Goal: Transaction & Acquisition: Purchase product/service

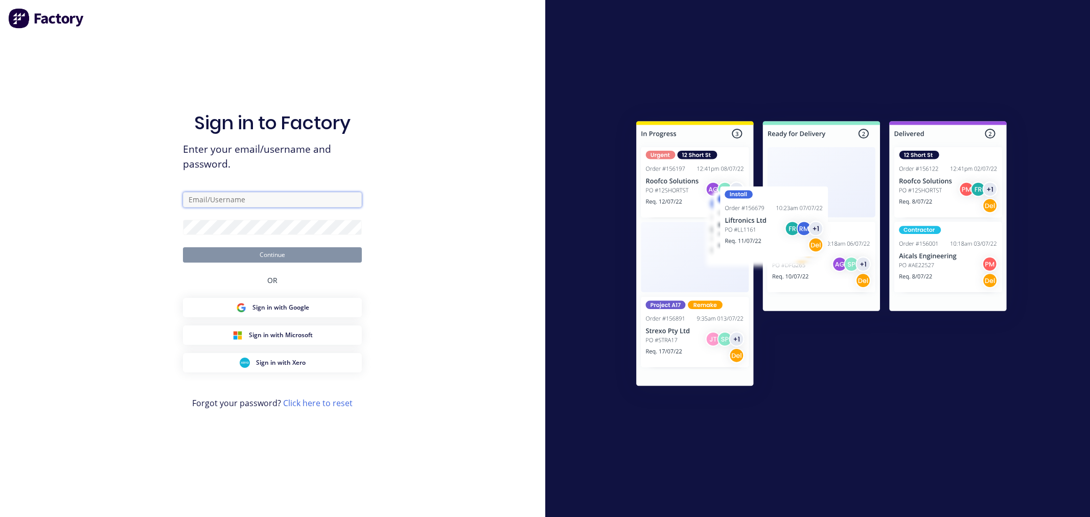
type input "[PERSON_NAME][EMAIL_ADDRESS][DOMAIN_NAME]"
click at [691, 504] on div at bounding box center [817, 258] width 545 height 517
click at [233, 256] on button "Continue" at bounding box center [272, 254] width 179 height 15
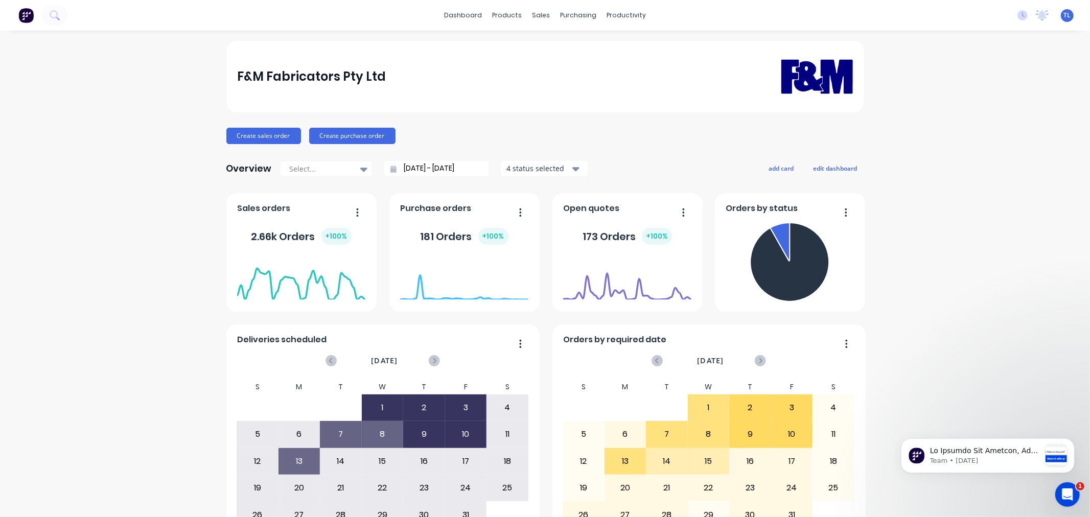
click at [1064, 12] on span "TL" at bounding box center [1067, 15] width 7 height 9
click at [887, 105] on div "F&M Fabricators Pty Ltd Create sales order Create purchase order Overview Selec…" at bounding box center [545, 307] width 1090 height 533
click at [1064, 18] on span "TL" at bounding box center [1067, 15] width 7 height 9
click at [1061, 9] on div "TL F&M Fabricators Pty Ltd [PERSON_NAME] Standard User (No Invoicing) Profile S…" at bounding box center [1067, 15] width 13 height 13
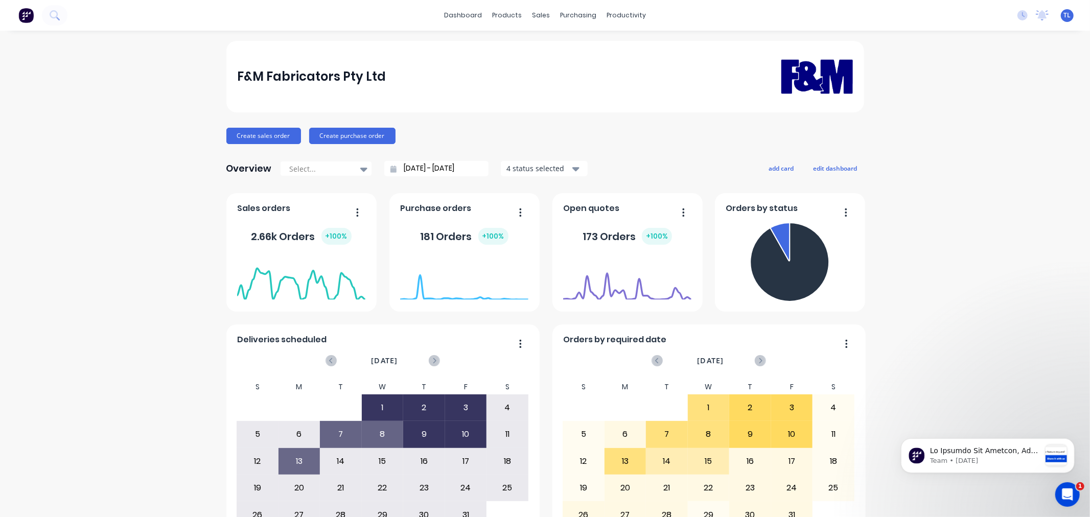
click at [1064, 18] on span "TL" at bounding box center [1067, 15] width 7 height 9
drag, startPoint x: 980, startPoint y: 318, endPoint x: 966, endPoint y: 315, distance: 14.6
click at [975, 317] on div "F&M Fabricators Pty Ltd Create sales order Create purchase order Overview Selec…" at bounding box center [545, 307] width 1090 height 533
click at [552, 73] on link "Customers" at bounding box center [590, 69] width 135 height 20
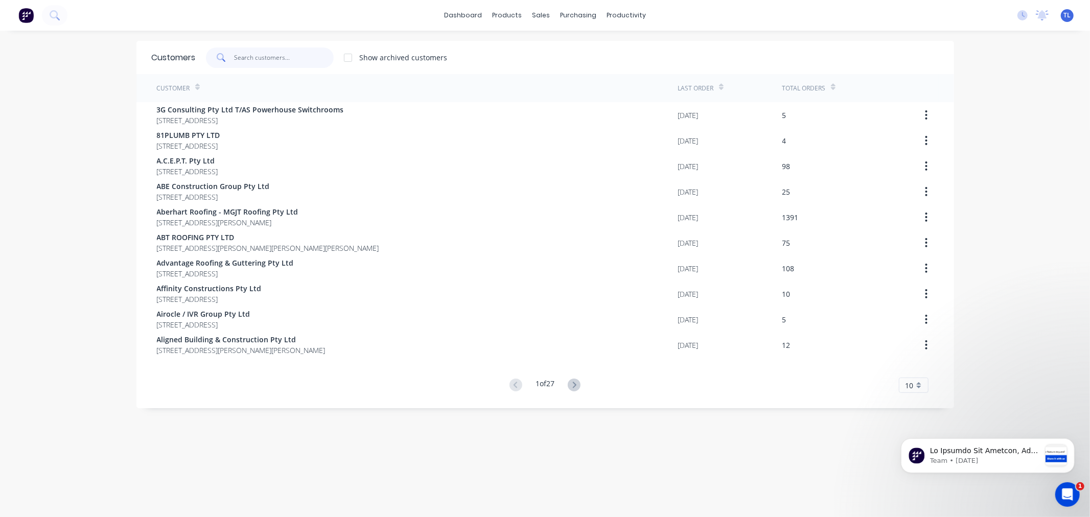
click at [236, 51] on input "text" at bounding box center [284, 58] width 100 height 20
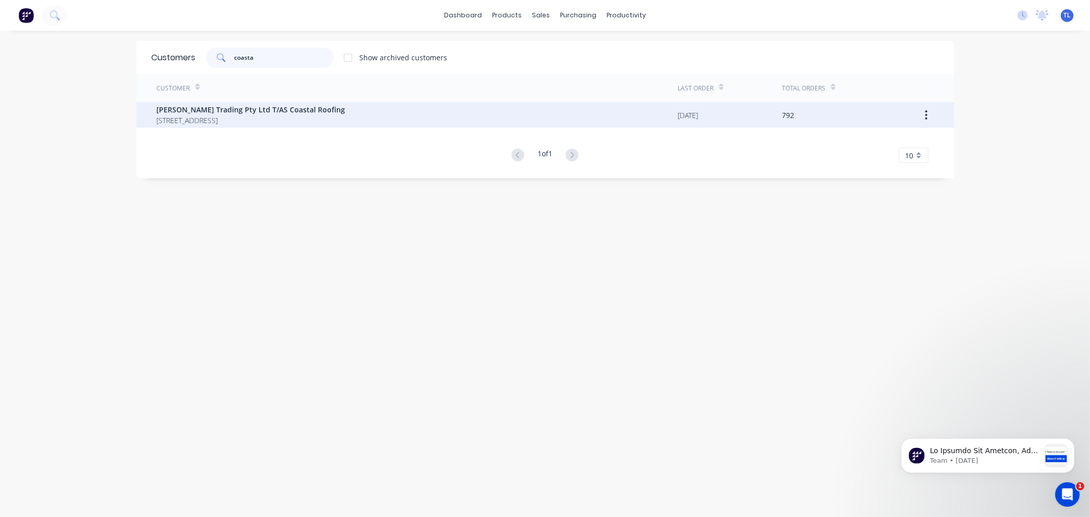
type input "coasta"
click at [223, 116] on span "[STREET_ADDRESS]" at bounding box center [251, 120] width 189 height 11
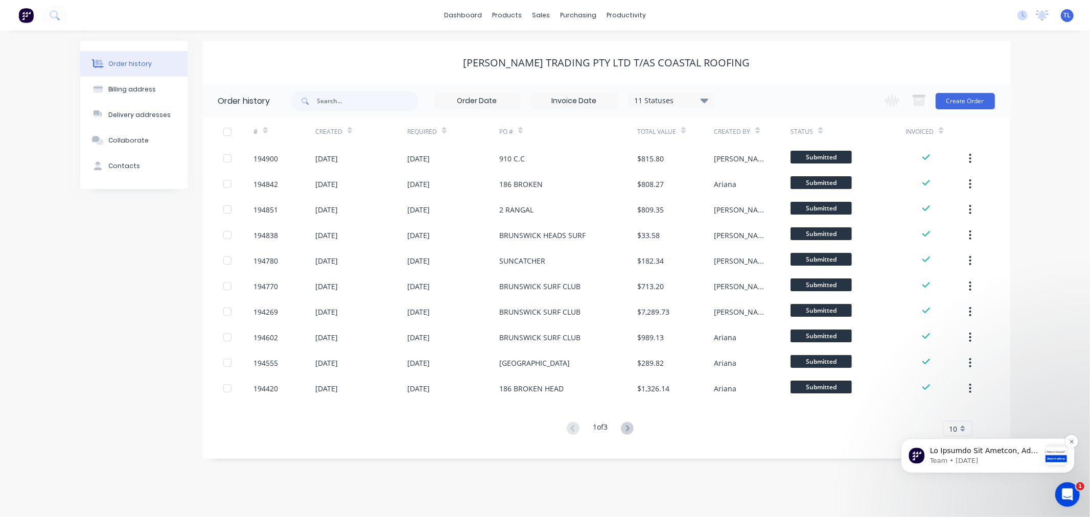
click at [954, 459] on p "Team • [DATE]" at bounding box center [984, 460] width 110 height 9
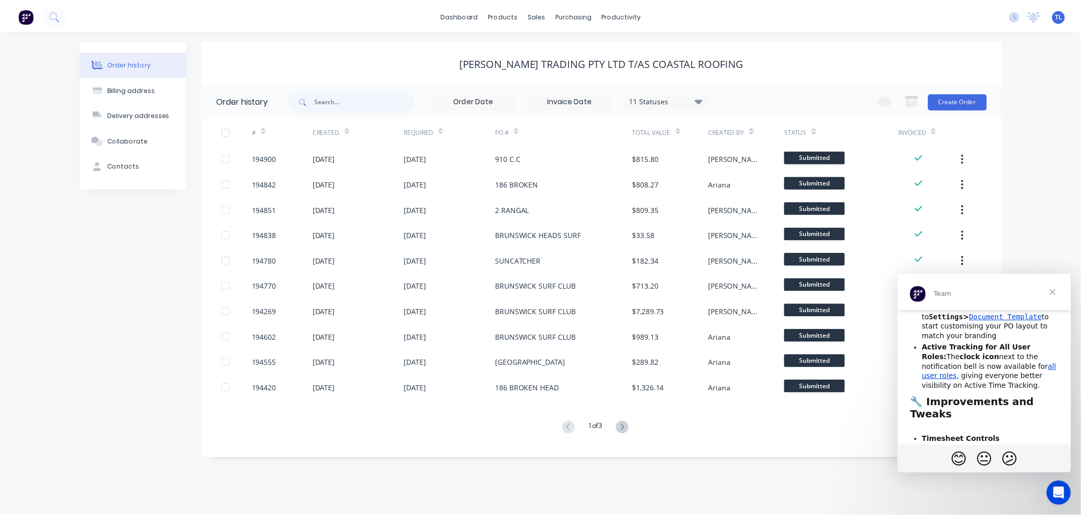
scroll to position [227, 0]
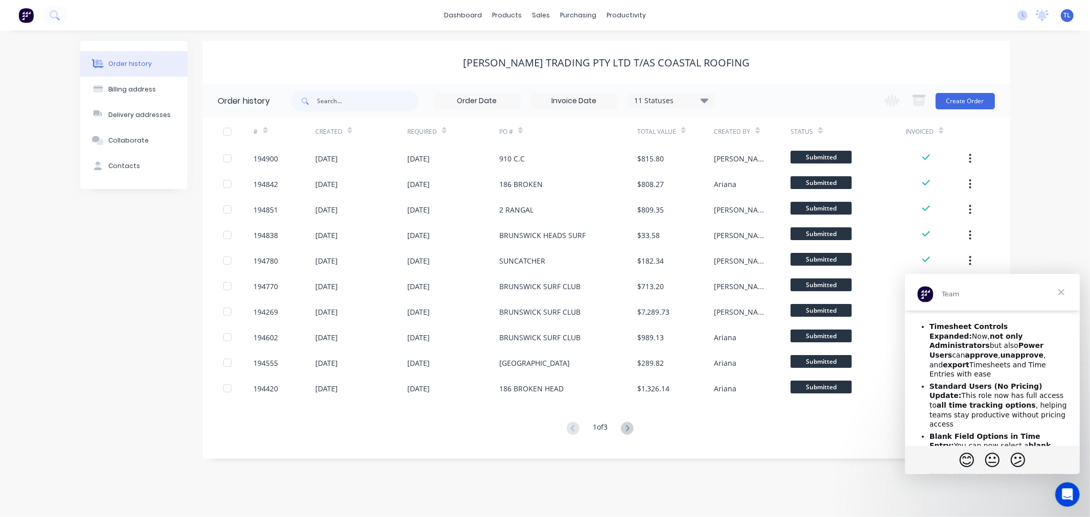
click at [1058, 290] on span "Close" at bounding box center [1060, 291] width 37 height 37
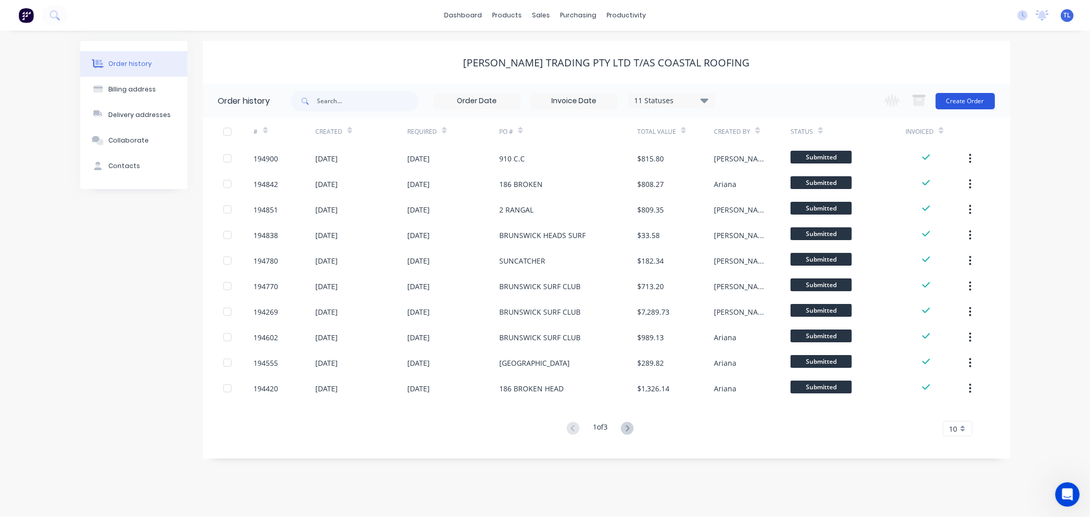
click at [971, 99] on button "Create Order" at bounding box center [965, 101] width 59 height 16
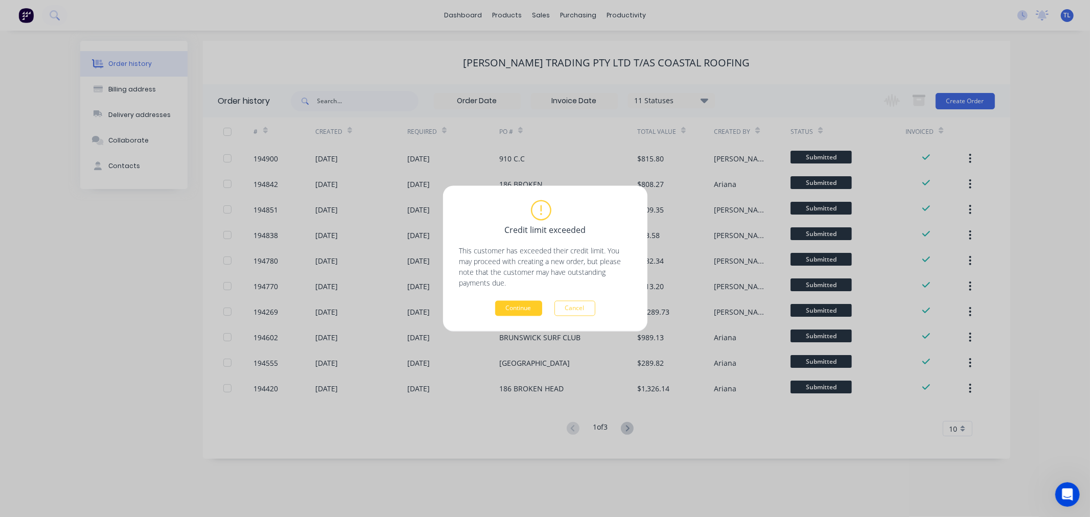
click at [521, 312] on button "Continue" at bounding box center [518, 308] width 47 height 15
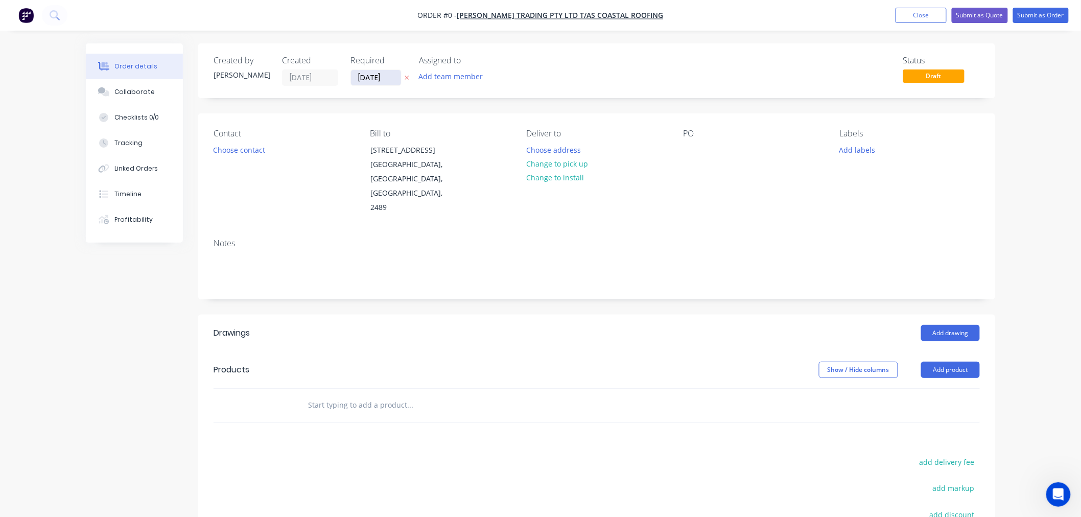
click at [358, 74] on input "[DATE]" at bounding box center [376, 77] width 50 height 15
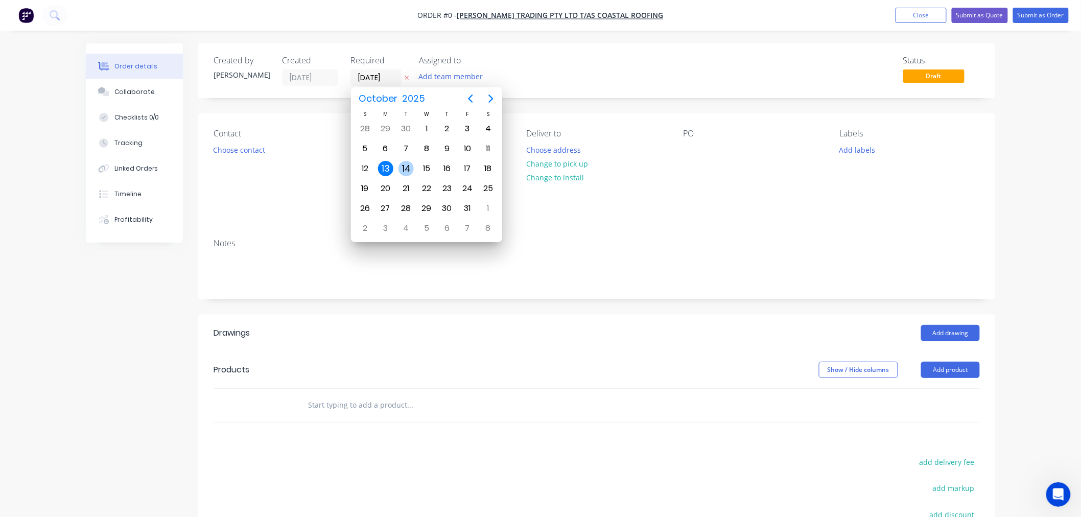
click at [405, 165] on div "14" at bounding box center [406, 168] width 15 height 15
type input "[DATE]"
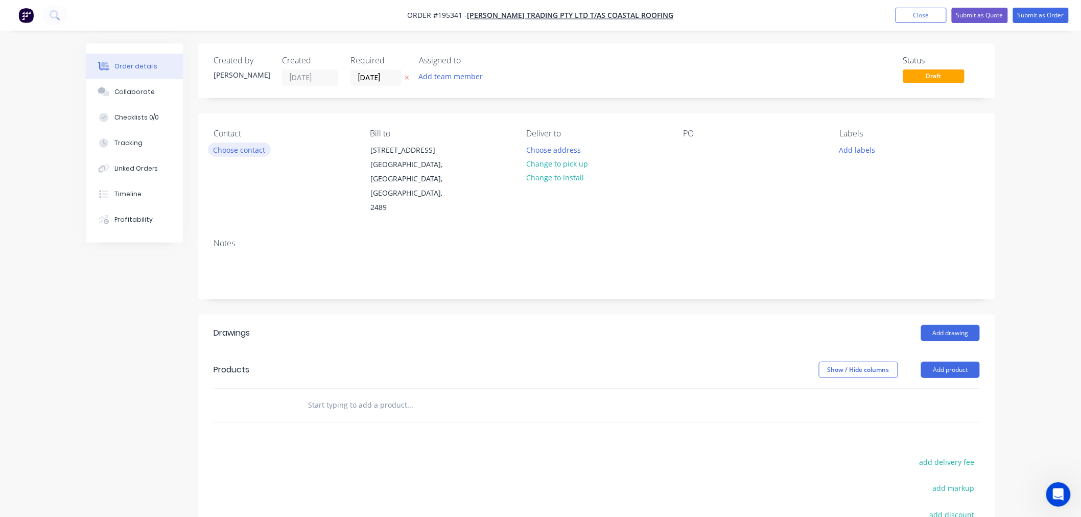
click at [233, 149] on button "Choose contact" at bounding box center [239, 150] width 63 height 14
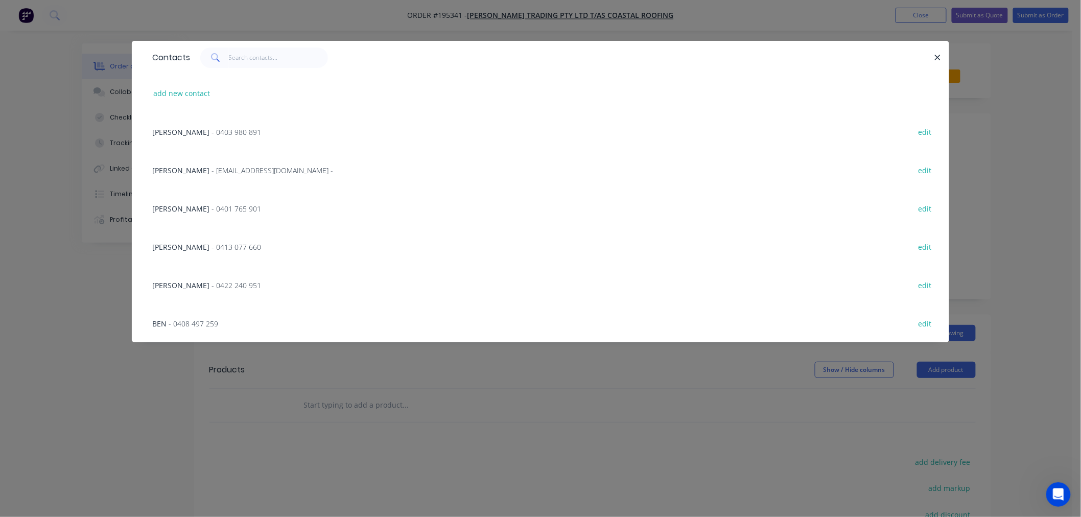
click at [212, 134] on span "- 0403 980 891" at bounding box center [237, 132] width 50 height 10
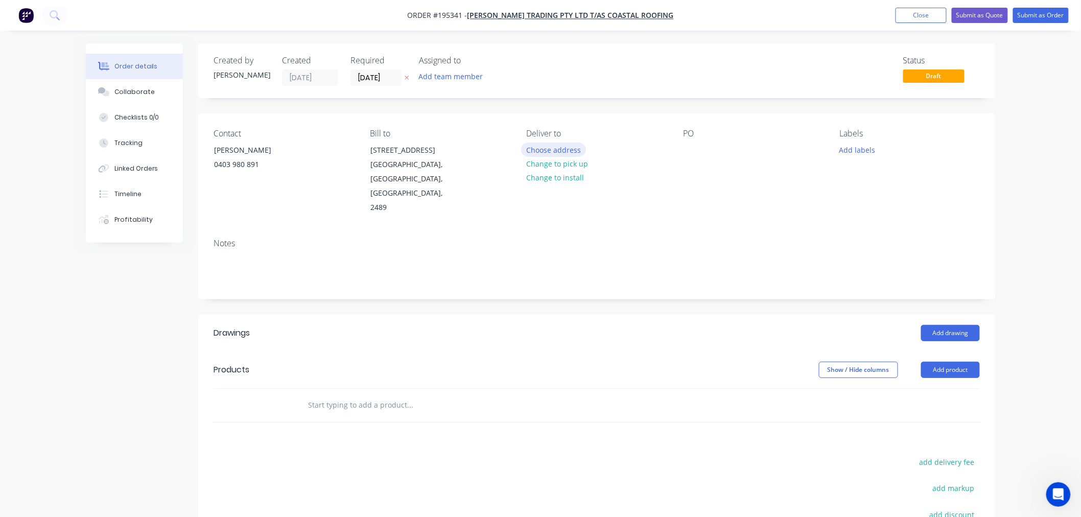
click at [537, 151] on button "Choose address" at bounding box center [553, 150] width 65 height 14
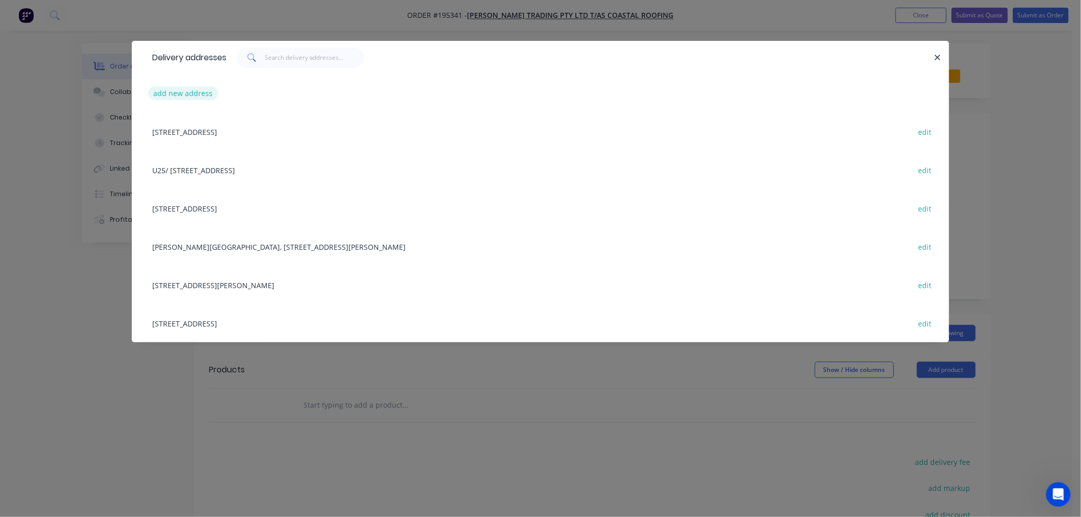
click at [197, 93] on button "add new address" at bounding box center [183, 93] width 70 height 14
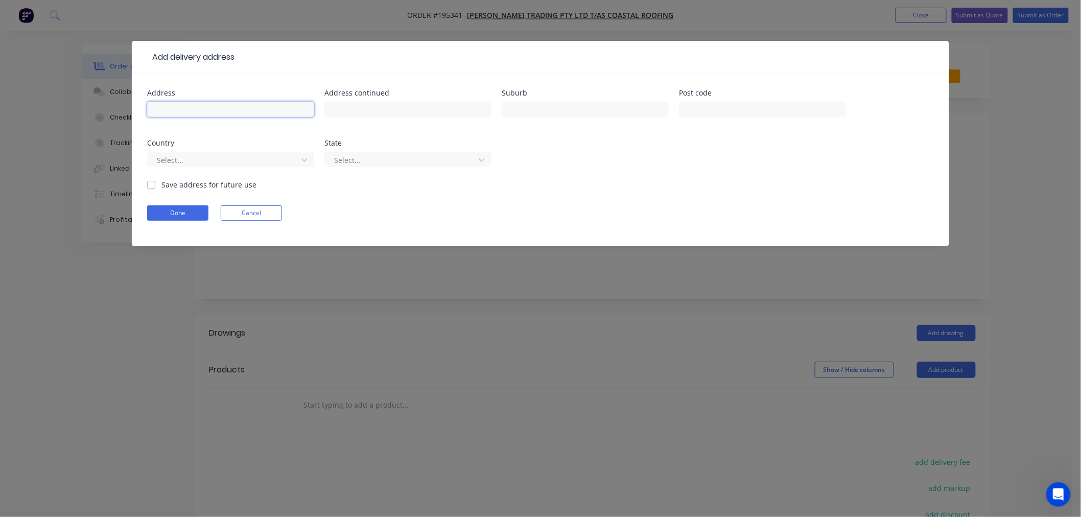
click at [201, 116] on input "text" at bounding box center [230, 109] width 167 height 15
type input "[STREET_ADDRESS][PERSON_NAME]"
click at [548, 110] on input "text" at bounding box center [585, 109] width 167 height 15
type input "NEWRYBAR"
click at [695, 102] on input "text" at bounding box center [762, 109] width 167 height 15
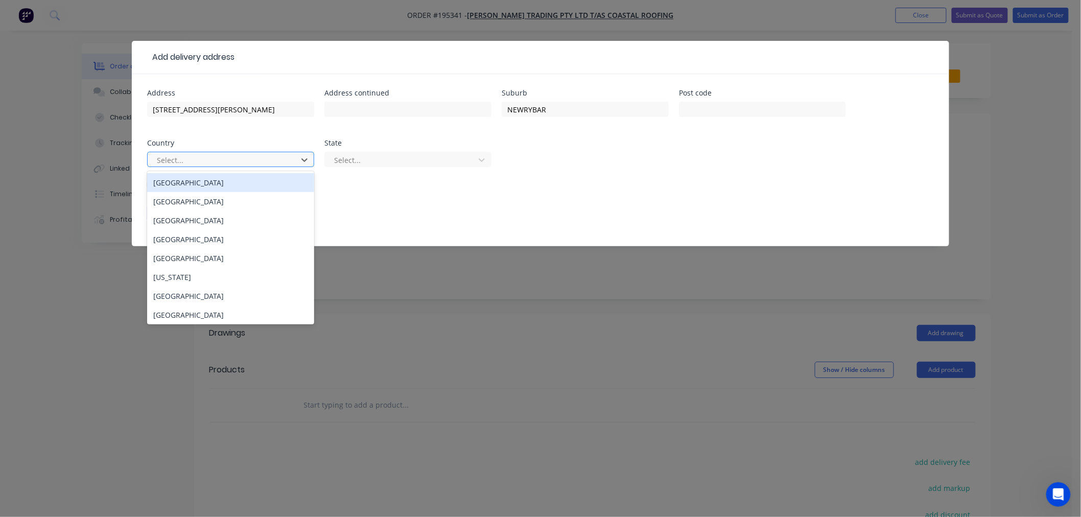
click at [295, 161] on div "Select..." at bounding box center [224, 159] width 143 height 15
click at [261, 186] on div "[GEOGRAPHIC_DATA]" at bounding box center [230, 182] width 167 height 19
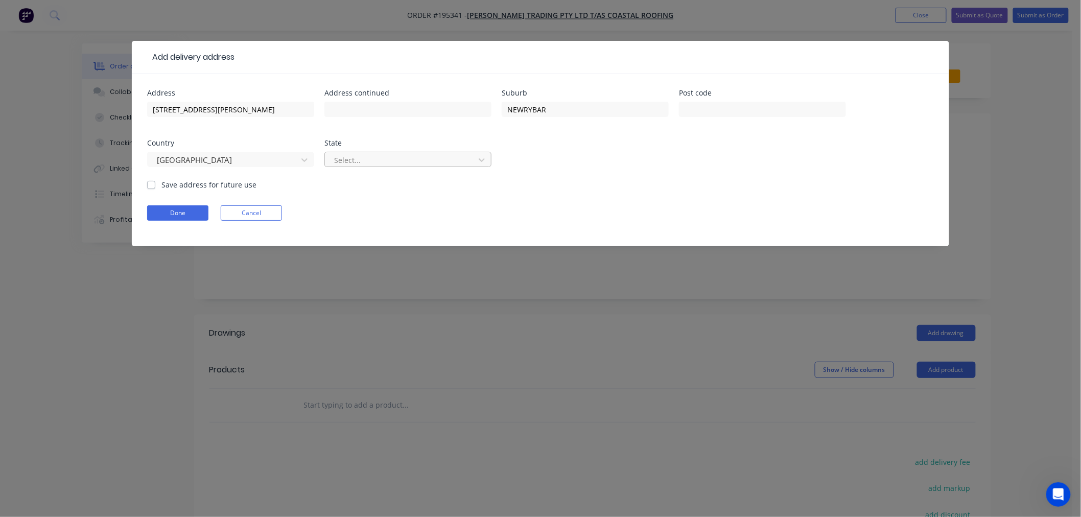
click at [361, 161] on div at bounding box center [401, 160] width 136 height 13
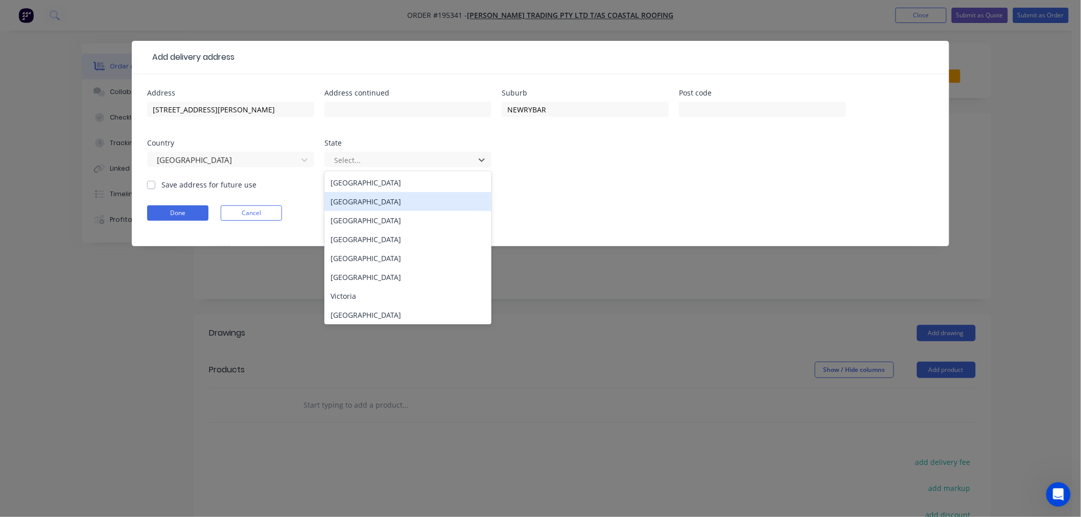
click at [376, 200] on div "[GEOGRAPHIC_DATA]" at bounding box center [407, 201] width 167 height 19
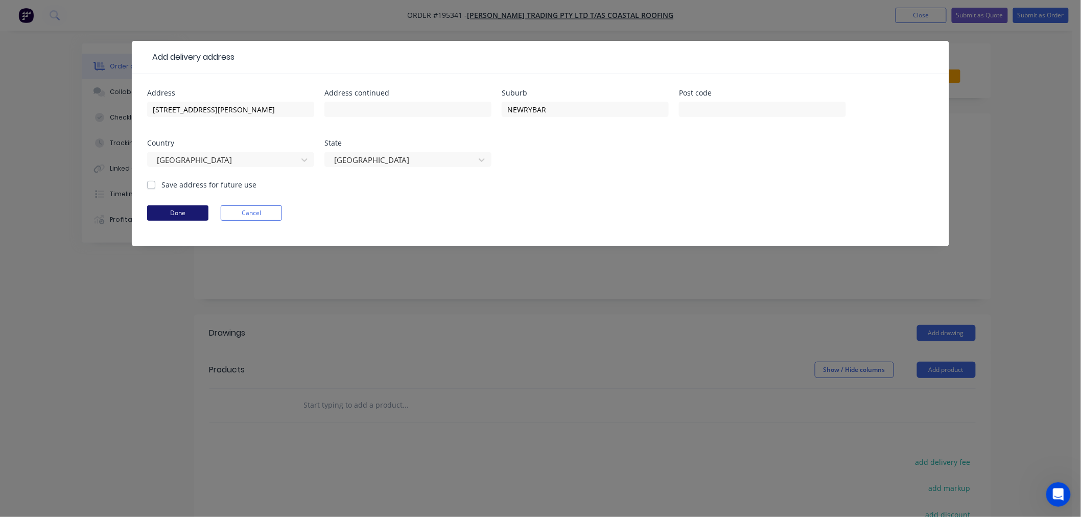
click at [162, 213] on button "Done" at bounding box center [177, 212] width 61 height 15
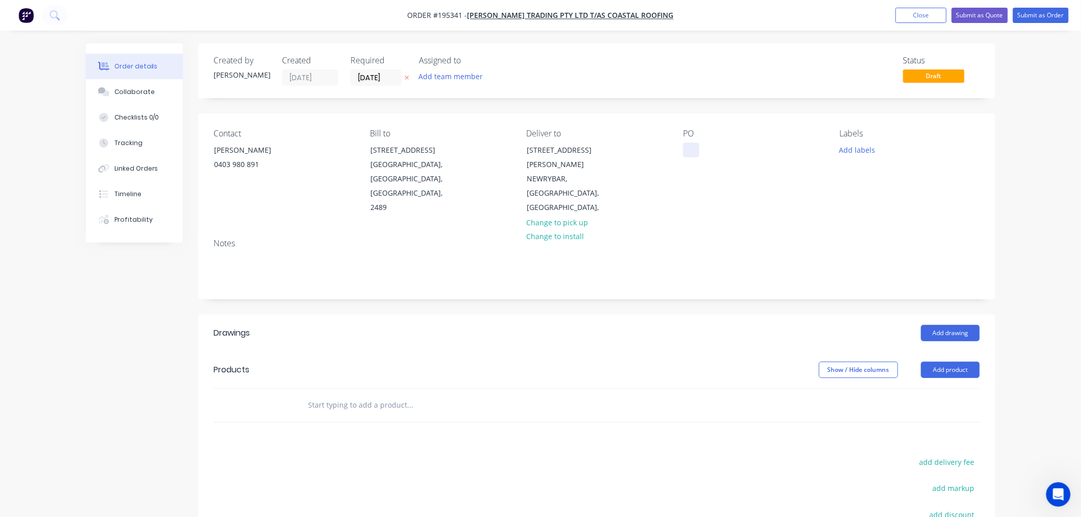
click at [695, 149] on div at bounding box center [691, 150] width 16 height 15
click at [854, 149] on button "Add labels" at bounding box center [857, 150] width 47 height 14
click at [988, 133] on div "Contact [PERSON_NAME] [PHONE_NUMBER] Bill to [STREET_ADDRESS] Deliver to [STREE…" at bounding box center [596, 171] width 797 height 117
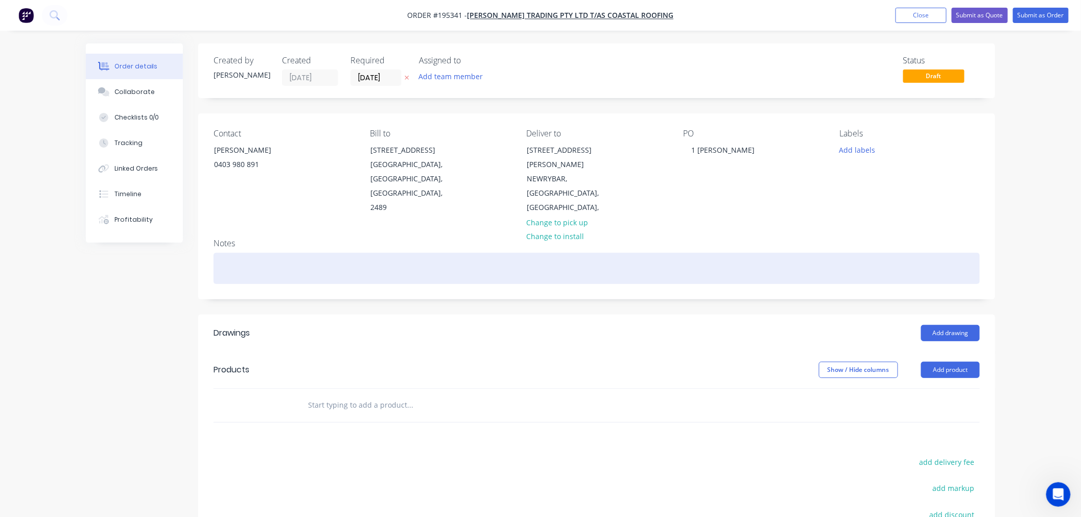
click at [338, 253] on div at bounding box center [597, 268] width 766 height 31
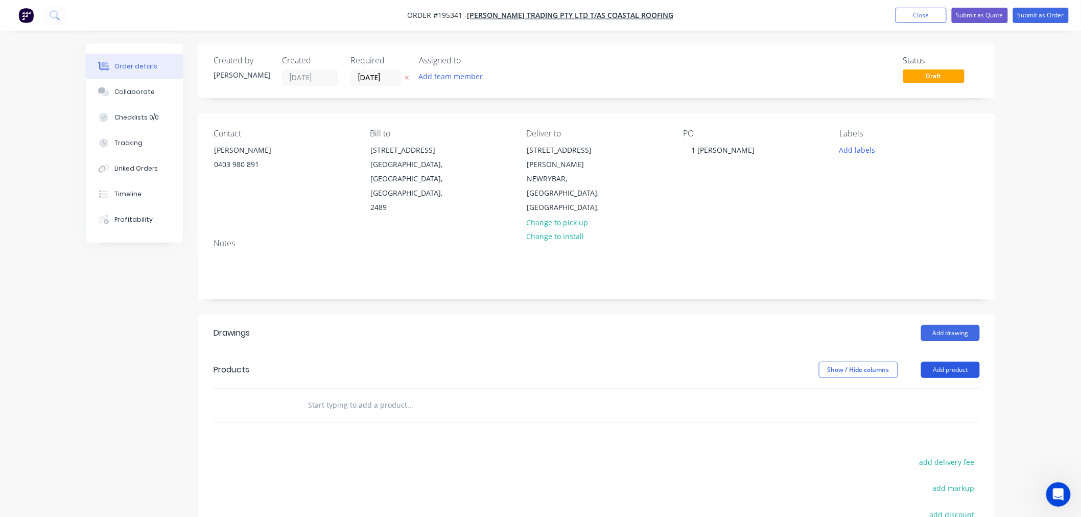
click at [947, 362] on button "Add product" at bounding box center [950, 370] width 59 height 16
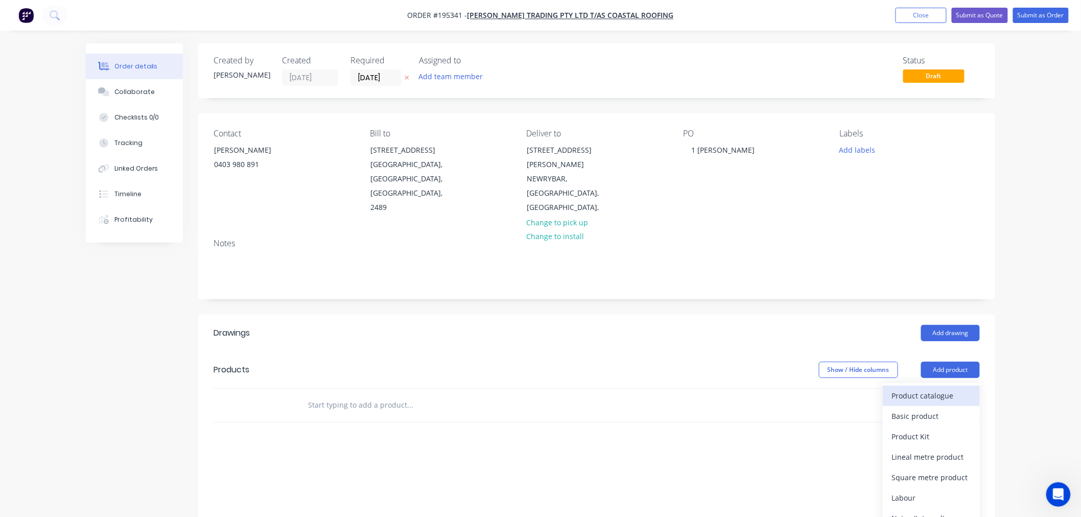
click at [947, 388] on div "Product catalogue" at bounding box center [931, 395] width 79 height 15
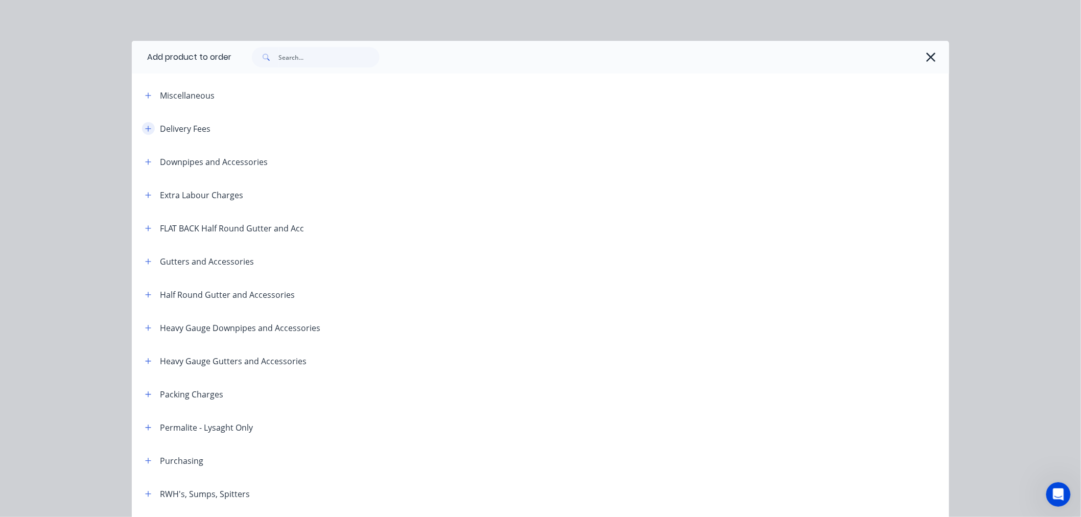
click at [145, 129] on icon "button" at bounding box center [148, 128] width 6 height 7
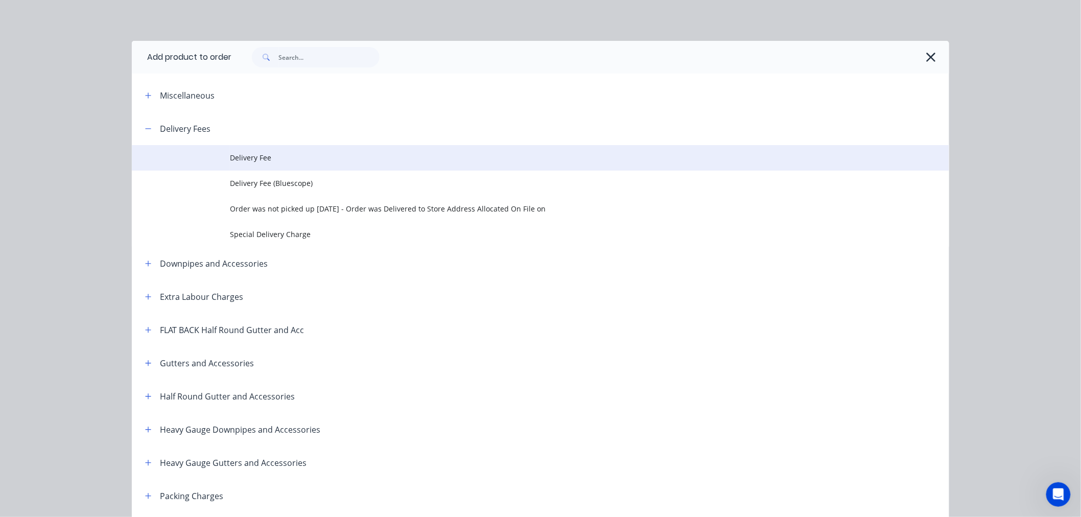
click at [230, 155] on span "Delivery Fee" at bounding box center [517, 157] width 575 height 11
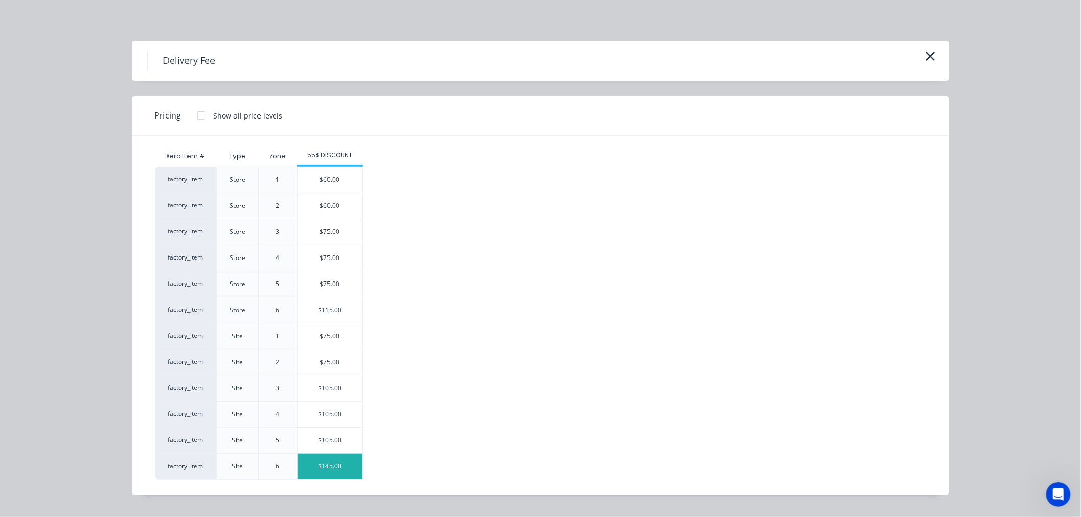
click at [315, 467] on div "$145.00" at bounding box center [330, 467] width 64 height 26
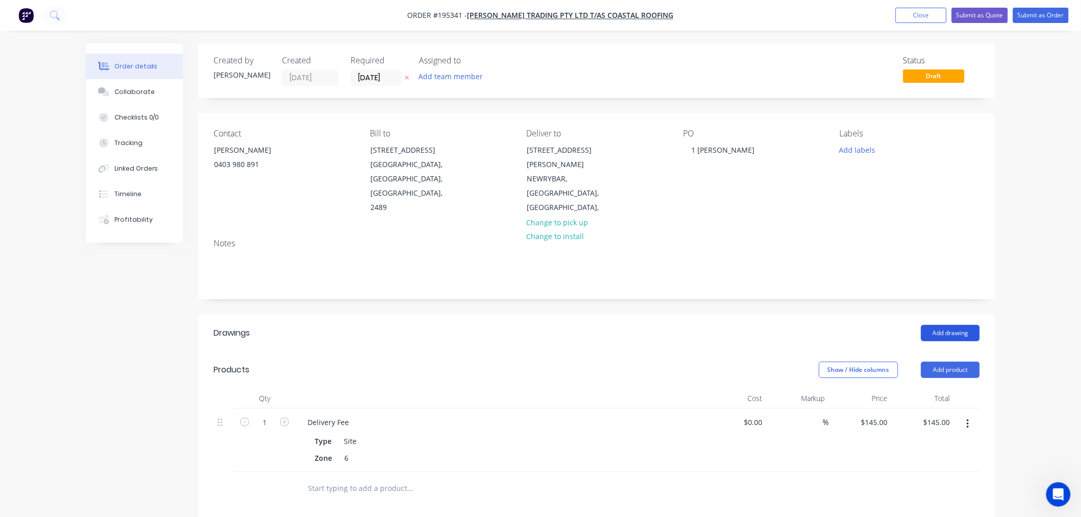
click at [950, 325] on button "Add drawing" at bounding box center [950, 333] width 59 height 16
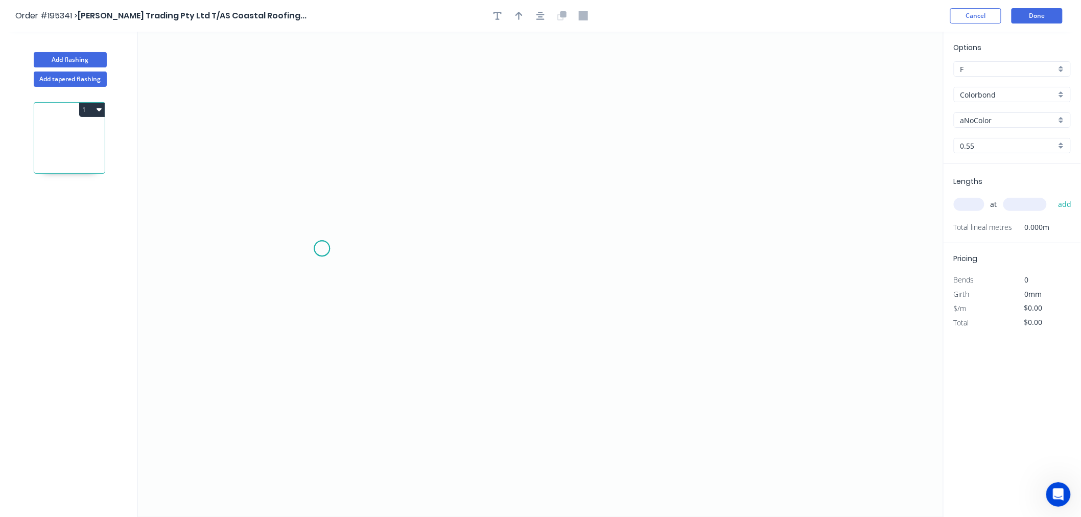
click at [322, 249] on icon "0" at bounding box center [541, 274] width 806 height 485
click at [315, 257] on icon "0" at bounding box center [541, 274] width 806 height 485
click at [332, 264] on div "Delete point" at bounding box center [366, 266] width 103 height 21
drag, startPoint x: 254, startPoint y: 309, endPoint x: 422, endPoint y: 211, distance: 194.0
click at [422, 211] on icon "0" at bounding box center [541, 274] width 806 height 485
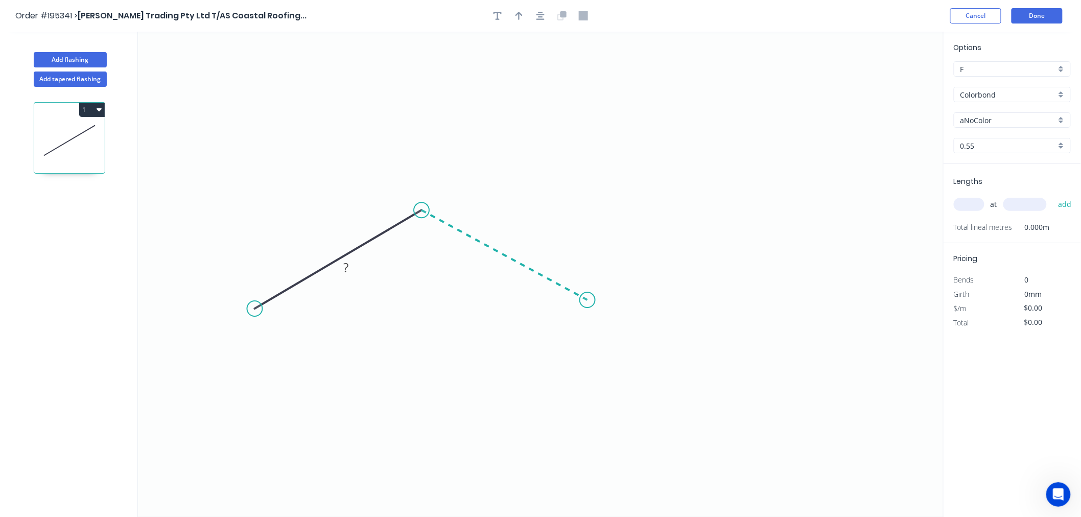
drag, startPoint x: 422, startPoint y: 211, endPoint x: 588, endPoint y: 300, distance: 188.8
click at [588, 300] on icon "0 ?" at bounding box center [541, 274] width 806 height 485
click at [545, 297] on icon "0 ? ? ? º" at bounding box center [541, 274] width 806 height 485
click at [544, 298] on circle at bounding box center [544, 299] width 15 height 15
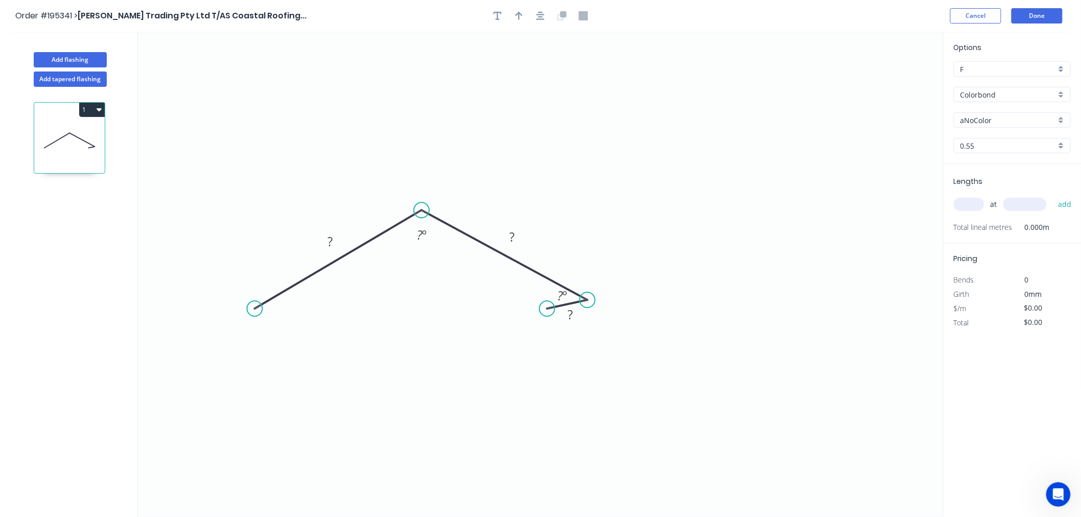
drag, startPoint x: 549, startPoint y: 299, endPoint x: 547, endPoint y: 309, distance: 10.4
click at [547, 309] on circle at bounding box center [547, 308] width 15 height 15
drag, startPoint x: 545, startPoint y: 309, endPoint x: 530, endPoint y: 318, distance: 17.9
click at [530, 318] on circle at bounding box center [529, 317] width 15 height 15
click at [619, 256] on icon "0 ? ? ? ? º" at bounding box center [541, 274] width 806 height 485
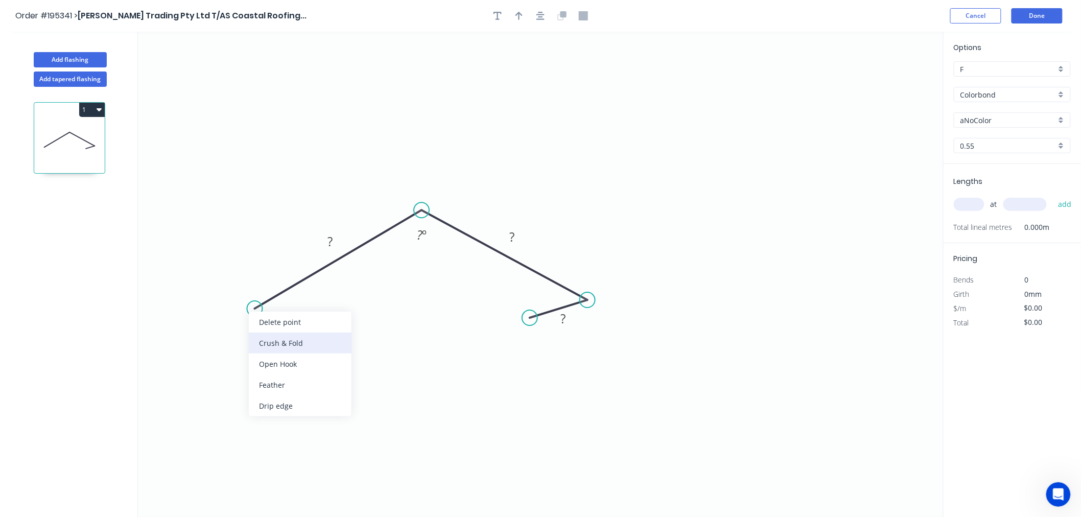
click at [254, 342] on div "Crush & Fold" at bounding box center [300, 343] width 103 height 21
click at [262, 283] on tspan "10" at bounding box center [262, 278] width 14 height 17
click at [250, 218] on icon "0 CF 20 ? ? ? ? º" at bounding box center [541, 274] width 806 height 485
drag, startPoint x: 274, startPoint y: 276, endPoint x: 202, endPoint y: 344, distance: 99.0
click at [202, 344] on rect at bounding box center [183, 346] width 41 height 20
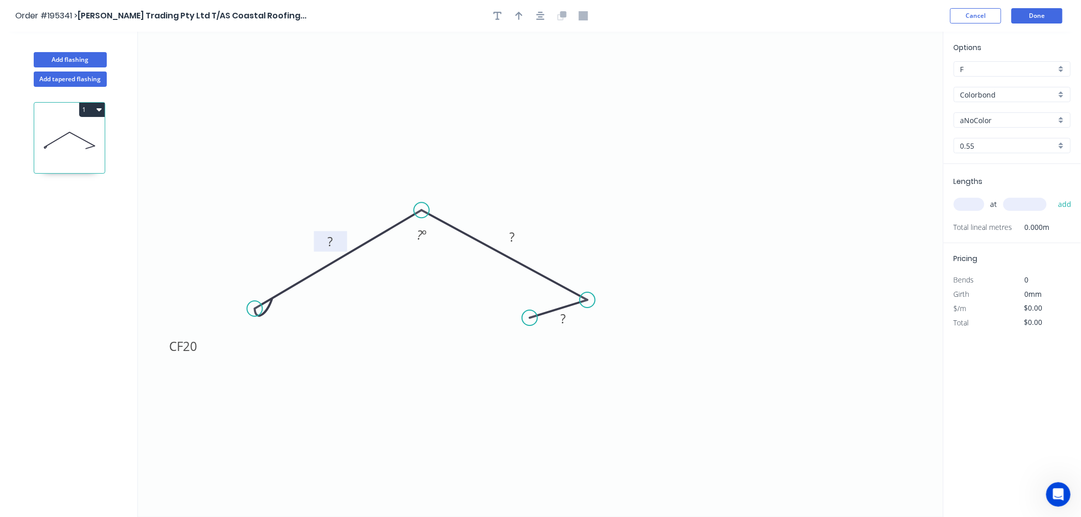
click at [326, 243] on rect at bounding box center [330, 242] width 20 height 14
click at [515, 235] on rect at bounding box center [512, 237] width 20 height 14
click at [420, 238] on tspan "?" at bounding box center [420, 234] width 6 height 17
click at [564, 317] on tspan "?" at bounding box center [562, 318] width 5 height 17
click at [606, 228] on icon "0 CF 20 180 180 20 130 º" at bounding box center [541, 274] width 806 height 485
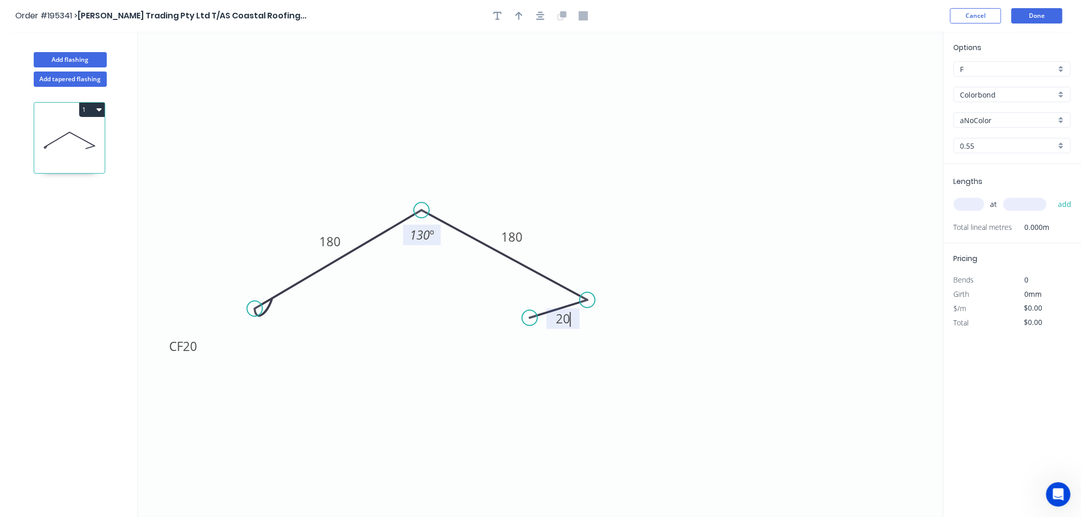
type input "$14.24"
click at [524, 12] on button "button" at bounding box center [518, 15] width 15 height 15
drag, startPoint x: 893, startPoint y: 80, endPoint x: 501, endPoint y: 173, distance: 403.3
click at [501, 173] on icon at bounding box center [500, 161] width 9 height 33
click at [1061, 95] on div "Colorbond" at bounding box center [1012, 94] width 117 height 15
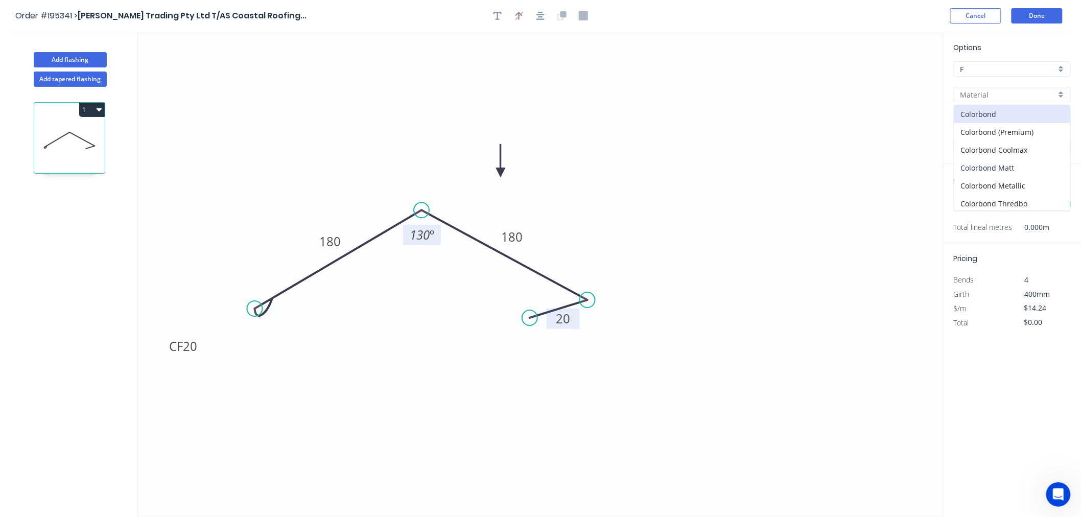
click at [1012, 165] on div "Colorbond Matt" at bounding box center [1012, 168] width 116 height 18
type input "Colorbond Matt"
type input "Basalt"
type input "$17.43"
click at [1058, 120] on div "Basalt" at bounding box center [1012, 119] width 117 height 15
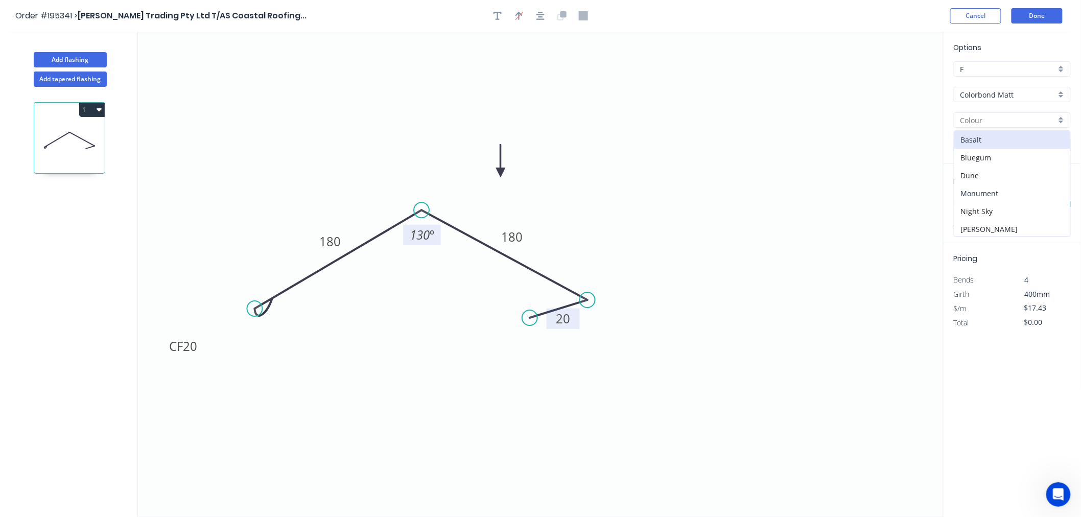
click at [1025, 193] on div "Monument" at bounding box center [1012, 193] width 116 height 18
type input "Monument"
click at [973, 208] on input "text" at bounding box center [969, 204] width 31 height 13
type input "1"
type input "8000"
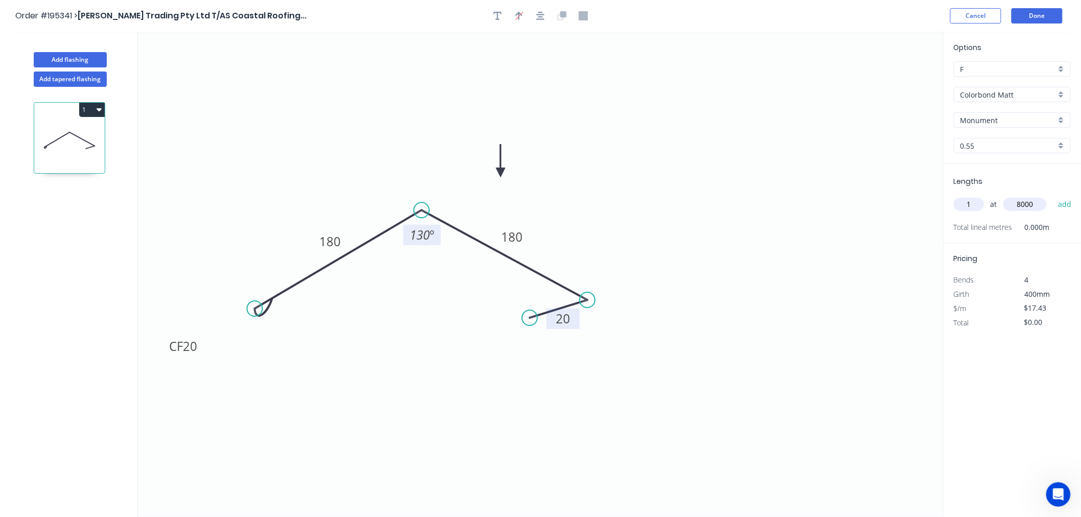
click at [1053, 196] on button "add" at bounding box center [1065, 204] width 24 height 17
type input "$139.44"
click at [1022, 17] on button "Done" at bounding box center [1037, 15] width 51 height 15
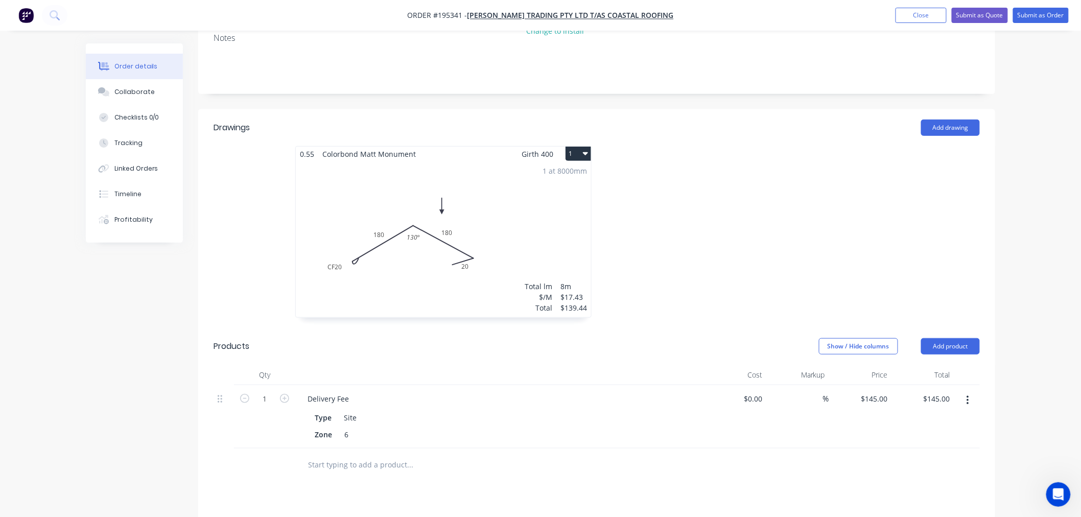
scroll to position [227, 0]
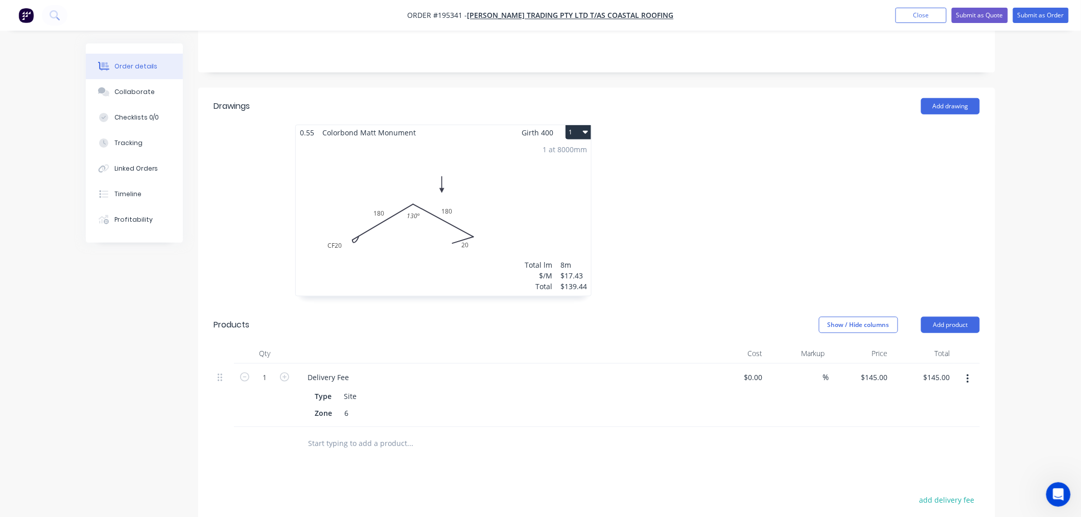
click at [585, 128] on icon "button" at bounding box center [585, 132] width 5 height 8
click at [573, 150] on div "Use larger box size" at bounding box center [542, 157] width 79 height 15
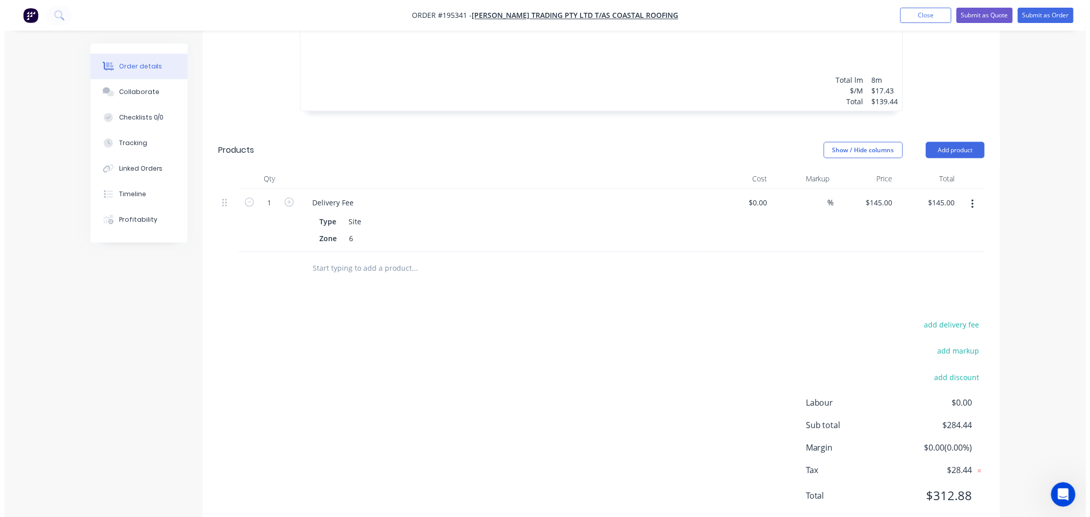
scroll to position [568, 0]
click at [1048, 11] on button "Submit as Order" at bounding box center [1041, 15] width 56 height 15
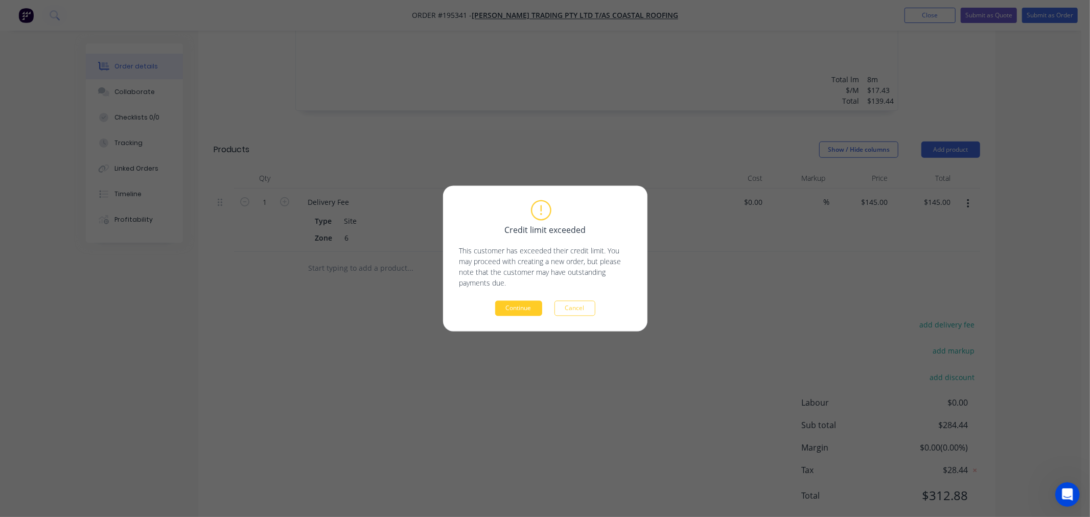
click at [527, 309] on button "Continue" at bounding box center [518, 308] width 47 height 15
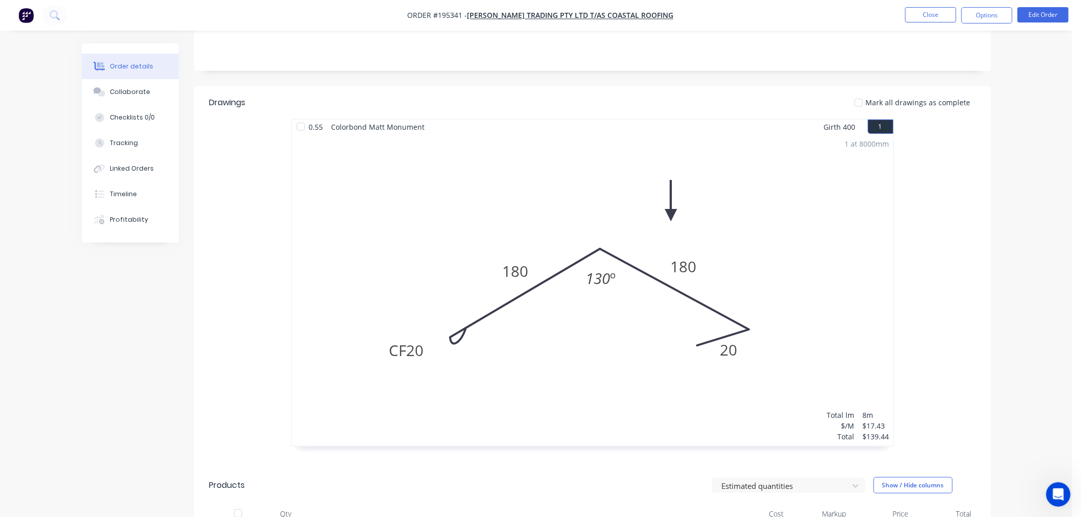
scroll to position [0, 0]
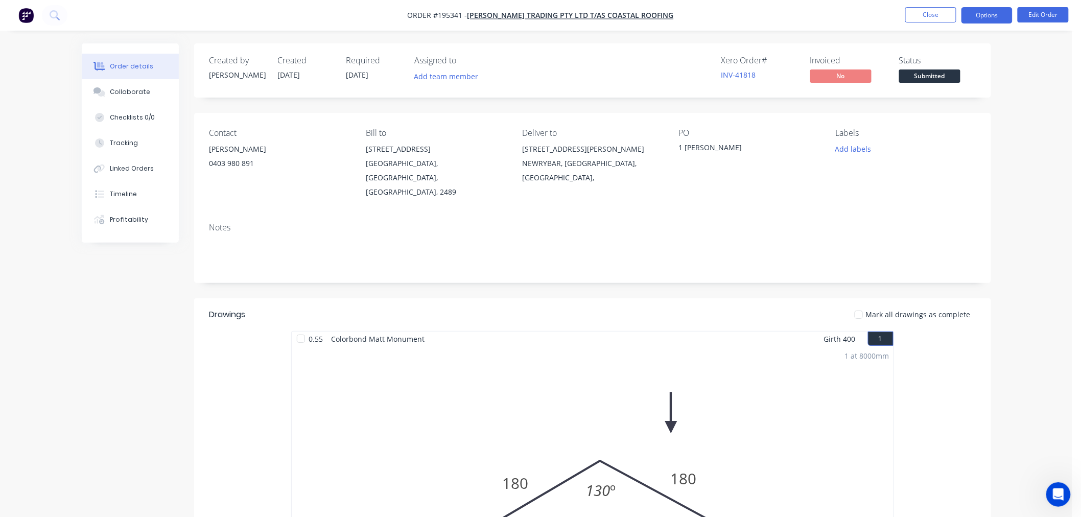
click at [986, 18] on button "Options" at bounding box center [987, 15] width 51 height 16
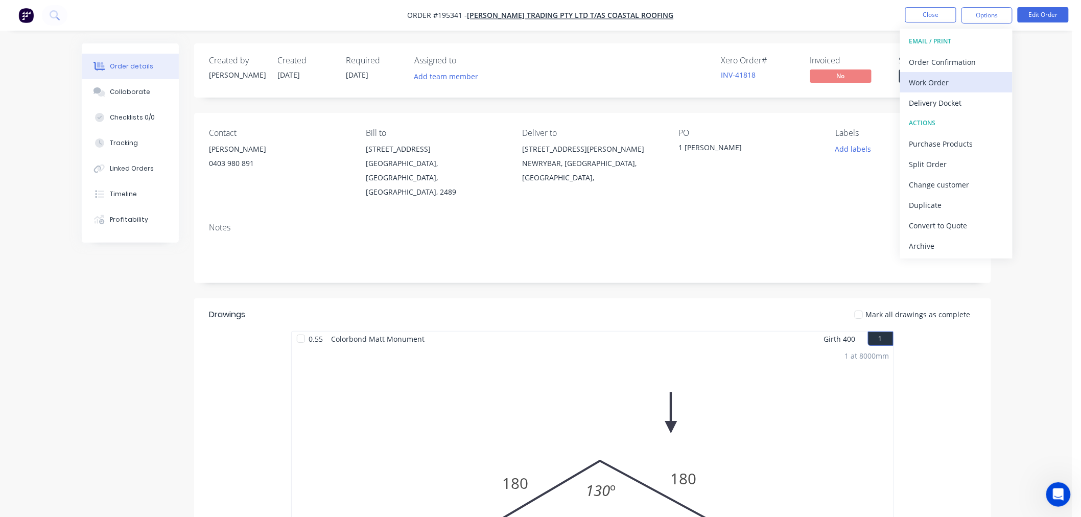
click at [941, 90] on button "Work Order" at bounding box center [956, 82] width 112 height 20
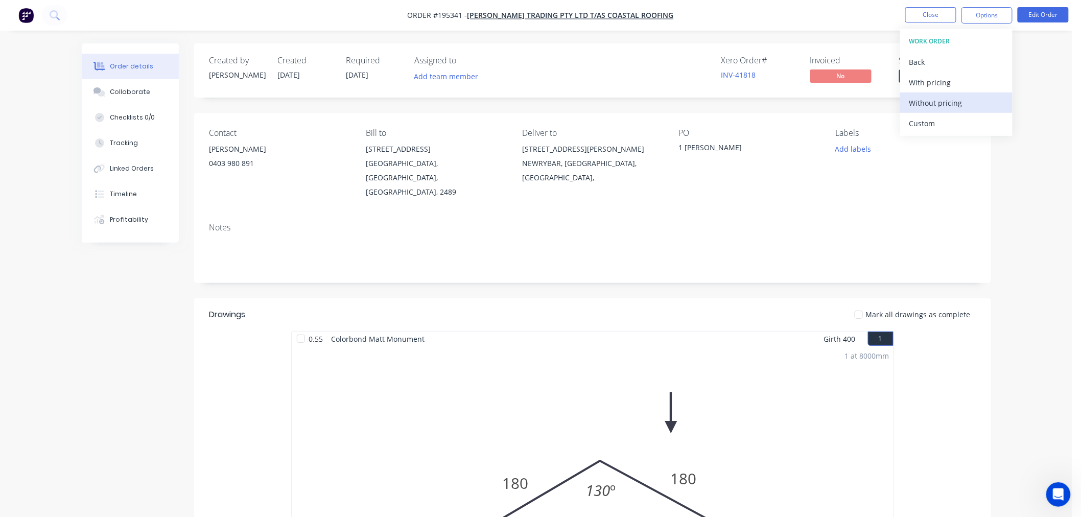
click at [940, 109] on div "Without pricing" at bounding box center [956, 103] width 94 height 15
click at [932, 18] on button "Close" at bounding box center [930, 14] width 51 height 15
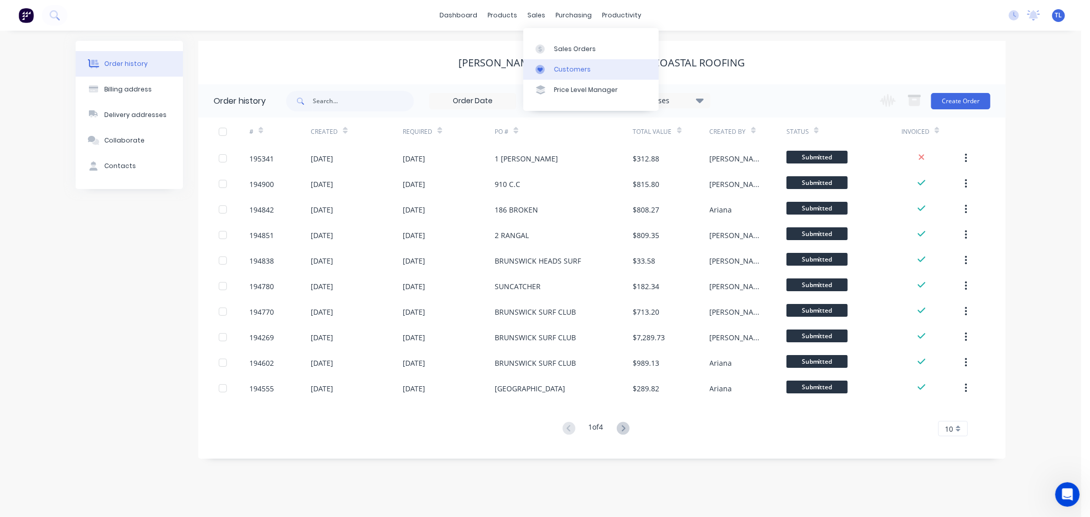
click at [556, 72] on div "Customers" at bounding box center [572, 69] width 37 height 9
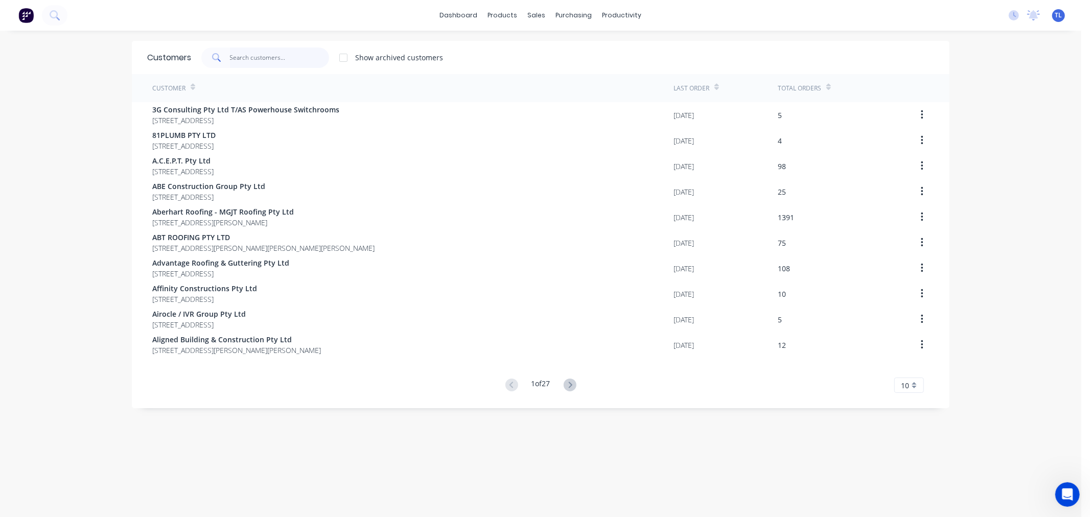
click at [269, 60] on input "text" at bounding box center [280, 58] width 100 height 20
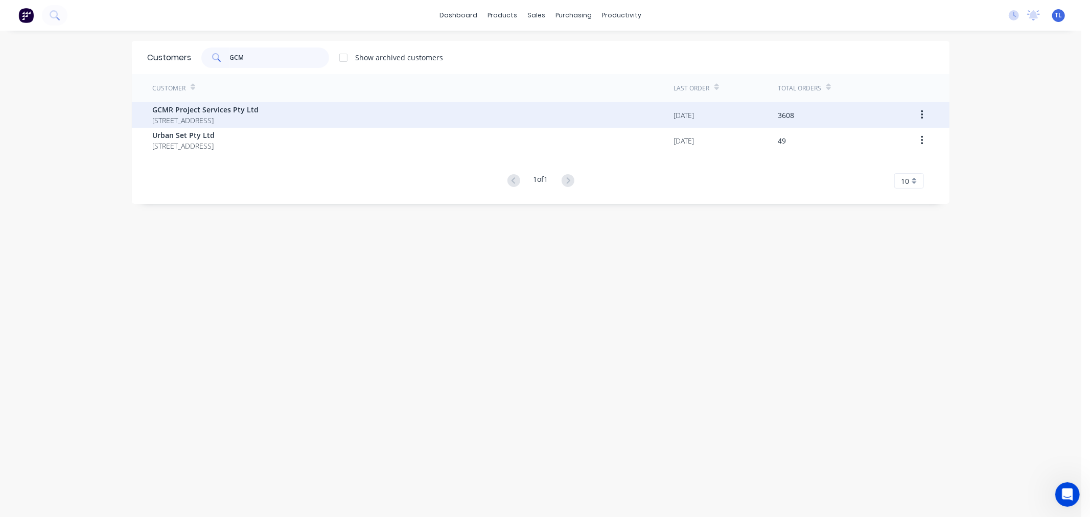
type input "GCM"
click at [206, 113] on span "GCMR Project Services Pty Ltd" at bounding box center [205, 109] width 106 height 11
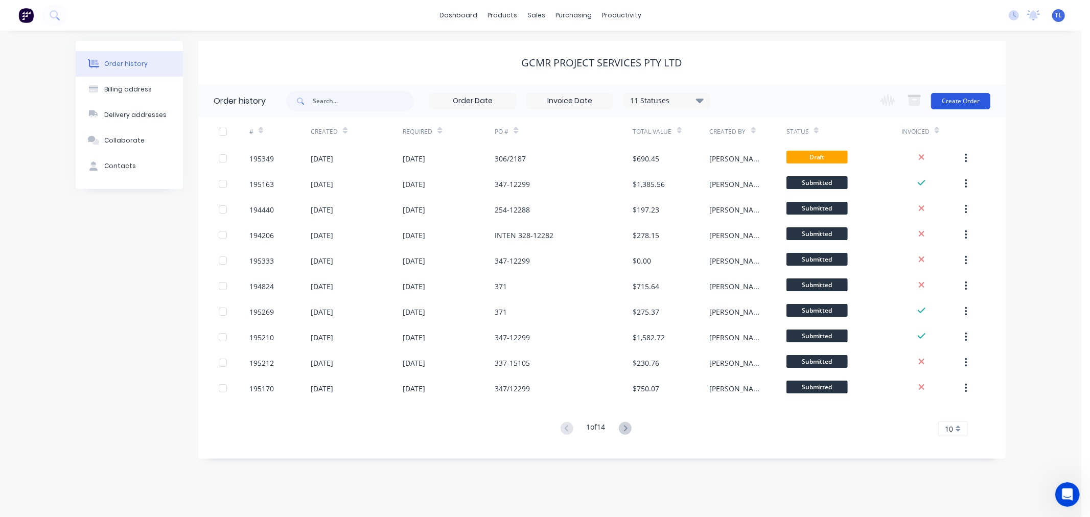
click at [952, 97] on button "Create Order" at bounding box center [960, 101] width 59 height 16
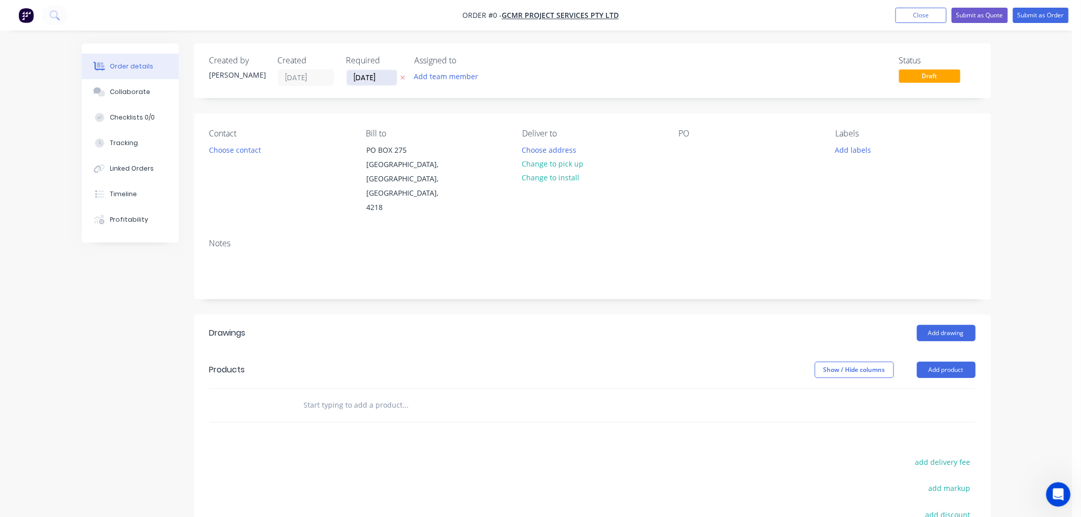
click at [360, 77] on input "[DATE]" at bounding box center [372, 77] width 50 height 15
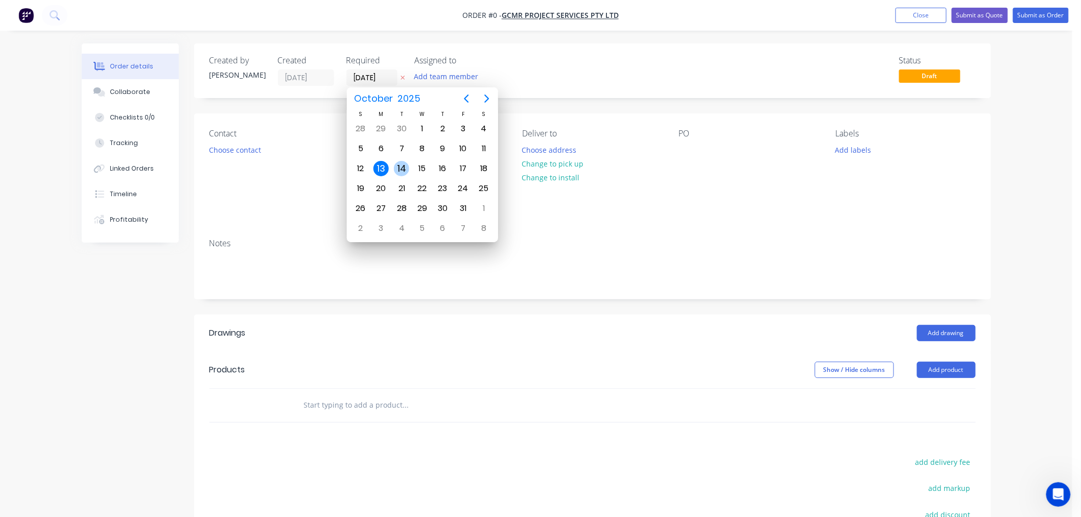
click at [400, 162] on div "14" at bounding box center [401, 168] width 15 height 15
type input "[DATE]"
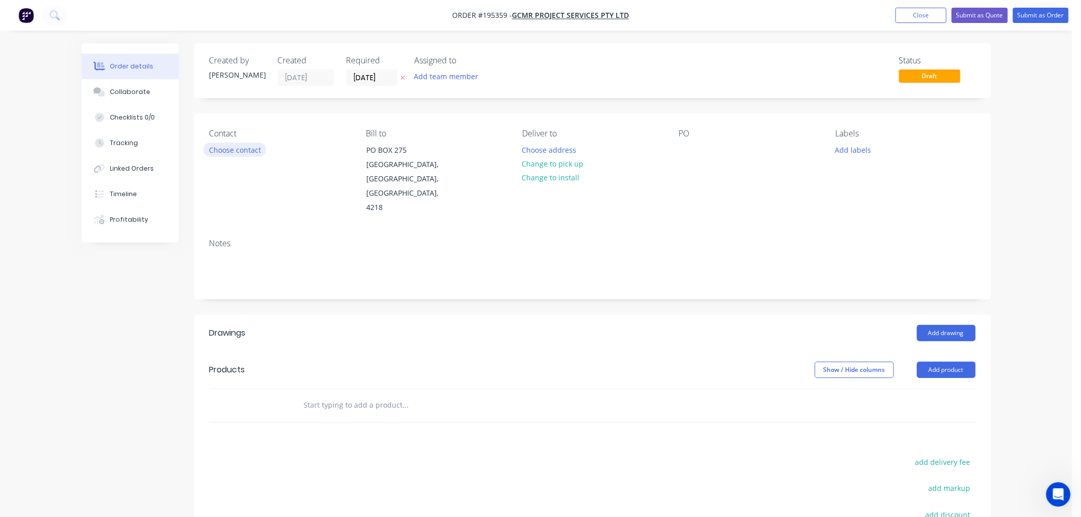
click at [241, 148] on button "Choose contact" at bounding box center [234, 150] width 63 height 14
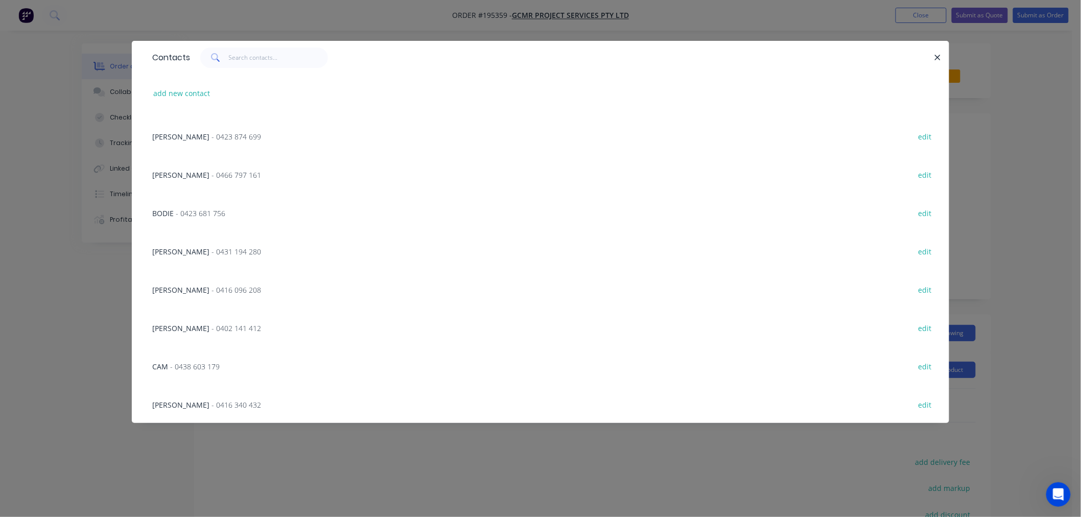
scroll to position [454, 0]
click at [279, 58] on input "text" at bounding box center [279, 58] width 100 height 20
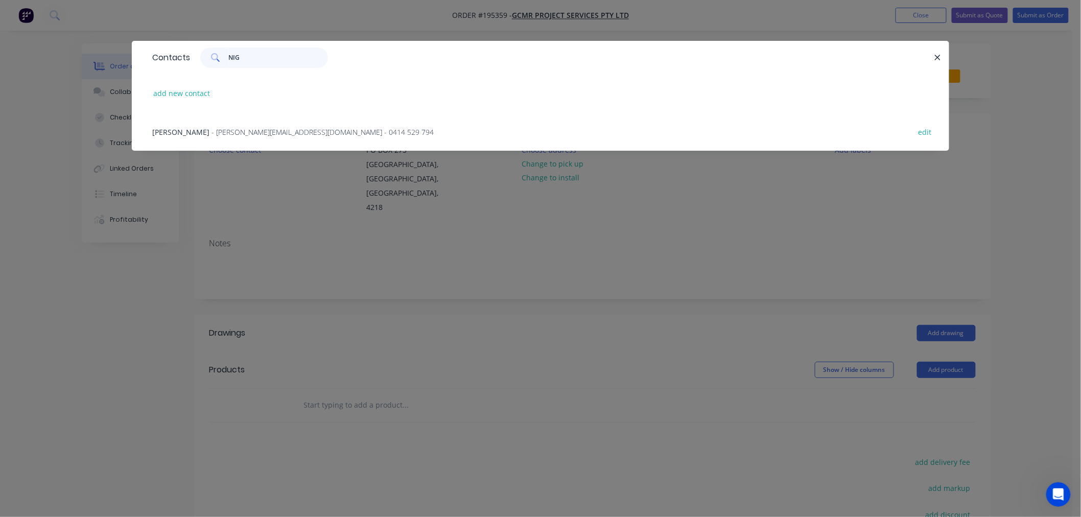
type input "NIG"
click at [291, 133] on span "- [PERSON_NAME][EMAIL_ADDRESS][DOMAIN_NAME] - 0414 529 794" at bounding box center [323, 132] width 222 height 10
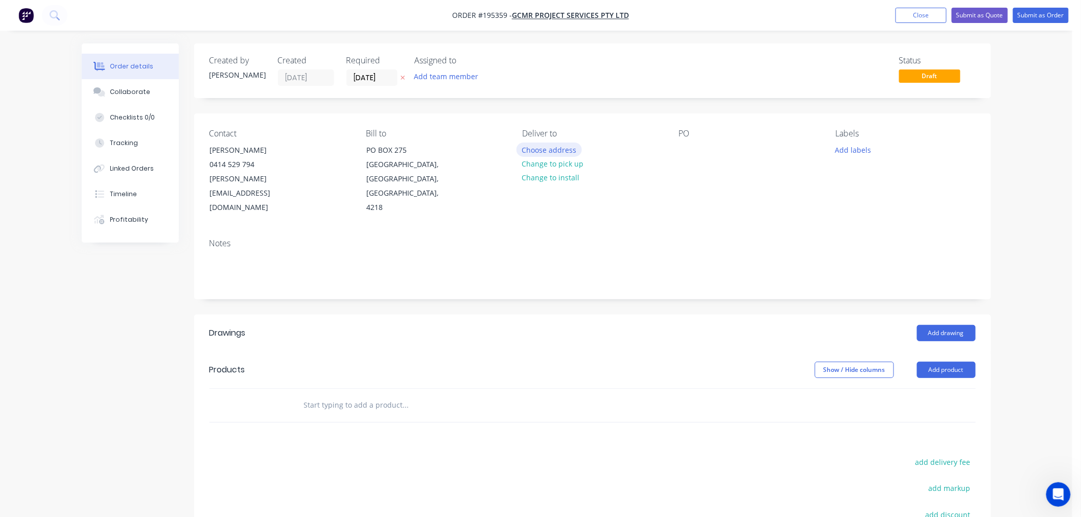
click at [571, 149] on button "Choose address" at bounding box center [549, 150] width 65 height 14
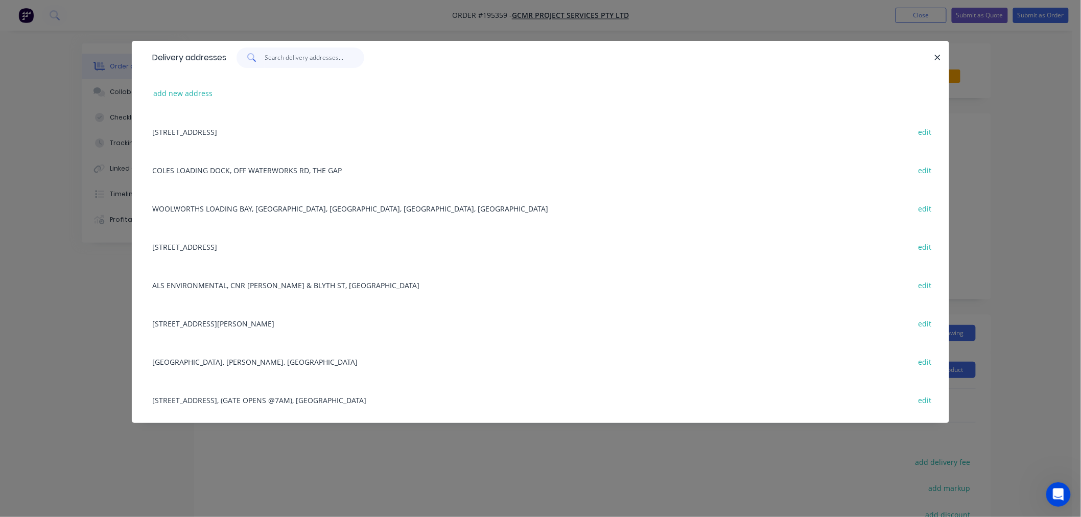
drag, startPoint x: 289, startPoint y: 65, endPoint x: 290, endPoint y: 73, distance: 7.7
click at [290, 73] on div "Delivery addresses" at bounding box center [540, 57] width 817 height 33
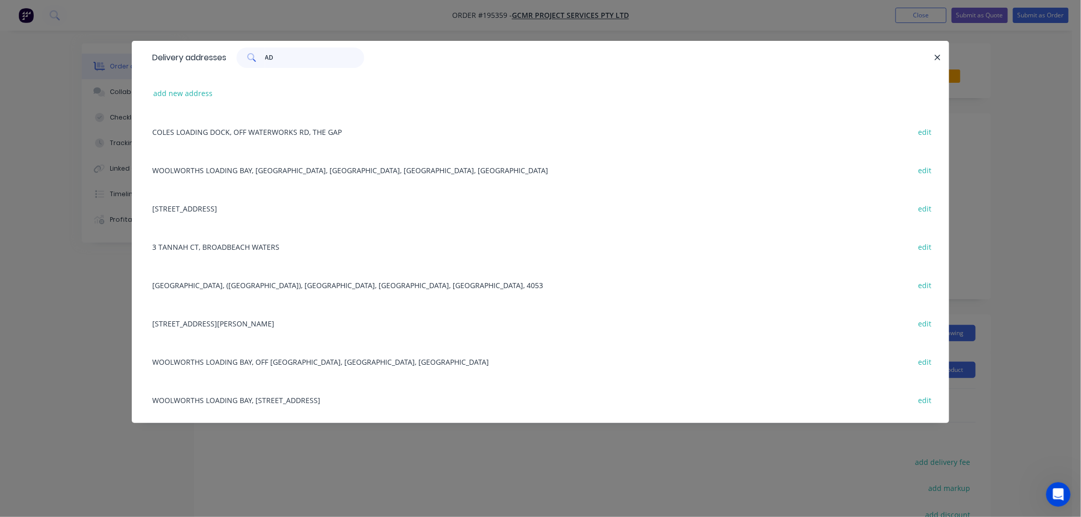
type input "A"
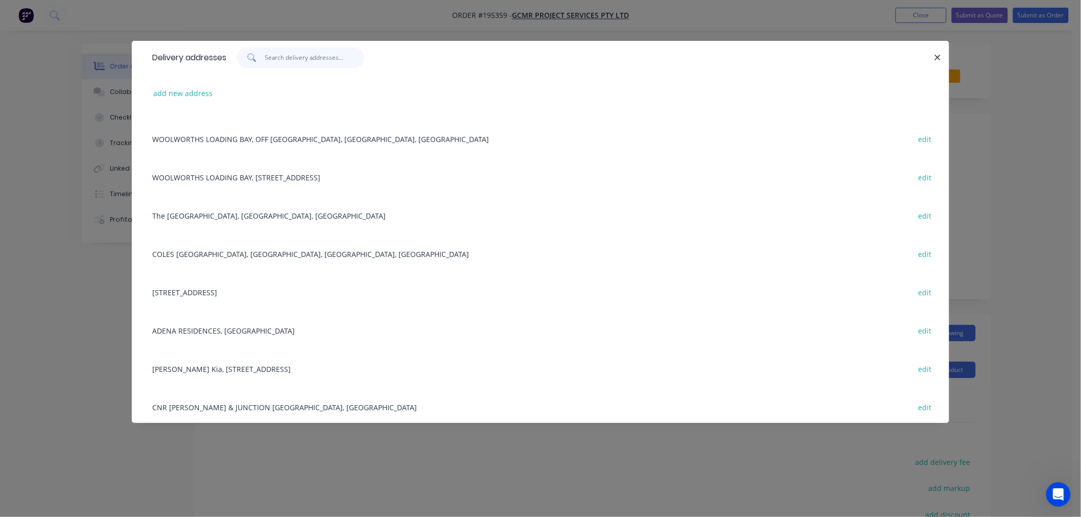
scroll to position [681, 0]
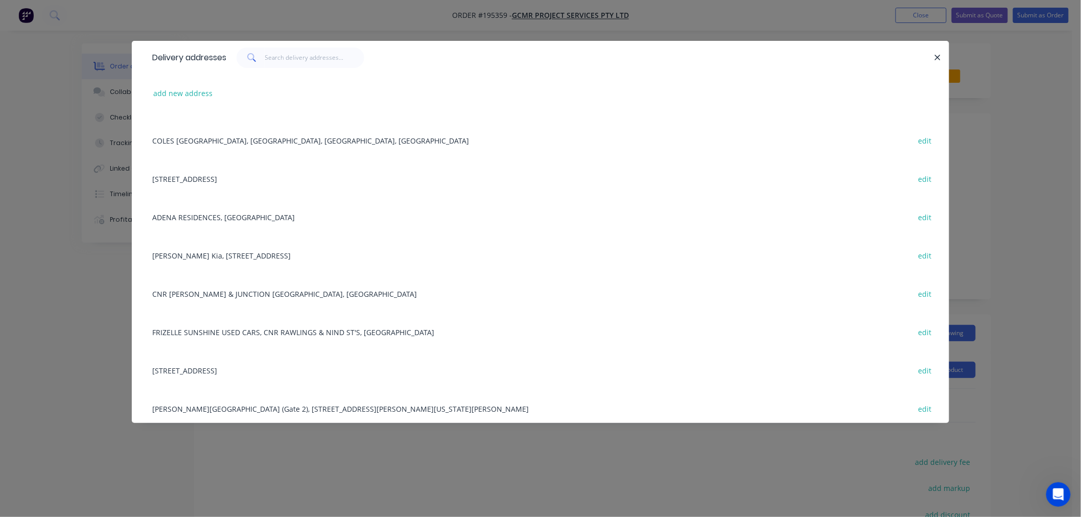
click at [170, 218] on div "ADENA RESIDENCES, [GEOGRAPHIC_DATA], WYNNUM edit" at bounding box center [540, 217] width 787 height 38
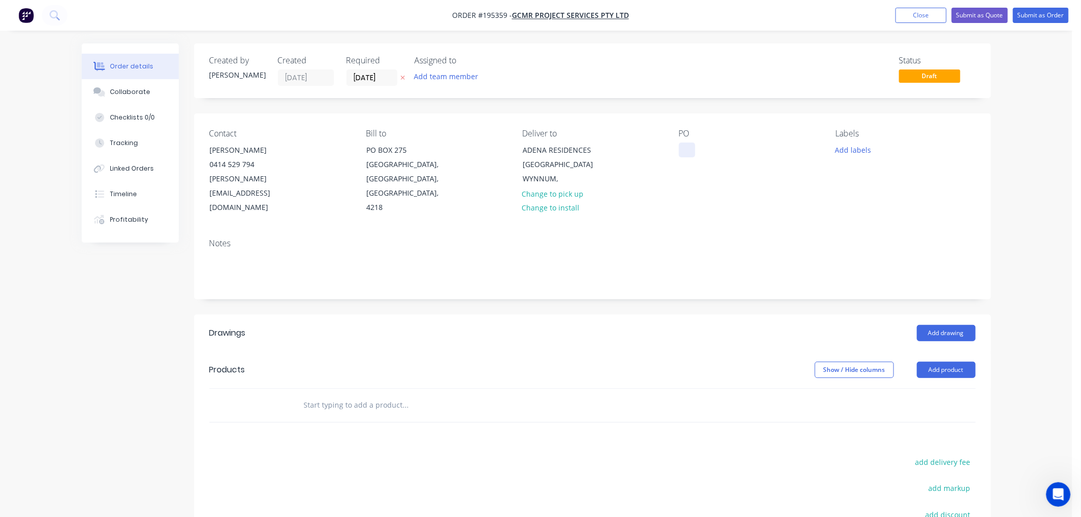
click at [685, 150] on div at bounding box center [687, 150] width 16 height 15
click at [750, 124] on div "Contact [PERSON_NAME] [PHONE_NUMBER] [PERSON_NAME][EMAIL_ADDRESS][DOMAIN_NAME] …" at bounding box center [592, 171] width 797 height 117
click at [851, 152] on button "Add labels" at bounding box center [853, 150] width 47 height 14
click at [854, 293] on div at bounding box center [854, 291] width 20 height 20
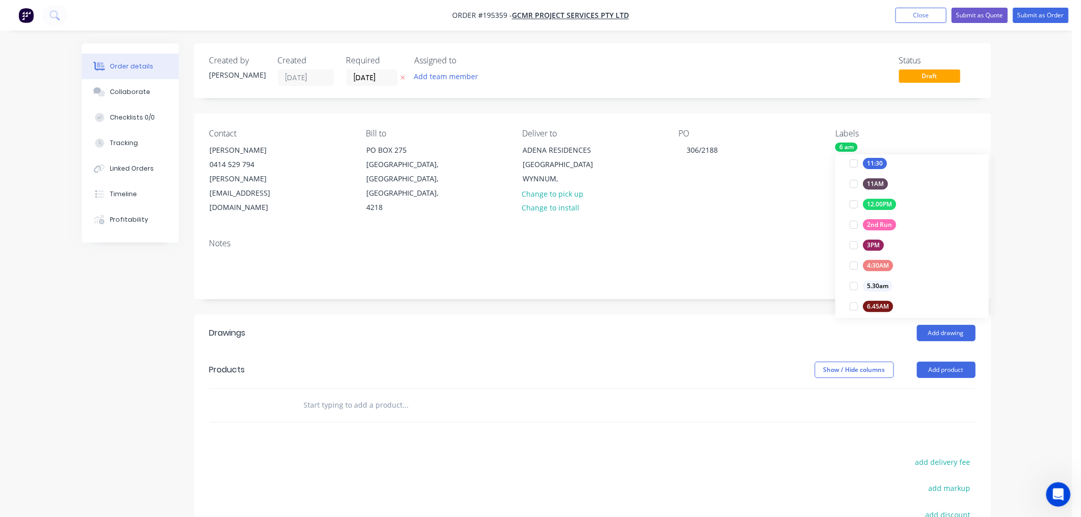
scroll to position [0, 0]
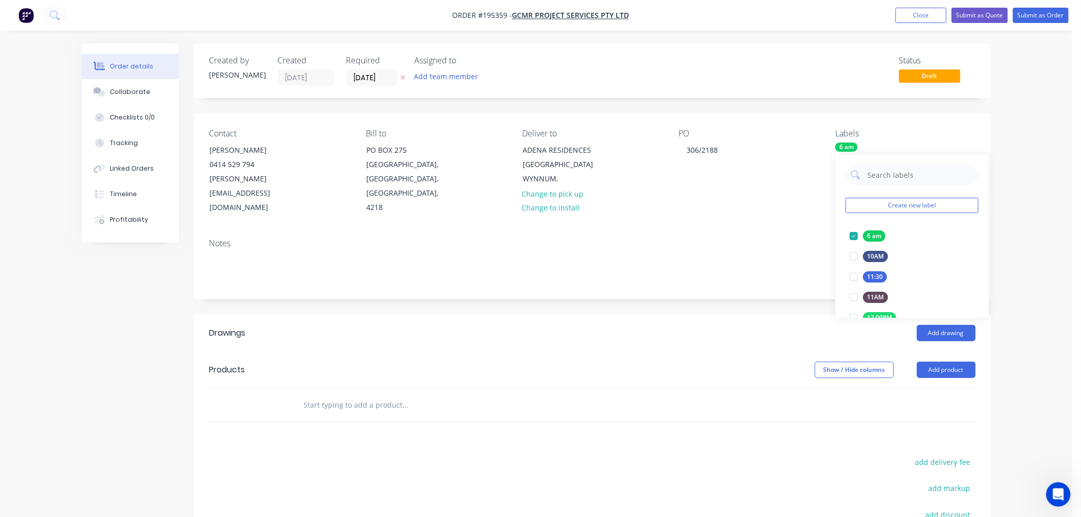
click at [885, 141] on div "Labels 6 am" at bounding box center [905, 172] width 140 height 86
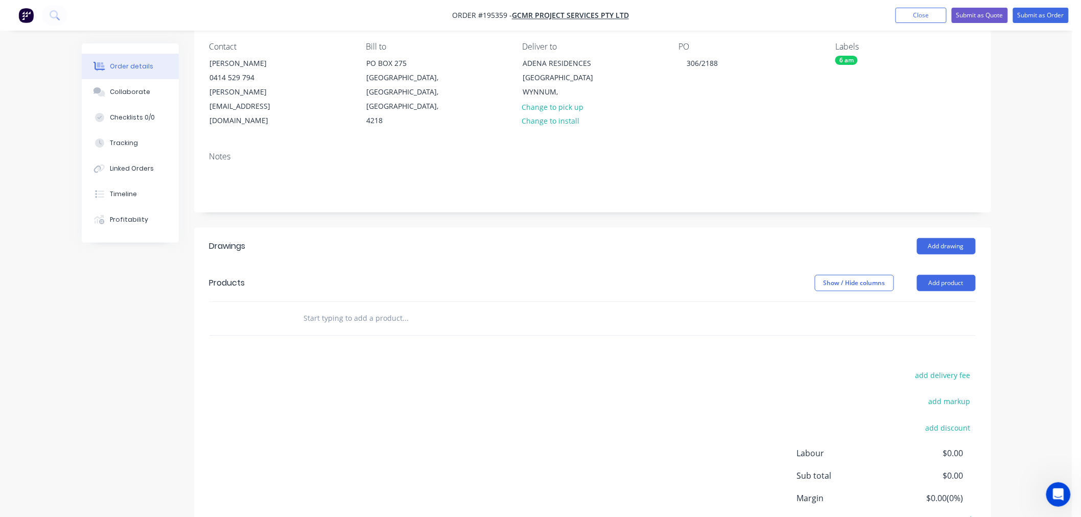
scroll to position [113, 0]
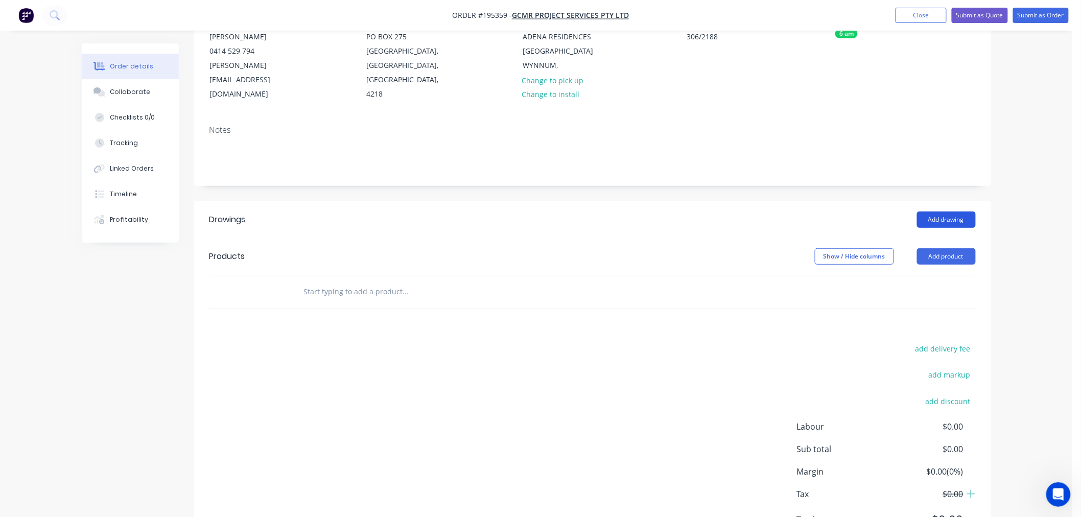
click at [939, 212] on button "Add drawing" at bounding box center [946, 220] width 59 height 16
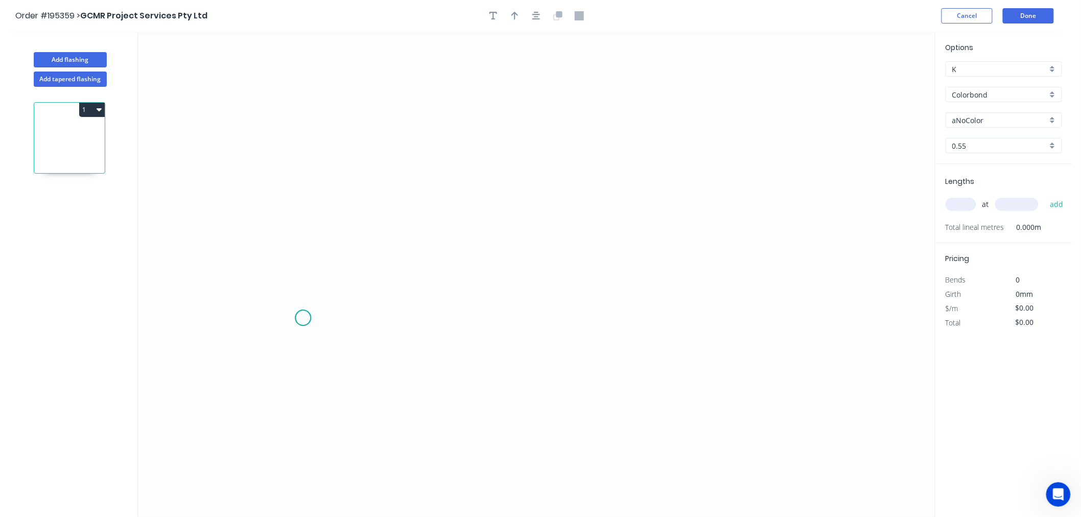
click at [303, 318] on icon "0" at bounding box center [536, 274] width 797 height 485
click at [308, 197] on icon "0" at bounding box center [536, 274] width 797 height 485
click at [505, 205] on icon "0 ?" at bounding box center [536, 274] width 797 height 485
click at [507, 315] on icon "0 ? ?" at bounding box center [536, 274] width 797 height 485
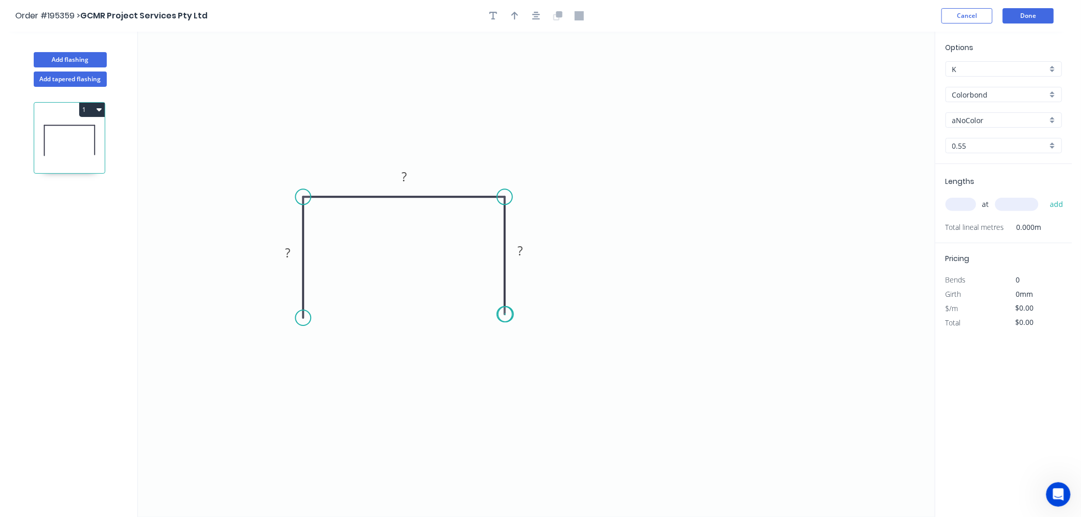
click at [506, 315] on circle at bounding box center [504, 314] width 15 height 15
click at [506, 314] on circle at bounding box center [504, 314] width 15 height 15
click at [408, 172] on rect at bounding box center [404, 178] width 20 height 14
click at [617, 244] on icon "0 ? ? ?" at bounding box center [536, 274] width 797 height 485
click at [508, 317] on circle at bounding box center [504, 314] width 15 height 15
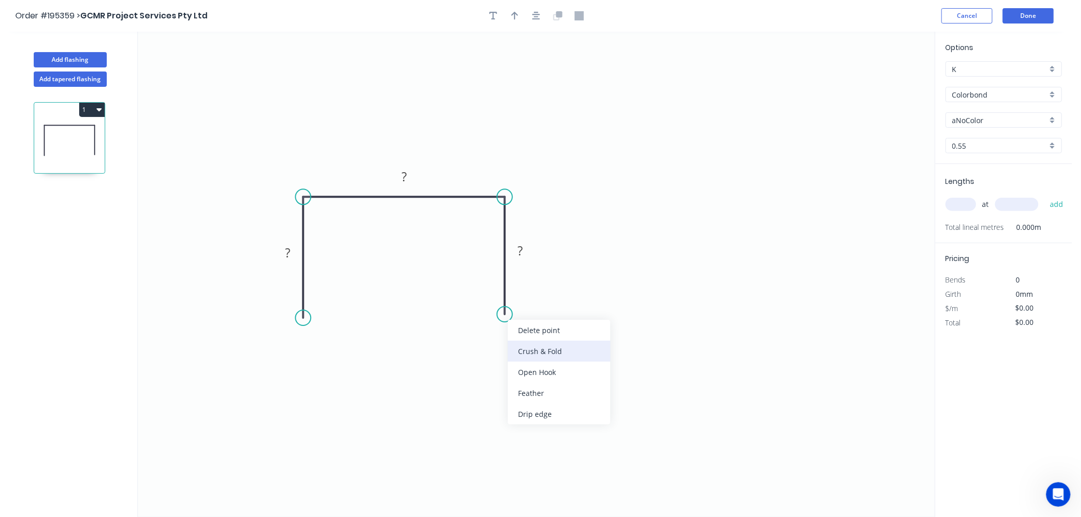
click at [516, 347] on div "Crush & Fold" at bounding box center [559, 351] width 103 height 21
click at [520, 349] on div "Flip bend" at bounding box center [557, 348] width 103 height 21
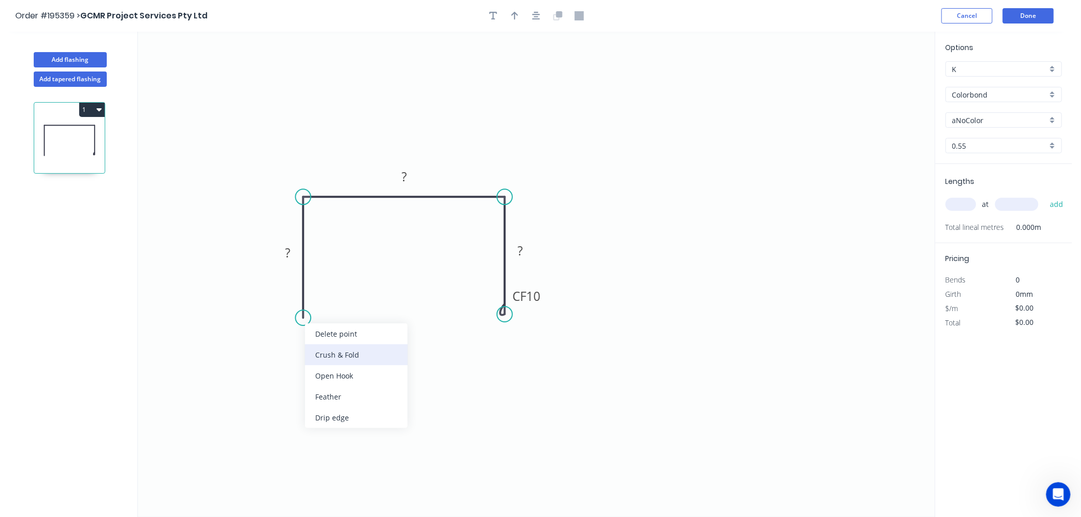
click at [319, 352] on div "Crush & Fold" at bounding box center [356, 354] width 103 height 21
click at [294, 297] on tspan "10" at bounding box center [288, 299] width 14 height 17
click at [528, 291] on tspan "10" at bounding box center [533, 296] width 14 height 17
click at [610, 262] on icon "0 CF 15 ? ? CF 15 ?" at bounding box center [536, 274] width 797 height 485
click at [285, 301] on tspan "15" at bounding box center [288, 299] width 14 height 17
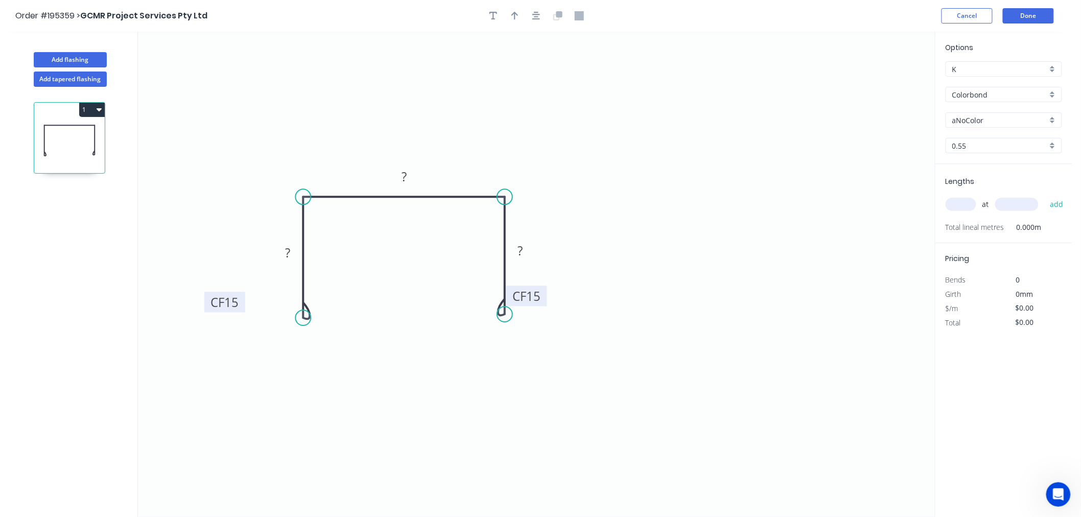
drag, startPoint x: 292, startPoint y: 290, endPoint x: 235, endPoint y: 293, distance: 56.8
click at [235, 293] on rect at bounding box center [224, 302] width 41 height 20
click at [539, 285] on icon "0 CF 15 ? ? CF 15 ?" at bounding box center [536, 274] width 797 height 485
drag, startPoint x: 535, startPoint y: 286, endPoint x: 581, endPoint y: 288, distance: 46.0
click at [581, 288] on rect at bounding box center [572, 297] width 41 height 20
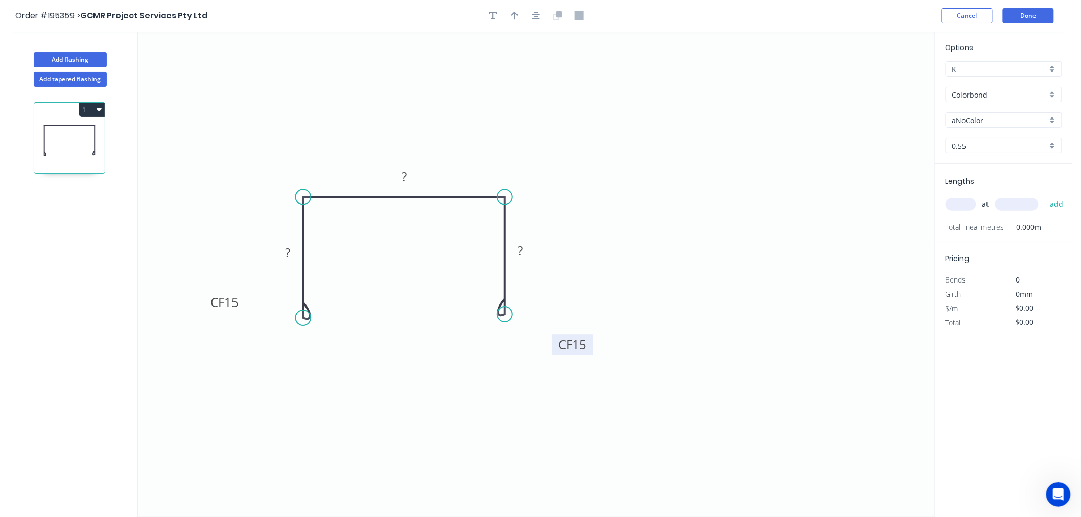
drag, startPoint x: 590, startPoint y: 303, endPoint x: 590, endPoint y: 350, distance: 47.0
click at [590, 350] on rect at bounding box center [572, 344] width 41 height 20
click at [223, 310] on tspan "CF" at bounding box center [218, 302] width 14 height 17
click at [222, 314] on icon "0 CF 15 ? ? CF 15 ?" at bounding box center [536, 274] width 797 height 485
drag, startPoint x: 223, startPoint y: 312, endPoint x: 219, endPoint y: 360, distance: 48.8
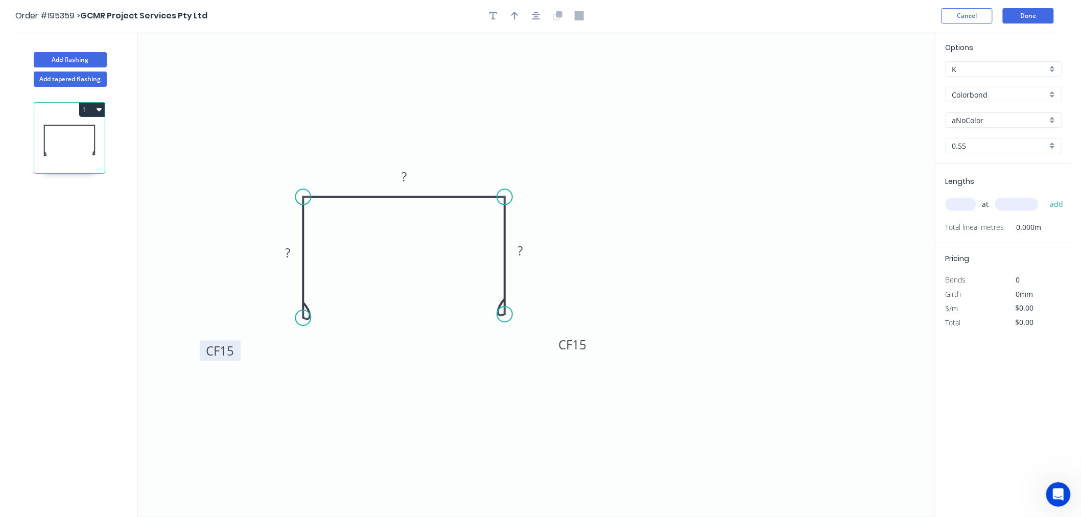
click at [219, 360] on rect at bounding box center [220, 350] width 41 height 20
click at [282, 251] on rect at bounding box center [288, 253] width 20 height 14
click at [629, 227] on icon "0 CF 15 200 300 CF 15 200" at bounding box center [536, 274] width 797 height 485
type input "$21.48"
click at [517, 12] on icon "button" at bounding box center [514, 15] width 7 height 9
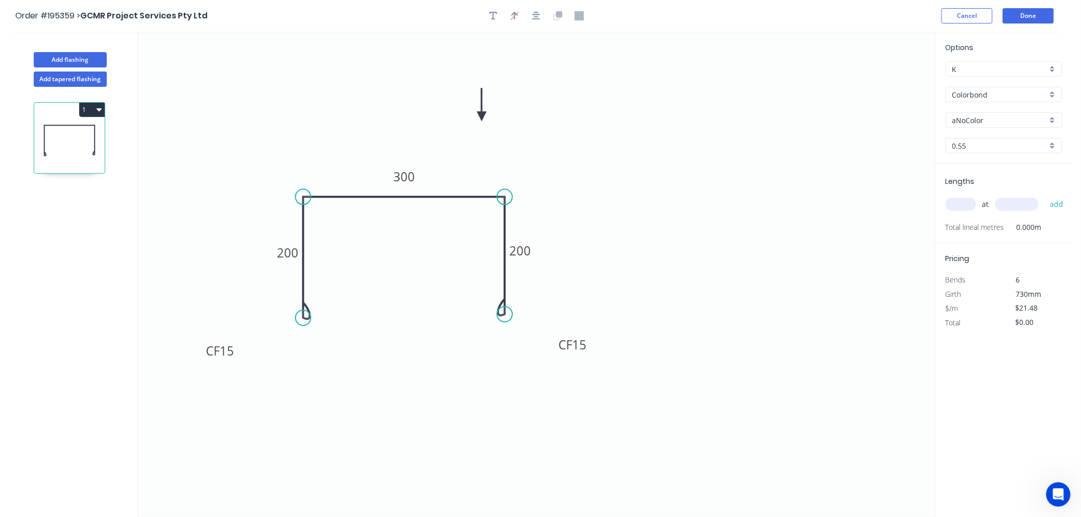
drag, startPoint x: 884, startPoint y: 71, endPoint x: 482, endPoint y: 116, distance: 404.7
click at [482, 116] on icon at bounding box center [481, 104] width 9 height 33
click at [1050, 122] on div "aNoColor" at bounding box center [1004, 119] width 116 height 15
click at [988, 170] on div "Monument" at bounding box center [1003, 163] width 115 height 18
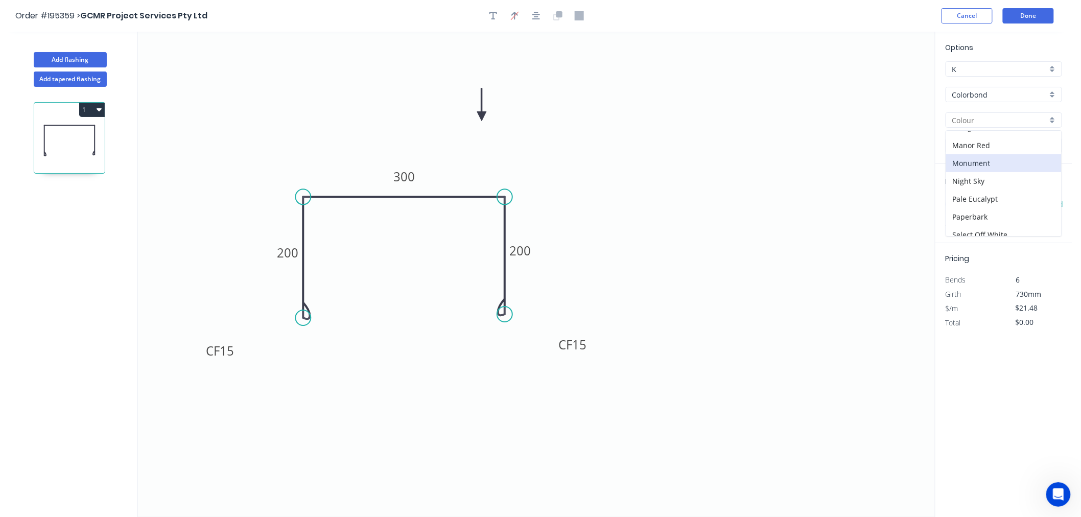
type input "Monument"
click at [966, 207] on input "text" at bounding box center [961, 204] width 31 height 13
type input "1"
type input "2000"
click at [1045, 196] on button "add" at bounding box center [1057, 204] width 24 height 17
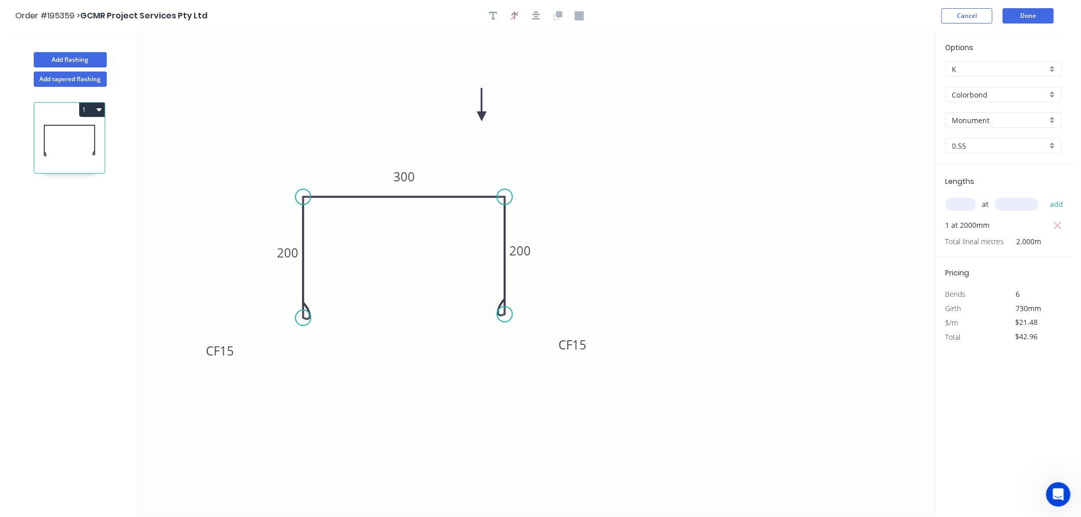
click at [96, 105] on button "1" at bounding box center [92, 110] width 26 height 14
click at [83, 130] on div "Duplicate" at bounding box center [56, 135] width 79 height 15
click at [83, 130] on icon at bounding box center [69, 140] width 71 height 65
click at [56, 237] on icon at bounding box center [69, 224] width 71 height 65
type input "$0.00"
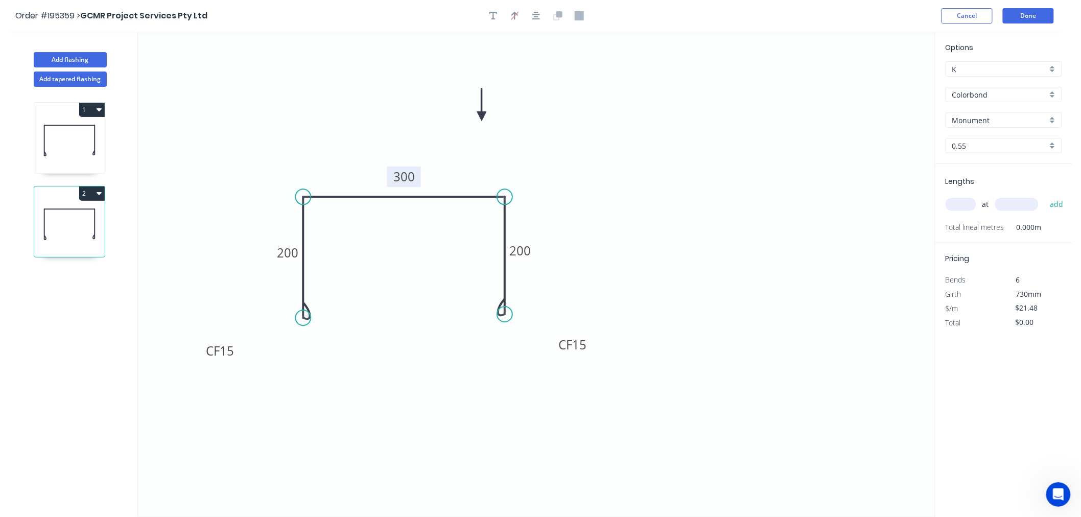
click at [406, 176] on tspan "300" at bounding box center [403, 177] width 21 height 17
drag, startPoint x: 640, startPoint y: 195, endPoint x: 634, endPoint y: 198, distance: 6.2
click at [641, 196] on icon "0 CF 15 200 220 CF 15 200" at bounding box center [536, 274] width 797 height 485
click at [963, 202] on input "text" at bounding box center [961, 204] width 31 height 13
type input "1"
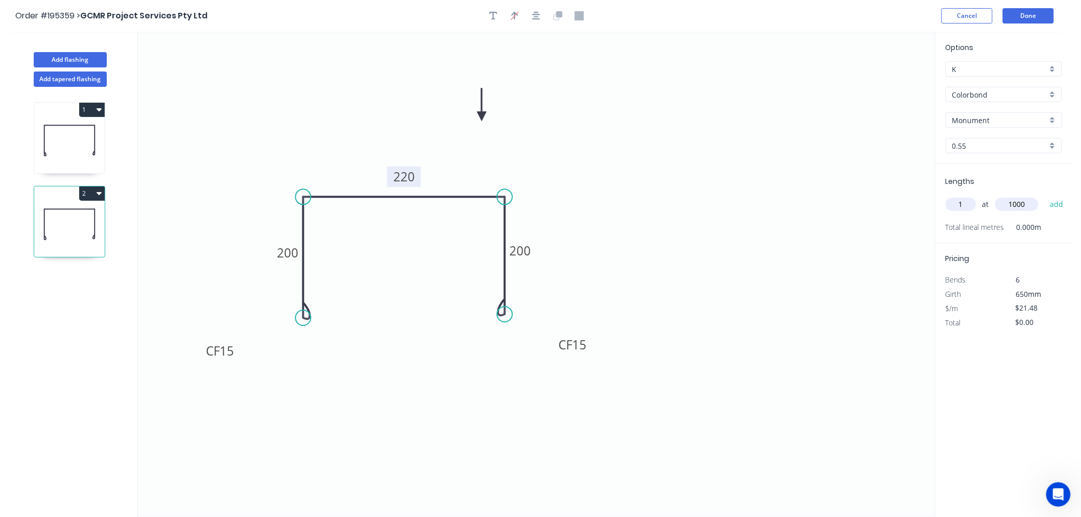
type input "1000"
click at [1045, 196] on button "add" at bounding box center [1057, 204] width 24 height 17
type input "$21.48"
click at [1017, 13] on button "Done" at bounding box center [1028, 15] width 51 height 15
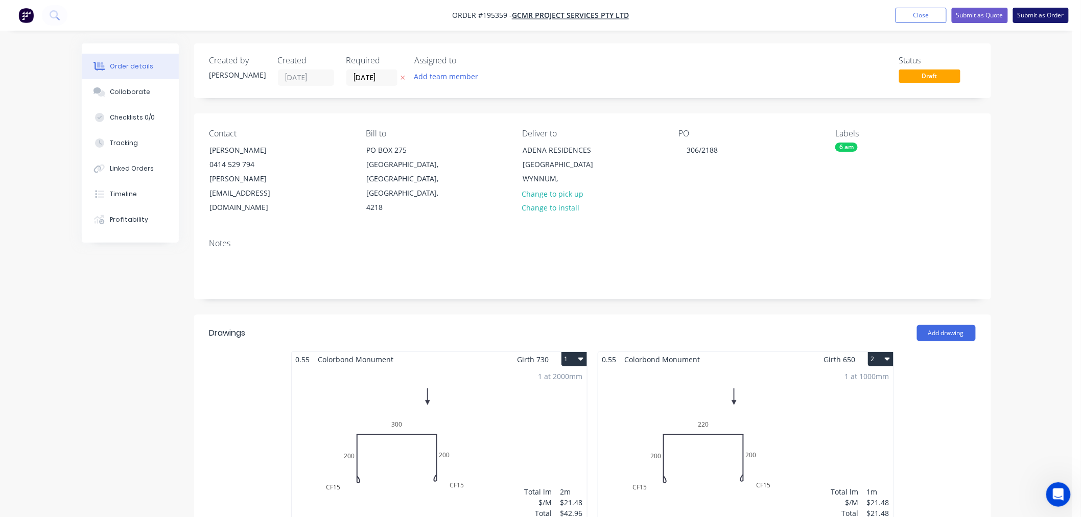
click at [1028, 14] on button "Submit as Order" at bounding box center [1041, 15] width 56 height 15
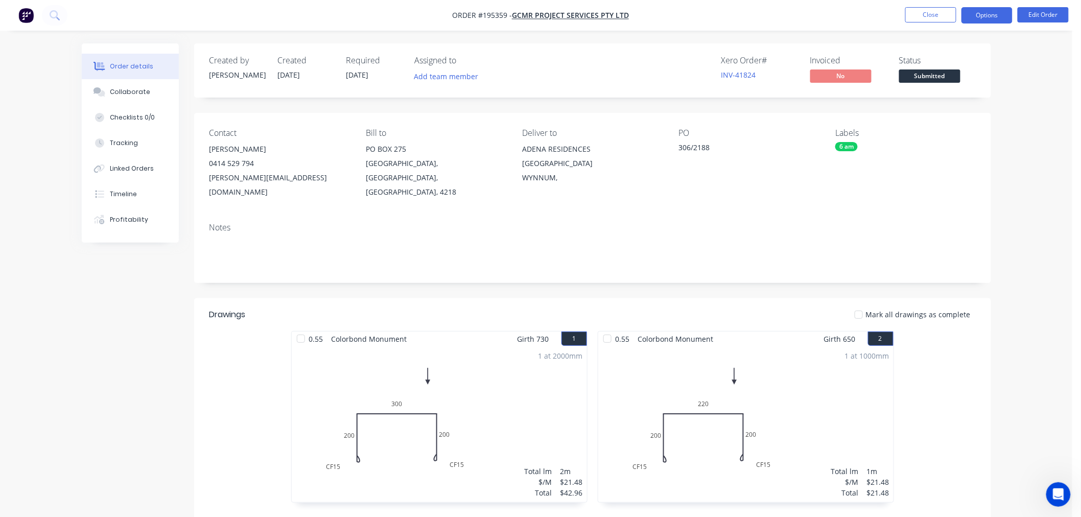
click at [991, 21] on button "Options" at bounding box center [987, 15] width 51 height 16
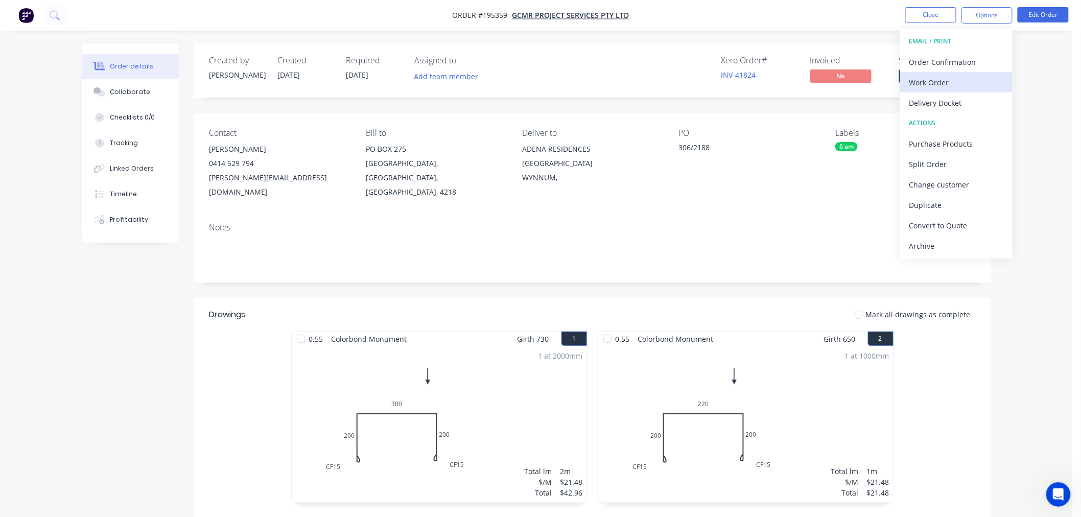
click at [964, 84] on div "Work Order" at bounding box center [956, 82] width 94 height 15
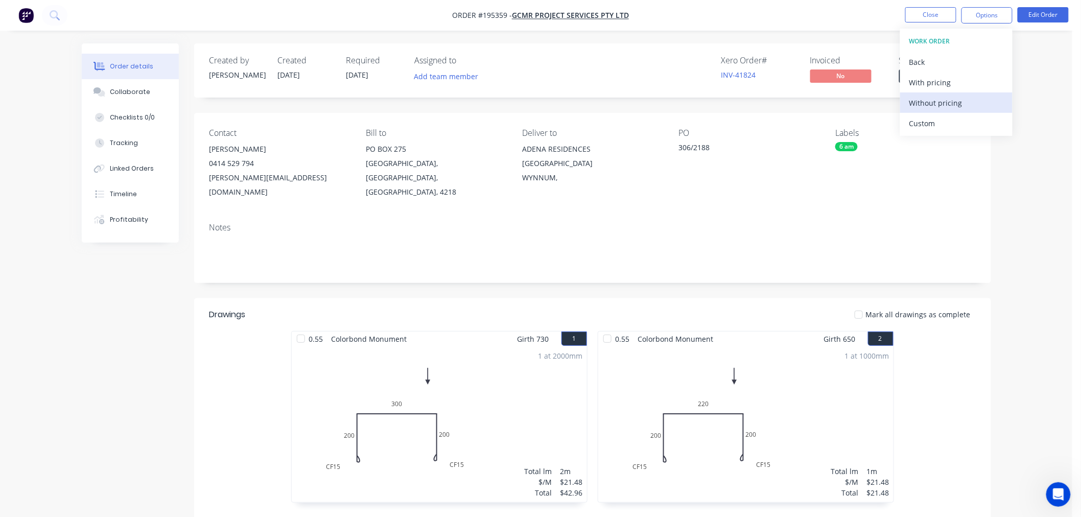
click at [961, 104] on div "Without pricing" at bounding box center [956, 103] width 94 height 15
click at [932, 16] on button "Close" at bounding box center [930, 14] width 51 height 15
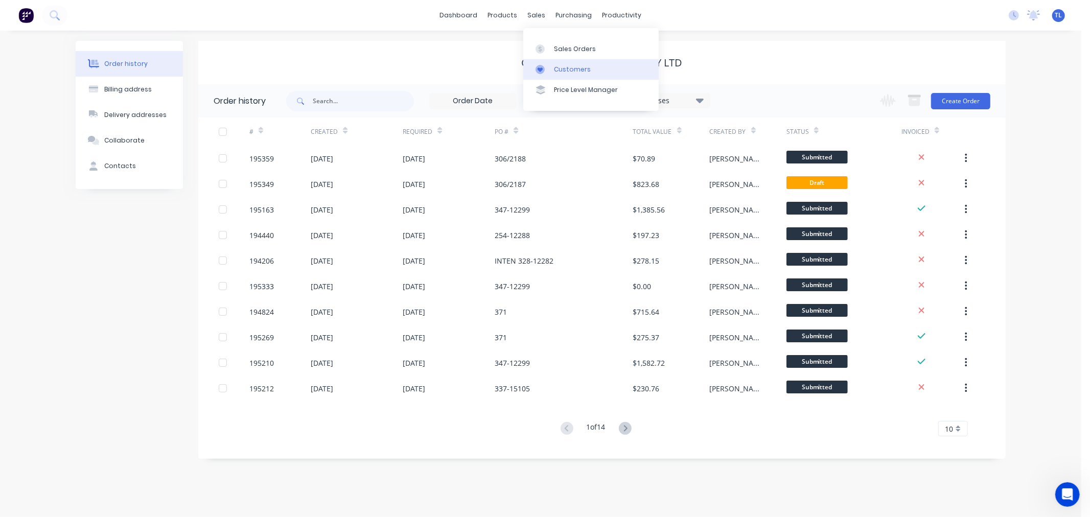
click at [548, 72] on div at bounding box center [542, 69] width 15 height 9
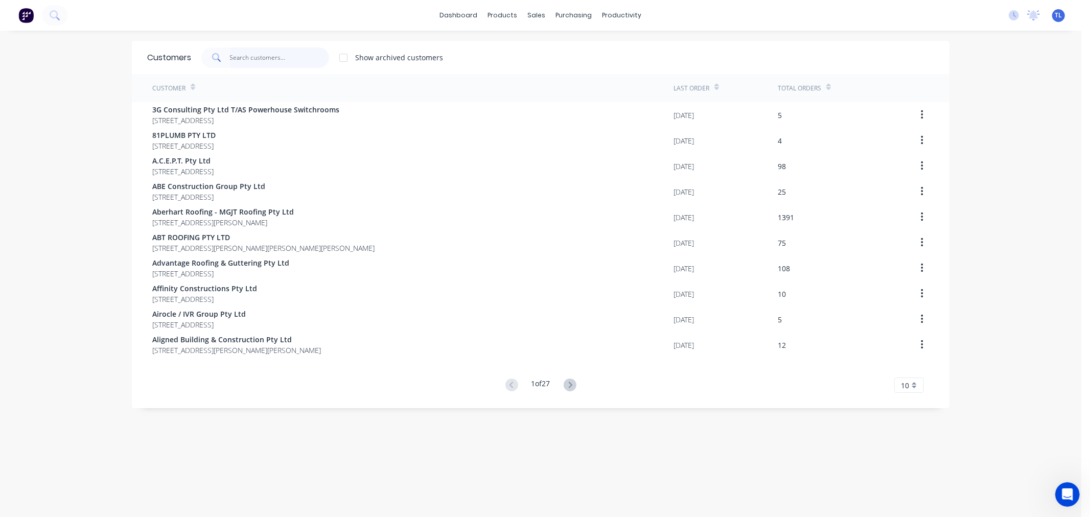
drag, startPoint x: 284, startPoint y: 53, endPoint x: 279, endPoint y: 53, distance: 5.1
click at [284, 53] on input "text" at bounding box center [280, 58] width 100 height 20
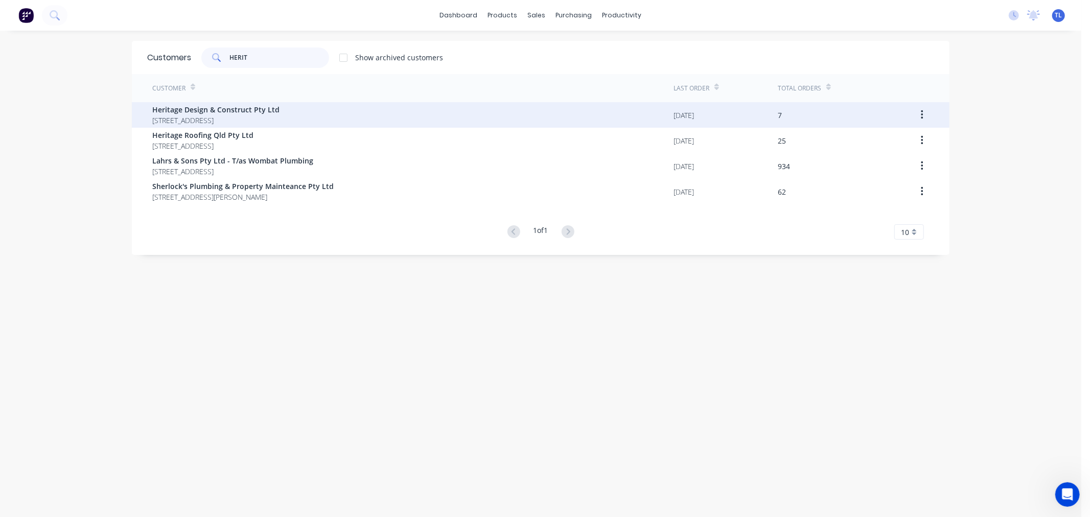
type input "HERIT"
click at [273, 115] on span "[STREET_ADDRESS]" at bounding box center [215, 120] width 127 height 11
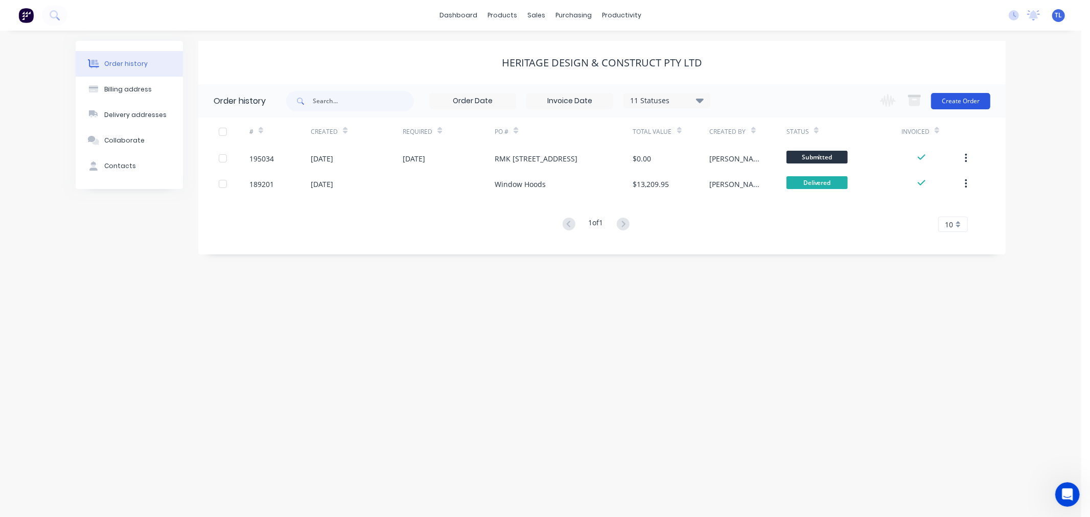
click at [958, 103] on button "Create Order" at bounding box center [960, 101] width 59 height 16
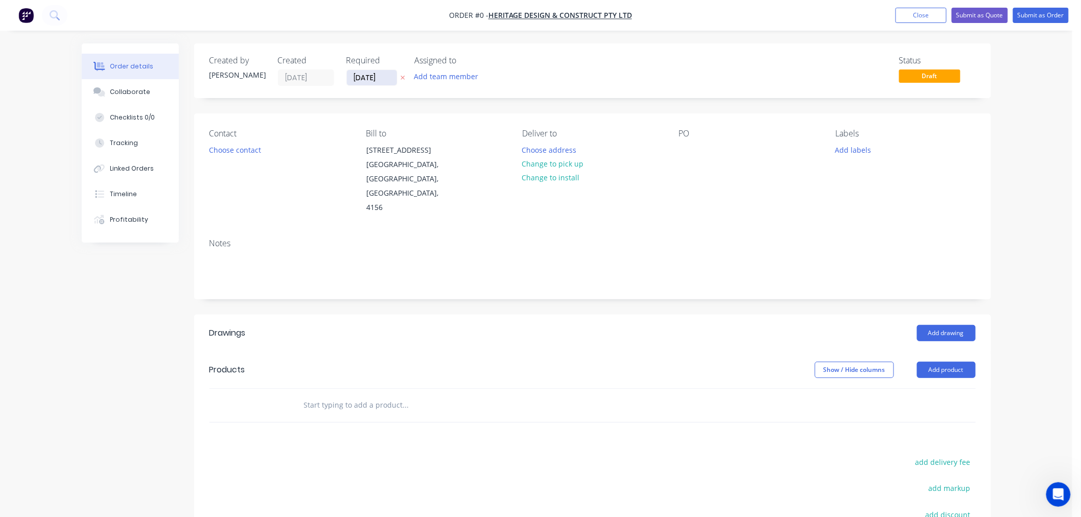
click at [382, 80] on input "[DATE]" at bounding box center [372, 77] width 50 height 15
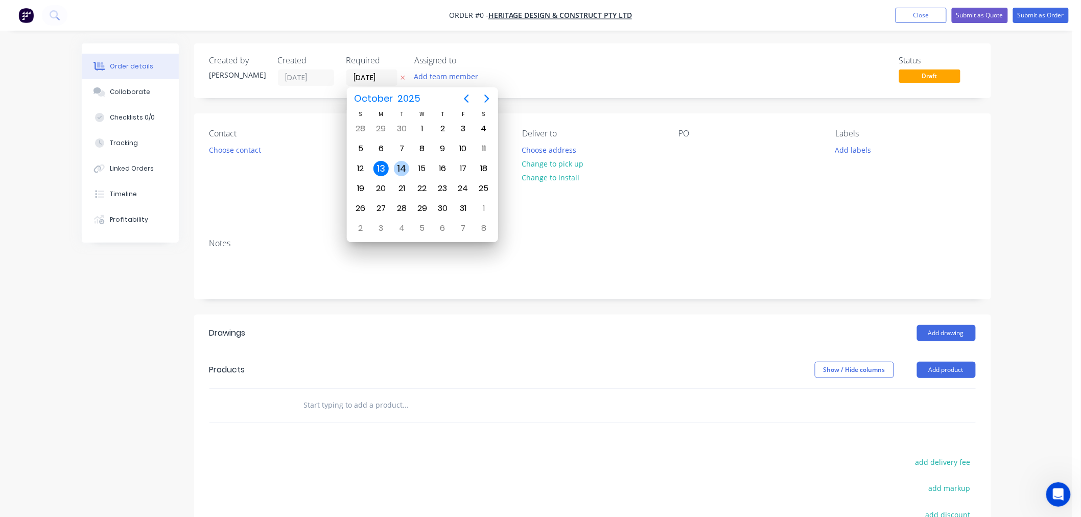
click at [401, 161] on div "14" at bounding box center [401, 168] width 15 height 15
type input "[DATE]"
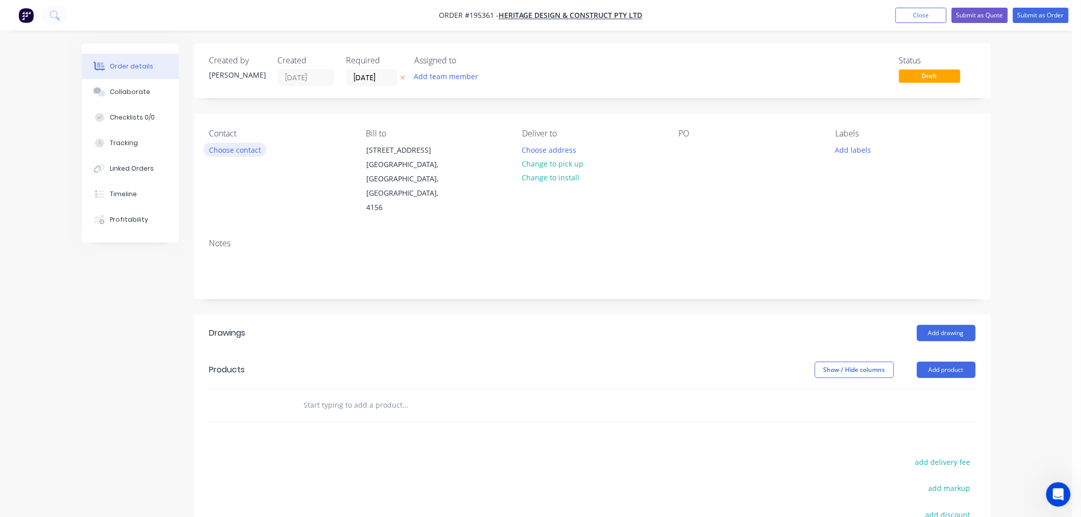
click at [251, 151] on button "Choose contact" at bounding box center [234, 150] width 63 height 14
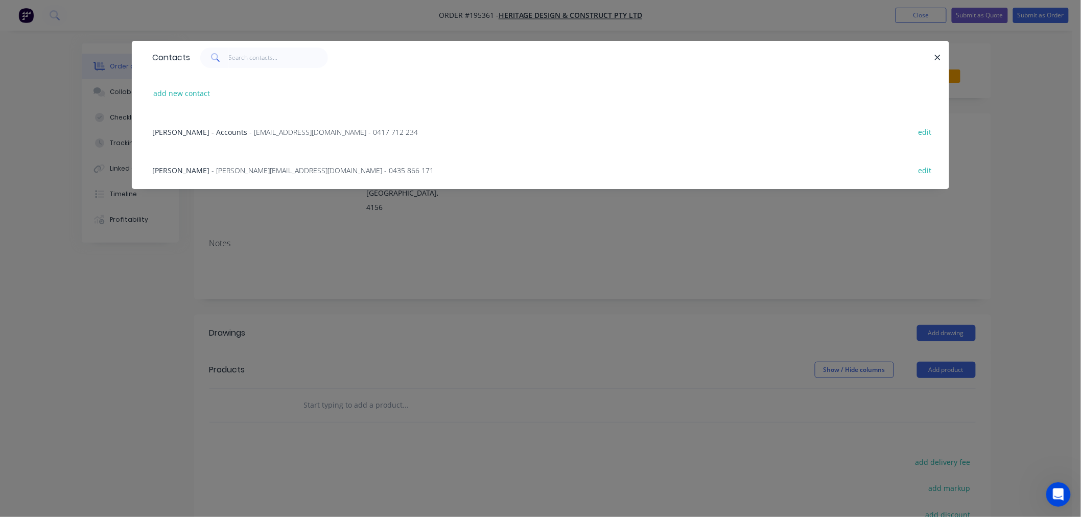
click at [295, 171] on span "- [PERSON_NAME][EMAIL_ADDRESS][DOMAIN_NAME] - 0435 866 171" at bounding box center [323, 171] width 222 height 10
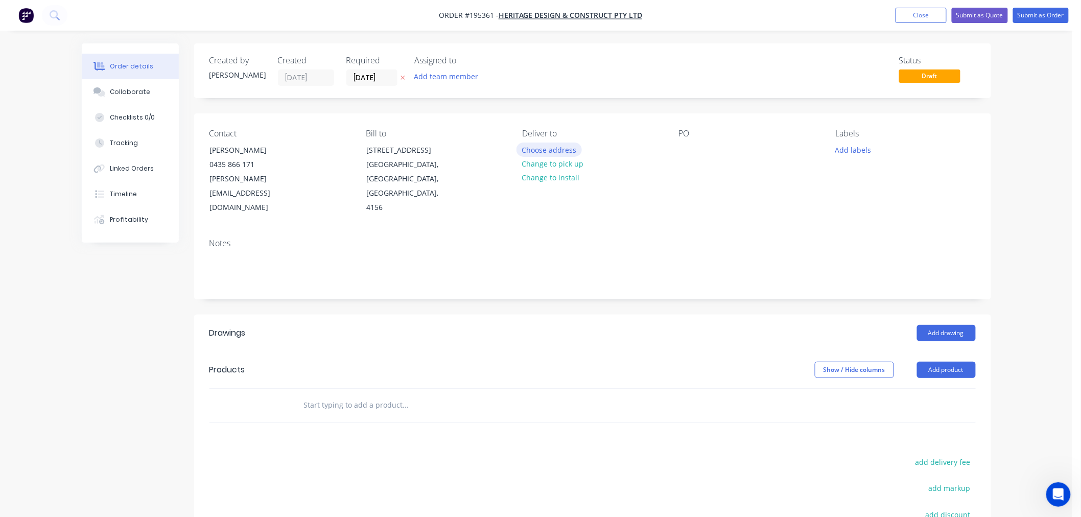
click at [537, 147] on button "Choose address" at bounding box center [549, 150] width 65 height 14
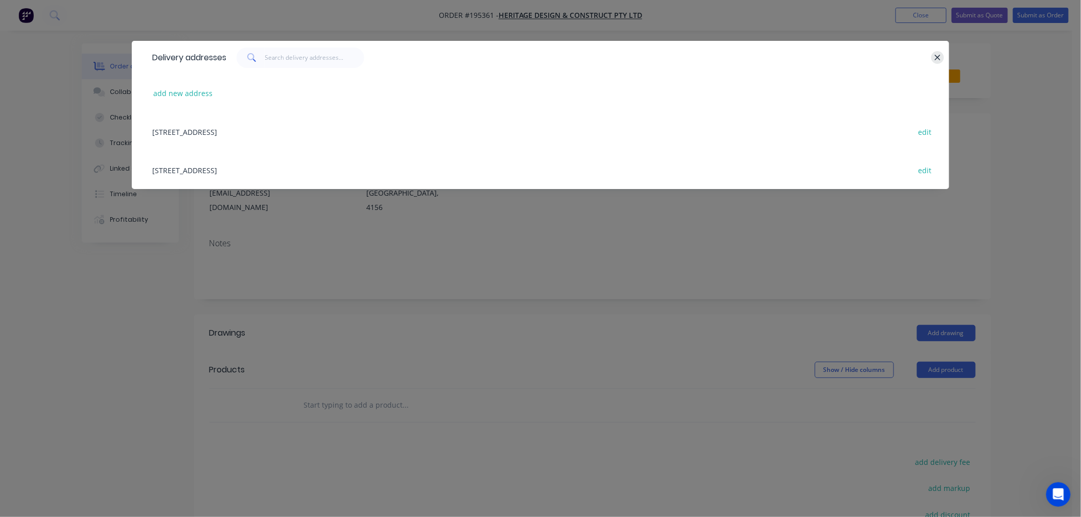
click at [935, 58] on icon "button" at bounding box center [937, 57] width 7 height 9
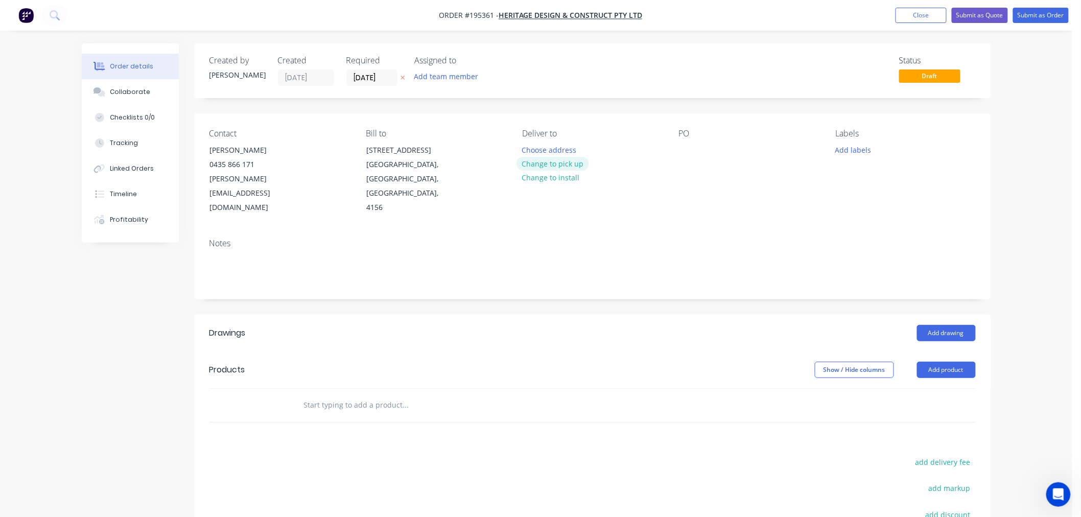
click at [540, 166] on button "Change to pick up" at bounding box center [553, 164] width 73 height 14
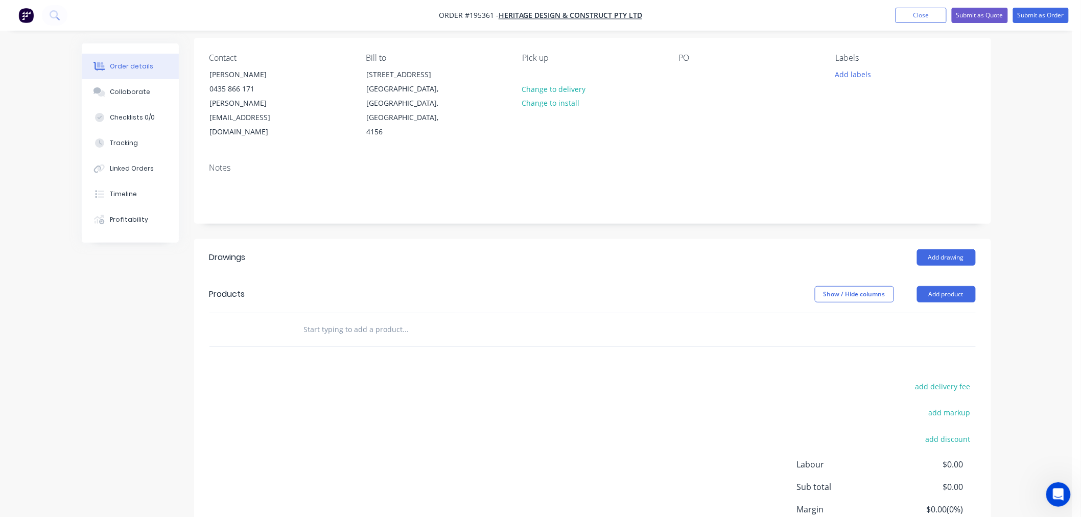
scroll to position [113, 0]
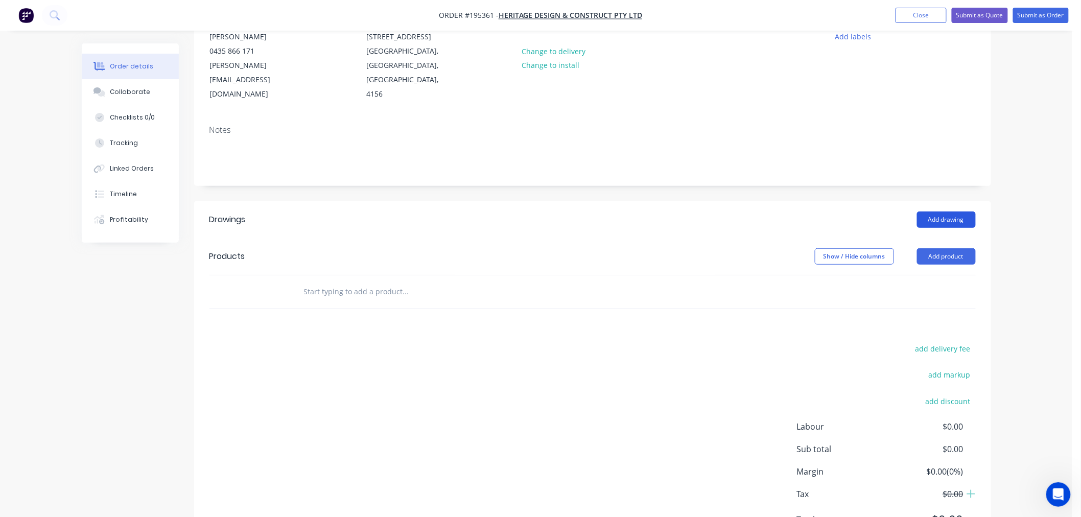
click at [923, 212] on button "Add drawing" at bounding box center [946, 220] width 59 height 16
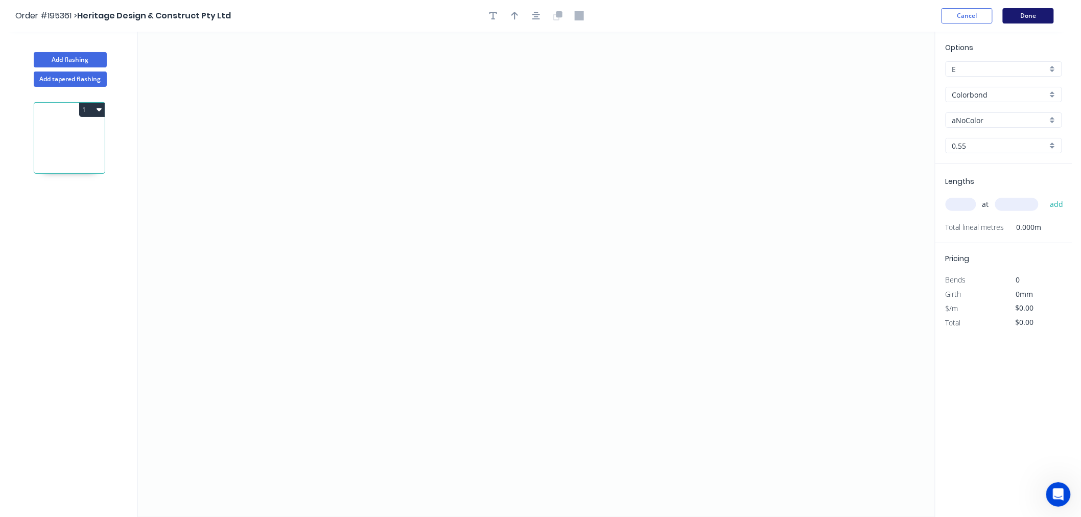
click at [1032, 8] on button "Done" at bounding box center [1028, 15] width 51 height 15
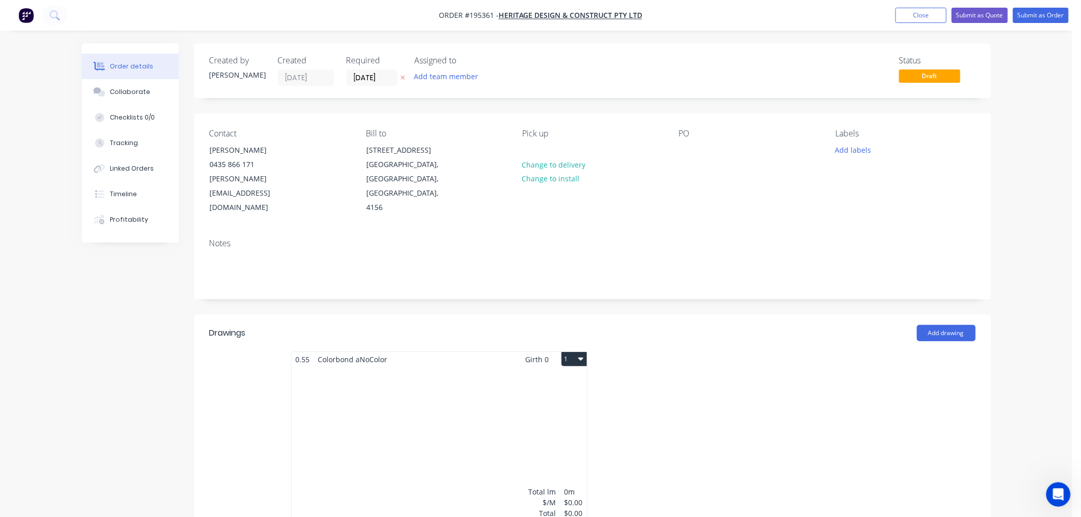
click at [687, 160] on div "PO" at bounding box center [749, 172] width 140 height 86
click at [688, 153] on div at bounding box center [687, 150] width 16 height 15
click at [714, 198] on div "Contact [PERSON_NAME] [PHONE_NUMBER] [PERSON_NAME][EMAIL_ADDRESS][DOMAIN_NAME] …" at bounding box center [592, 171] width 797 height 117
click at [508, 377] on div "Total lm $/M Total 0m $0.00 $0.00" at bounding box center [439, 445] width 295 height 156
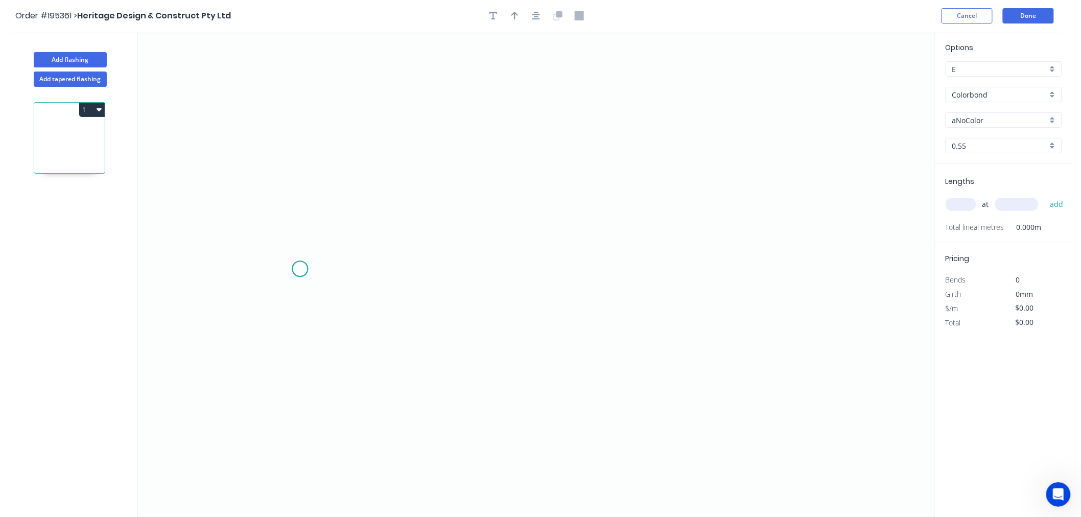
click at [300, 269] on icon "0" at bounding box center [536, 274] width 797 height 485
click at [297, 145] on icon "0" at bounding box center [536, 274] width 797 height 485
click at [556, 146] on icon "0 ?" at bounding box center [536, 274] width 797 height 485
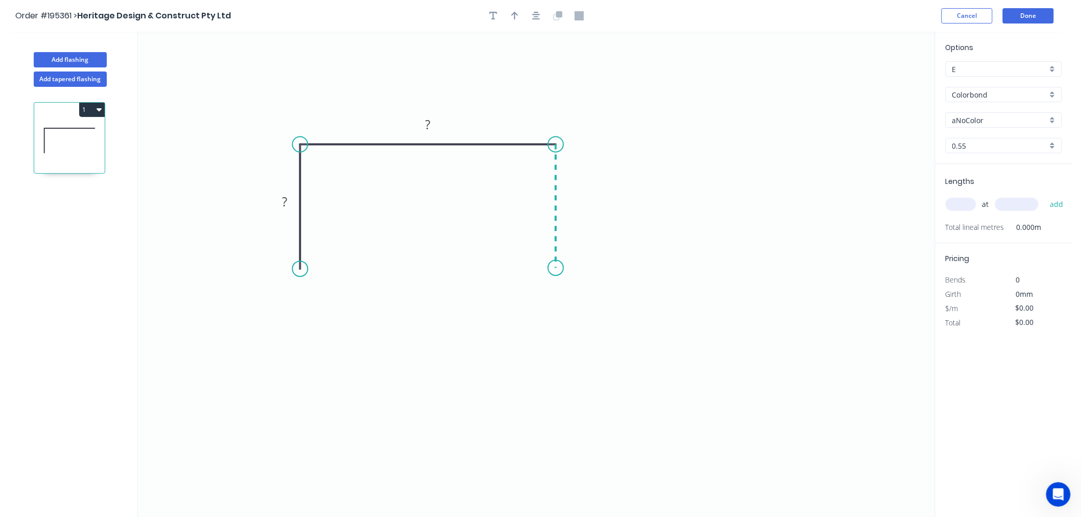
click at [551, 268] on icon "0 ? ?" at bounding box center [536, 274] width 797 height 485
click at [559, 268] on circle at bounding box center [555, 267] width 15 height 15
click at [574, 303] on div "Crush & Fold" at bounding box center [610, 302] width 103 height 21
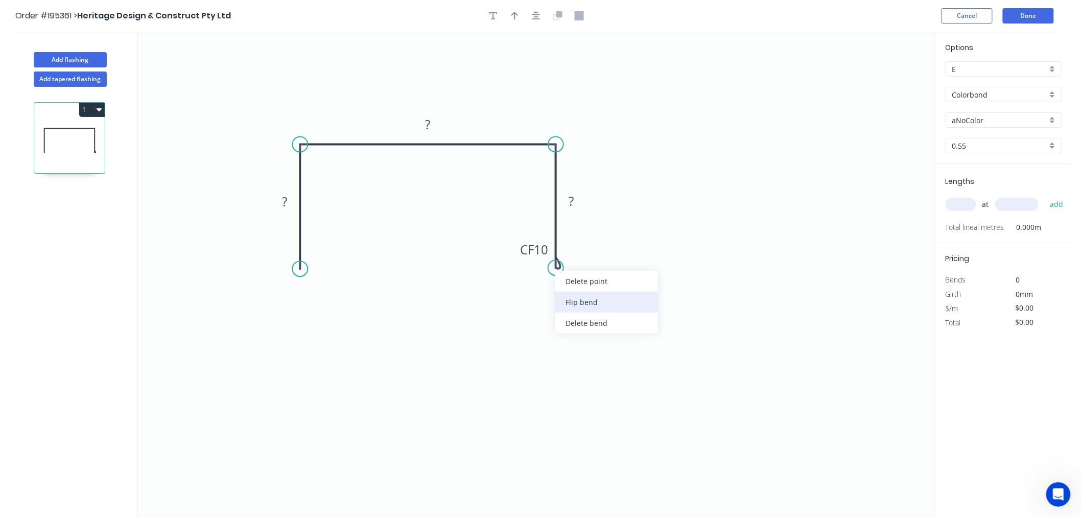
click at [573, 298] on div "Flip bend" at bounding box center [606, 302] width 103 height 21
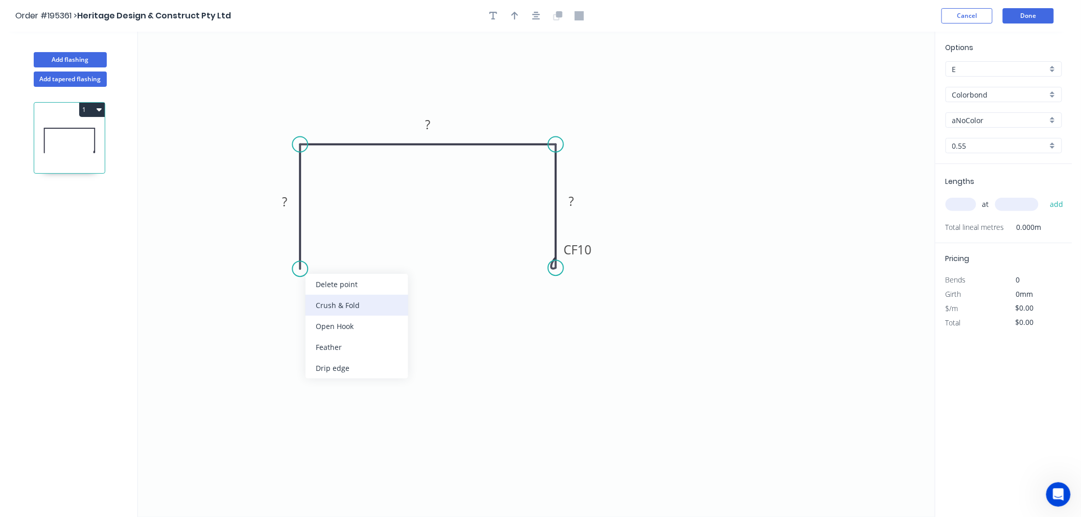
drag, startPoint x: 330, startPoint y: 310, endPoint x: 333, endPoint y: 314, distance: 5.8
click at [333, 314] on div "Crush & Fold" at bounding box center [357, 305] width 103 height 21
click at [287, 252] on tspan "10" at bounding box center [285, 250] width 14 height 17
click at [340, 268] on icon "0 CF 15 ? ? CF 15 ?" at bounding box center [536, 274] width 797 height 485
drag, startPoint x: 583, startPoint y: 258, endPoint x: 622, endPoint y: 324, distance: 76.9
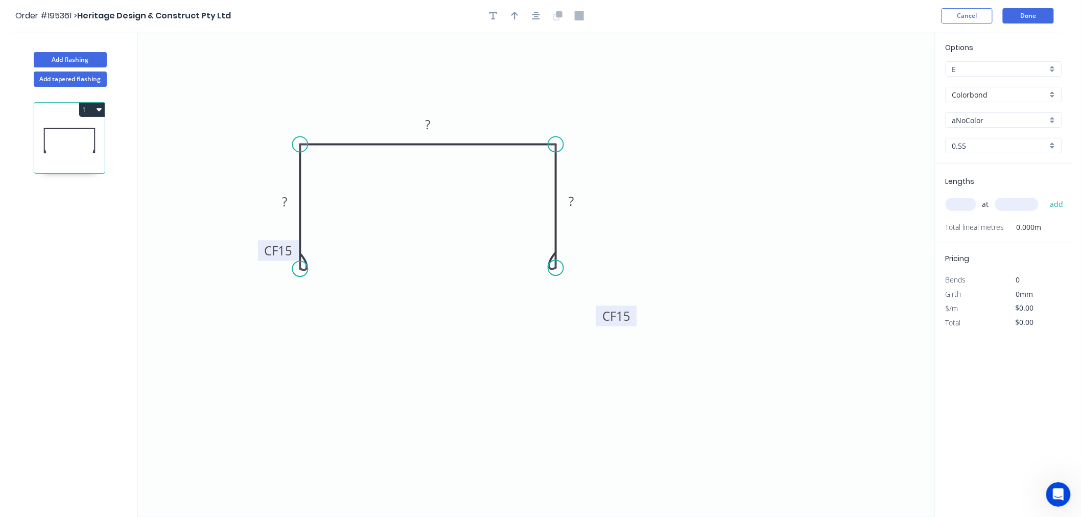
click at [622, 324] on rect at bounding box center [616, 316] width 41 height 20
drag, startPoint x: 277, startPoint y: 260, endPoint x: 237, endPoint y: 312, distance: 66.0
click at [237, 312] on rect at bounding box center [238, 303] width 41 height 20
click at [289, 207] on rect at bounding box center [285, 202] width 20 height 14
click at [426, 213] on icon "0 CF 15 50 202 CF 15 50" at bounding box center [536, 274] width 797 height 485
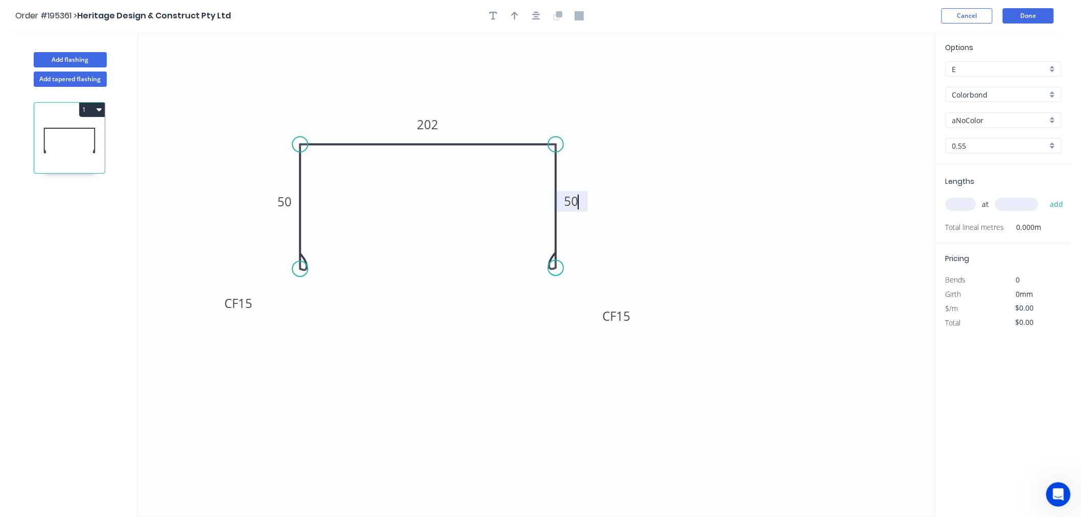
type input "$16.57"
click at [518, 11] on icon "button" at bounding box center [514, 15] width 7 height 9
click at [883, 67] on icon at bounding box center [883, 71] width 9 height 33
click at [888, 76] on icon "0 CF 15 50 202 CF 15 50" at bounding box center [536, 274] width 797 height 485
drag, startPoint x: 888, startPoint y: 76, endPoint x: 849, endPoint y: 83, distance: 40.1
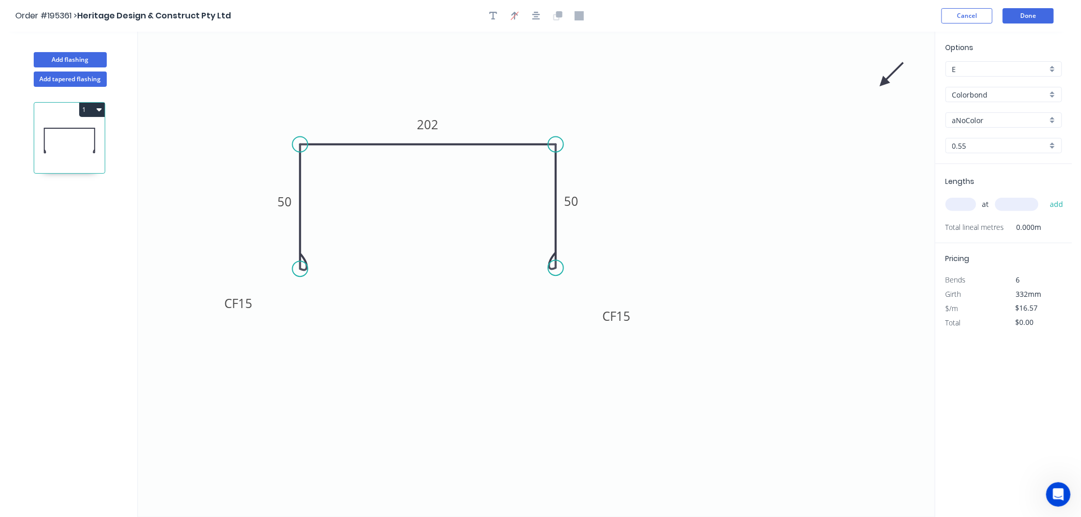
click at [846, 83] on icon "0 CF 15 50 202 CF 15 50" at bounding box center [536, 274] width 797 height 485
drag, startPoint x: 895, startPoint y: 78, endPoint x: 887, endPoint y: 80, distance: 7.9
click at [887, 80] on icon "0 CF 15 50 202 CF 15 50" at bounding box center [536, 274] width 797 height 485
drag, startPoint x: 886, startPoint y: 83, endPoint x: 832, endPoint y: 96, distance: 56.0
click at [832, 96] on icon at bounding box center [843, 95] width 33 height 9
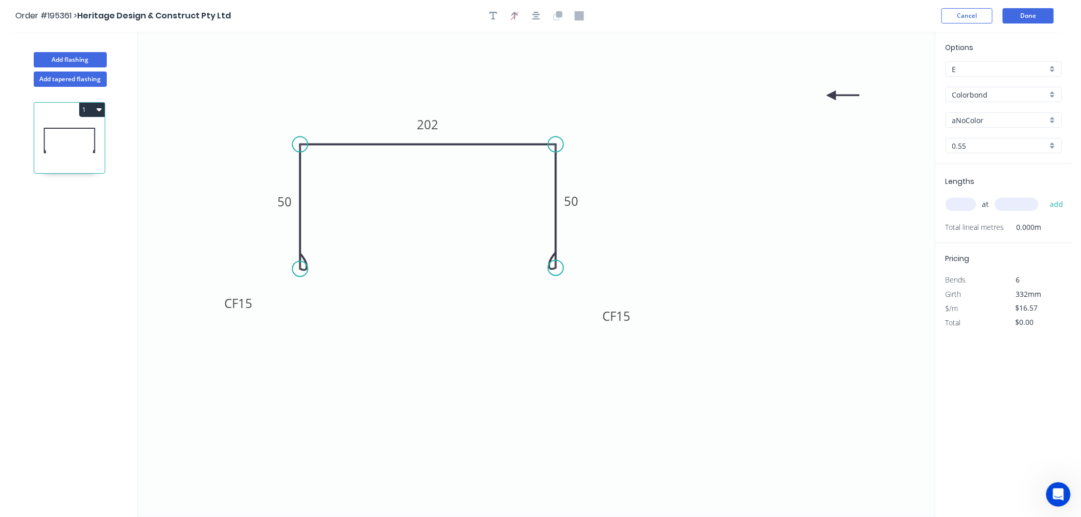
click at [837, 92] on icon "0 CF 15 50 202 CF 15 50" at bounding box center [536, 274] width 797 height 485
click at [836, 97] on icon at bounding box center [843, 95] width 33 height 9
click at [833, 100] on icon at bounding box center [840, 104] width 30 height 30
click at [833, 100] on icon at bounding box center [831, 107] width 9 height 33
click at [830, 94] on icon at bounding box center [823, 104] width 30 height 30
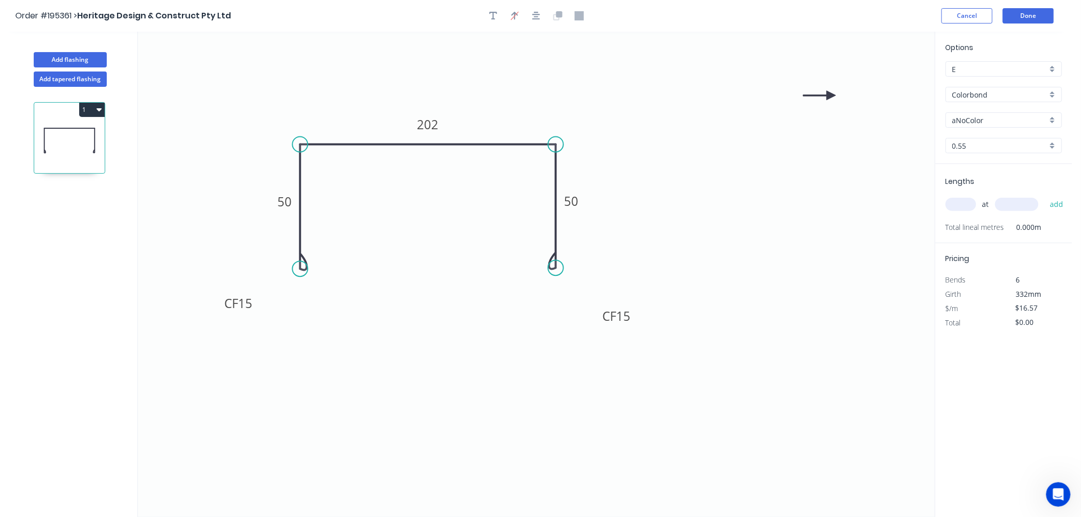
click at [830, 94] on icon at bounding box center [819, 95] width 33 height 9
click at [830, 94] on icon at bounding box center [823, 87] width 30 height 30
drag, startPoint x: 829, startPoint y: 94, endPoint x: 536, endPoint y: 77, distance: 293.2
click at [536, 77] on icon at bounding box center [536, 65] width 9 height 33
click at [1010, 119] on input "aNoColor" at bounding box center [999, 120] width 95 height 11
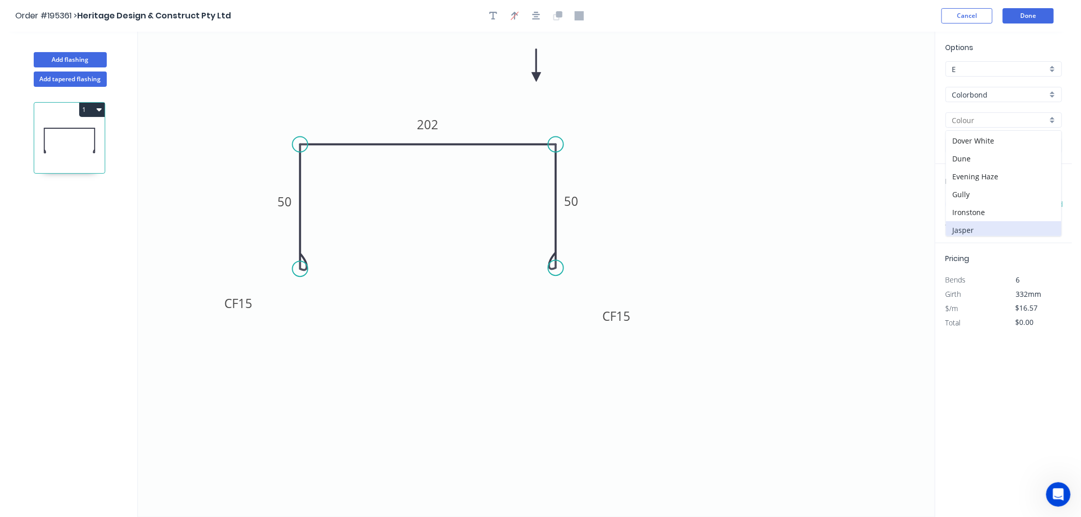
scroll to position [113, 0]
click at [978, 138] on div "Dover White" at bounding box center [1003, 134] width 115 height 18
type input "Dover White"
click at [960, 206] on input "text" at bounding box center [961, 204] width 31 height 13
type input "1"
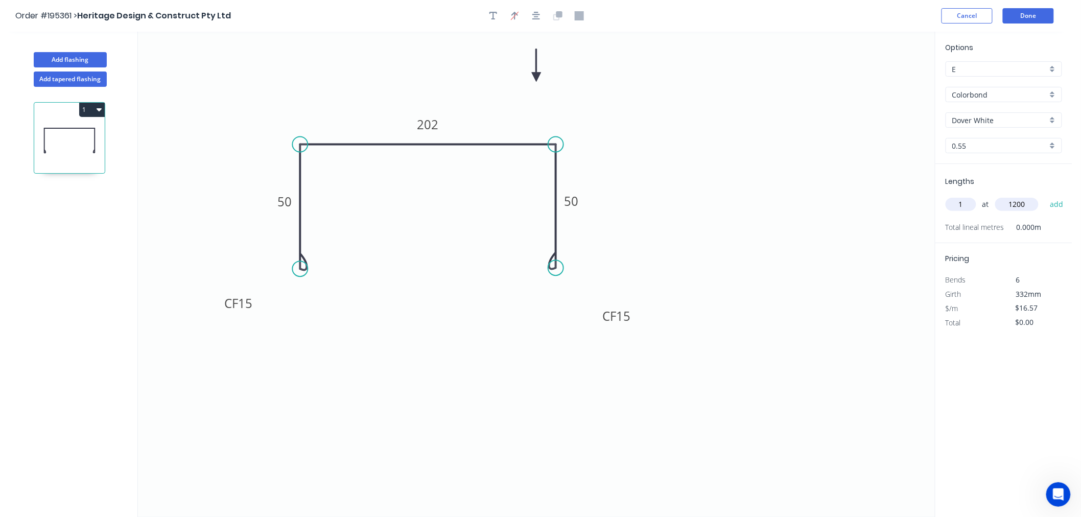
type input "1200"
click at [1045, 196] on button "add" at bounding box center [1057, 204] width 24 height 17
type input "$19.88"
click at [1026, 19] on button "Done" at bounding box center [1028, 15] width 51 height 15
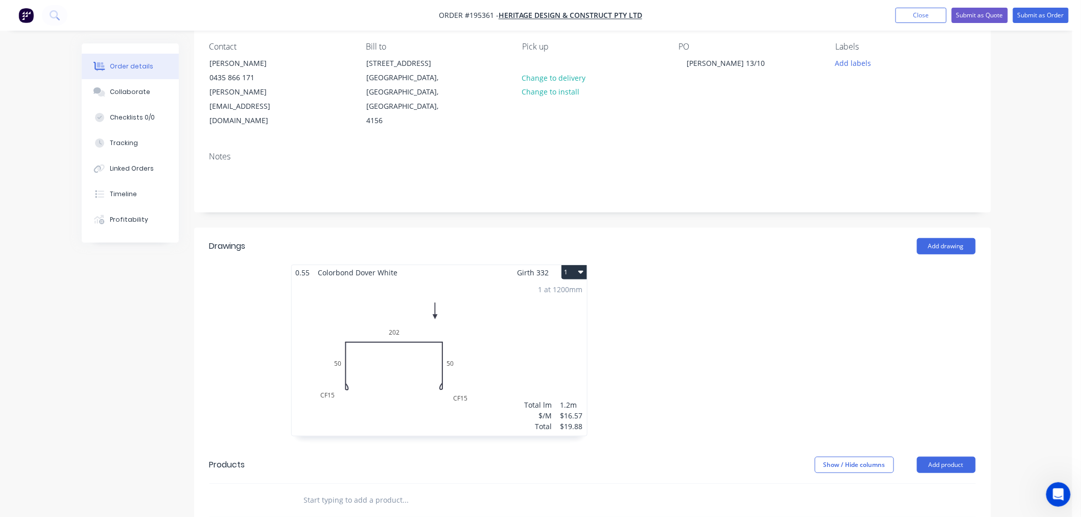
scroll to position [113, 0]
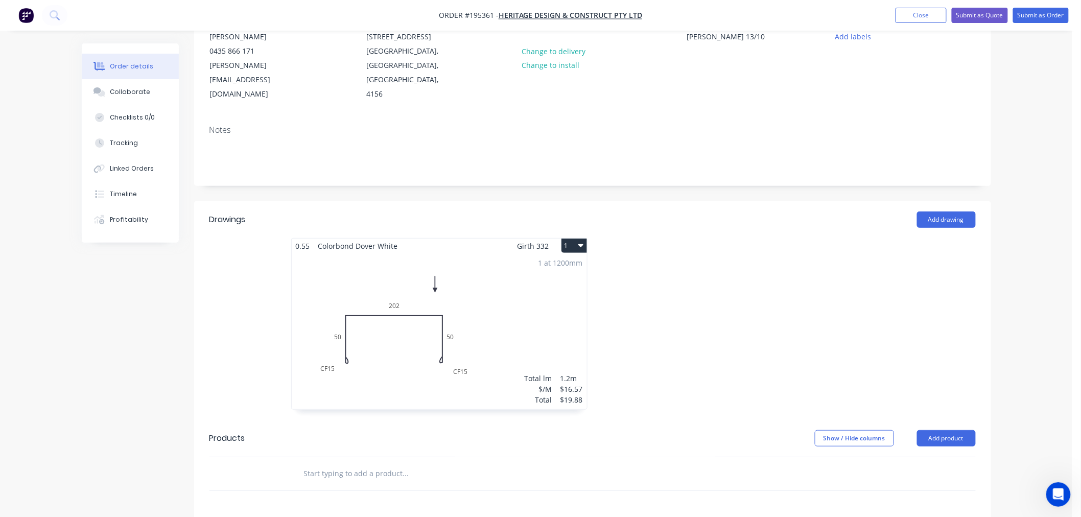
click at [575, 239] on button "1" at bounding box center [575, 246] width 26 height 14
click at [556, 263] on div "Use larger box size" at bounding box center [538, 270] width 79 height 15
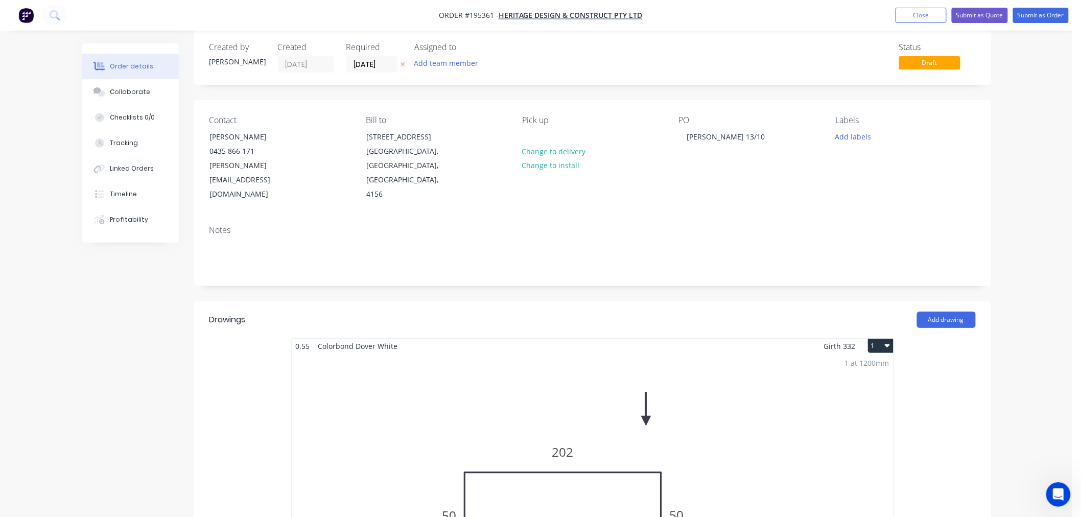
scroll to position [0, 0]
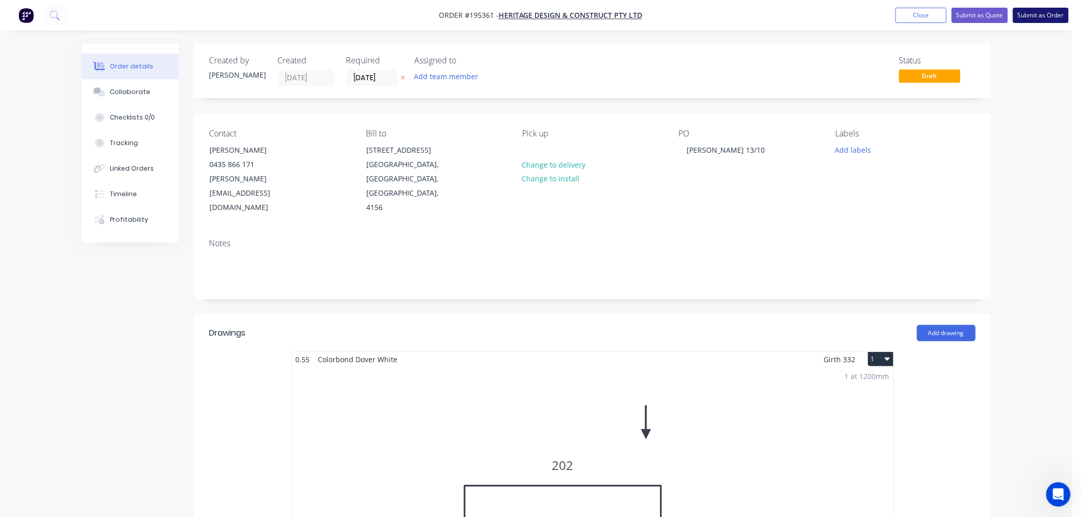
click at [1044, 15] on button "Submit as Order" at bounding box center [1041, 15] width 56 height 15
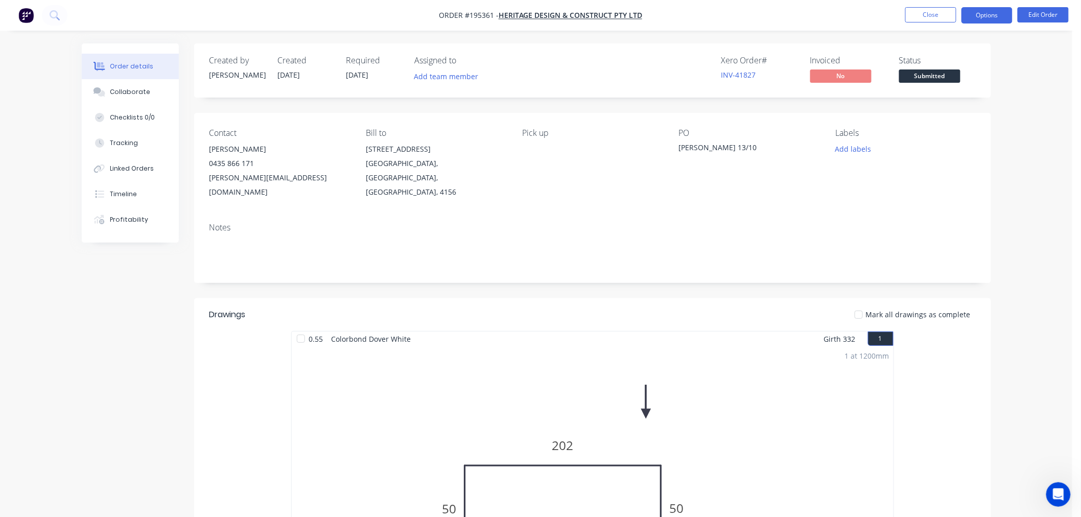
click at [976, 18] on button "Options" at bounding box center [987, 15] width 51 height 16
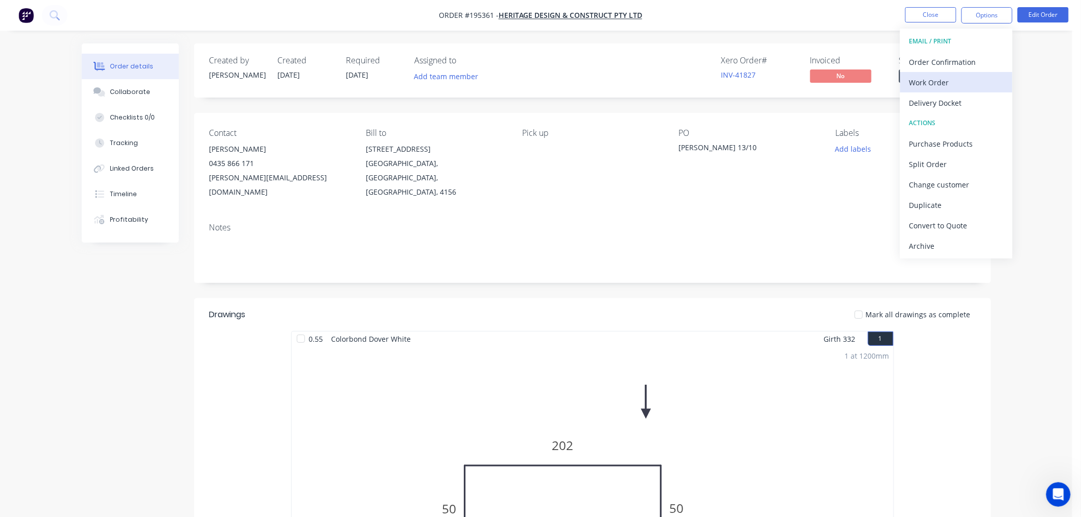
click at [958, 79] on div "Work Order" at bounding box center [956, 82] width 94 height 15
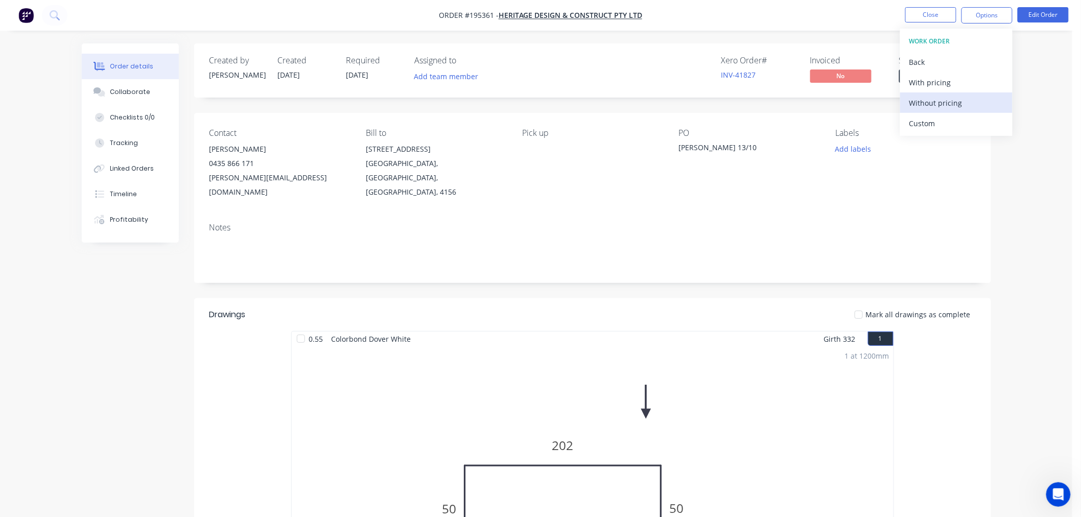
click at [954, 104] on div "Without pricing" at bounding box center [956, 103] width 94 height 15
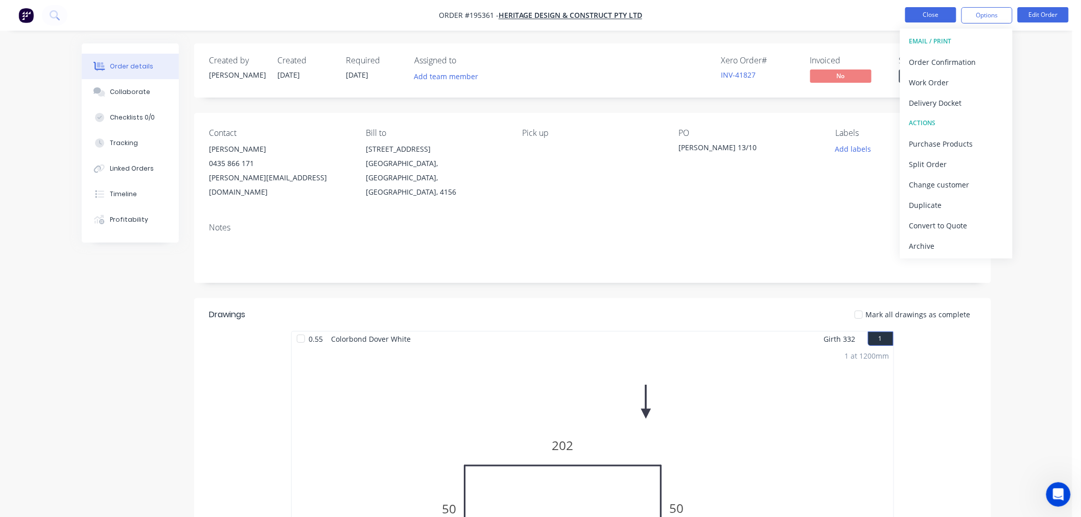
click at [928, 13] on button "Close" at bounding box center [930, 14] width 51 height 15
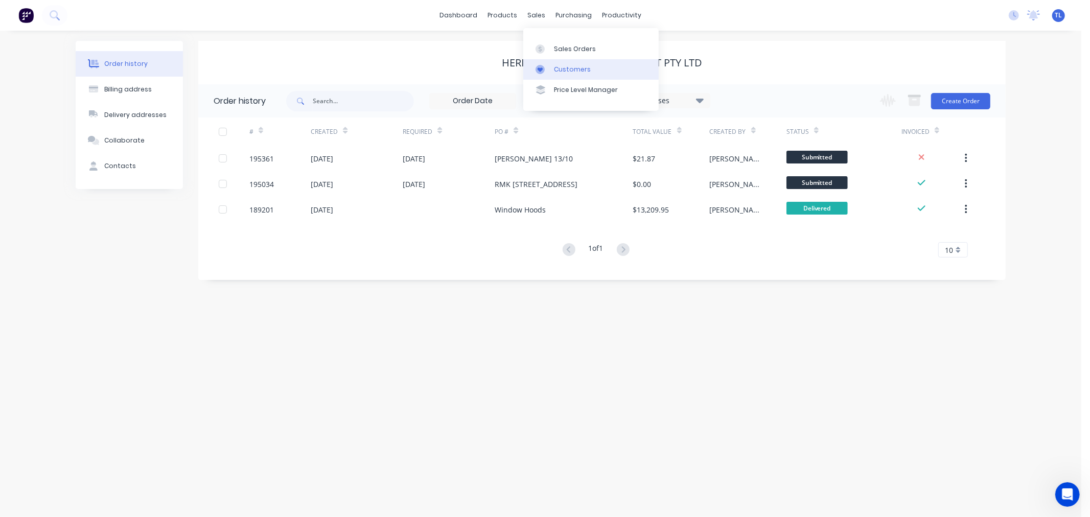
click at [549, 77] on link "Customers" at bounding box center [590, 69] width 135 height 20
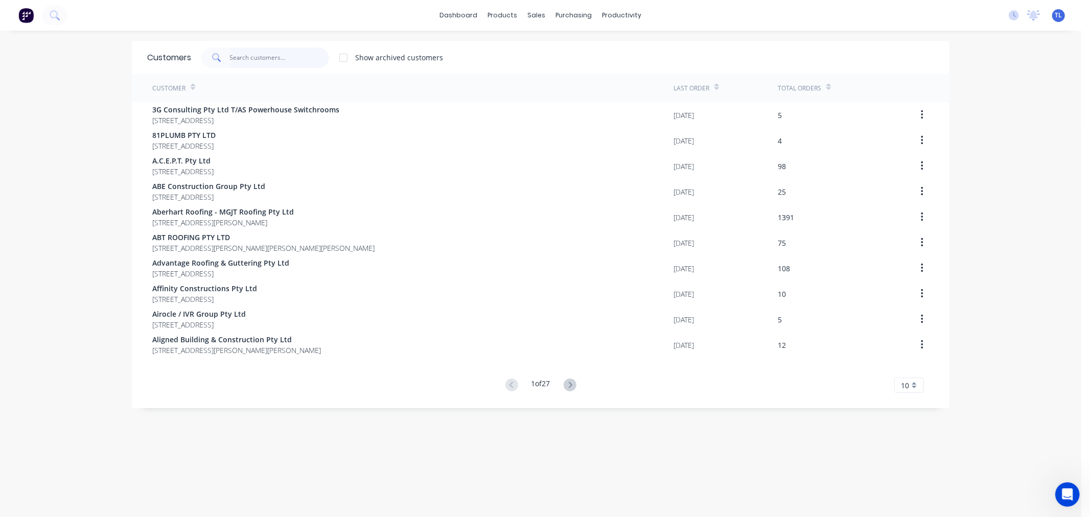
click at [271, 59] on input "text" at bounding box center [280, 58] width 100 height 20
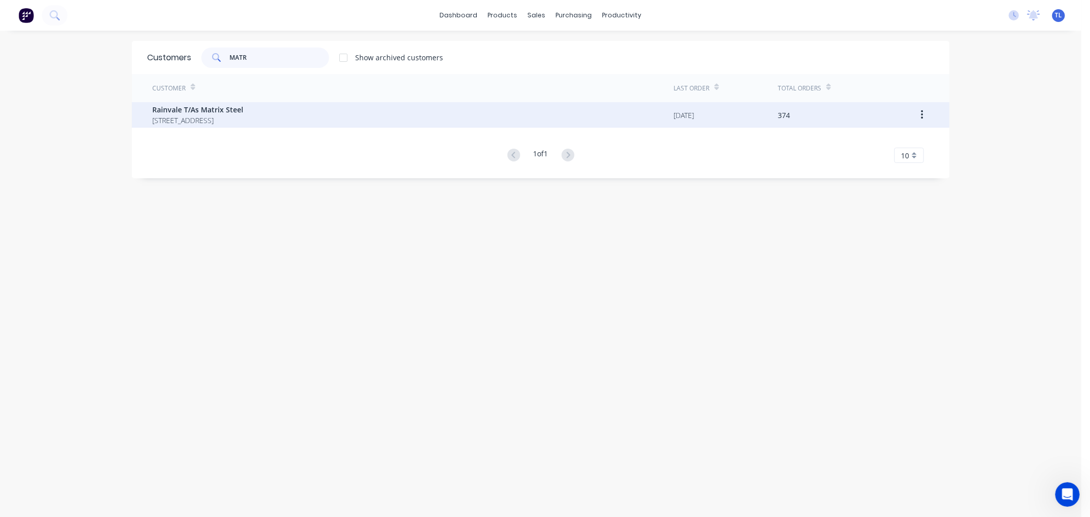
type input "MATR"
click at [243, 118] on span "[STREET_ADDRESS]" at bounding box center [197, 120] width 91 height 11
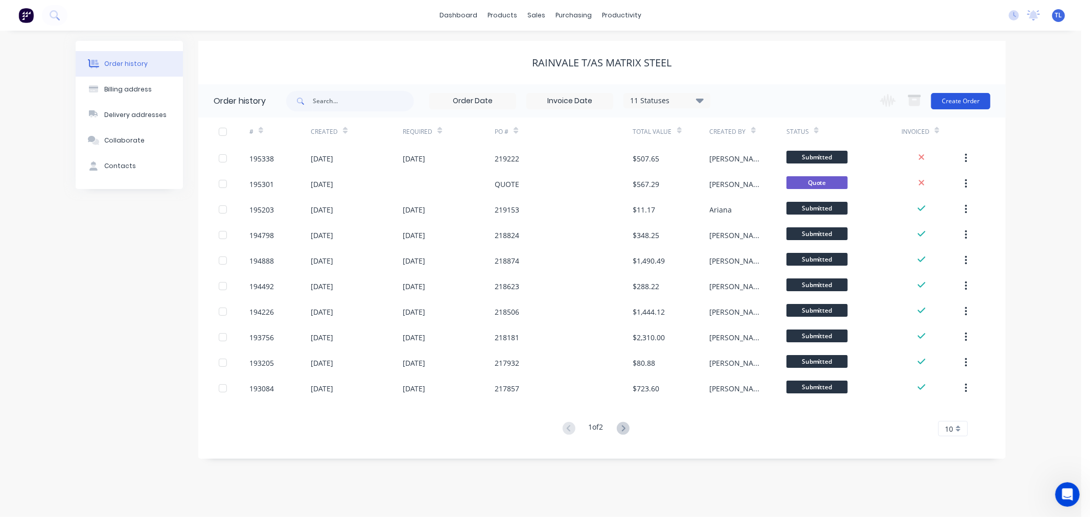
click at [963, 98] on button "Create Order" at bounding box center [960, 101] width 59 height 16
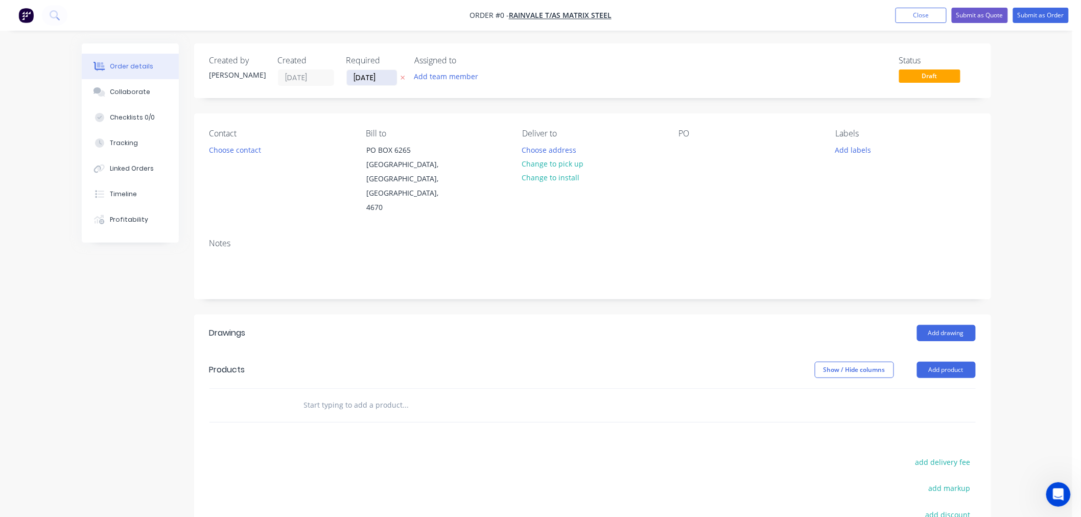
click at [366, 80] on input "[DATE]" at bounding box center [372, 77] width 50 height 15
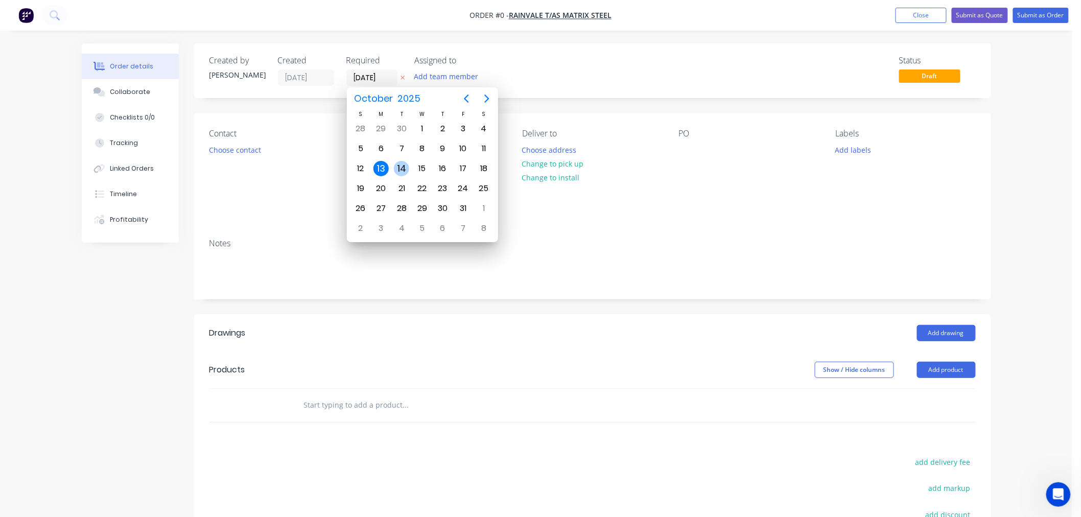
click at [400, 166] on div "14" at bounding box center [401, 168] width 15 height 15
type input "[DATE]"
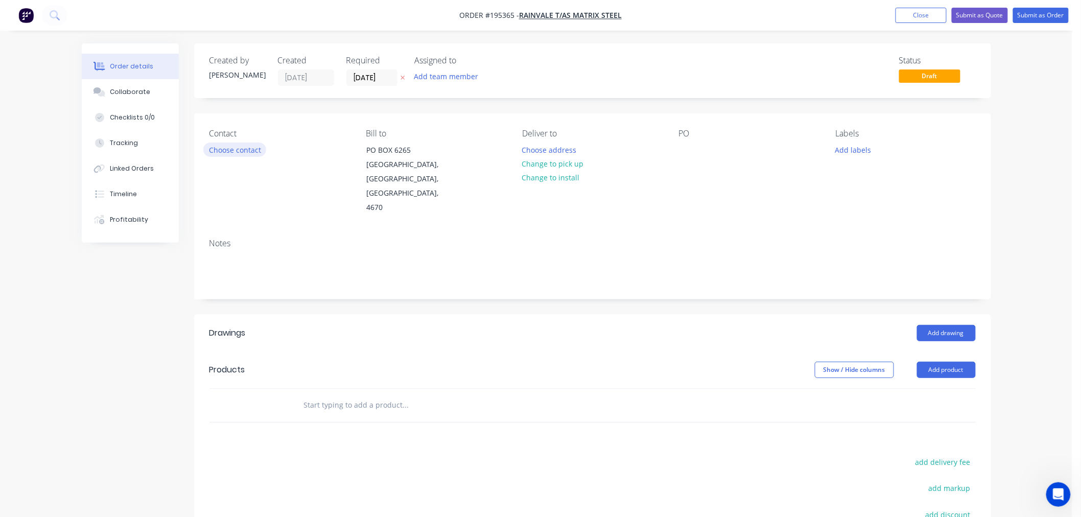
click at [231, 150] on button "Choose contact" at bounding box center [234, 150] width 63 height 14
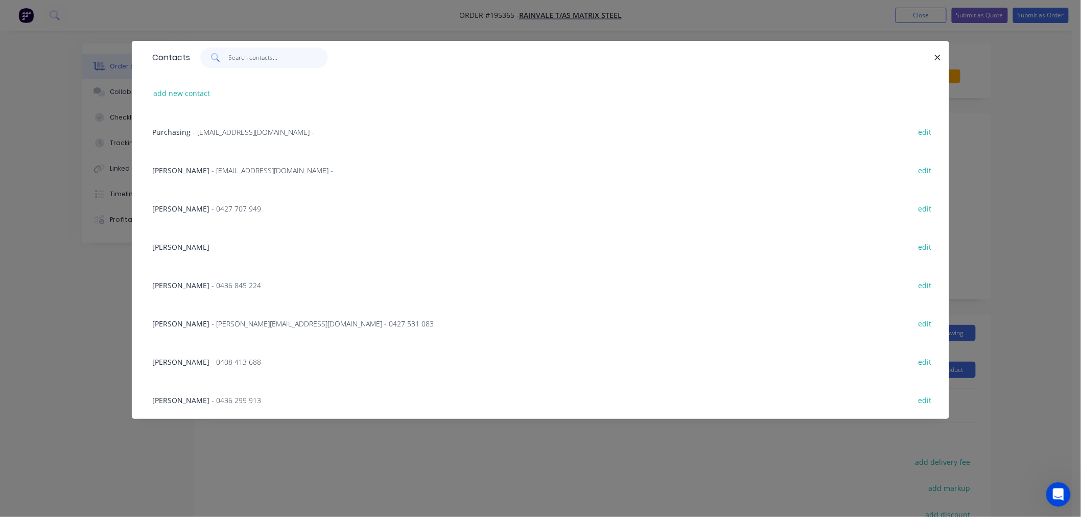
click at [252, 59] on input "text" at bounding box center [279, 58] width 100 height 20
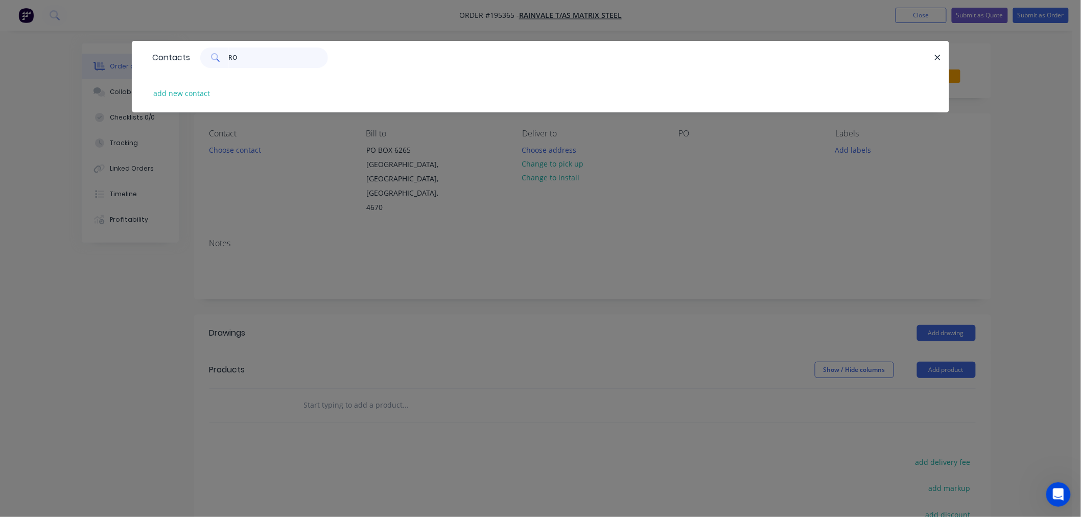
type input "R"
type input "S"
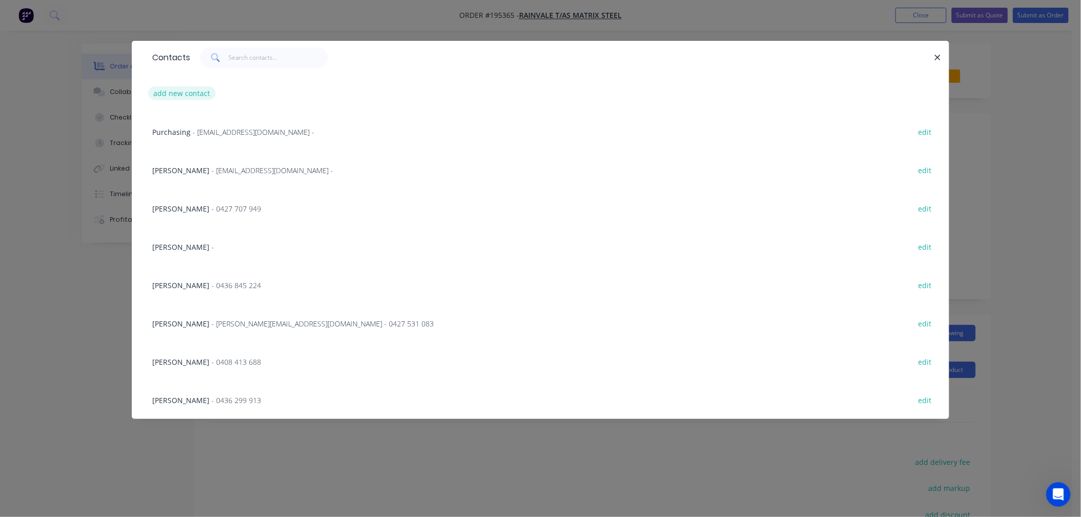
click at [192, 95] on button "add new contact" at bounding box center [181, 93] width 67 height 14
select select "AU"
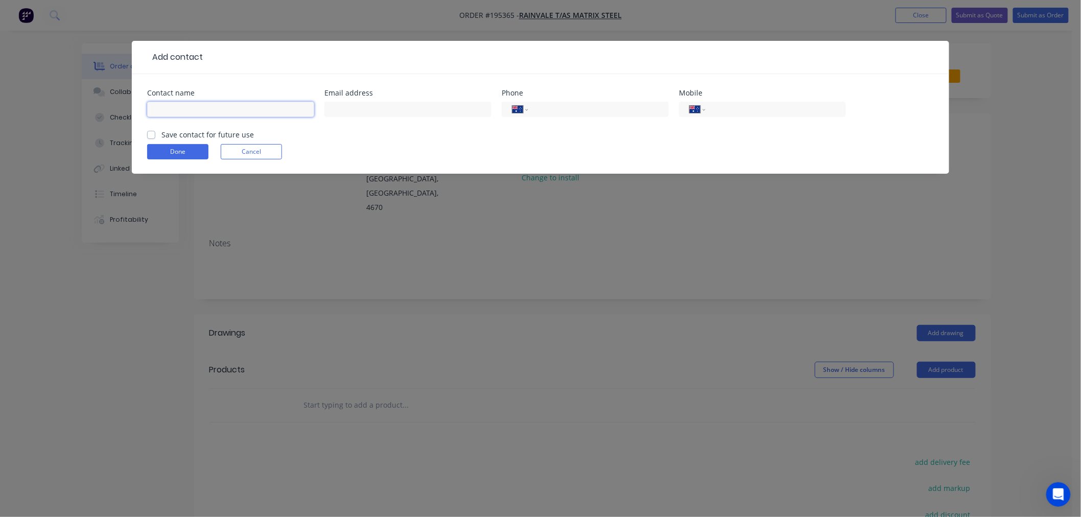
click at [202, 114] on input "text" at bounding box center [230, 109] width 167 height 15
type input "[PERSON_NAME]/ [PERSON_NAME]"
click at [534, 105] on div "International [GEOGRAPHIC_DATA] [GEOGRAPHIC_DATA] [GEOGRAPHIC_DATA] [GEOGRAPHIC…" at bounding box center [585, 109] width 167 height 15
click at [714, 110] on input "tel" at bounding box center [774, 110] width 123 height 12
type input "0404 253 734"
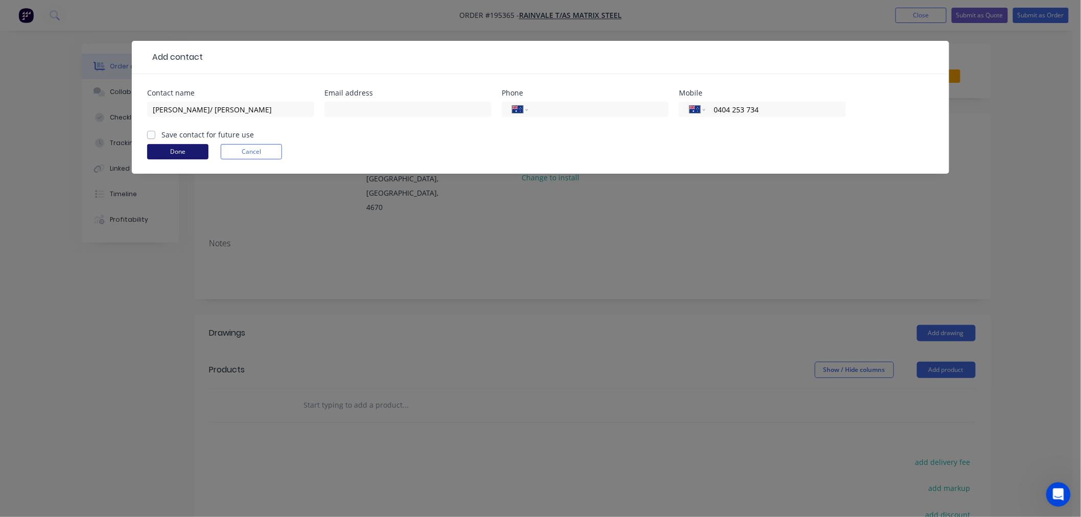
click at [179, 152] on button "Done" at bounding box center [177, 151] width 61 height 15
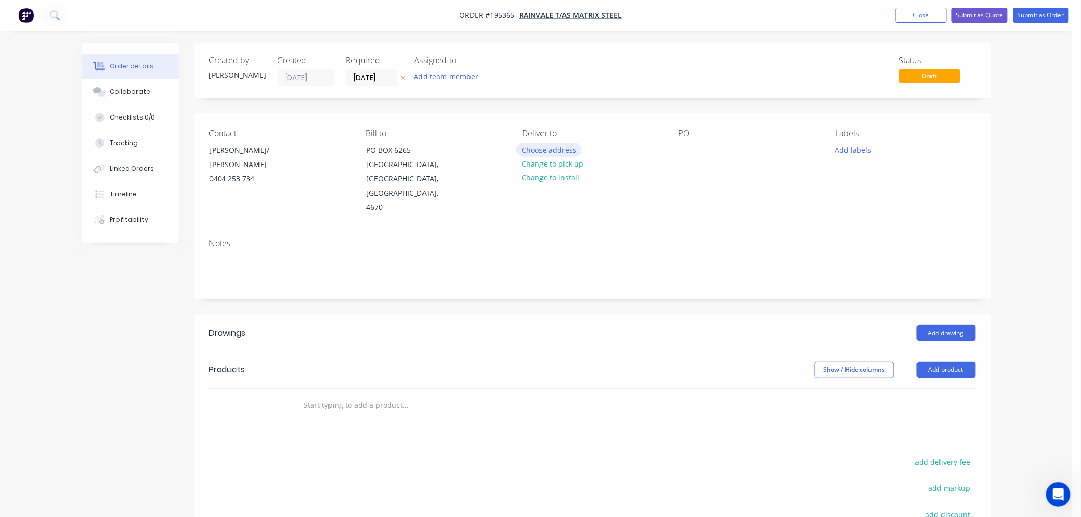
click at [540, 149] on button "Choose address" at bounding box center [549, 150] width 65 height 14
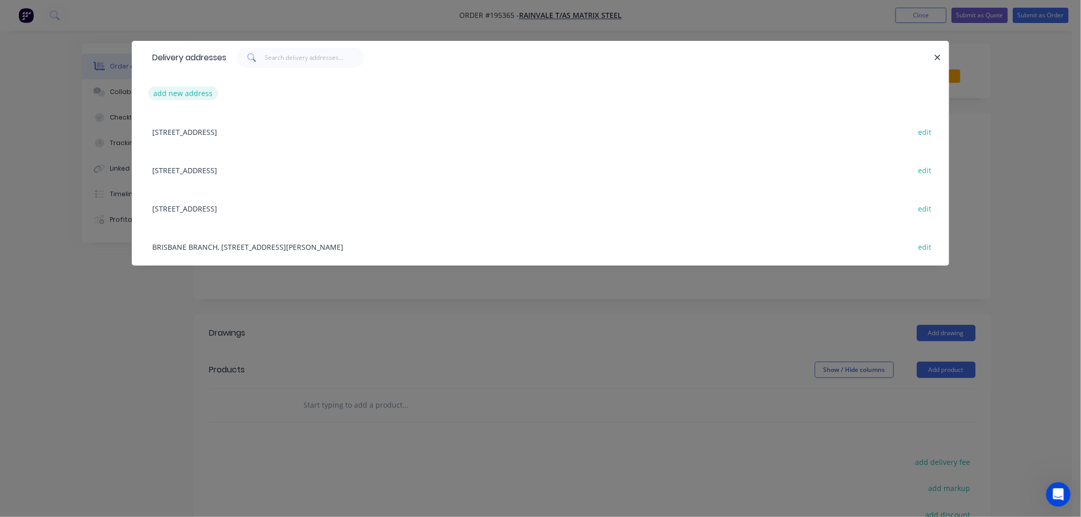
click at [201, 90] on button "add new address" at bounding box center [183, 93] width 70 height 14
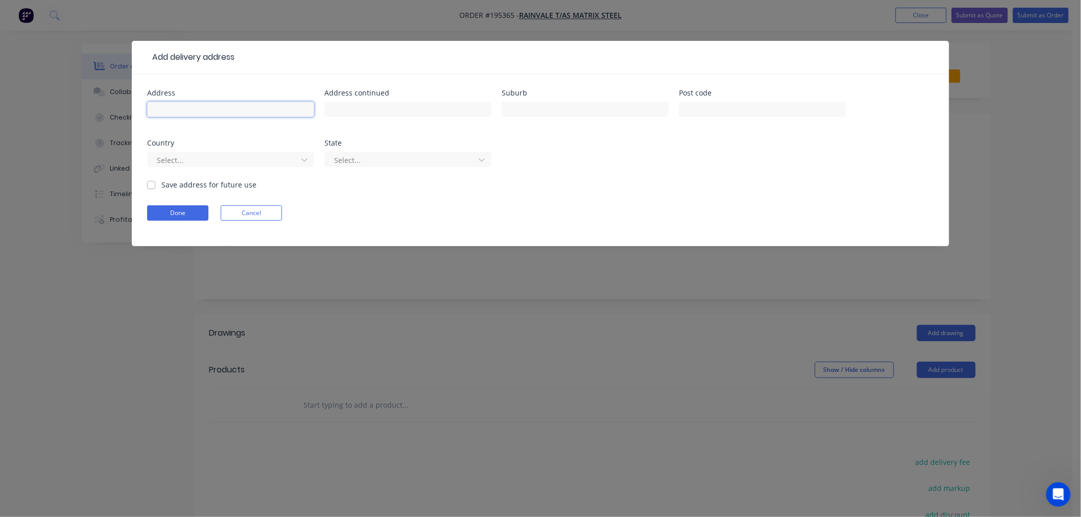
click at [192, 113] on input "text" at bounding box center [230, 109] width 167 height 15
type input "[STREET_ADDRESS][PERSON_NAME]"
click at [539, 111] on input "text" at bounding box center [585, 109] width 167 height 15
type input "[GEOGRAPHIC_DATA]"
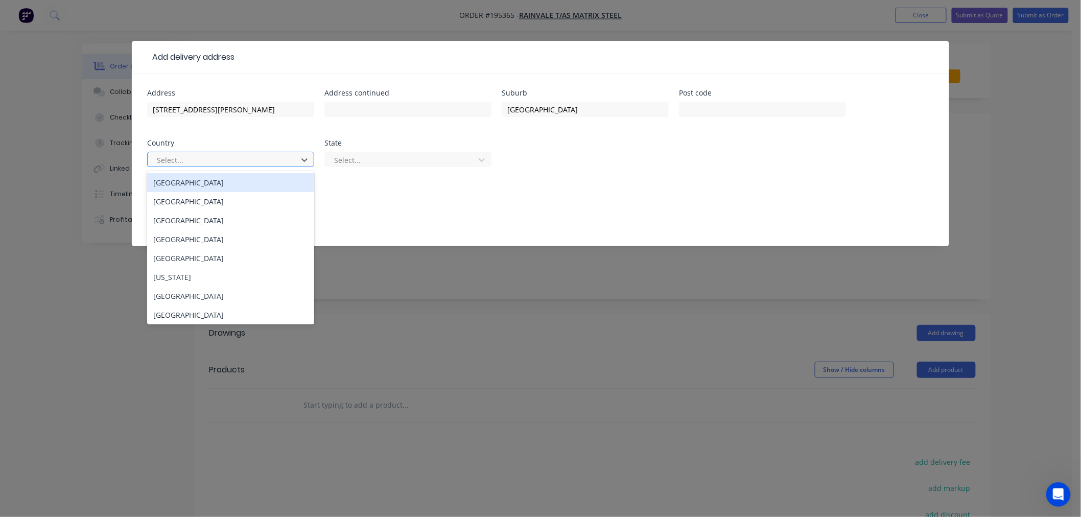
click at [268, 161] on div at bounding box center [224, 160] width 136 height 13
click at [267, 181] on div "[GEOGRAPHIC_DATA]" at bounding box center [230, 182] width 167 height 19
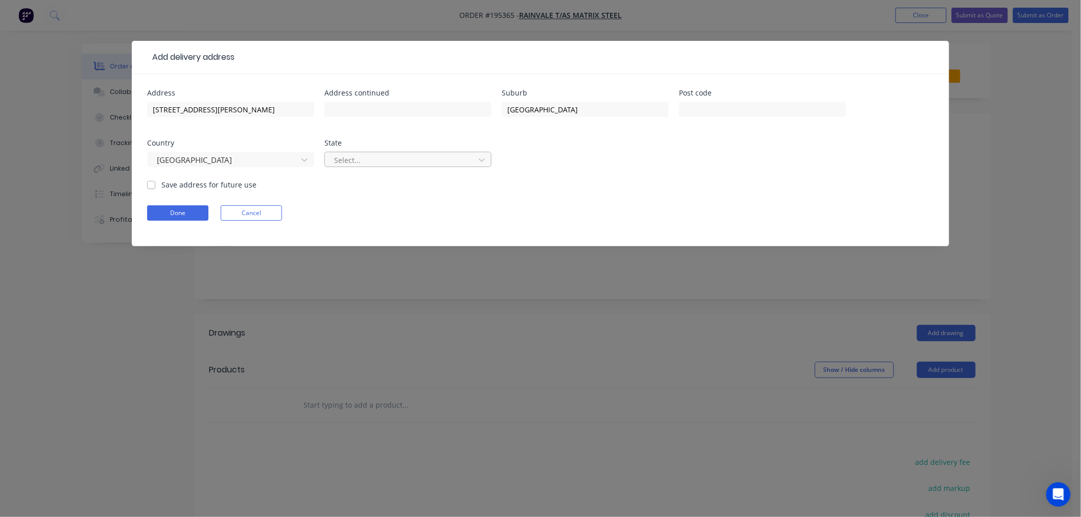
click at [391, 156] on div at bounding box center [401, 160] width 136 height 13
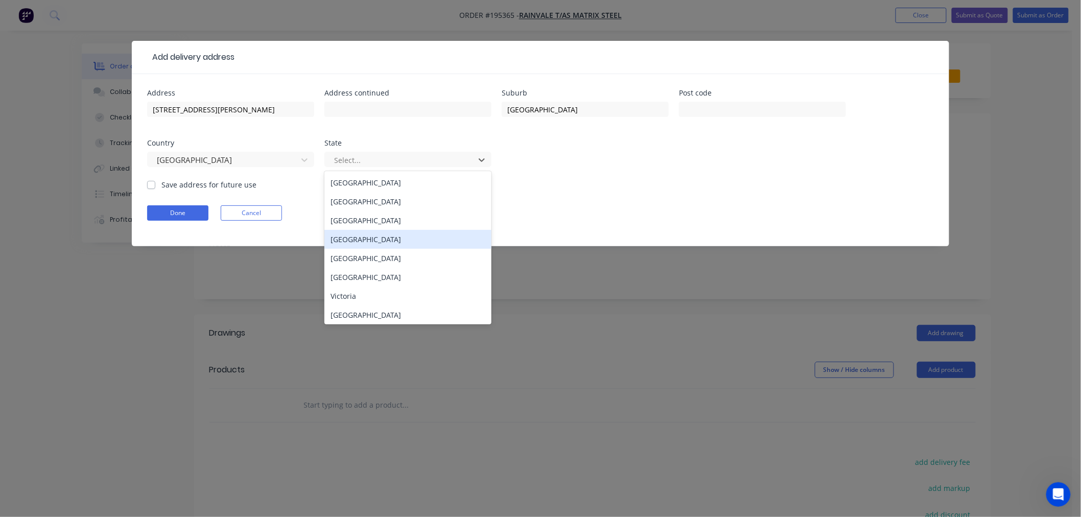
click at [382, 238] on div "[GEOGRAPHIC_DATA]" at bounding box center [407, 239] width 167 height 19
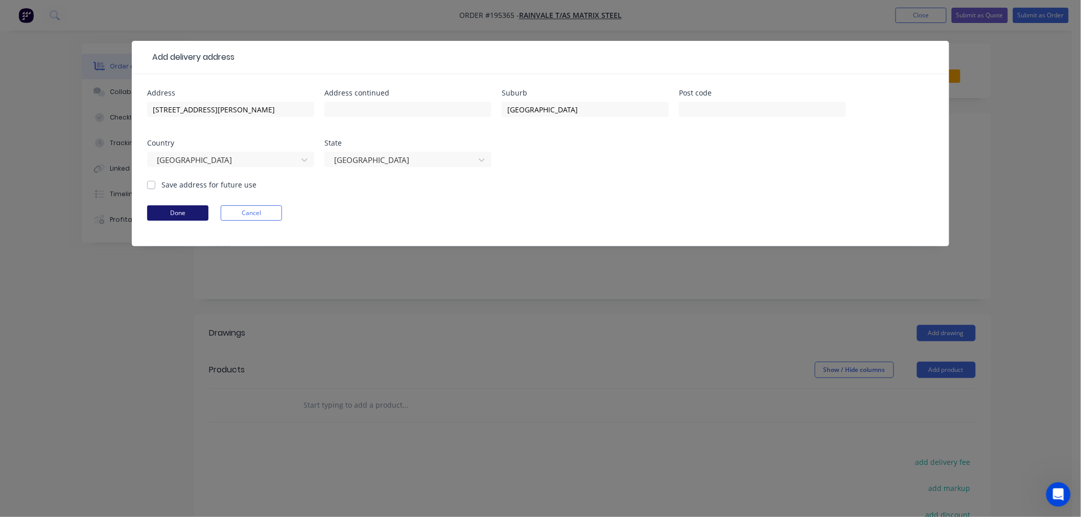
click at [187, 217] on button "Done" at bounding box center [177, 212] width 61 height 15
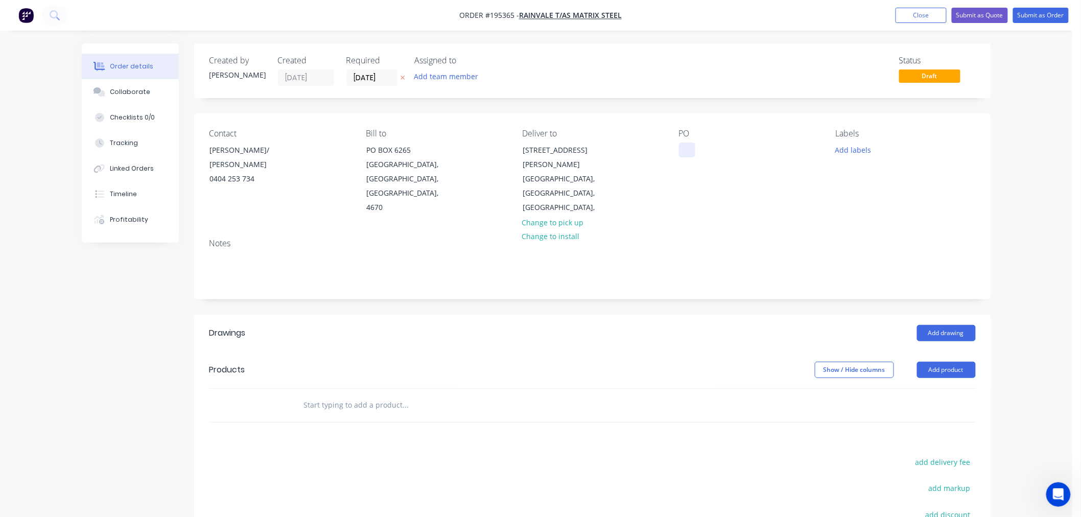
click at [688, 155] on div at bounding box center [687, 150] width 16 height 15
click at [854, 149] on button "Add labels" at bounding box center [853, 150] width 47 height 14
click at [861, 120] on div "Contact [PERSON_NAME]/ [PERSON_NAME] [PHONE_NUMBER] Bill to [GEOGRAPHIC_DATA] D…" at bounding box center [592, 171] width 797 height 117
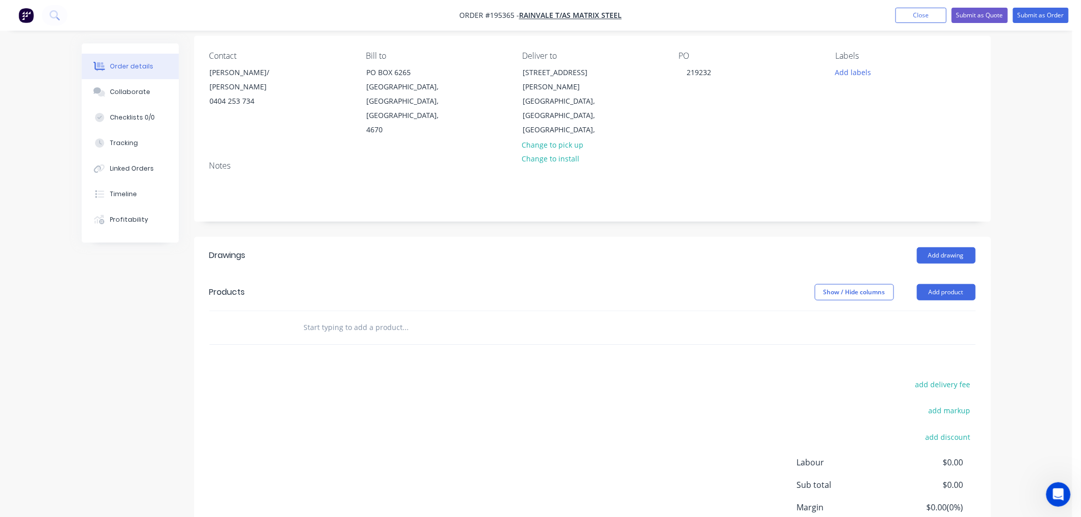
scroll to position [113, 0]
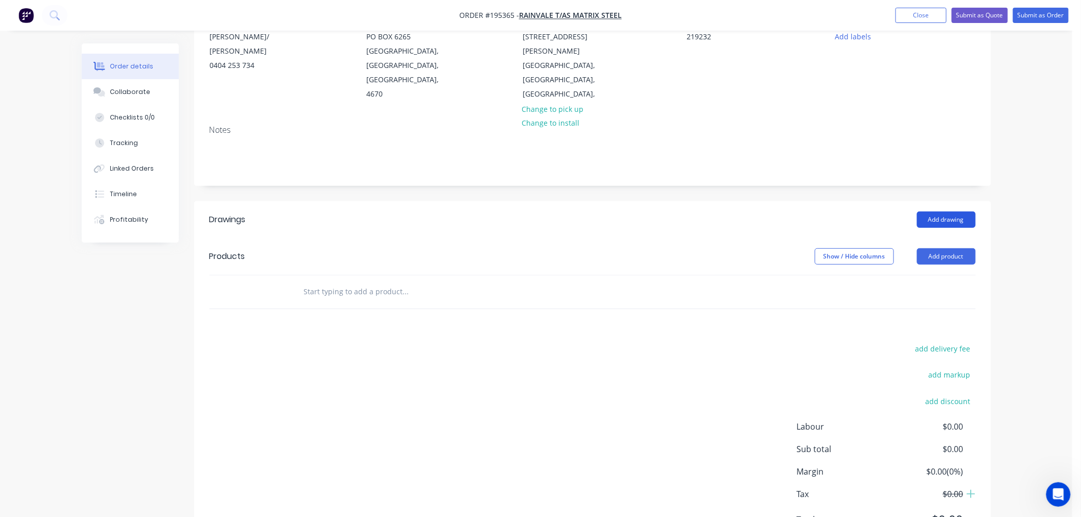
click at [934, 212] on button "Add drawing" at bounding box center [946, 220] width 59 height 16
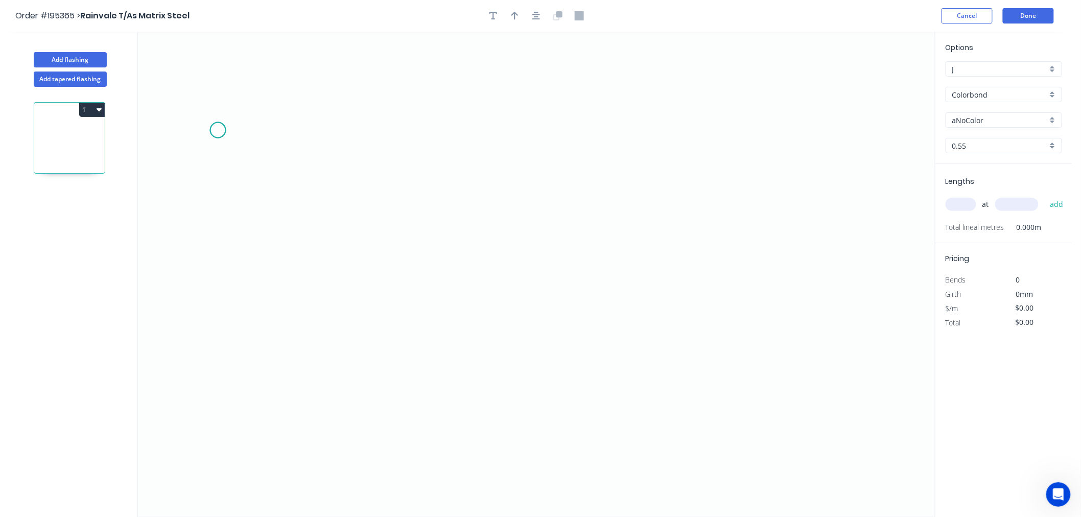
click at [218, 130] on icon "0" at bounding box center [536, 274] width 797 height 485
click at [218, 302] on icon "0" at bounding box center [536, 274] width 797 height 485
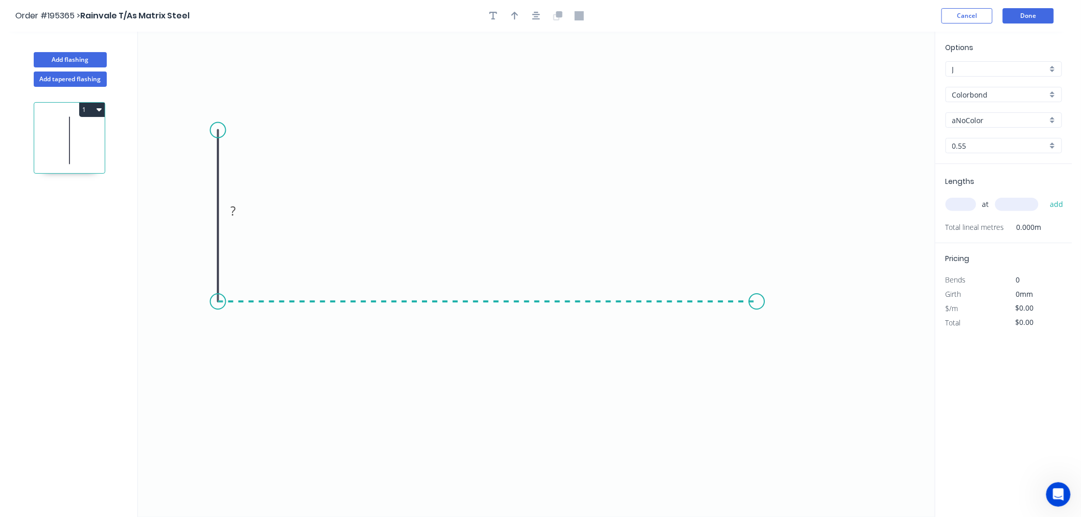
click at [757, 285] on icon "0 ?" at bounding box center [536, 274] width 797 height 485
click at [761, 365] on icon "0 ? ?" at bounding box center [536, 274] width 797 height 485
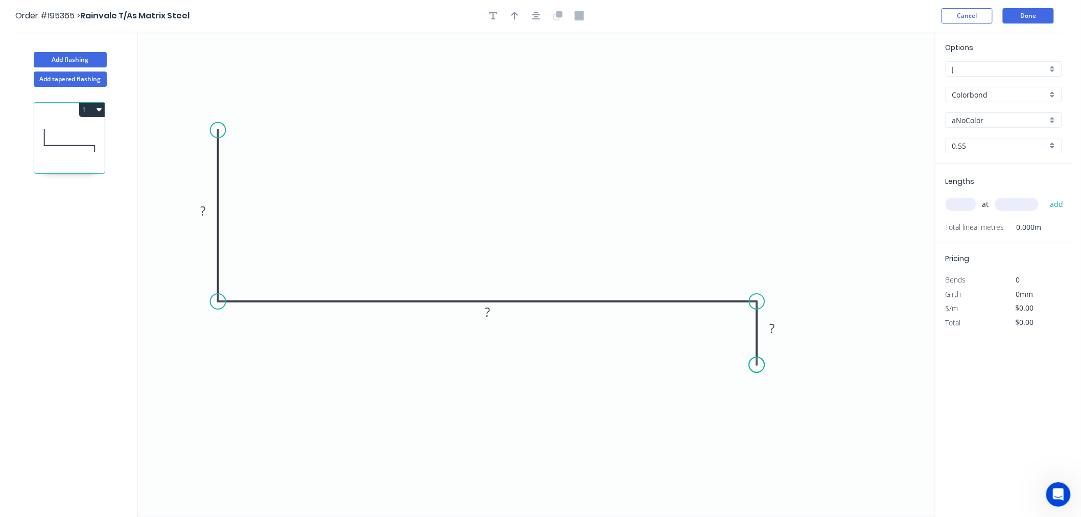
click at [761, 365] on circle at bounding box center [757, 364] width 15 height 15
click at [760, 365] on circle at bounding box center [757, 364] width 15 height 15
click at [203, 211] on tspan "?" at bounding box center [202, 210] width 5 height 17
click at [489, 315] on tspan "?" at bounding box center [487, 311] width 5 height 17
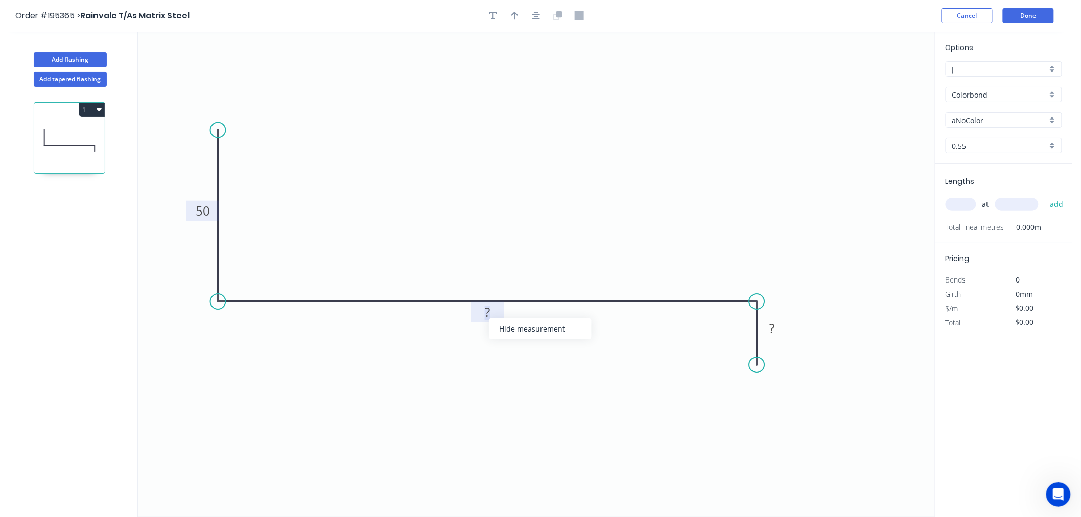
click at [656, 360] on icon "0 50 ? ?" at bounding box center [536, 274] width 797 height 485
click at [491, 311] on rect at bounding box center [487, 313] width 20 height 14
click at [778, 336] on rect at bounding box center [772, 328] width 33 height 20
click at [779, 327] on rect at bounding box center [772, 329] width 20 height 14
click at [641, 400] on icon "0 50 95 12" at bounding box center [536, 274] width 797 height 485
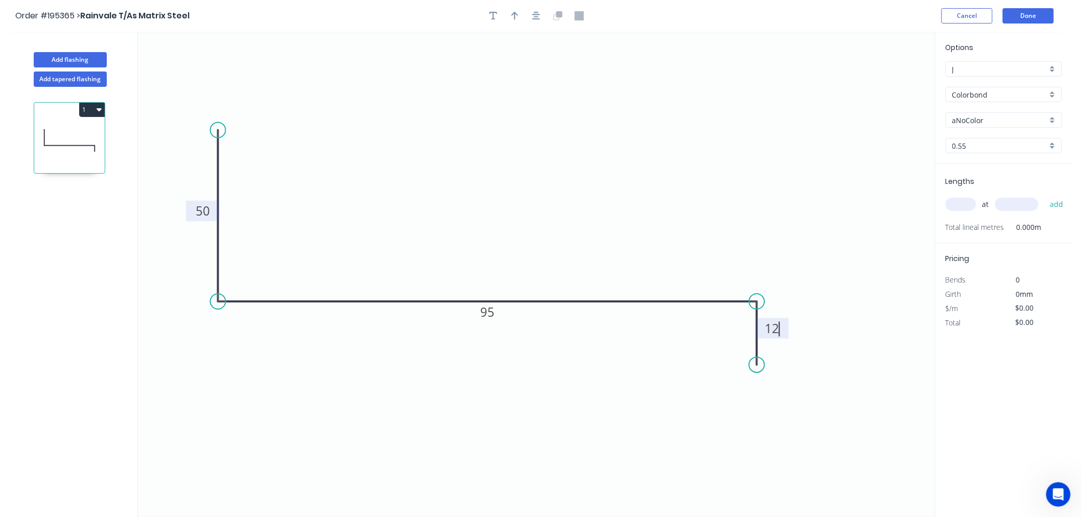
type input "$7.72"
click at [220, 133] on circle at bounding box center [218, 130] width 15 height 15
click at [213, 129] on circle at bounding box center [218, 130] width 15 height 15
click at [513, 14] on icon "button" at bounding box center [514, 16] width 7 height 8
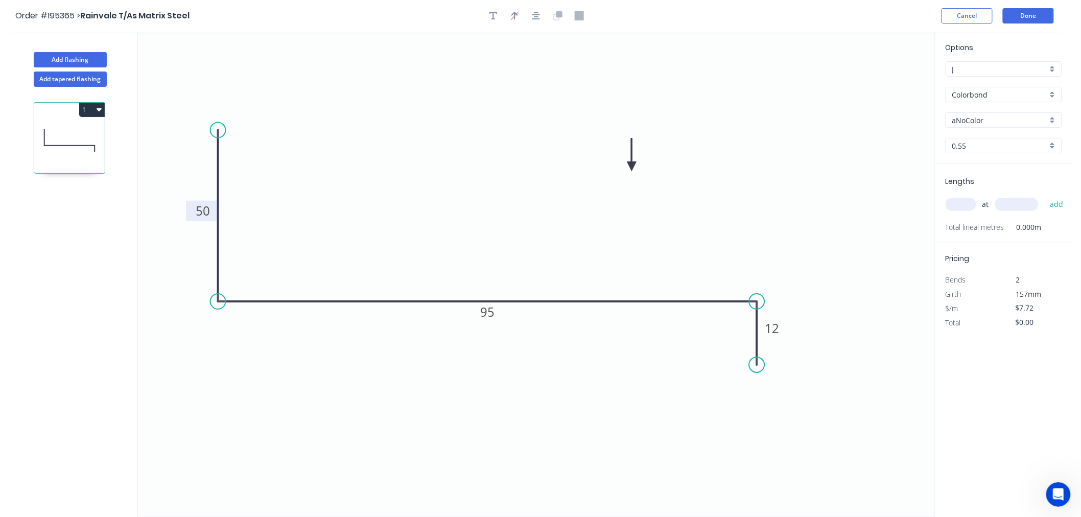
drag, startPoint x: 883, startPoint y: 70, endPoint x: 632, endPoint y: 167, distance: 268.8
click at [632, 167] on icon at bounding box center [631, 154] width 9 height 33
click at [217, 128] on circle at bounding box center [218, 130] width 15 height 15
drag, startPoint x: 219, startPoint y: 134, endPoint x: 217, endPoint y: 70, distance: 63.9
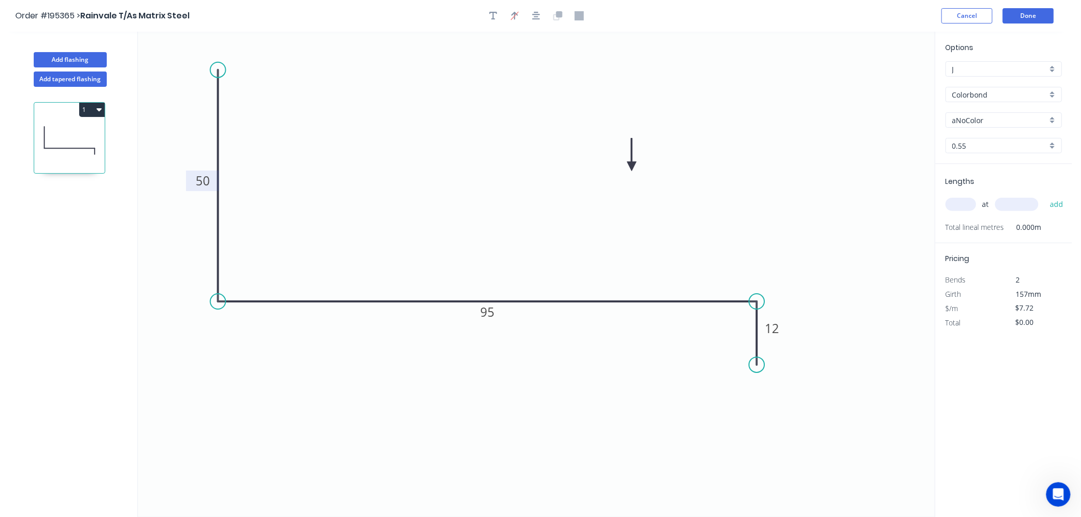
click at [217, 70] on circle at bounding box center [218, 69] width 15 height 15
click at [989, 116] on input "aNoColor" at bounding box center [999, 120] width 95 height 11
click at [983, 184] on div "Night Sky" at bounding box center [1003, 181] width 115 height 18
type input "Night Sky"
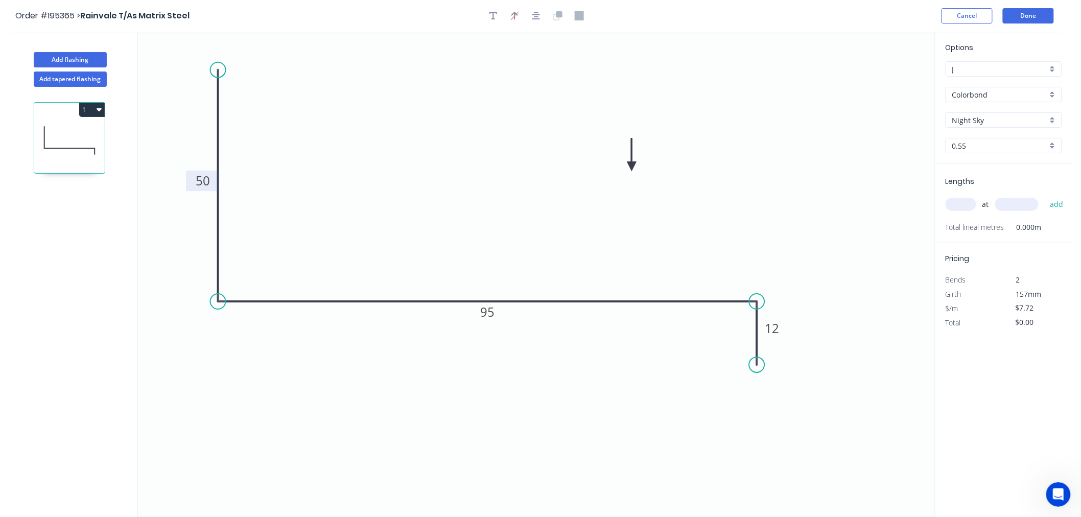
click at [971, 203] on input "text" at bounding box center [961, 204] width 31 height 13
type input "2"
type input "1300"
click at [1045, 196] on button "add" at bounding box center [1057, 204] width 24 height 17
type input "$20.07"
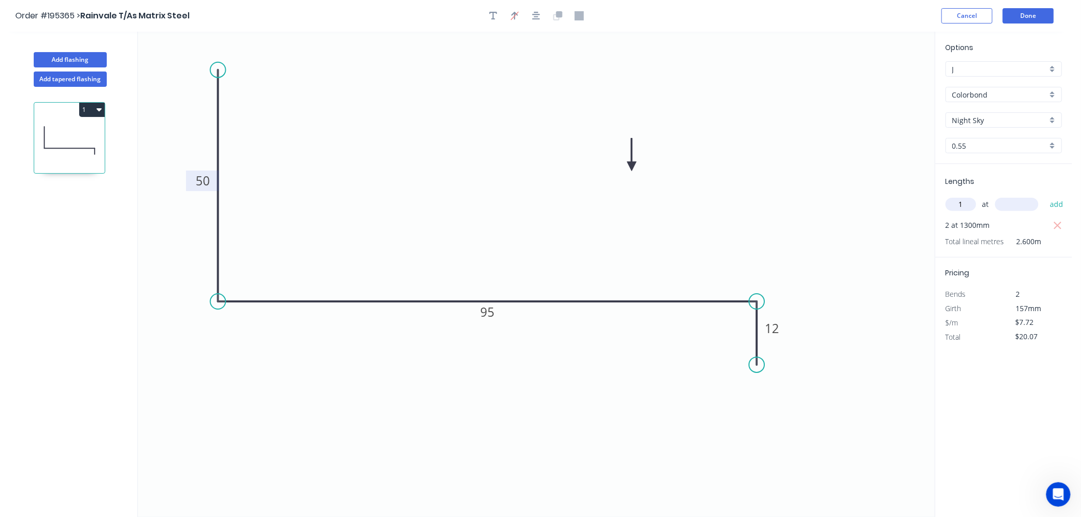
type input "1"
type input "3000"
click at [1045, 196] on button "add" at bounding box center [1057, 204] width 24 height 17
type input "$43.23"
type input "1"
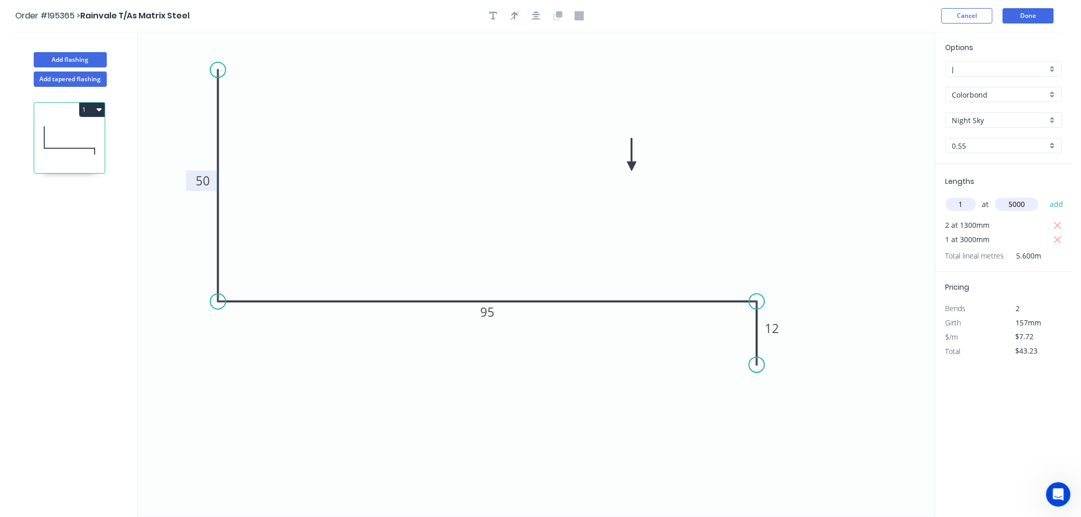
type input "5000"
click at [1045, 196] on button "add" at bounding box center [1057, 204] width 24 height 17
type input "$81.83"
click at [1029, 18] on button "Done" at bounding box center [1028, 15] width 51 height 15
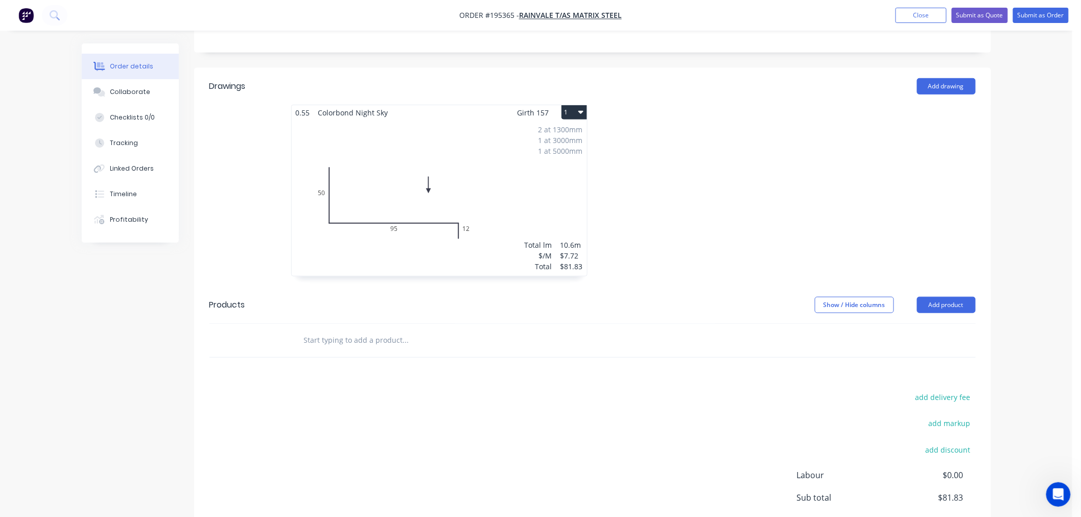
scroll to position [106, 0]
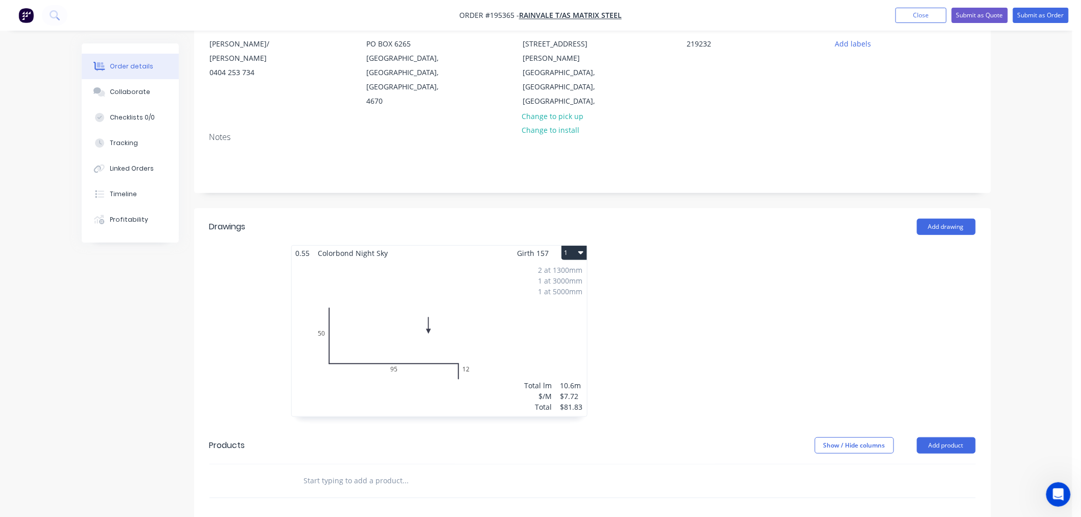
click at [588, 245] on div "0.55 Colorbond Night Sky Girth 157 1 0 50 95 12 0 50 95 12 2 at 1300mm 1 at 300…" at bounding box center [439, 336] width 307 height 182
click at [580, 248] on icon "button" at bounding box center [580, 252] width 5 height 8
click at [574, 270] on div "Use larger box size" at bounding box center [538, 277] width 79 height 15
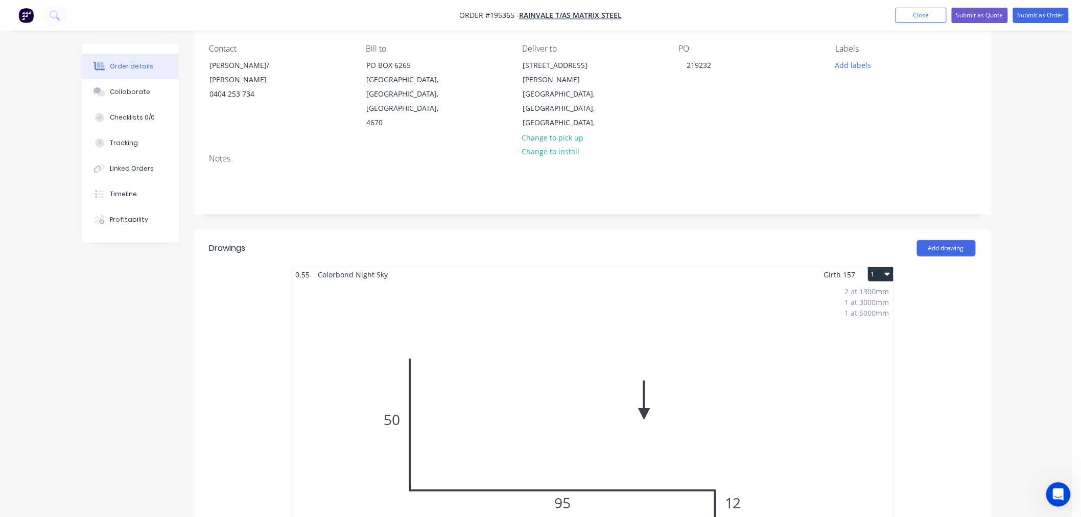
scroll to position [0, 0]
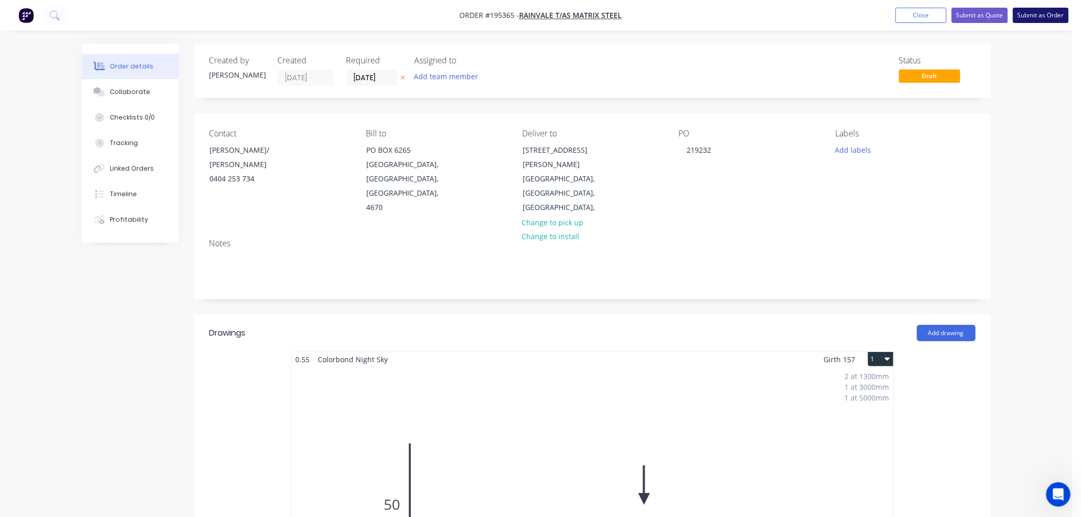
click at [1047, 14] on button "Submit as Order" at bounding box center [1041, 15] width 56 height 15
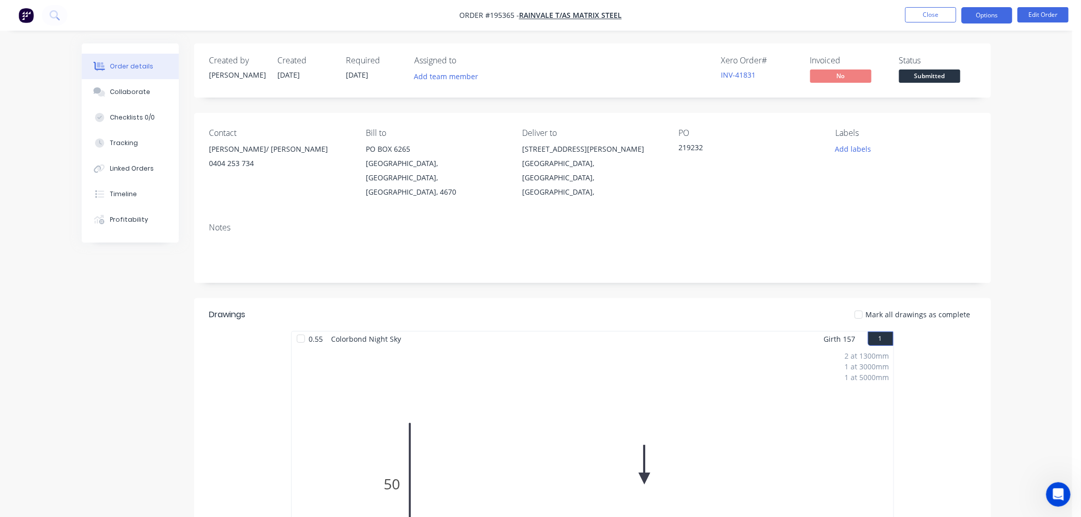
click at [983, 16] on button "Options" at bounding box center [987, 15] width 51 height 16
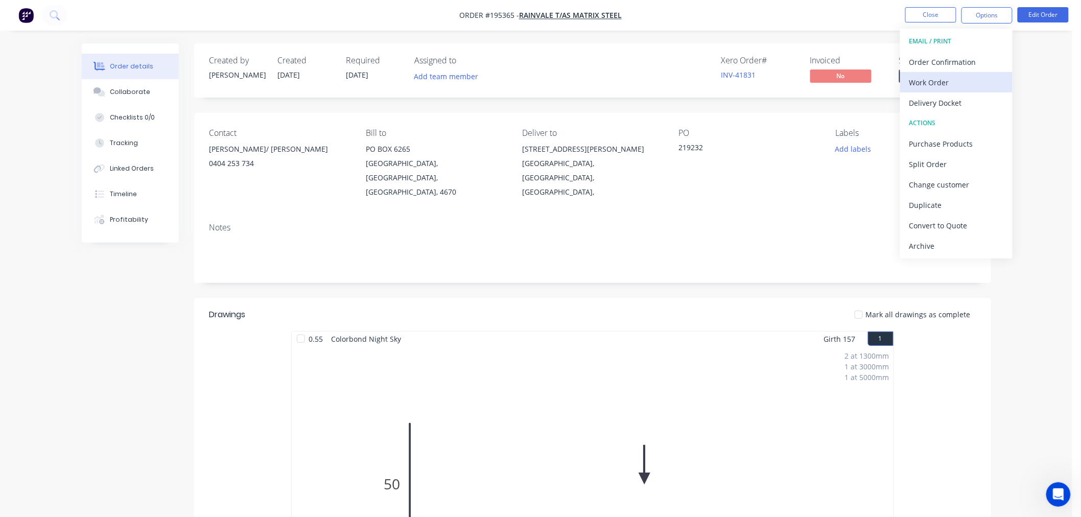
click at [962, 82] on div "Work Order" at bounding box center [956, 82] width 94 height 15
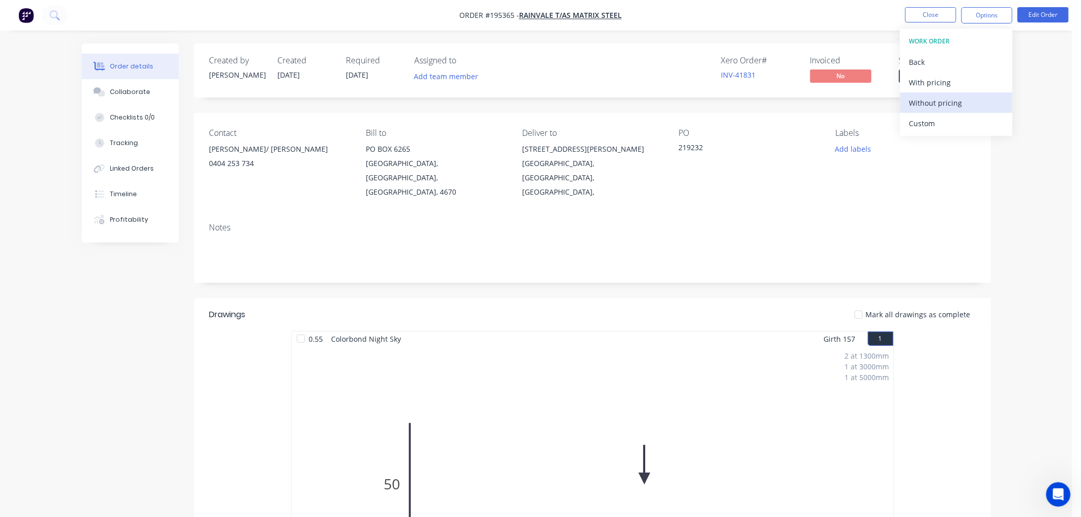
click at [940, 102] on div "Without pricing" at bounding box center [956, 103] width 94 height 15
click at [1025, 350] on div "Order details Collaborate Checklists 0/0 Tracking Linked Orders Timeline Profit…" at bounding box center [536, 430] width 1072 height 861
click at [1039, 20] on button "Edit Order" at bounding box center [1043, 14] width 51 height 15
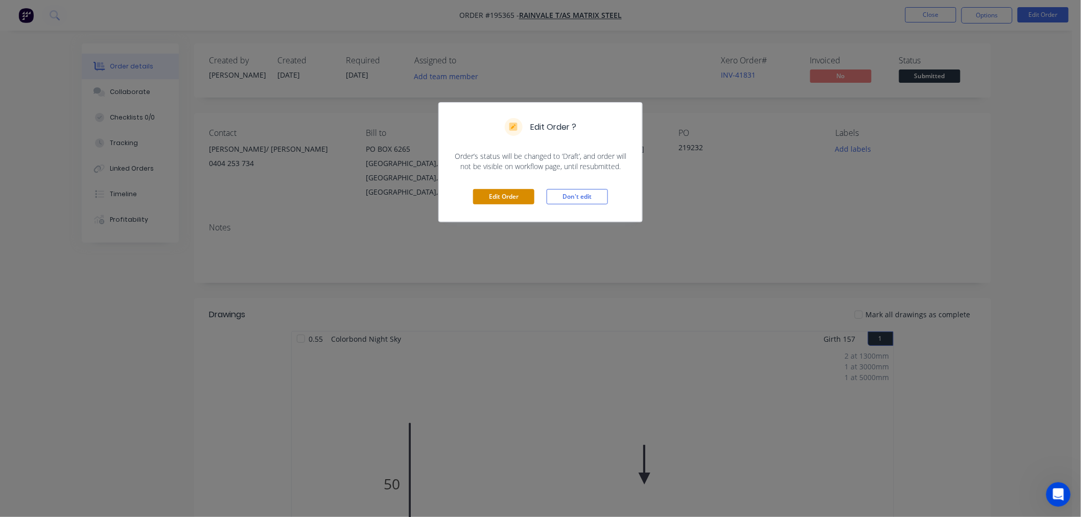
click at [496, 199] on button "Edit Order" at bounding box center [503, 196] width 61 height 15
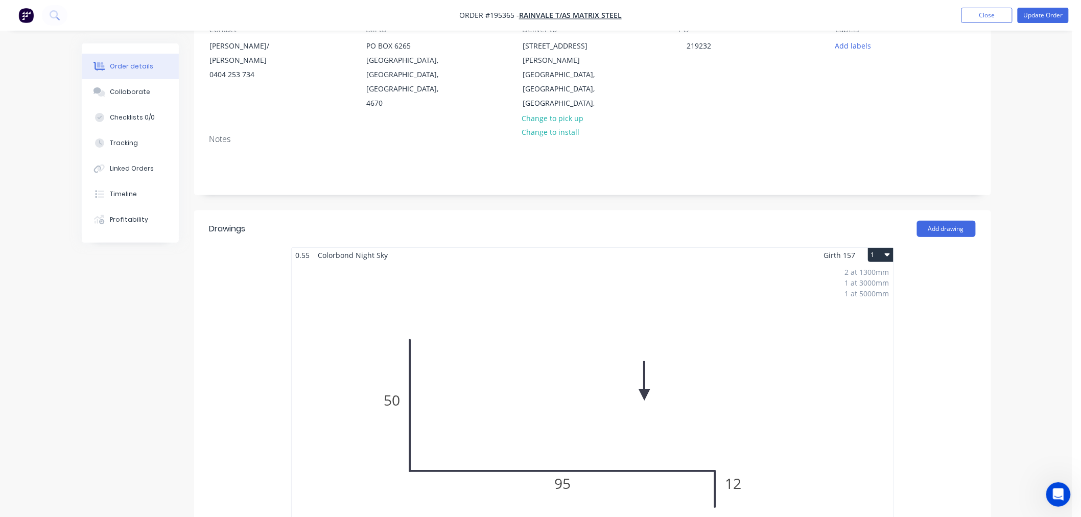
scroll to position [340, 0]
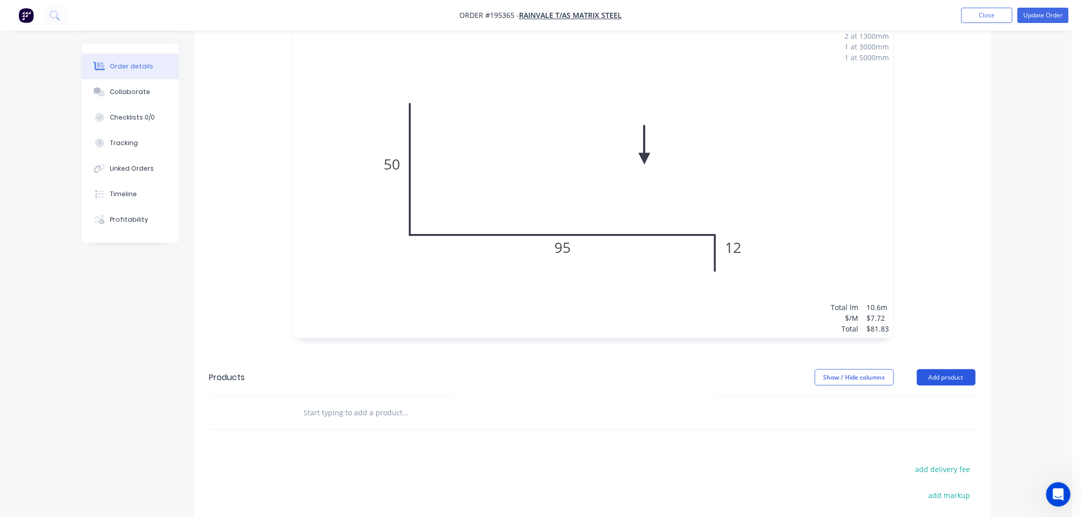
click at [937, 369] on button "Add product" at bounding box center [946, 377] width 59 height 16
click at [939, 396] on div "Product catalogue" at bounding box center [927, 403] width 79 height 15
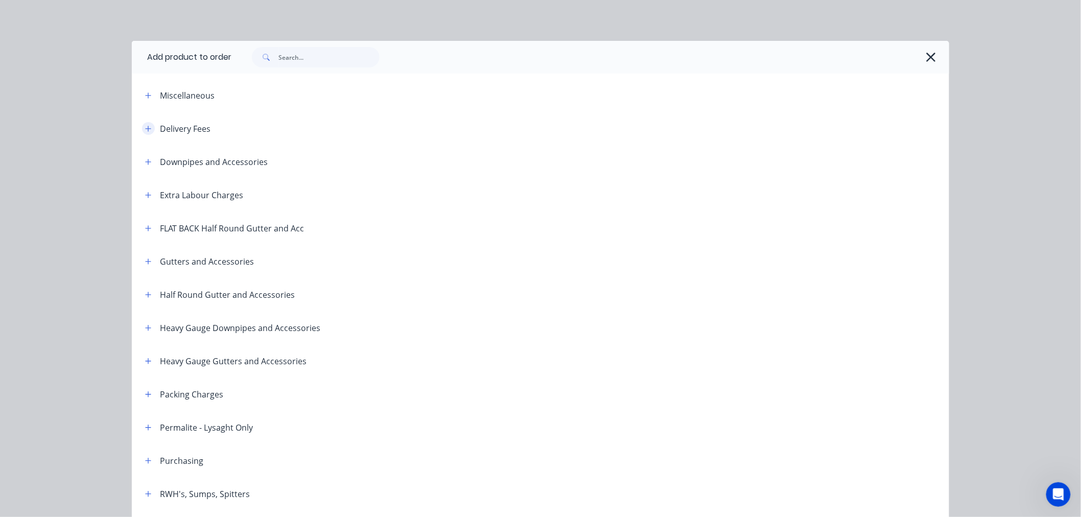
click at [145, 128] on icon "button" at bounding box center [148, 128] width 6 height 7
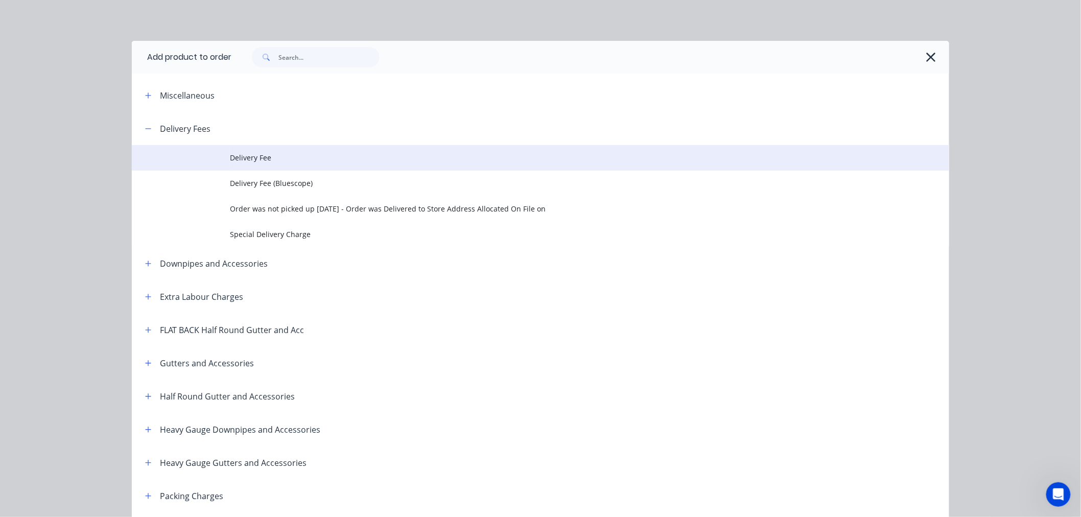
click at [252, 159] on span "Delivery Fee" at bounding box center [517, 157] width 575 height 11
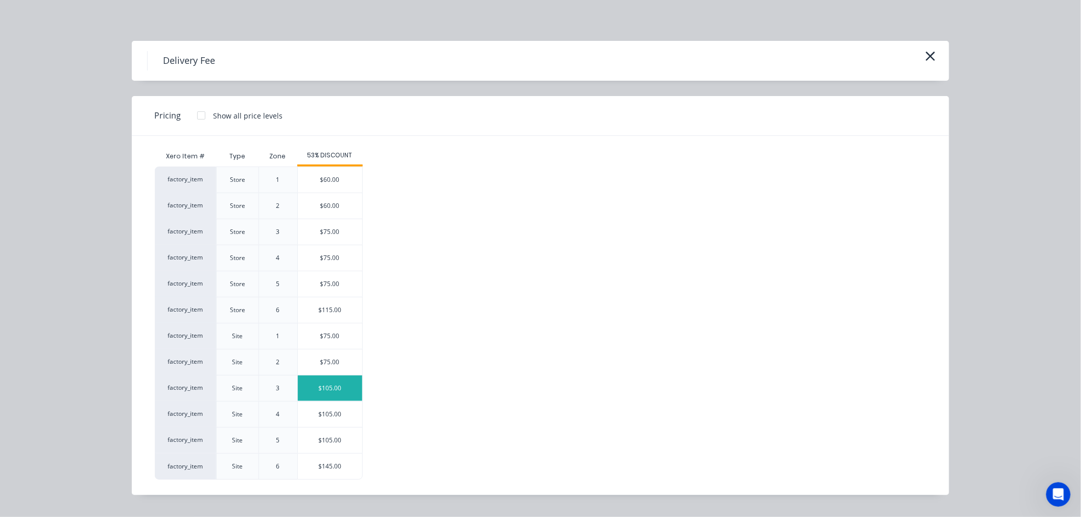
click at [326, 385] on div "$105.00" at bounding box center [330, 389] width 64 height 26
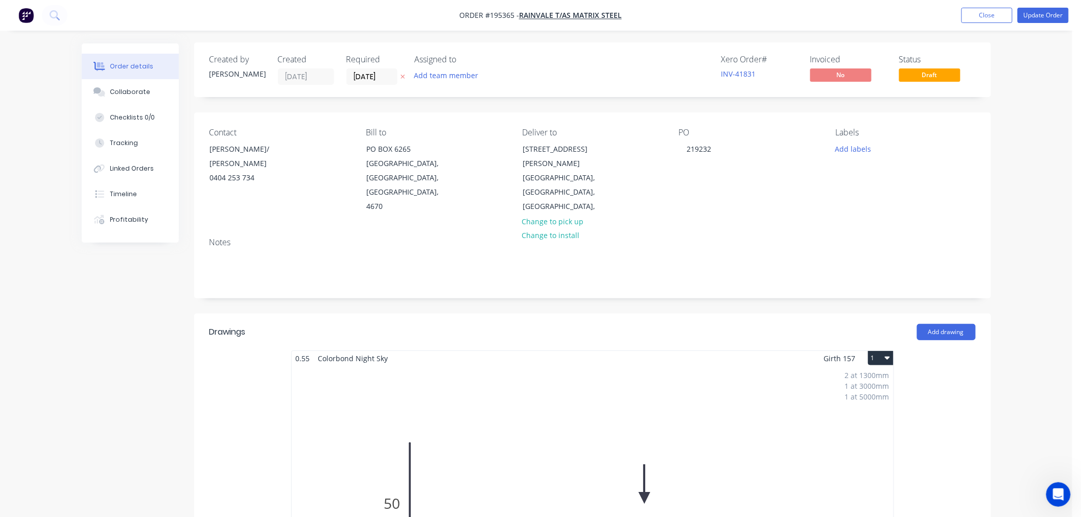
scroll to position [0, 0]
click at [1031, 17] on button "Update Order" at bounding box center [1043, 15] width 51 height 15
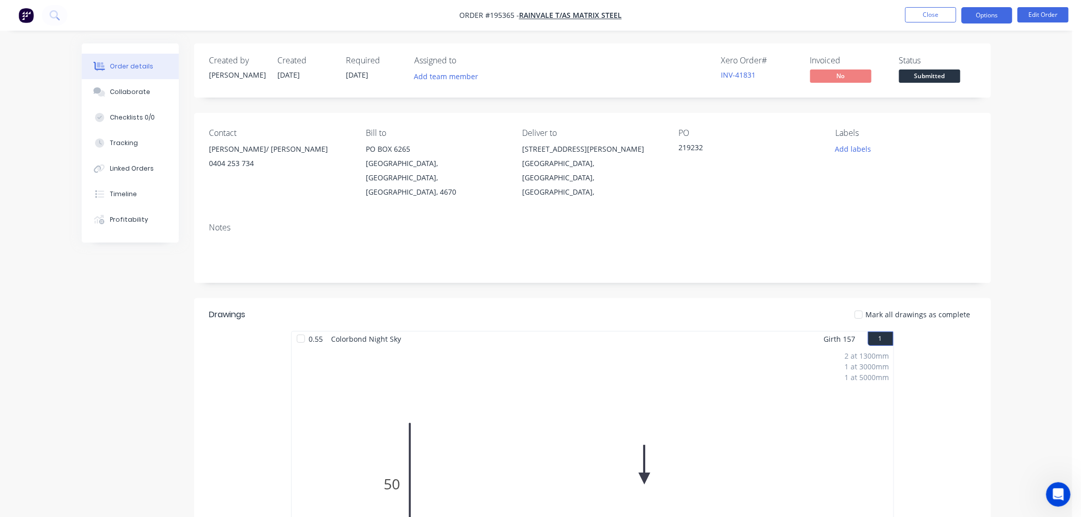
click at [974, 14] on button "Options" at bounding box center [987, 15] width 51 height 16
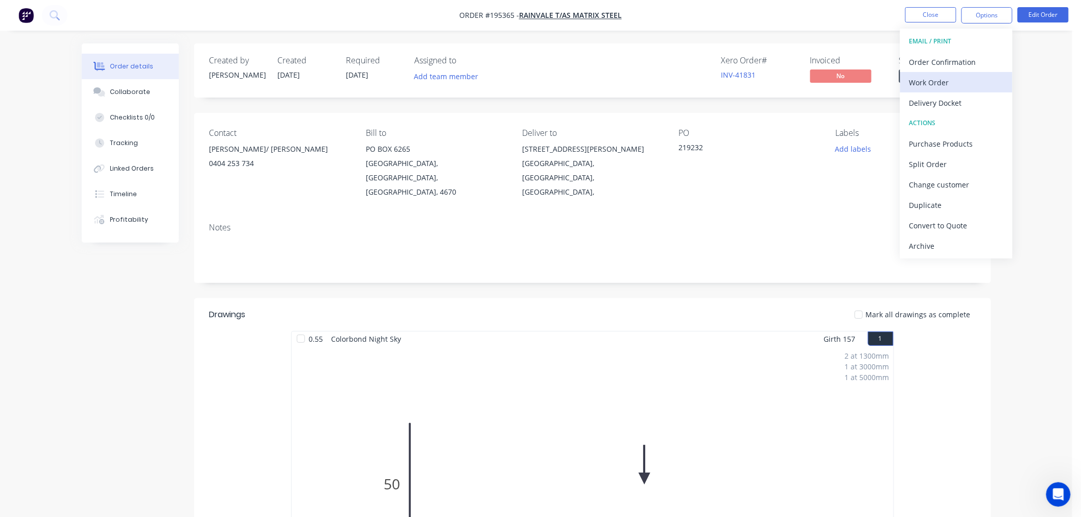
click at [961, 82] on div "Work Order" at bounding box center [956, 82] width 94 height 15
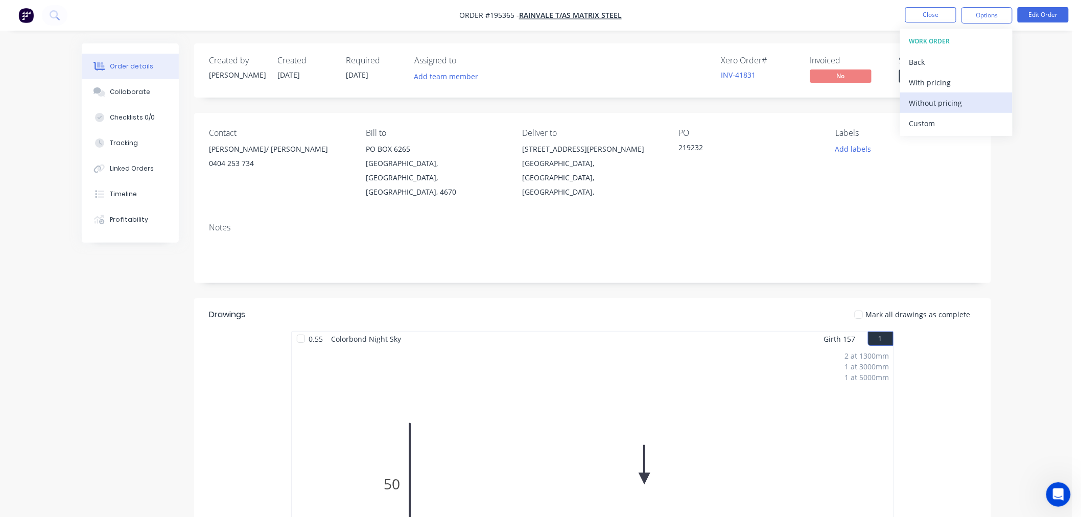
click at [957, 100] on div "Without pricing" at bounding box center [956, 103] width 94 height 15
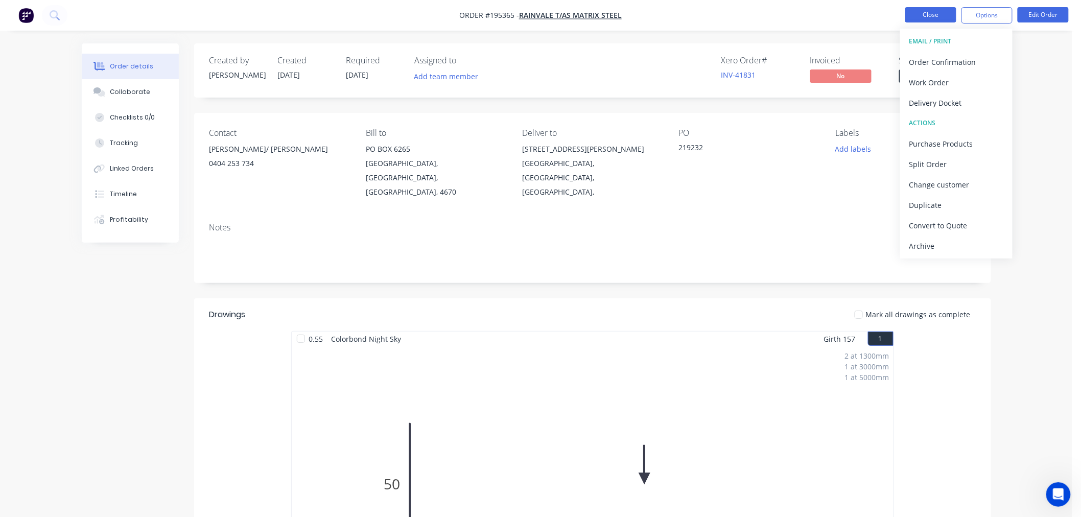
click at [942, 17] on button "Close" at bounding box center [930, 14] width 51 height 15
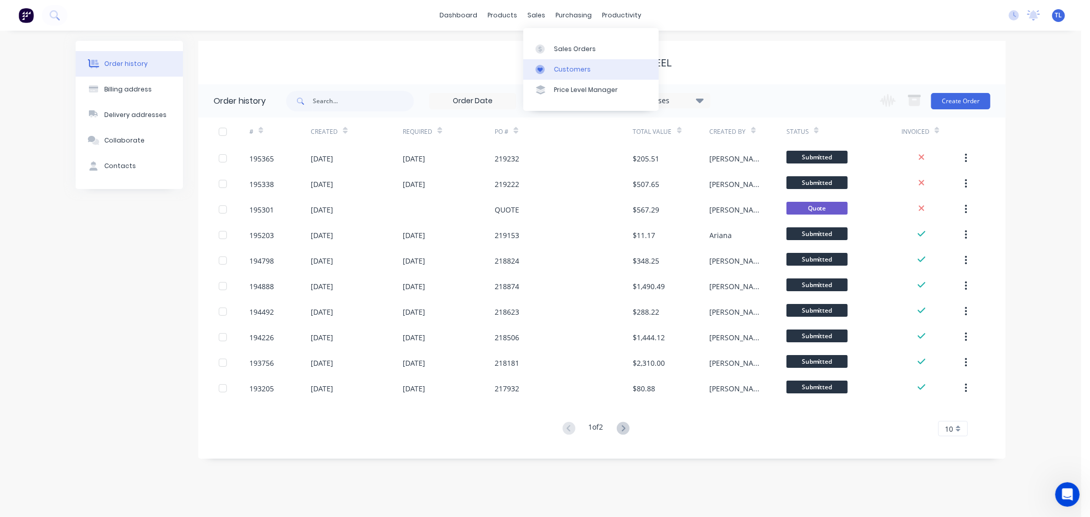
click at [540, 73] on icon at bounding box center [539, 69] width 9 height 9
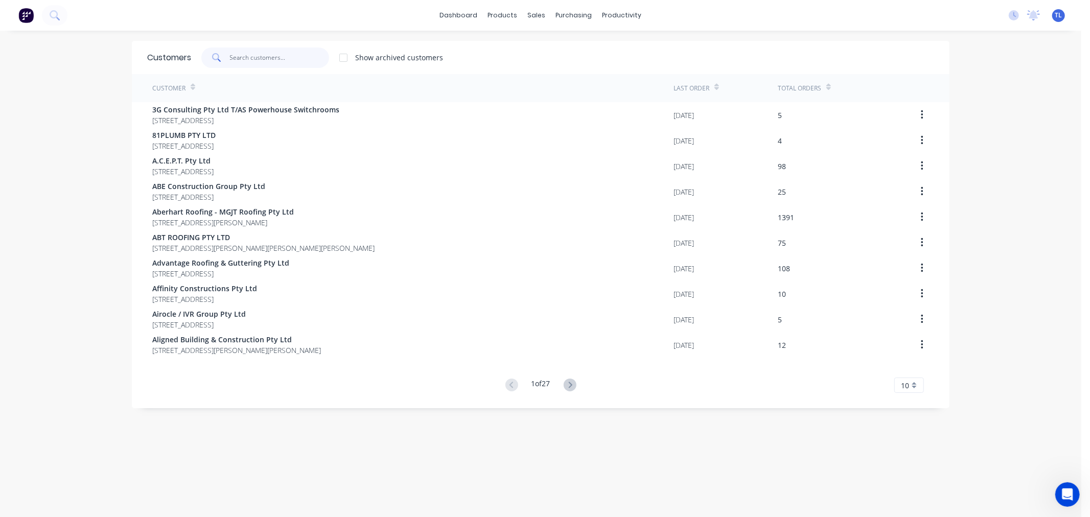
click at [261, 60] on input "text" at bounding box center [280, 58] width 100 height 20
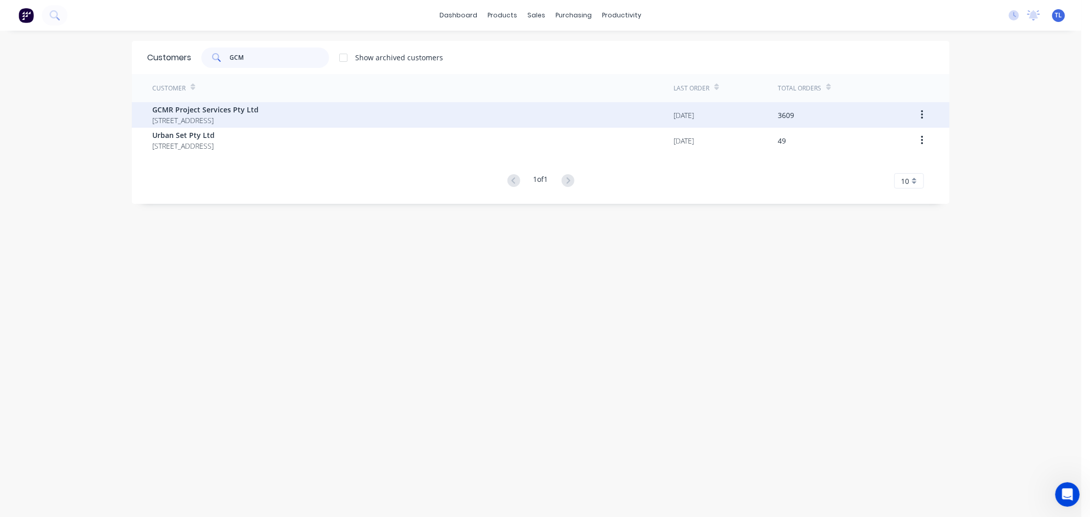
type input "GCM"
click at [230, 115] on span "[STREET_ADDRESS]" at bounding box center [205, 120] width 106 height 11
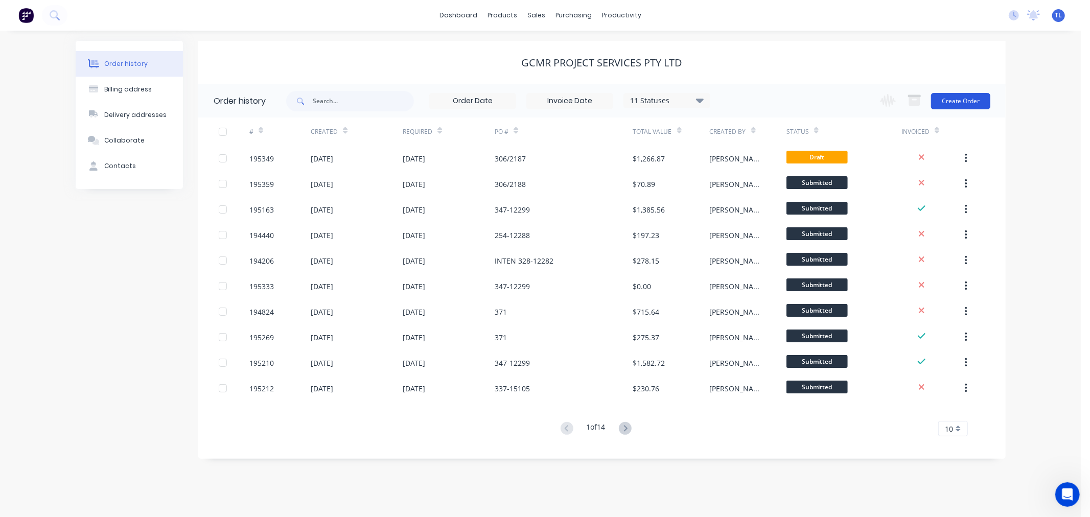
click at [967, 100] on button "Create Order" at bounding box center [960, 101] width 59 height 16
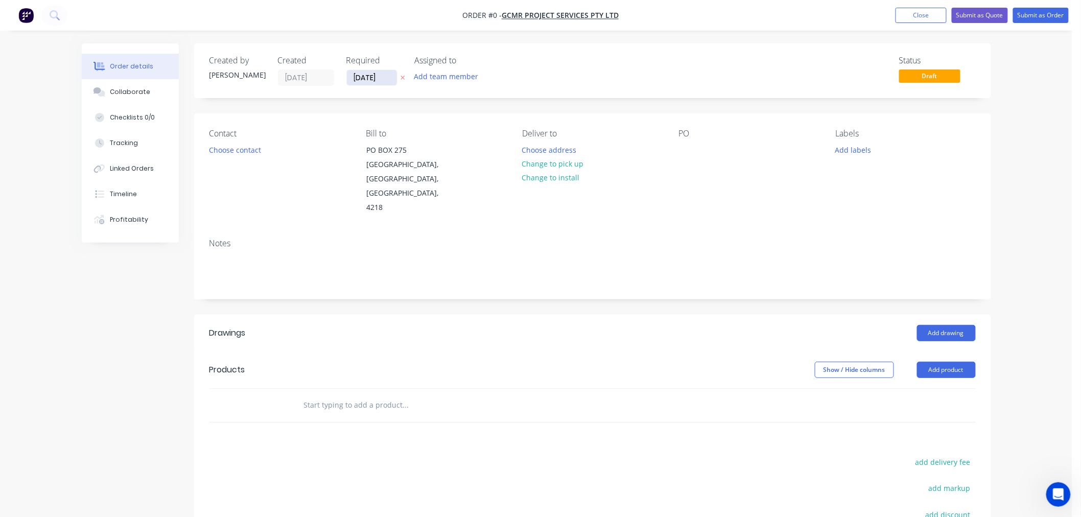
click at [364, 78] on input "[DATE]" at bounding box center [372, 77] width 50 height 15
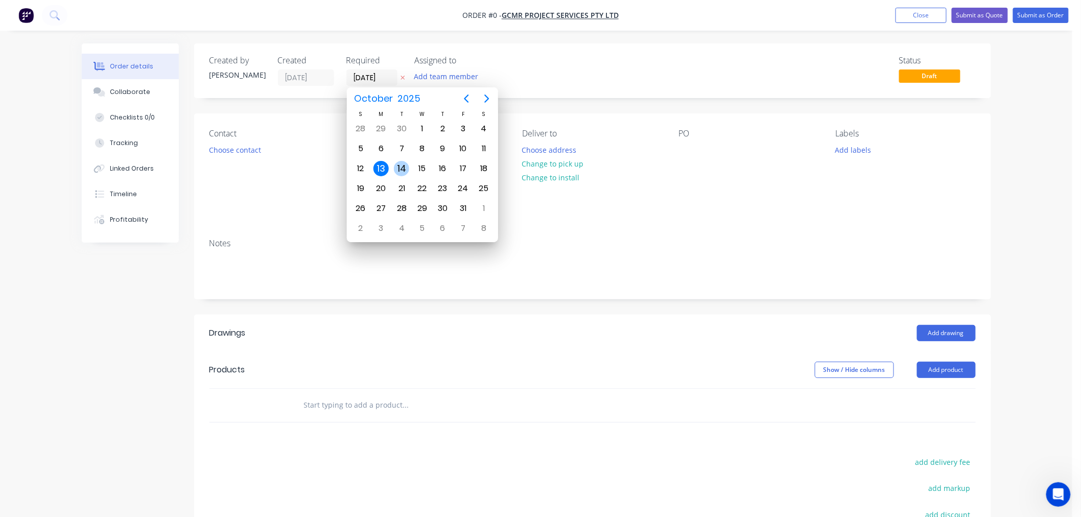
click at [401, 168] on div "14" at bounding box center [401, 168] width 15 height 15
type input "[DATE]"
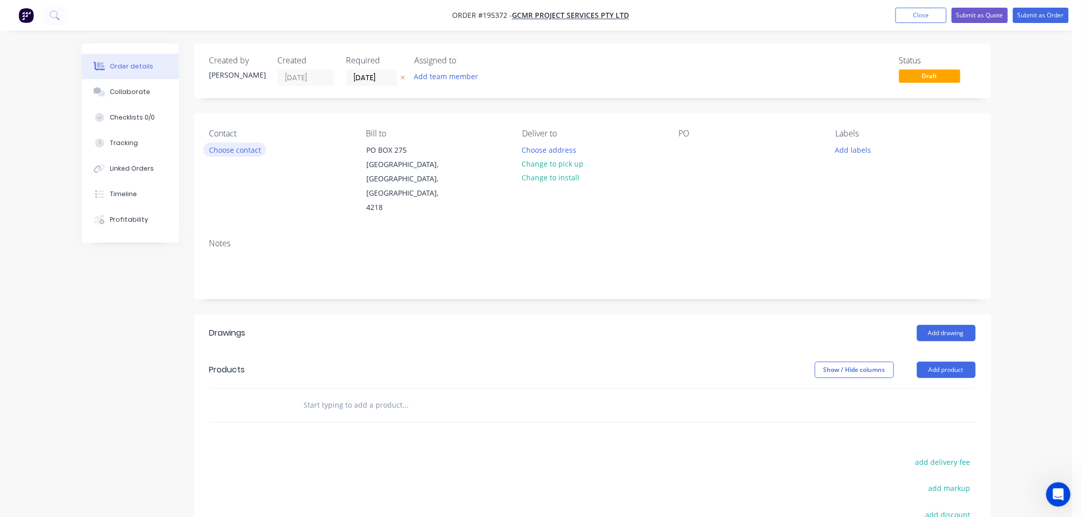
click at [243, 148] on button "Choose contact" at bounding box center [234, 150] width 63 height 14
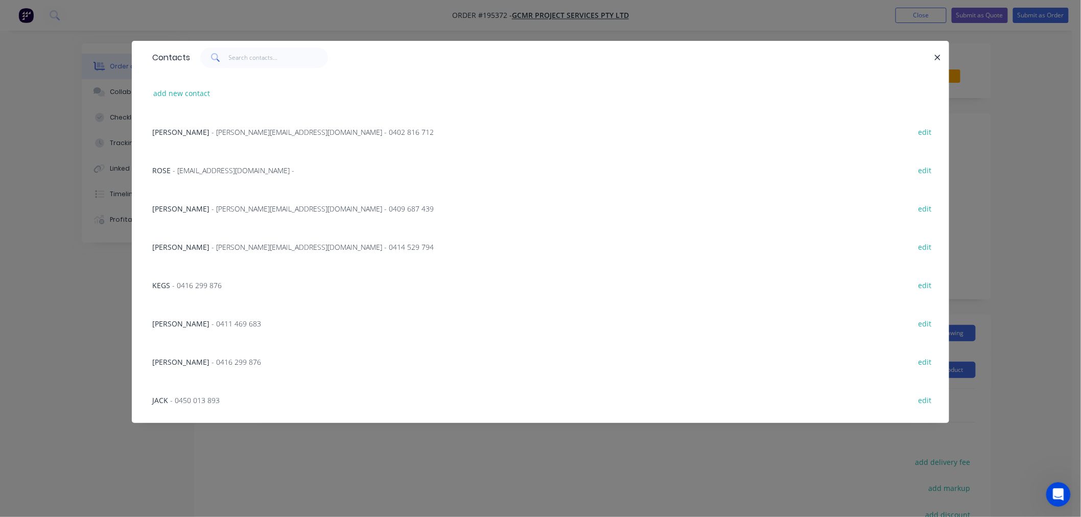
click at [271, 130] on span "- [PERSON_NAME][EMAIL_ADDRESS][DOMAIN_NAME] - 0402 816 712" at bounding box center [323, 132] width 222 height 10
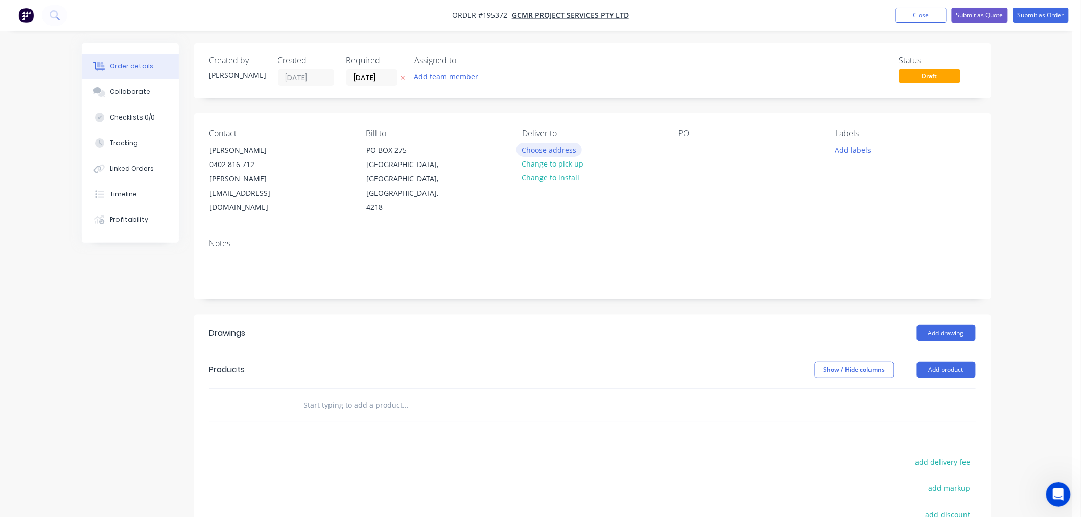
click at [554, 152] on button "Choose address" at bounding box center [549, 150] width 65 height 14
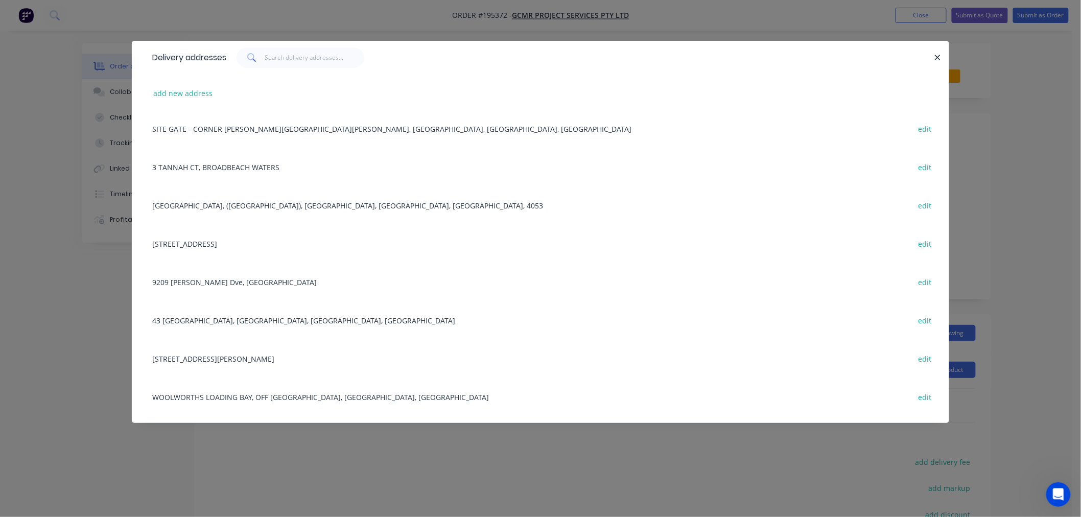
scroll to position [340, 0]
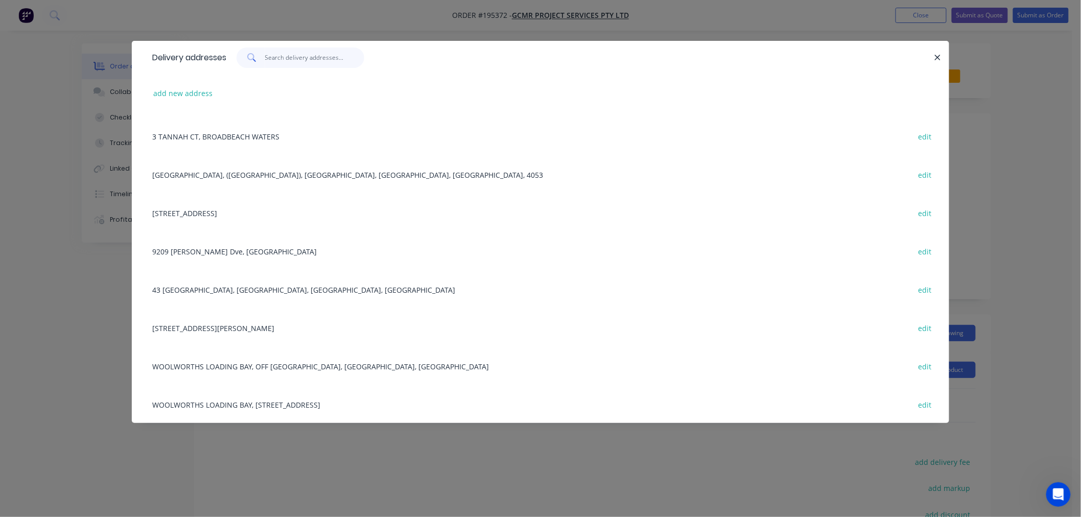
click at [313, 51] on input "text" at bounding box center [315, 58] width 100 height 20
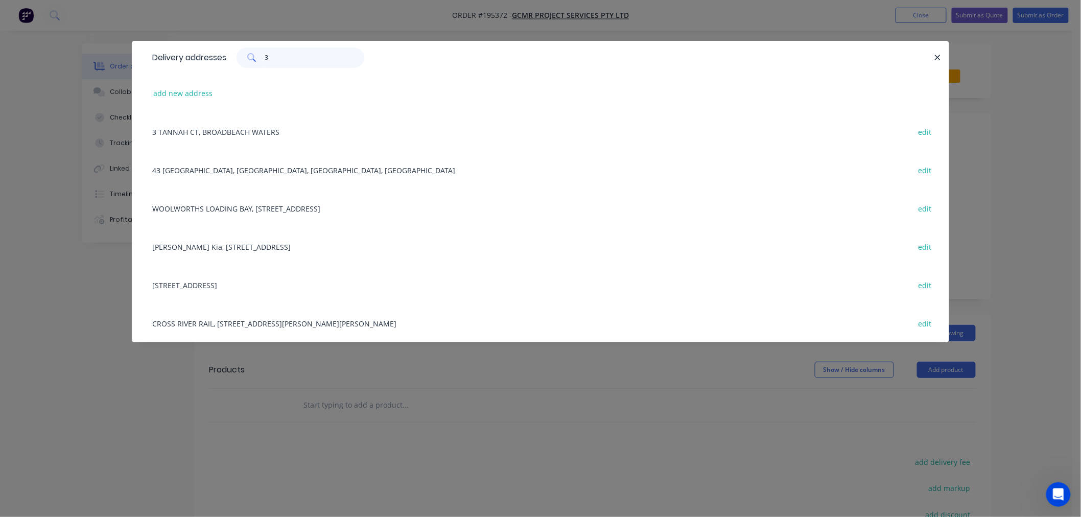
scroll to position [0, 0]
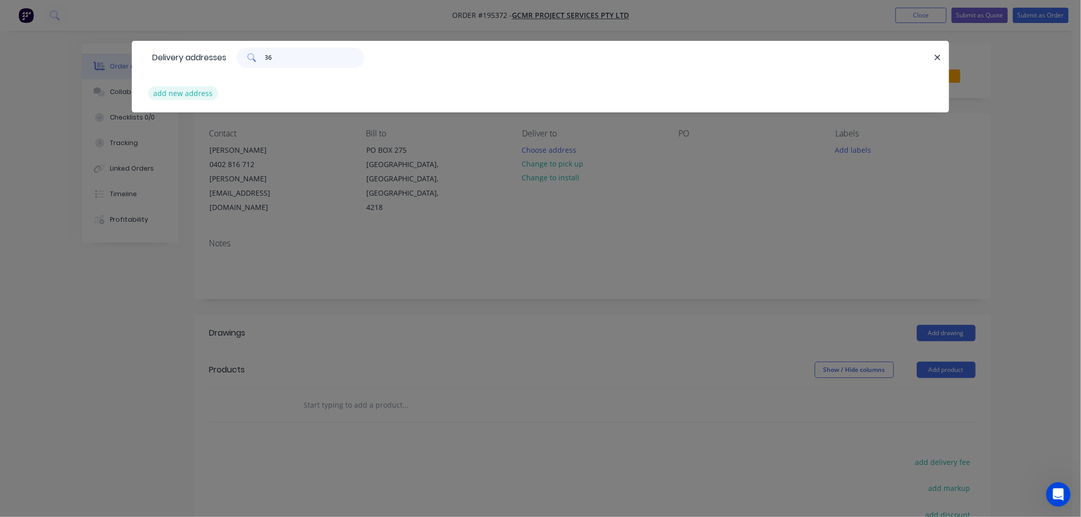
type input "36"
click at [204, 91] on button "add new address" at bounding box center [183, 93] width 70 height 14
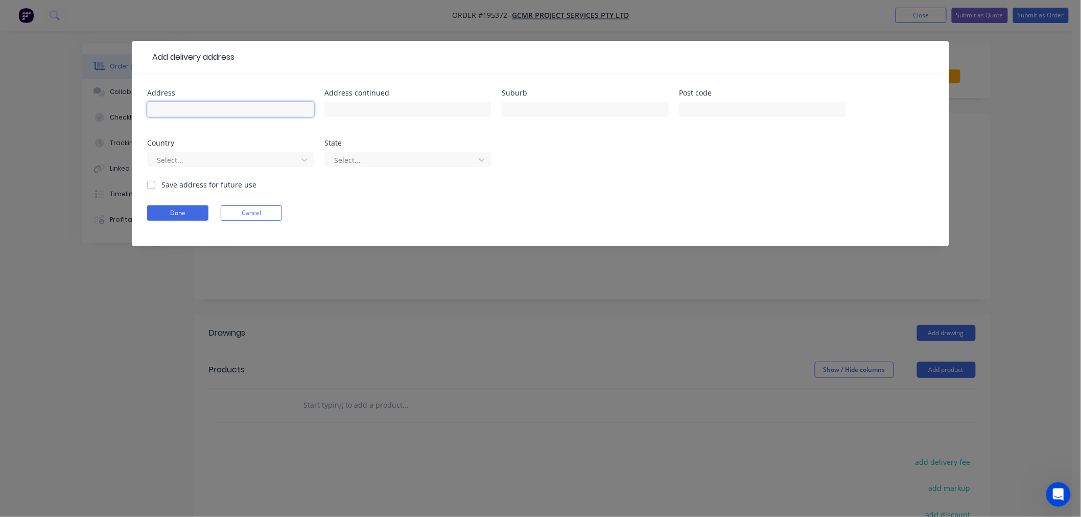
click at [253, 109] on input "text" at bounding box center [230, 109] width 167 height 15
type input "36 RUMRUNNER STREET"
type input "MERMAID WATERS"
click at [293, 157] on div "Select..." at bounding box center [224, 159] width 143 height 15
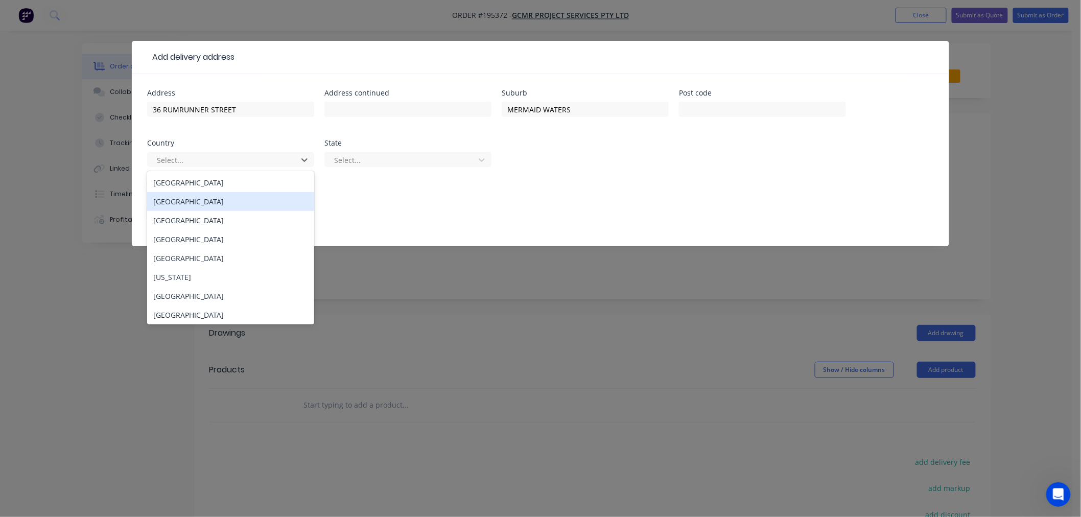
click at [262, 187] on div "[GEOGRAPHIC_DATA]" at bounding box center [230, 182] width 167 height 19
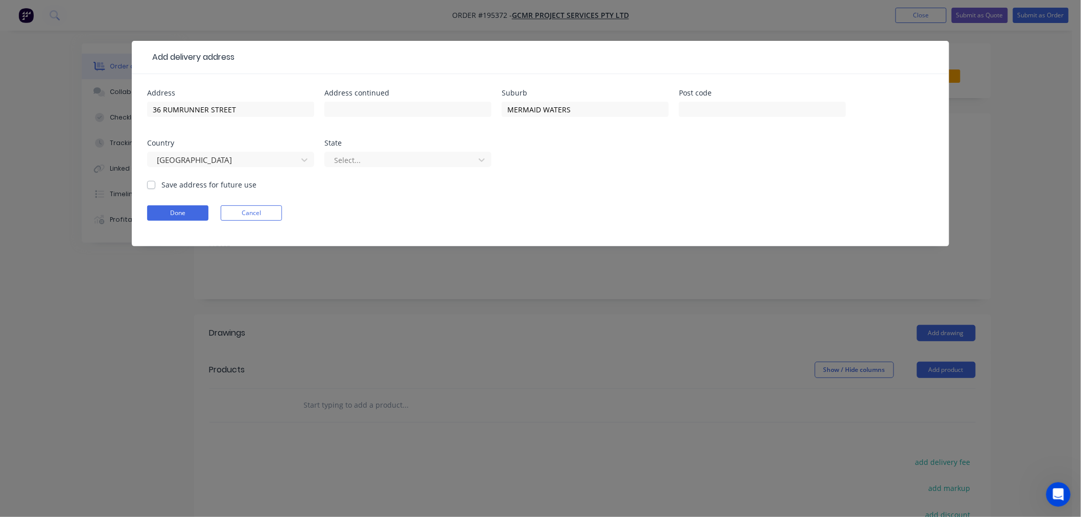
click at [384, 170] on div "Select..." at bounding box center [407, 164] width 167 height 30
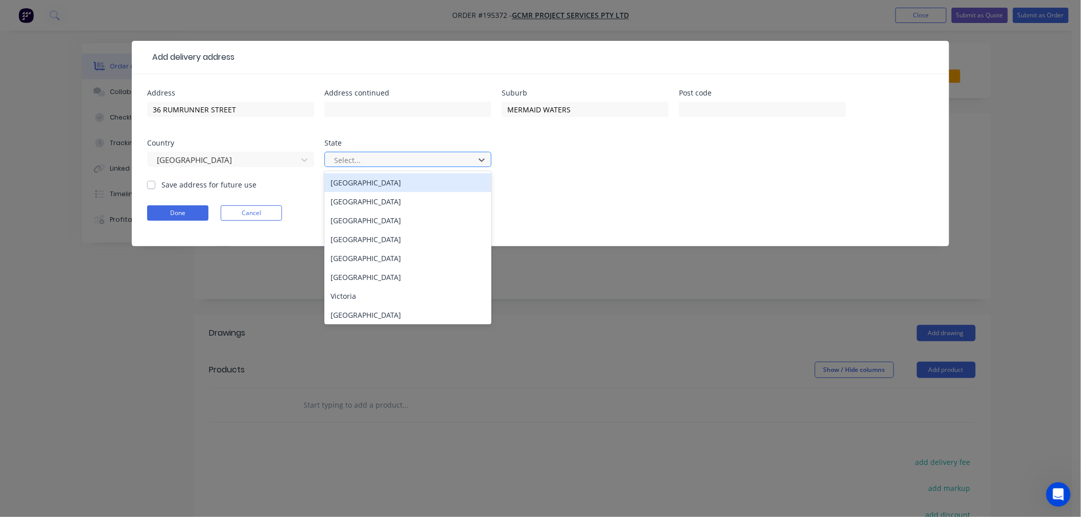
click at [386, 162] on div at bounding box center [401, 160] width 136 height 13
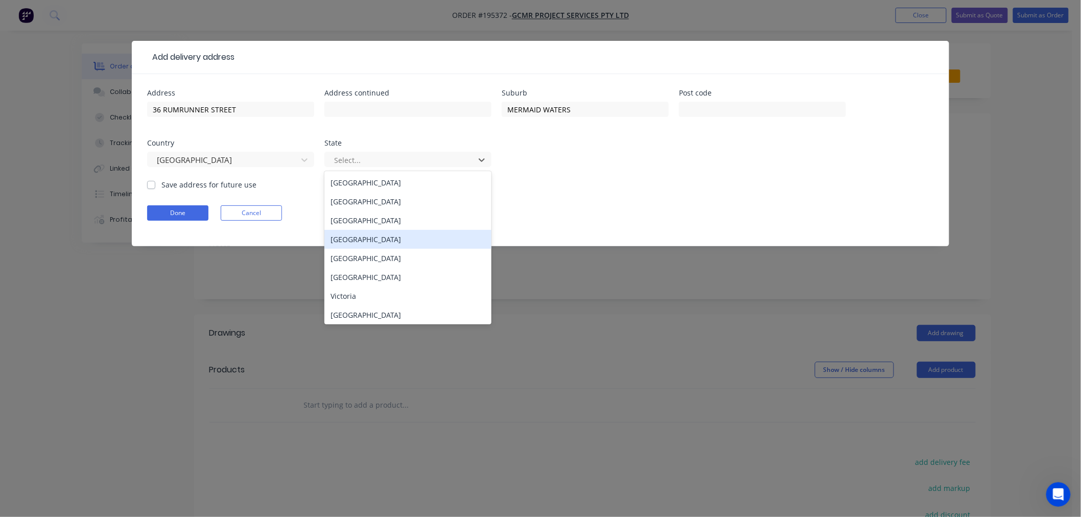
click at [367, 235] on div "[GEOGRAPHIC_DATA]" at bounding box center [407, 239] width 167 height 19
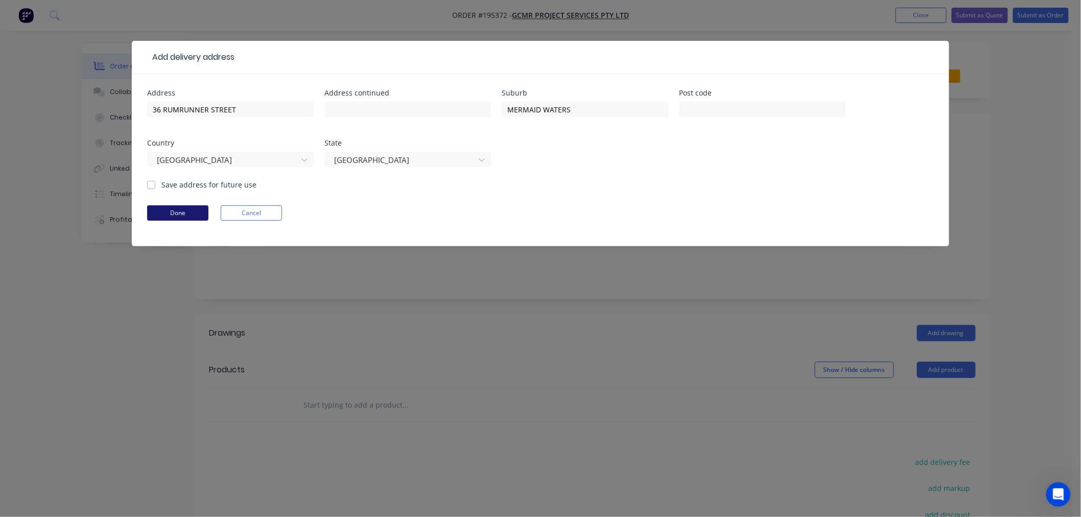
click at [197, 217] on button "Done" at bounding box center [177, 212] width 61 height 15
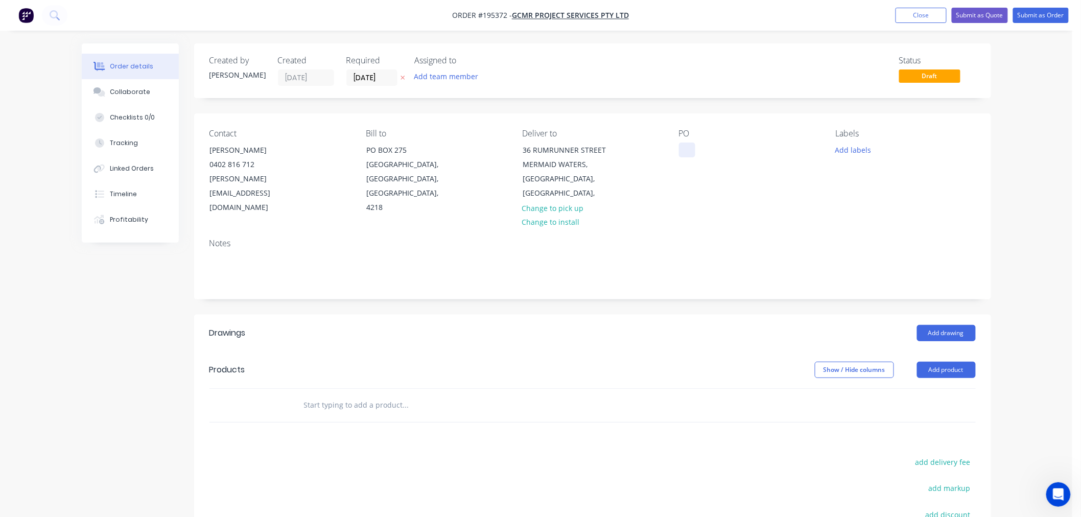
drag, startPoint x: 677, startPoint y: 152, endPoint x: 684, endPoint y: 154, distance: 6.9
click at [677, 152] on div "Contact SIMON [PHONE_NUMBER] [PERSON_NAME][EMAIL_ADDRESS][DOMAIN_NAME] Bill to …" at bounding box center [592, 171] width 797 height 117
click at [685, 156] on div at bounding box center [687, 150] width 16 height 15
click at [787, 142] on div "PO 347/16001" at bounding box center [749, 172] width 140 height 86
click at [944, 325] on button "Add drawing" at bounding box center [946, 333] width 59 height 16
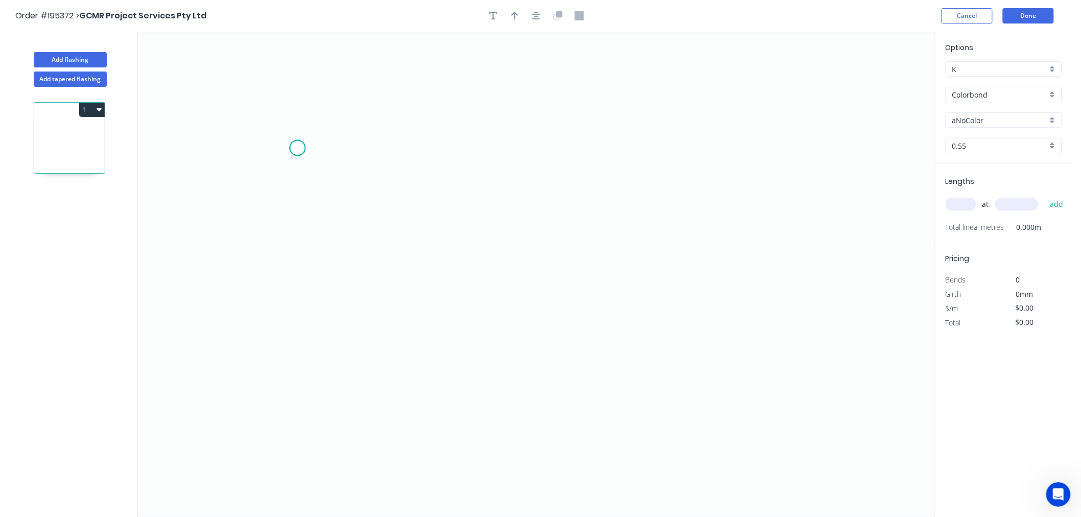
click at [298, 147] on icon "0" at bounding box center [536, 274] width 797 height 485
click at [302, 305] on icon "0" at bounding box center [536, 274] width 797 height 485
click at [456, 310] on icon "0 ?" at bounding box center [536, 274] width 797 height 485
click at [456, 305] on circle at bounding box center [456, 304] width 15 height 15
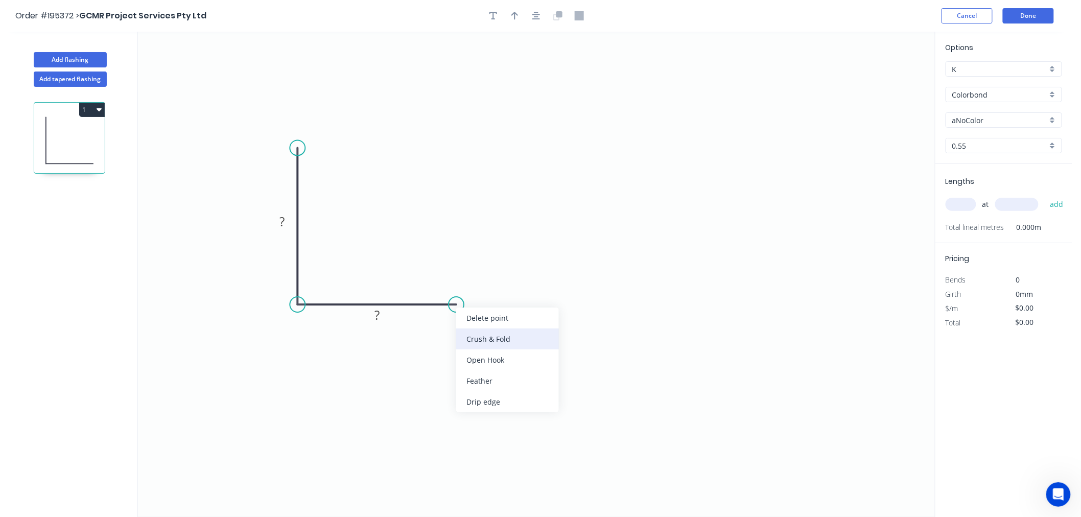
click at [464, 339] on div "Crush & Fold" at bounding box center [507, 339] width 103 height 21
click at [454, 322] on tspan "10" at bounding box center [449, 321] width 14 height 17
click at [282, 218] on tspan "?" at bounding box center [282, 221] width 5 height 17
click at [373, 314] on rect at bounding box center [377, 316] width 20 height 14
click at [635, 307] on icon "0 40 CF 15 40" at bounding box center [536, 274] width 797 height 485
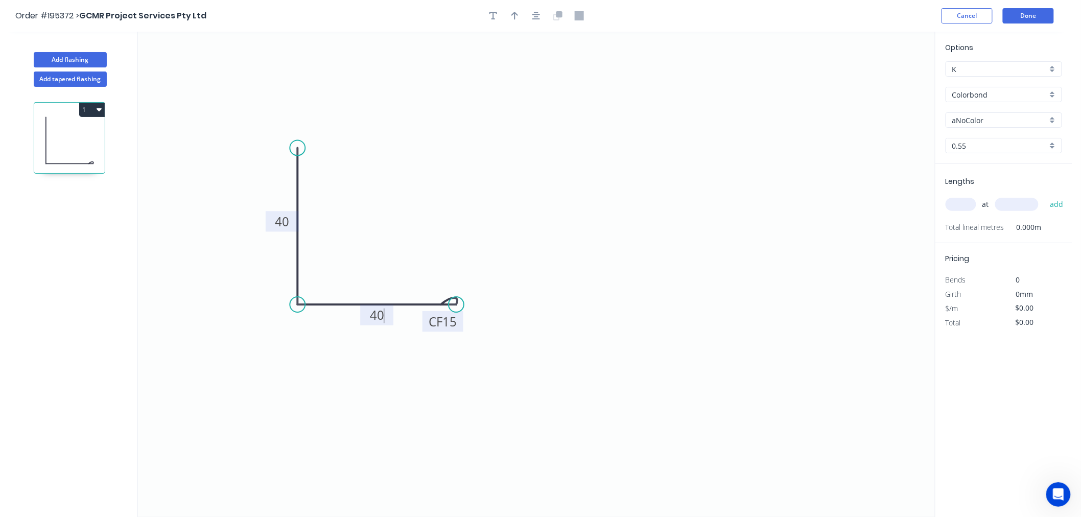
type input "$6.41"
click at [993, 119] on input "aNoColor" at bounding box center [999, 120] width 95 height 11
click at [1009, 97] on input "Colorbond" at bounding box center [999, 94] width 95 height 11
type input "aNoColor"
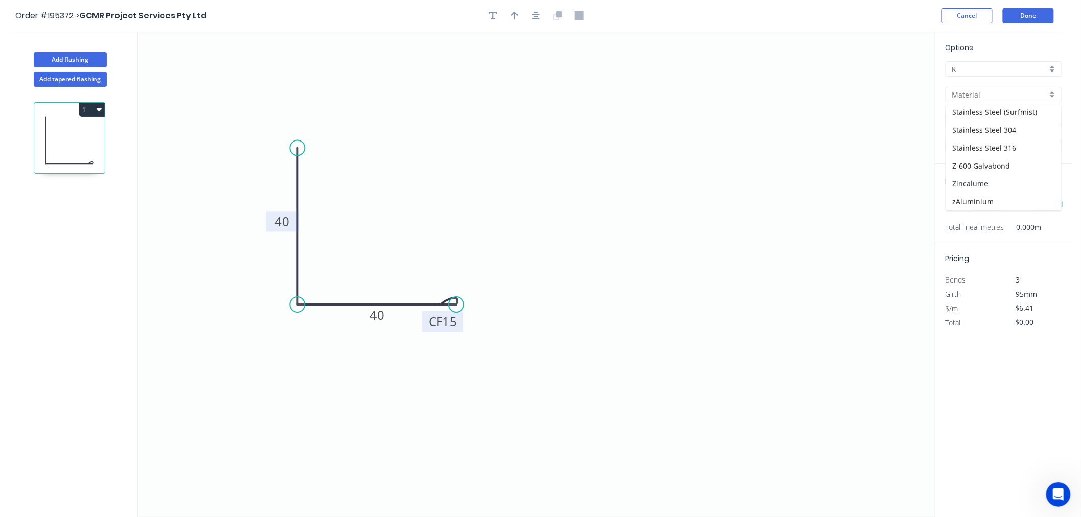
click at [1004, 182] on div "Zincalume" at bounding box center [1003, 184] width 115 height 18
type input "Zincalume"
type input "$6.18"
click at [1053, 141] on div "0.55" at bounding box center [1004, 145] width 116 height 15
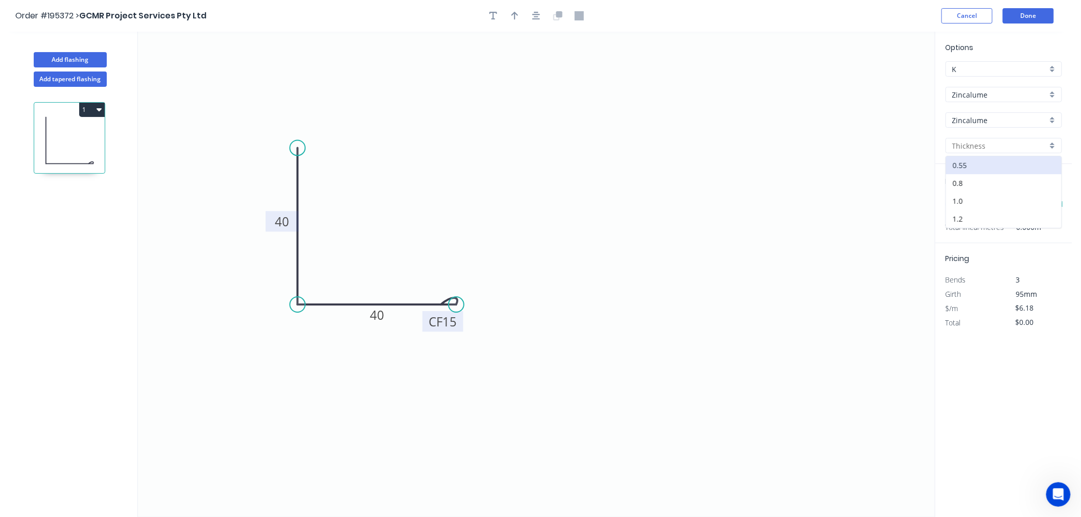
click at [1053, 141] on div at bounding box center [1004, 145] width 116 height 15
click at [1027, 162] on div "0.55" at bounding box center [1003, 165] width 115 height 18
type input "0.55"
click at [966, 204] on input "text" at bounding box center [961, 204] width 31 height 13
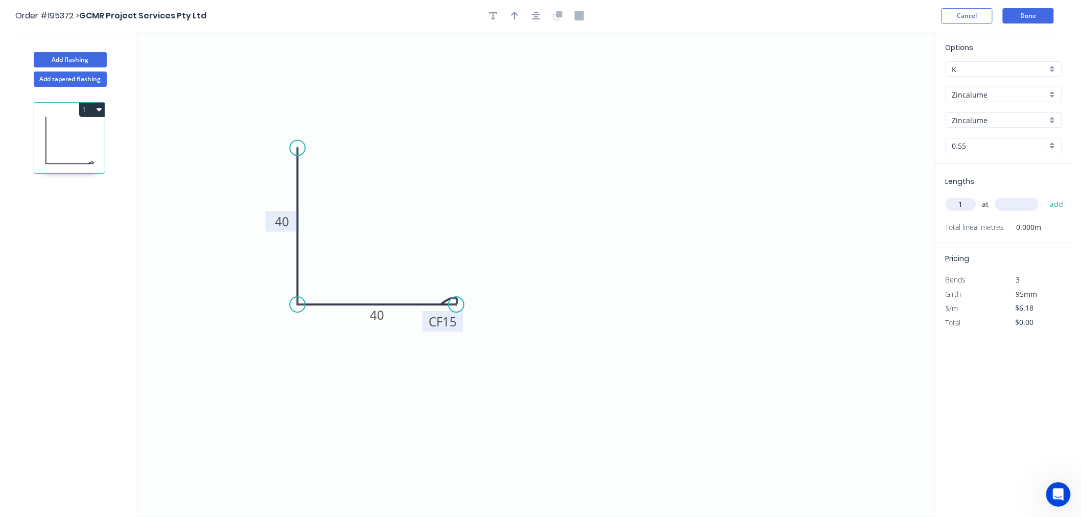
type input "1"
type input "1000"
click at [1045, 196] on button "add" at bounding box center [1057, 204] width 24 height 17
type input "$6.18"
type input "1"
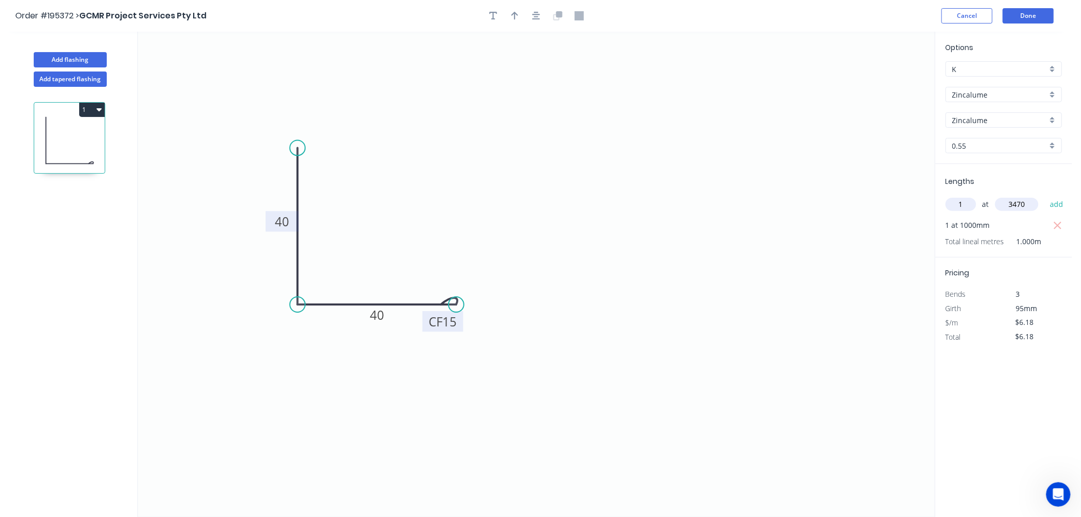
type input "3470"
click at [1045, 196] on button "add" at bounding box center [1057, 204] width 24 height 17
type input "$27.62"
type input "2"
type input "2490"
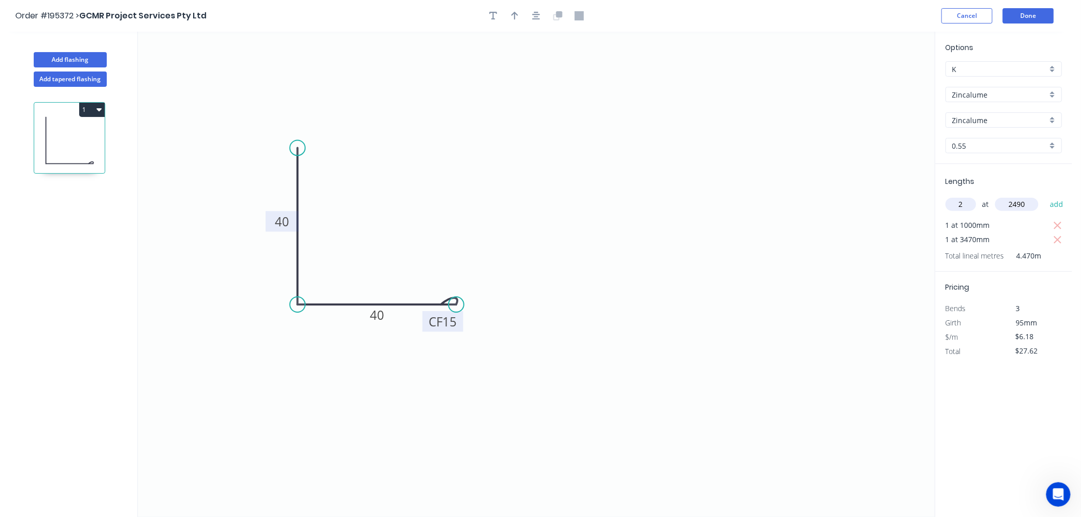
click at [1045, 196] on button "add" at bounding box center [1057, 204] width 24 height 17
type input "$58.40"
click at [513, 11] on icon "button" at bounding box center [514, 15] width 7 height 9
click at [880, 75] on icon "0 40 CF 15 40" at bounding box center [536, 274] width 797 height 485
click at [882, 83] on icon at bounding box center [883, 71] width 9 height 33
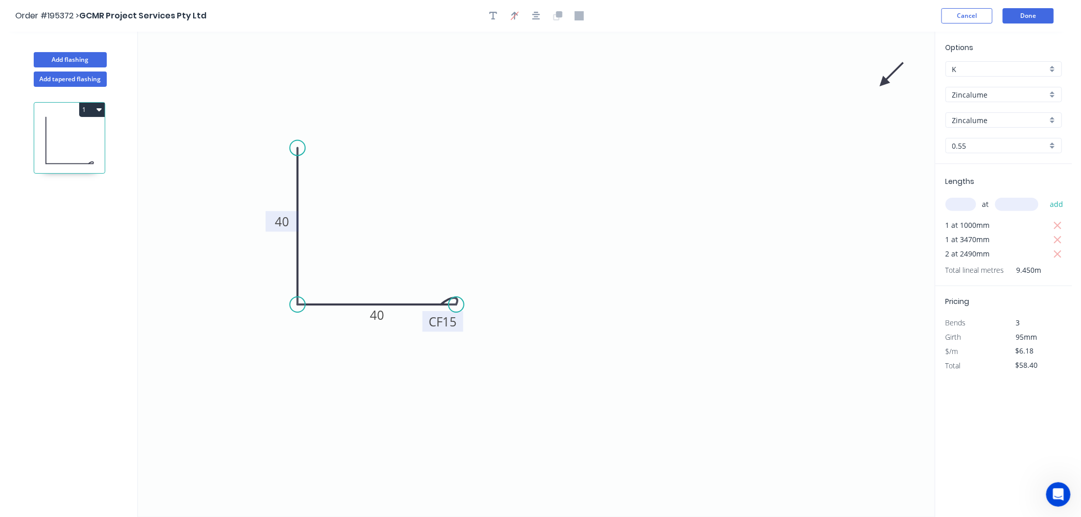
click at [884, 82] on icon at bounding box center [892, 75] width 30 height 30
click at [884, 82] on icon at bounding box center [895, 82] width 33 height 9
click at [884, 82] on icon at bounding box center [892, 91] width 30 height 30
click at [884, 82] on icon at bounding box center [883, 94] width 9 height 33
drag, startPoint x: 883, startPoint y: 85, endPoint x: 221, endPoint y: 331, distance: 705.6
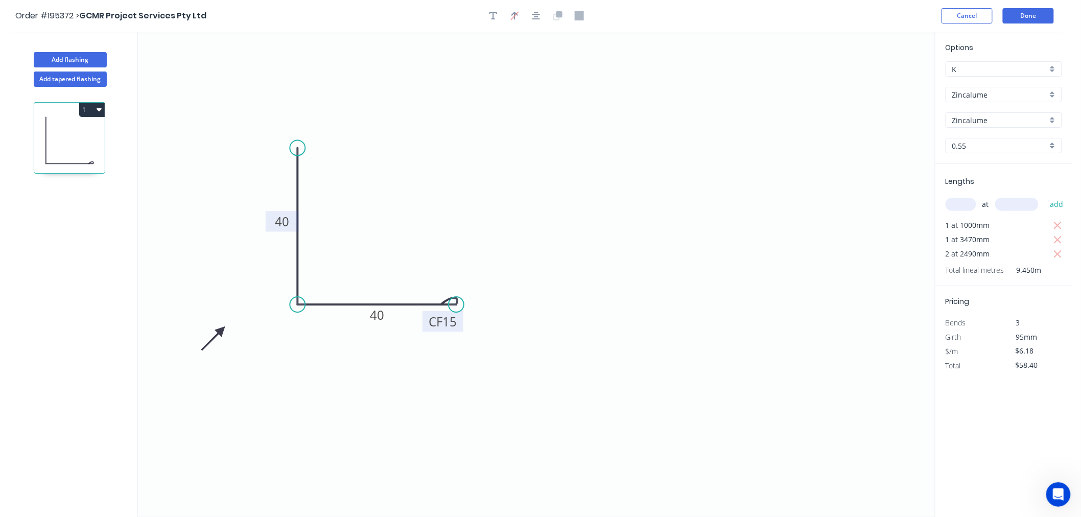
click at [221, 331] on icon at bounding box center [213, 338] width 30 height 30
click at [452, 331] on rect at bounding box center [443, 321] width 41 height 20
click at [457, 332] on icon "0 40 CF 15 40" at bounding box center [536, 274] width 797 height 485
drag, startPoint x: 459, startPoint y: 328, endPoint x: 525, endPoint y: 358, distance: 72.5
click at [525, 358] on rect at bounding box center [508, 351] width 41 height 20
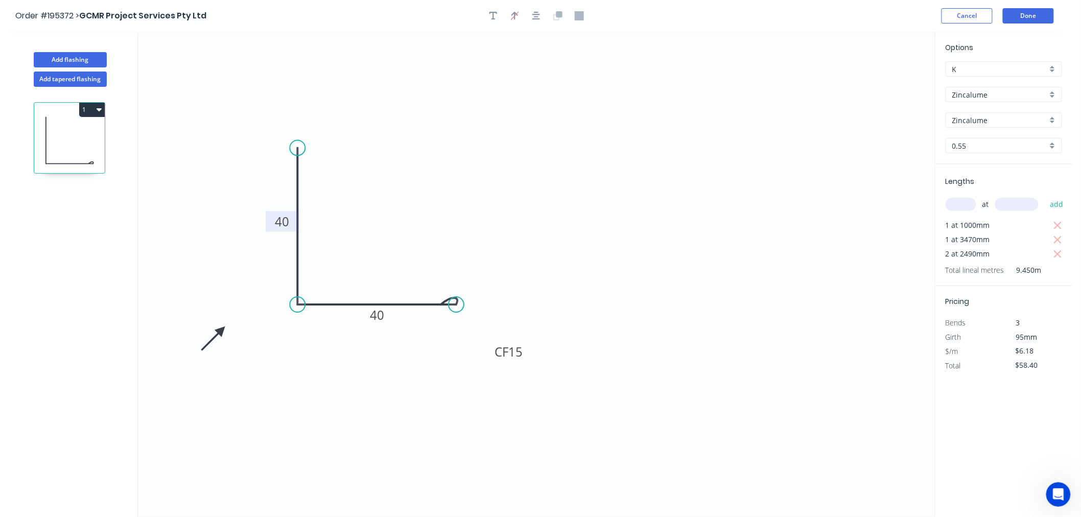
click at [632, 337] on icon "0 40 CF 15 40" at bounding box center [536, 274] width 797 height 485
click at [1033, 17] on button "Done" at bounding box center [1028, 15] width 51 height 15
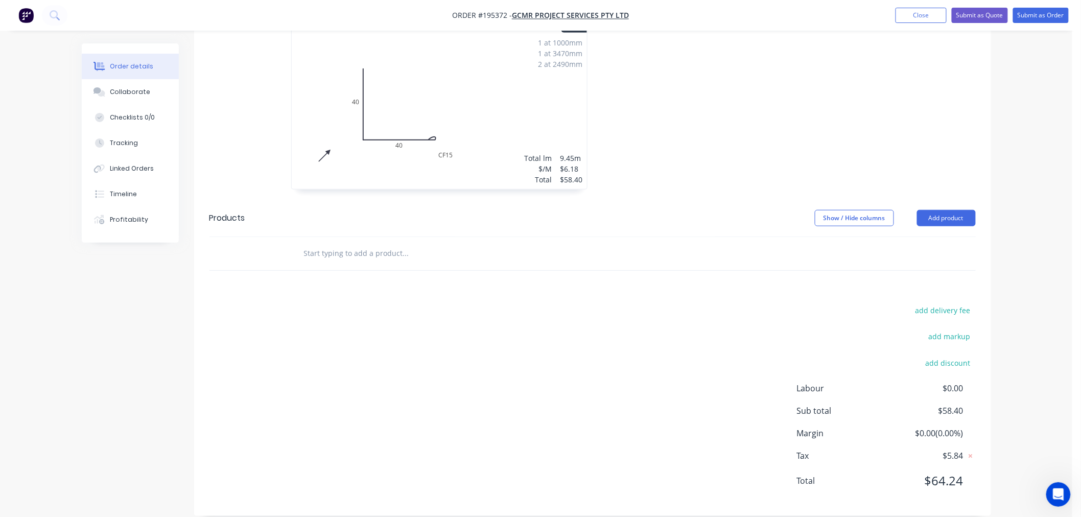
scroll to position [220, 0]
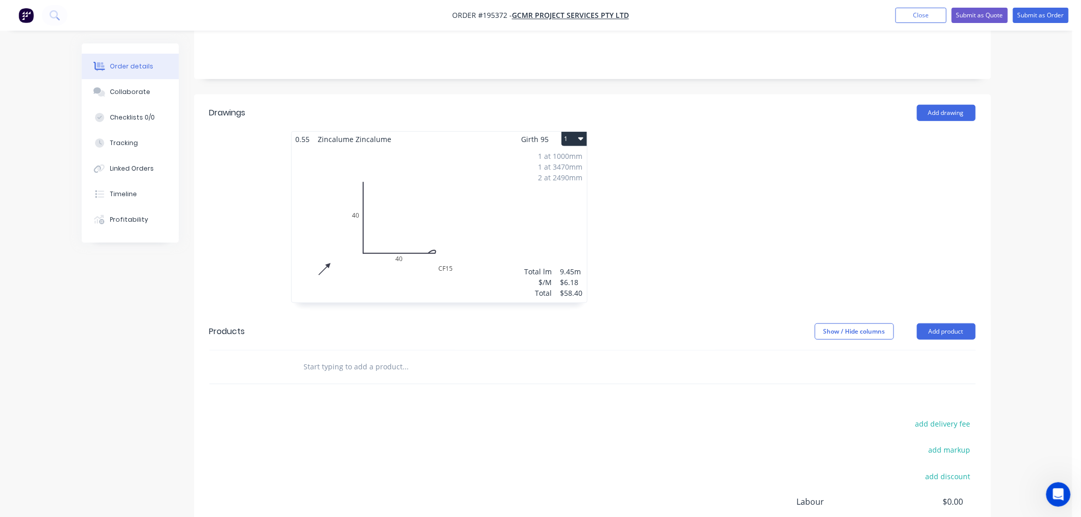
click at [576, 132] on button "1" at bounding box center [575, 139] width 26 height 14
click at [568, 156] on div "Use larger box size" at bounding box center [538, 163] width 79 height 15
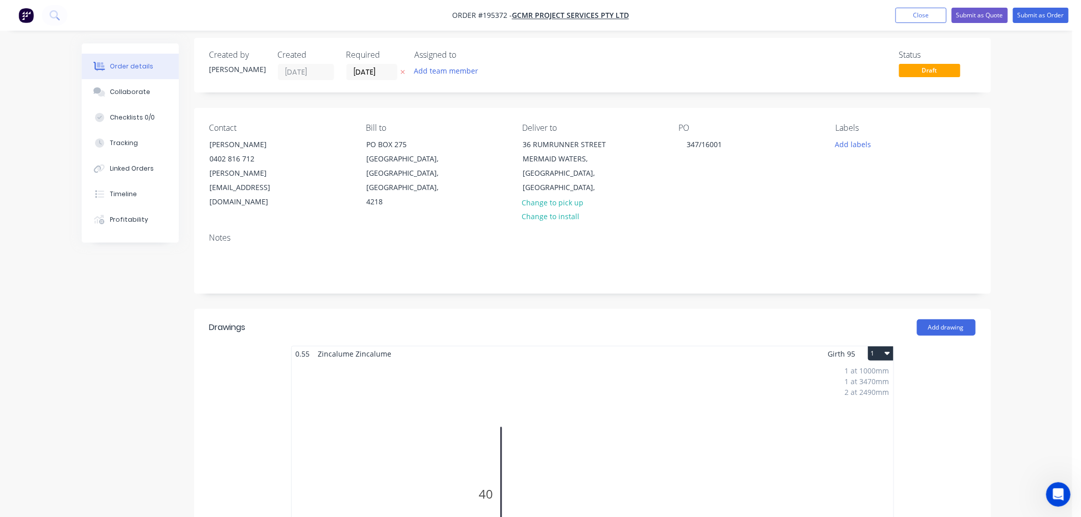
scroll to position [0, 0]
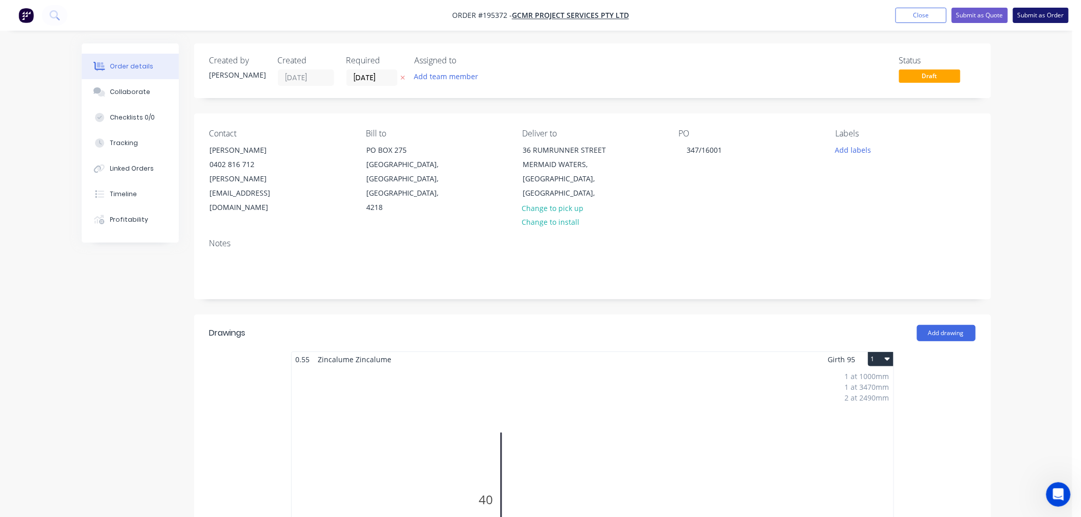
click at [1028, 15] on button "Submit as Order" at bounding box center [1041, 15] width 56 height 15
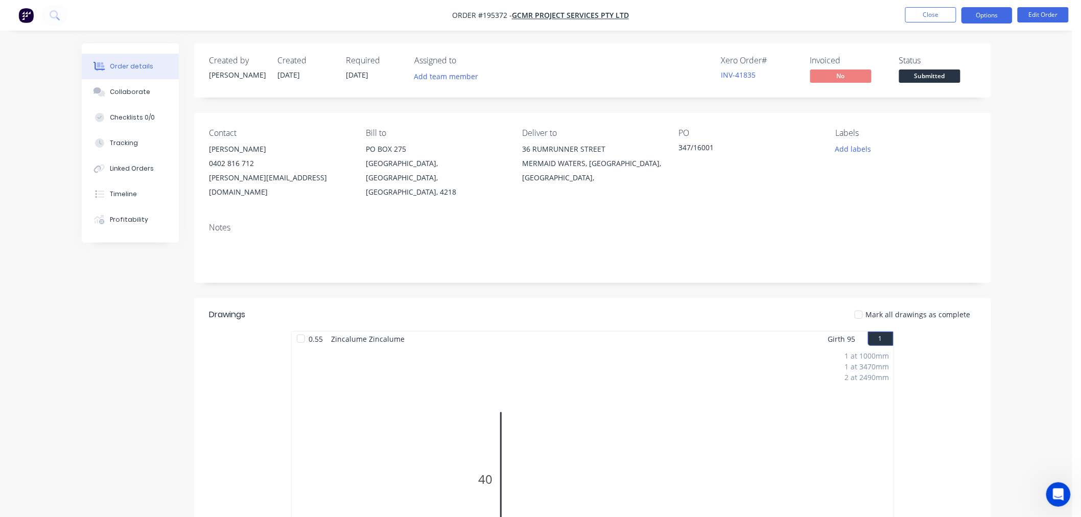
click at [985, 19] on button "Options" at bounding box center [987, 15] width 51 height 16
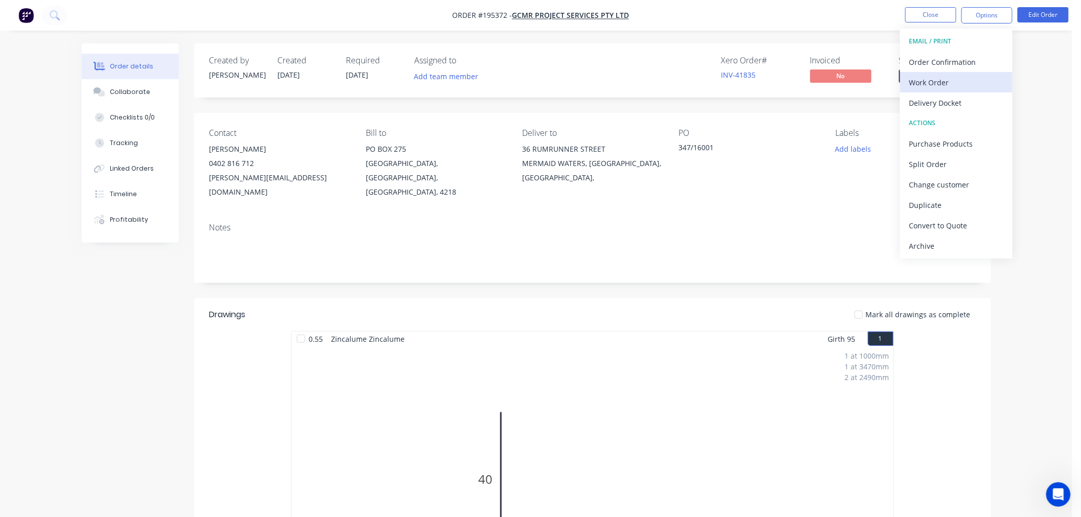
click at [929, 79] on div "Work Order" at bounding box center [956, 82] width 94 height 15
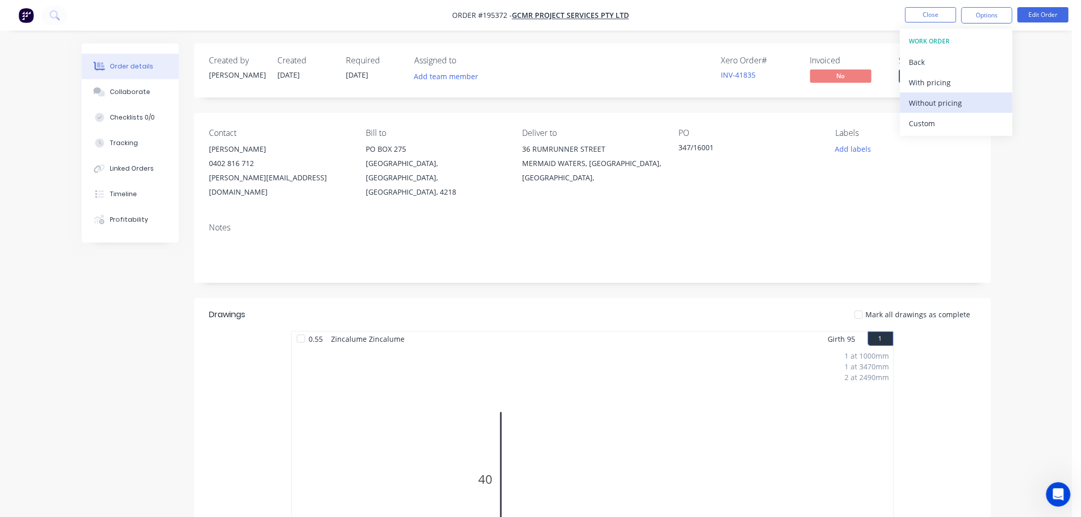
click at [928, 101] on div "Without pricing" at bounding box center [956, 103] width 94 height 15
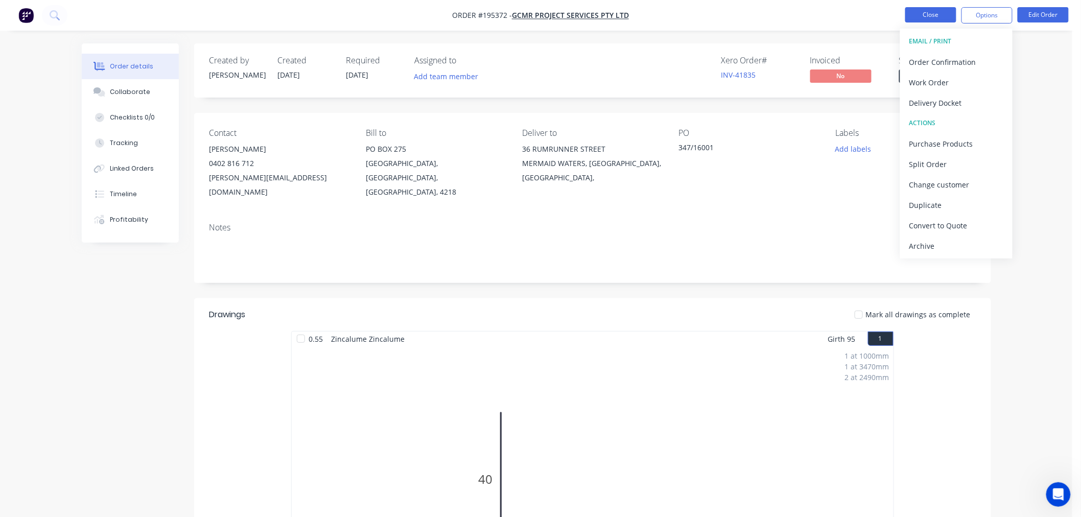
click at [938, 14] on button "Close" at bounding box center [930, 14] width 51 height 15
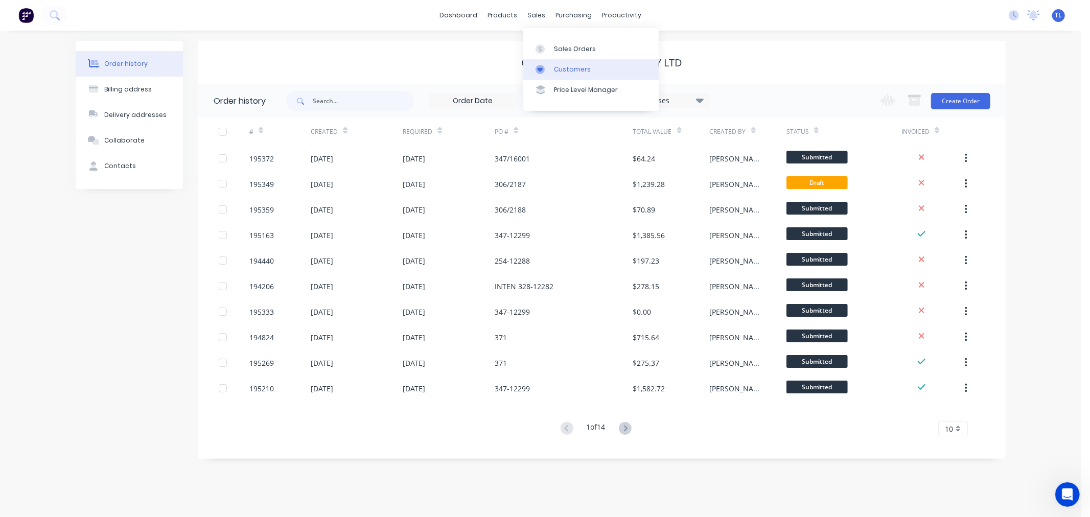
click at [560, 71] on div "Customers" at bounding box center [572, 69] width 37 height 9
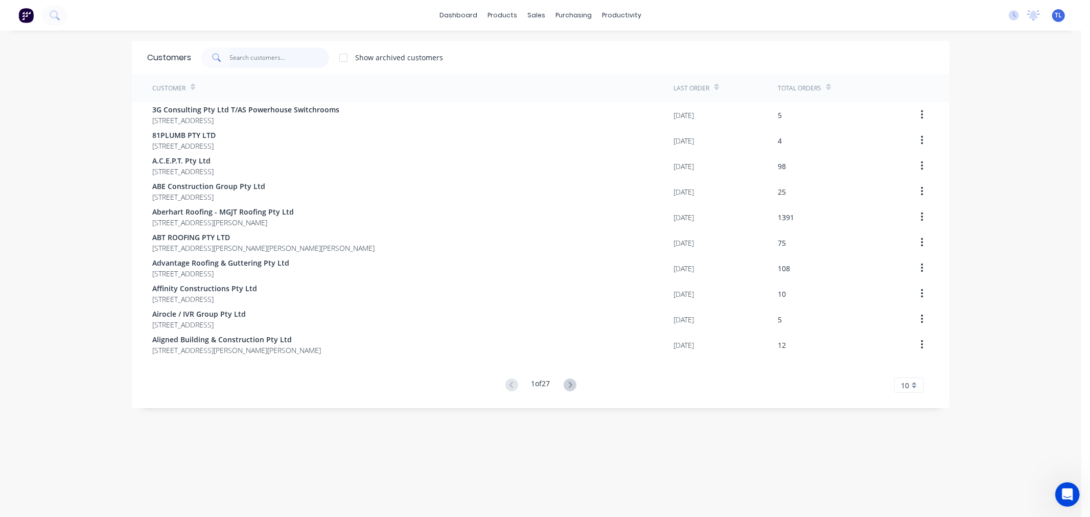
click at [249, 53] on input "text" at bounding box center [280, 58] width 100 height 20
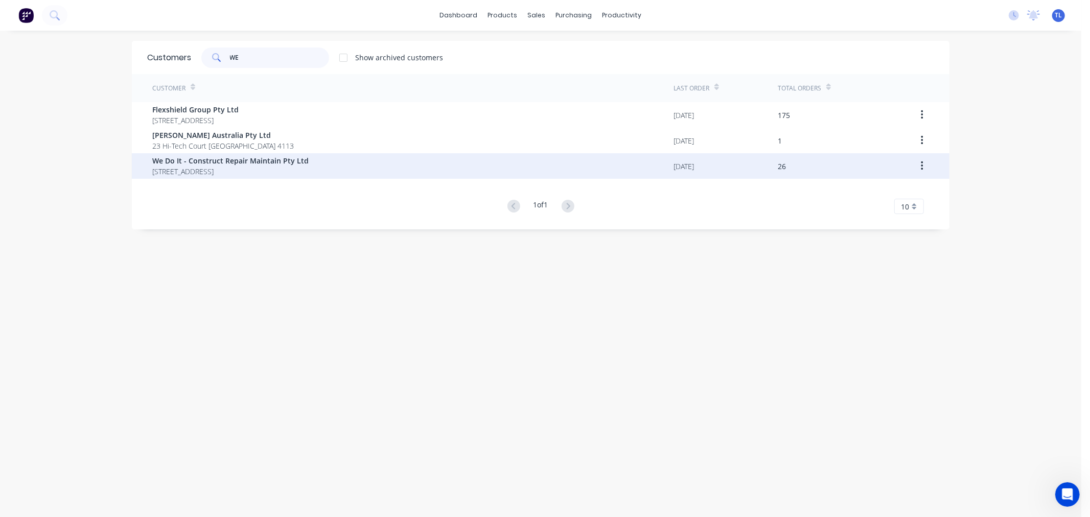
type input "WE"
click at [230, 167] on span "[STREET_ADDRESS]" at bounding box center [230, 171] width 156 height 11
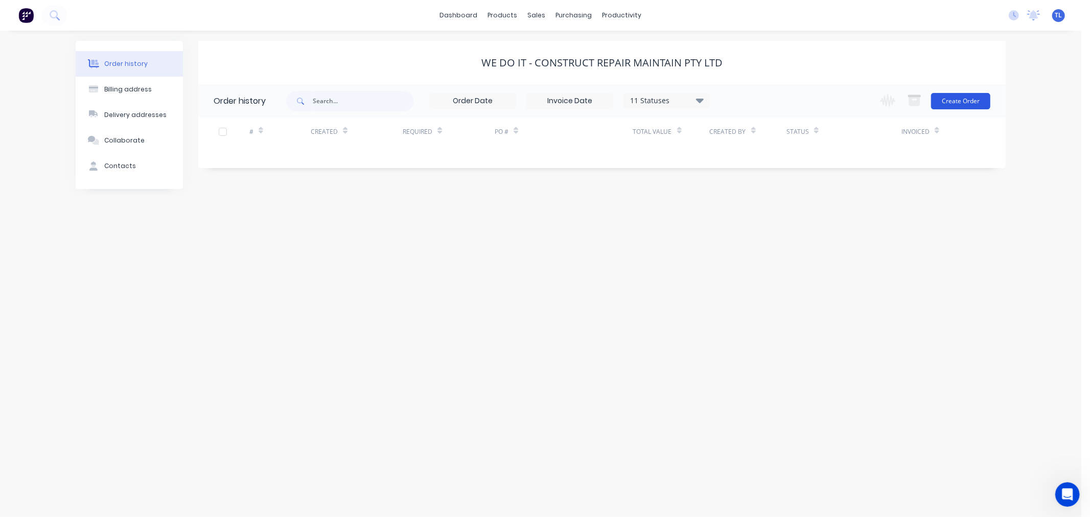
click at [957, 98] on button "Create Order" at bounding box center [960, 101] width 59 height 16
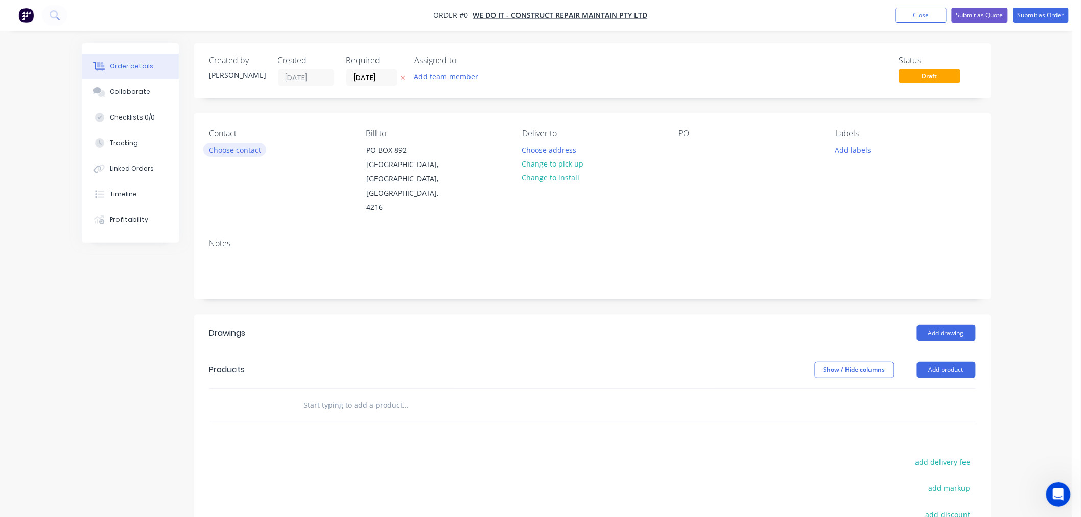
click at [247, 151] on button "Choose contact" at bounding box center [234, 150] width 63 height 14
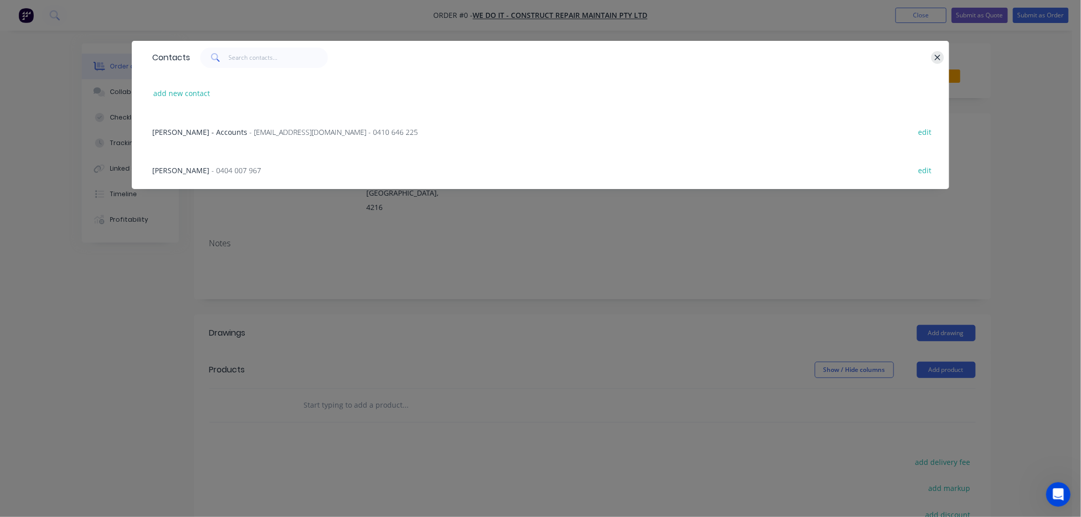
click at [938, 57] on icon "button" at bounding box center [938, 58] width 6 height 6
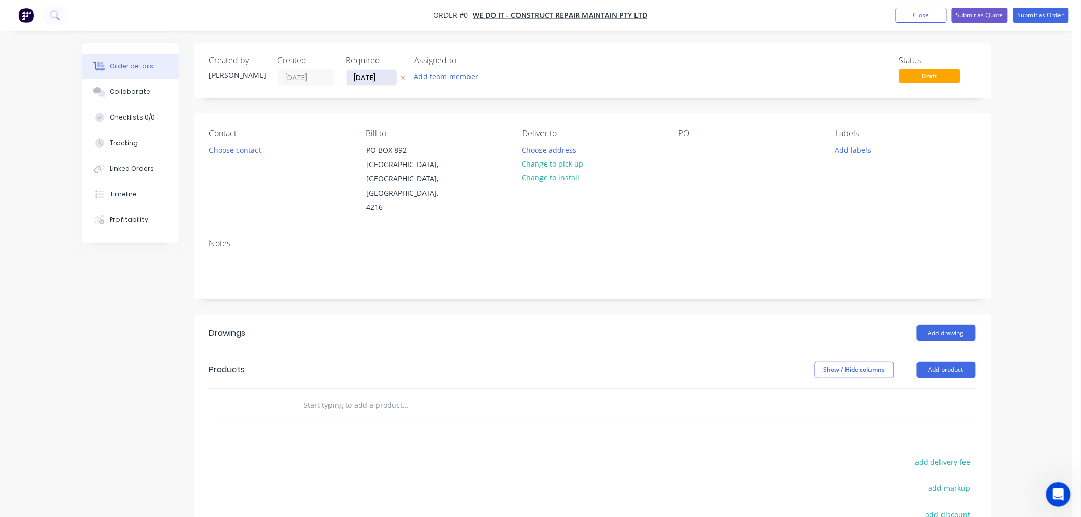
click at [368, 80] on input "[DATE]" at bounding box center [372, 77] width 50 height 15
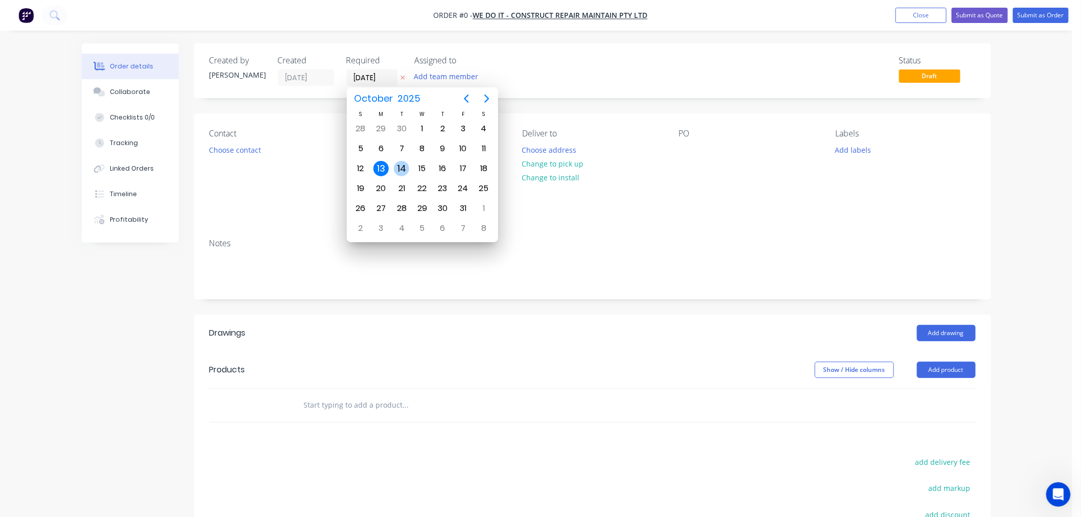
click at [395, 167] on div "14" at bounding box center [401, 168] width 15 height 15
type input "[DATE]"
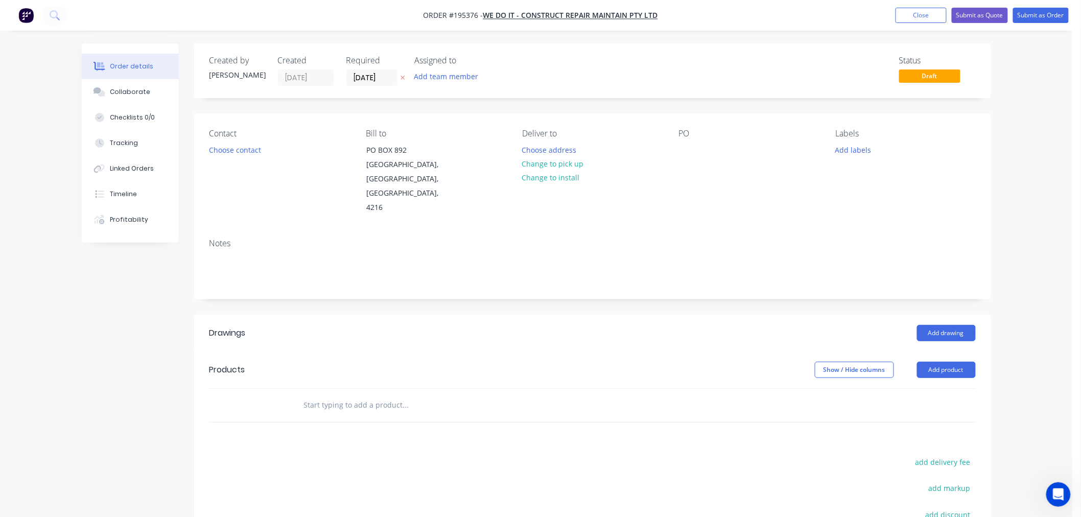
click at [229, 151] on button "Choose contact" at bounding box center [234, 150] width 63 height 14
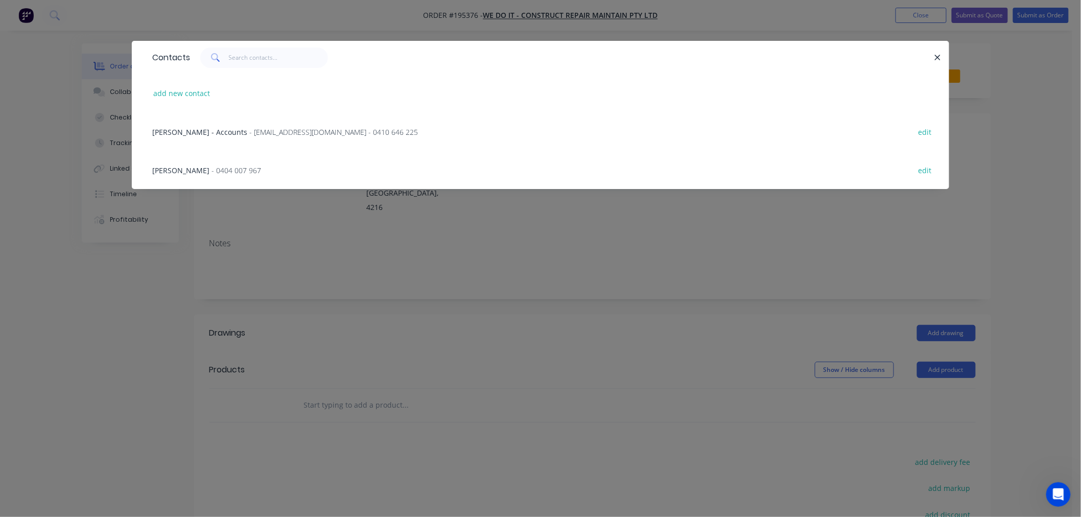
click at [223, 170] on span "- 0404 007 967" at bounding box center [237, 171] width 50 height 10
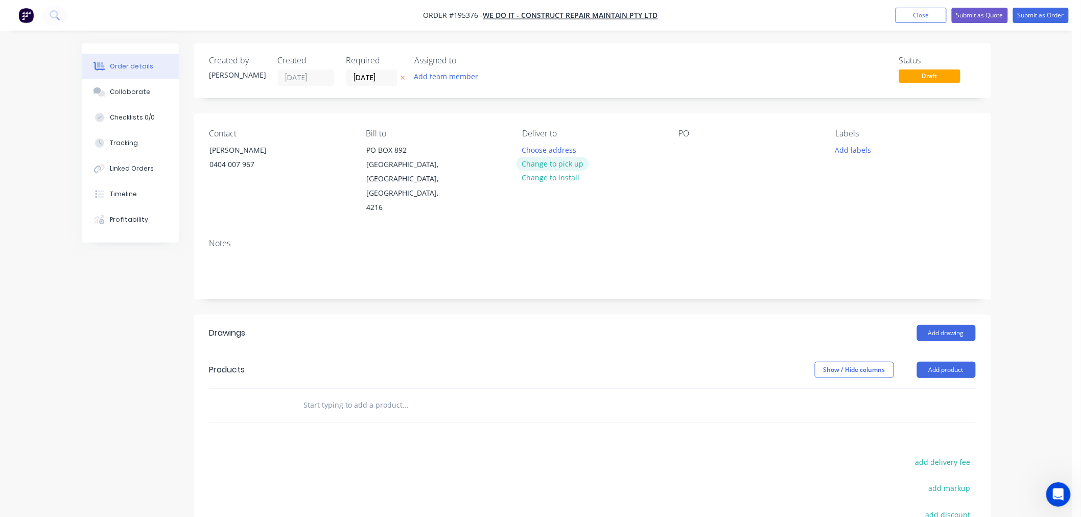
click at [535, 166] on button "Change to pick up" at bounding box center [553, 164] width 73 height 14
click at [690, 151] on div at bounding box center [687, 150] width 16 height 15
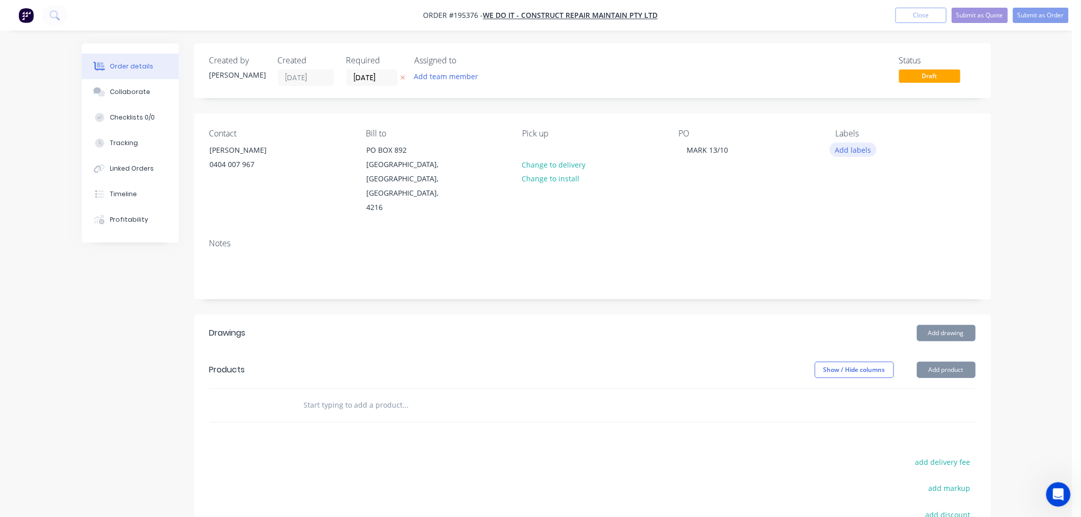
click at [851, 152] on button "Add labels" at bounding box center [853, 150] width 47 height 14
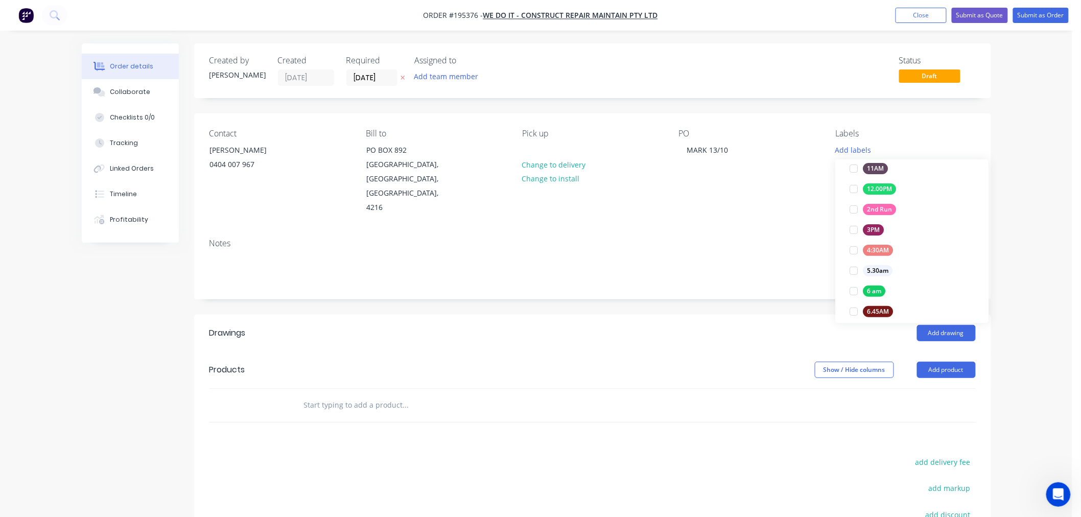
scroll to position [227, 0]
click at [879, 264] on div "7 AM" at bounding box center [874, 259] width 23 height 11
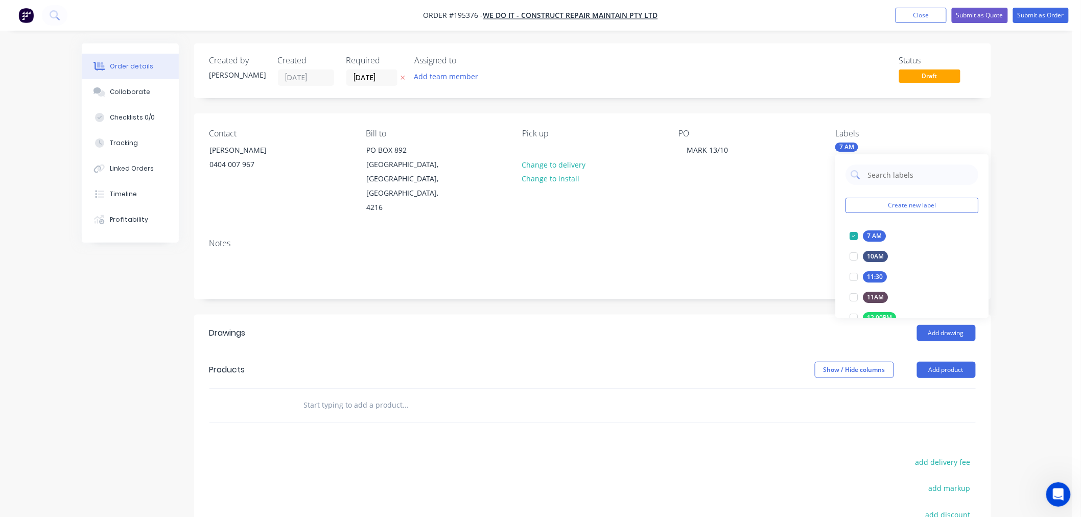
click at [796, 239] on div "Notes" at bounding box center [592, 244] width 766 height 10
click at [943, 325] on button "Add drawing" at bounding box center [946, 333] width 59 height 16
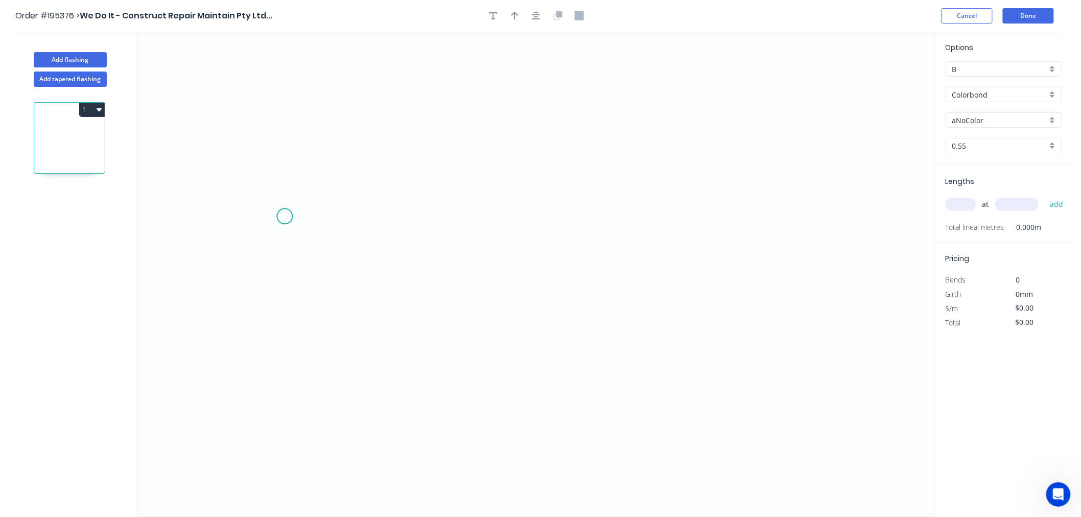
click at [287, 217] on icon "0" at bounding box center [536, 274] width 797 height 485
click at [582, 222] on icon "0" at bounding box center [536, 274] width 797 height 485
click at [584, 214] on circle at bounding box center [582, 216] width 15 height 15
click at [584, 213] on circle at bounding box center [582, 216] width 15 height 15
click at [583, 218] on circle at bounding box center [582, 216] width 15 height 15
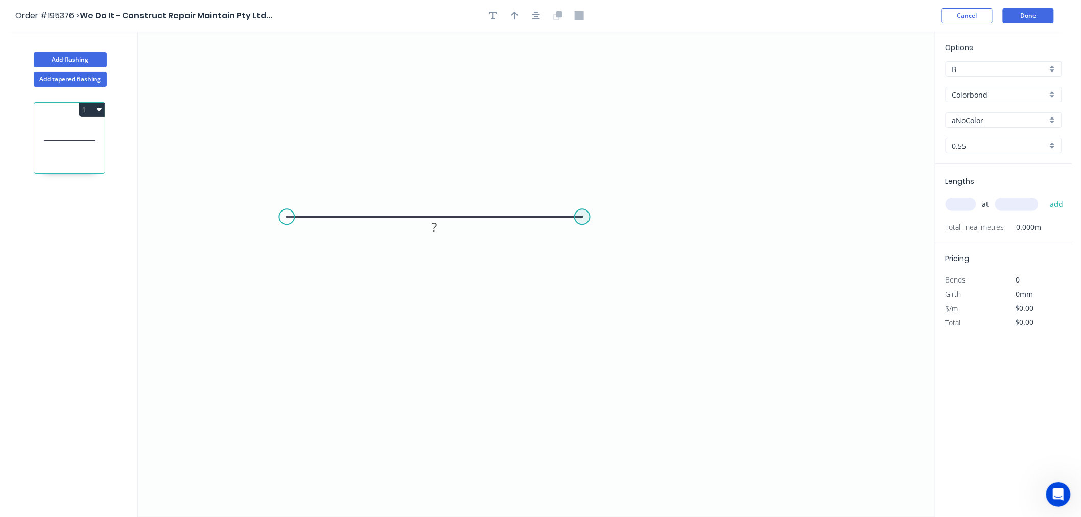
click at [583, 218] on circle at bounding box center [582, 216] width 15 height 15
click at [594, 243] on div "Crush & Fold" at bounding box center [634, 252] width 103 height 21
click at [596, 246] on div "Flip bend" at bounding box center [629, 246] width 103 height 21
click at [327, 247] on div "Crush & Fold" at bounding box center [336, 247] width 103 height 21
click at [578, 192] on tspan "10" at bounding box center [576, 190] width 14 height 17
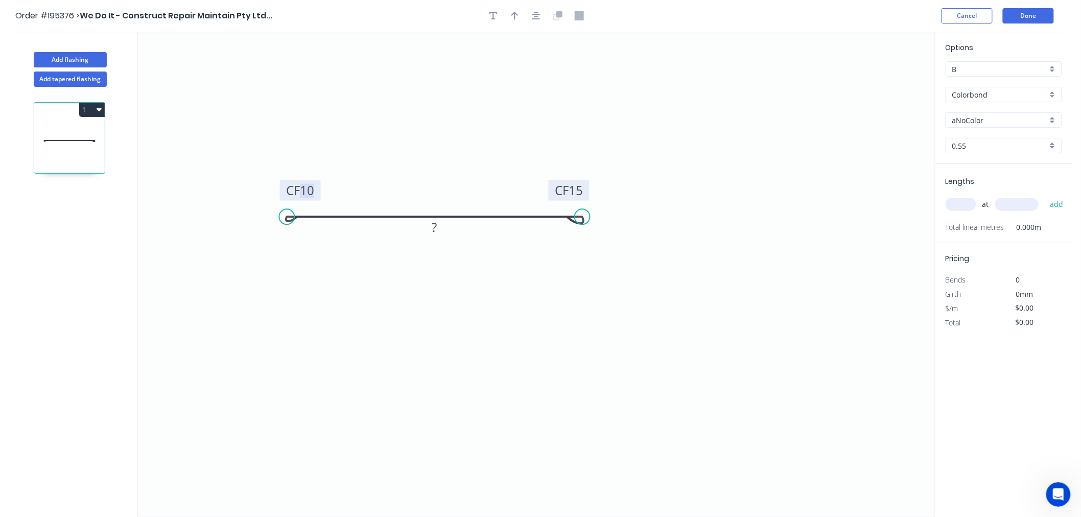
click at [312, 191] on tspan "10" at bounding box center [307, 190] width 14 height 17
click at [615, 148] on icon "0 CF 15 CF 15 ?" at bounding box center [536, 274] width 797 height 485
click at [436, 230] on tspan "?" at bounding box center [434, 227] width 5 height 17
click at [695, 218] on icon "0 CF 15 CF 15 245" at bounding box center [536, 274] width 797 height 485
type input "$16.22"
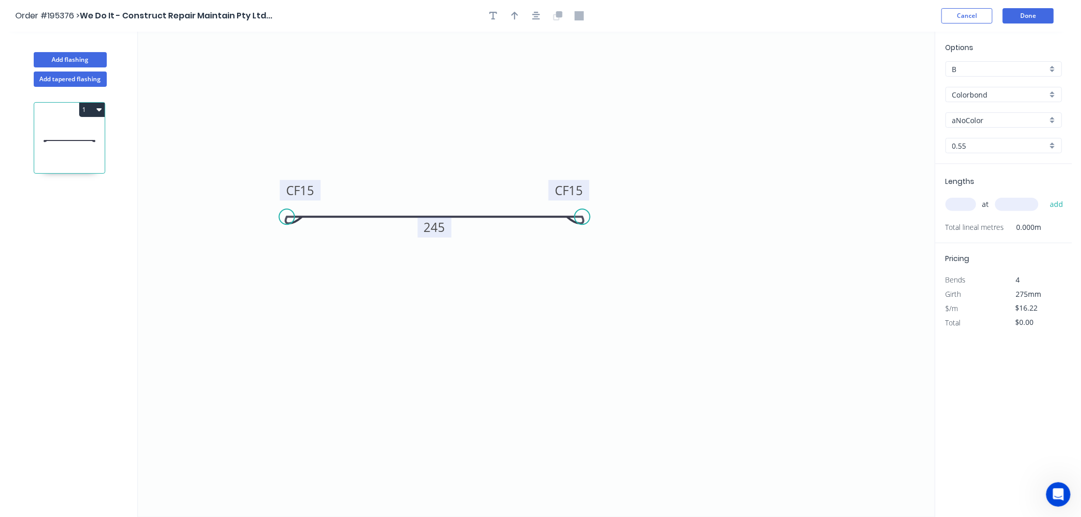
click at [1007, 121] on input "aNoColor" at bounding box center [999, 120] width 95 height 11
click at [1013, 220] on div "Surfmist" at bounding box center [1003, 215] width 115 height 18
type input "Surfmist"
click at [968, 210] on input "text" at bounding box center [961, 204] width 31 height 13
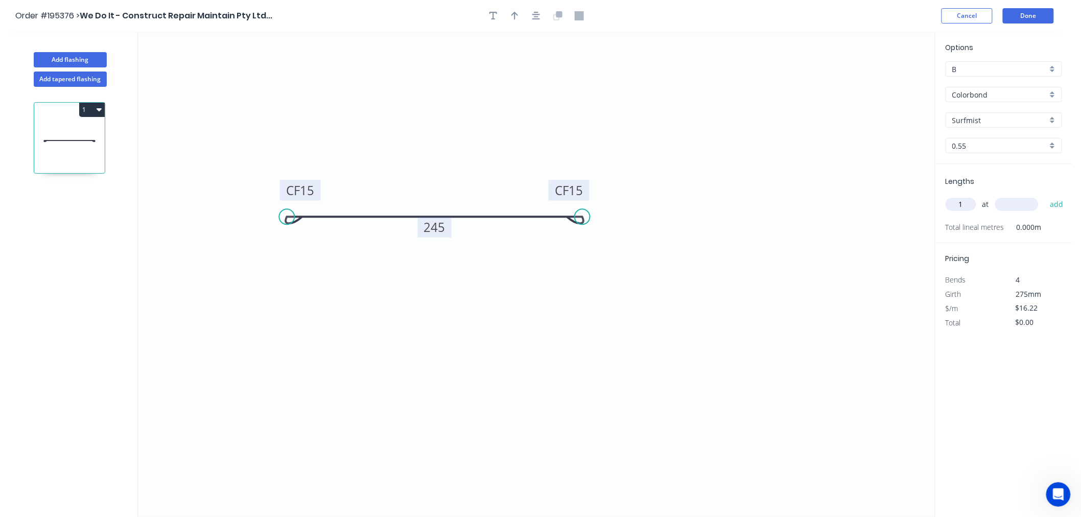
type input "1"
type input "3500"
click at [1045, 196] on button "add" at bounding box center [1057, 204] width 24 height 17
type input "$56.77"
click at [1038, 17] on button "Done" at bounding box center [1028, 15] width 51 height 15
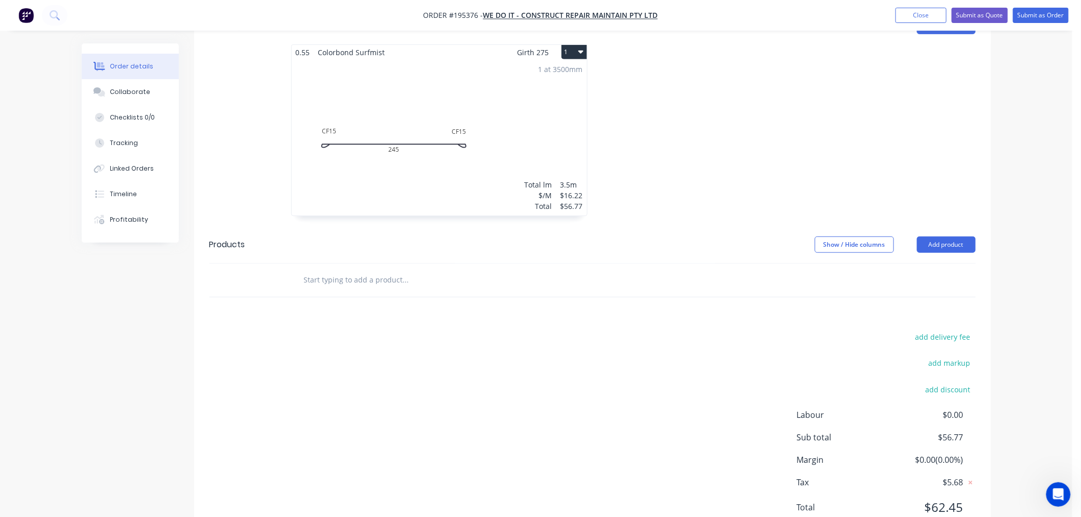
scroll to position [334, 0]
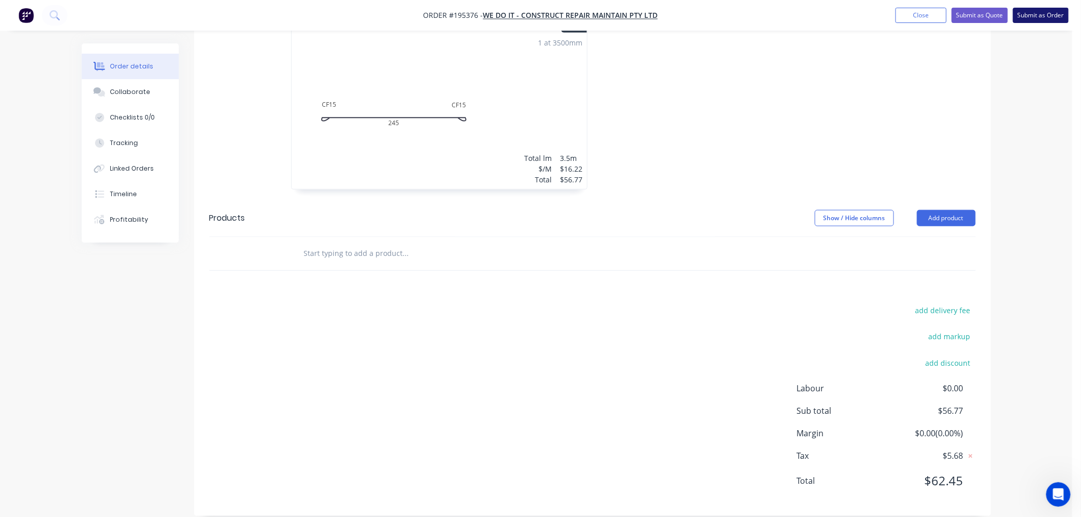
click at [1028, 16] on button "Submit as Order" at bounding box center [1041, 15] width 56 height 15
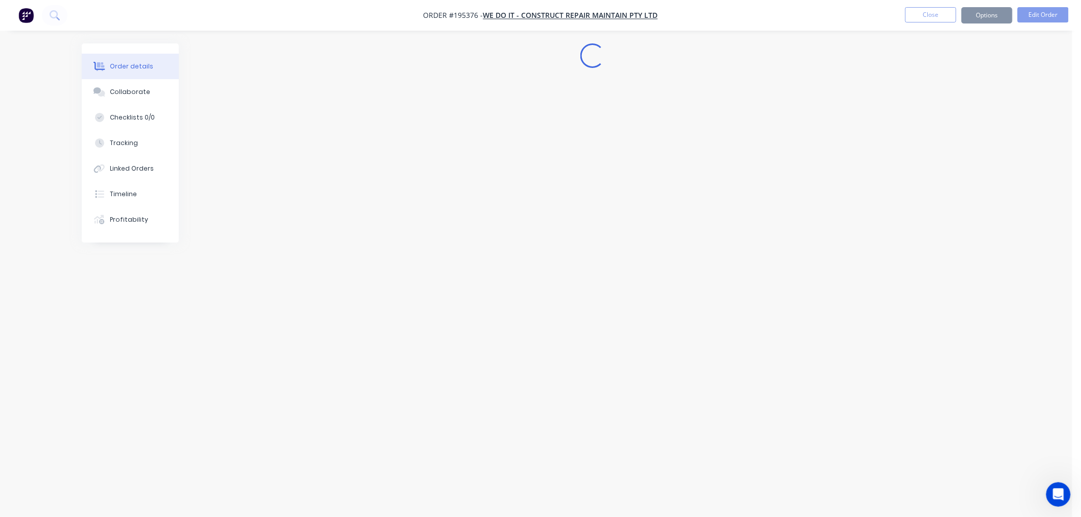
scroll to position [0, 0]
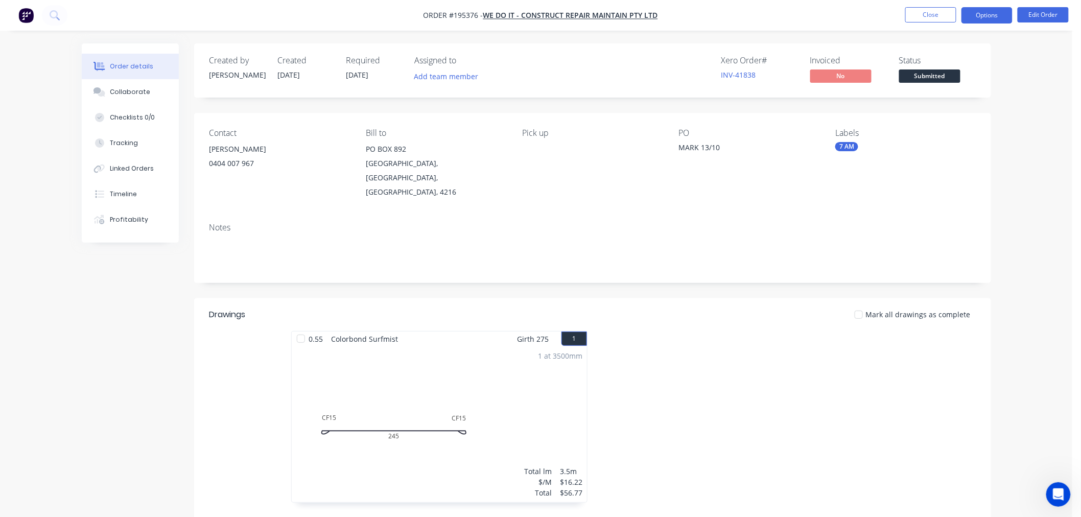
click at [971, 8] on button "Options" at bounding box center [987, 15] width 51 height 16
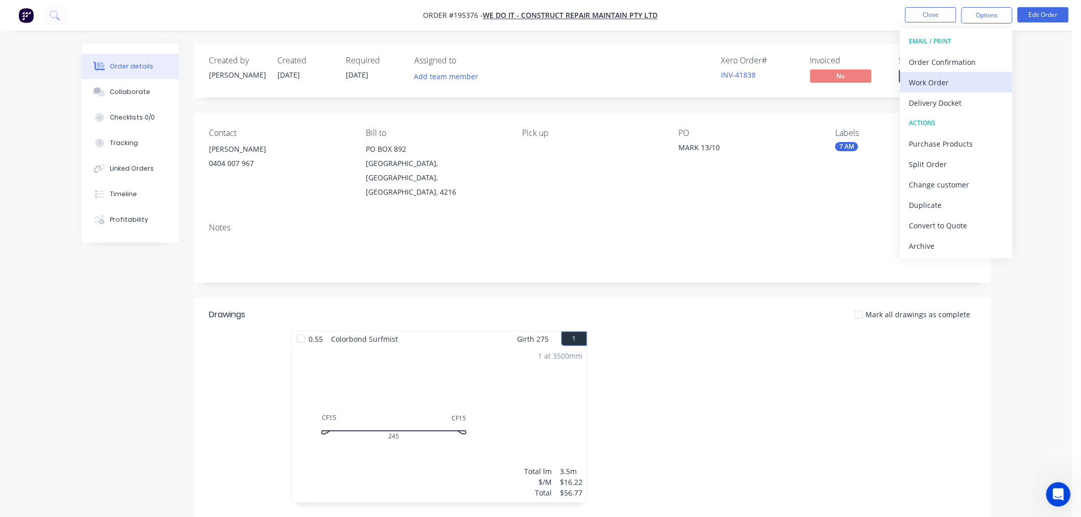
click at [939, 81] on div "Work Order" at bounding box center [956, 82] width 94 height 15
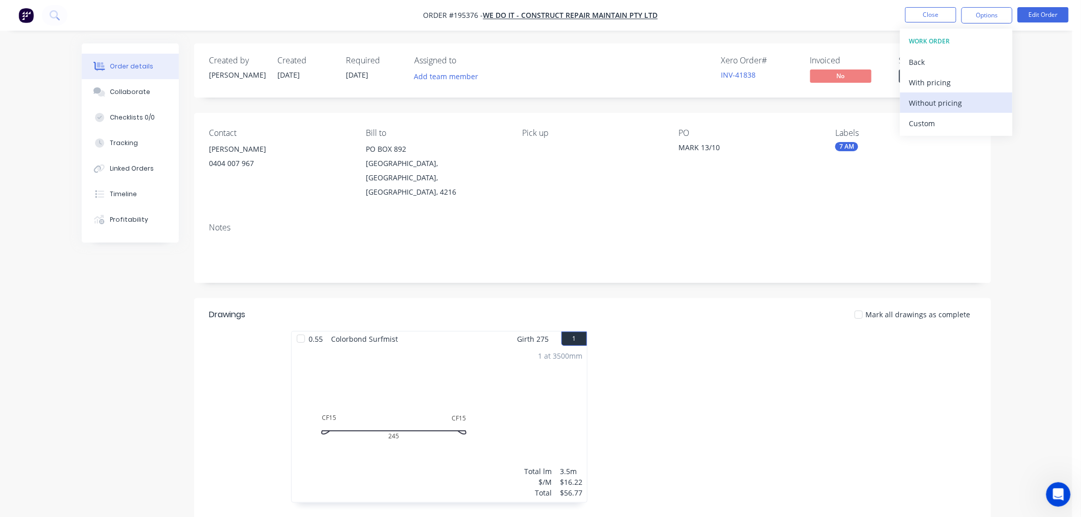
click at [931, 103] on div "Without pricing" at bounding box center [956, 103] width 94 height 15
click at [573, 332] on button "1" at bounding box center [575, 339] width 26 height 14
click at [703, 331] on div at bounding box center [746, 422] width 307 height 182
click at [1054, 15] on button "Edit Order" at bounding box center [1043, 14] width 51 height 15
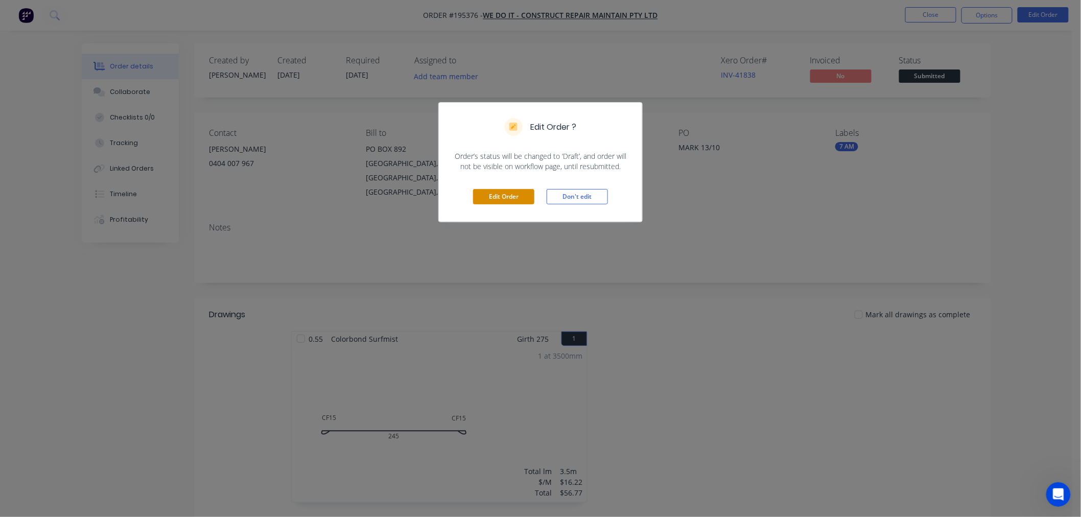
click at [516, 200] on button "Edit Order" at bounding box center [503, 196] width 61 height 15
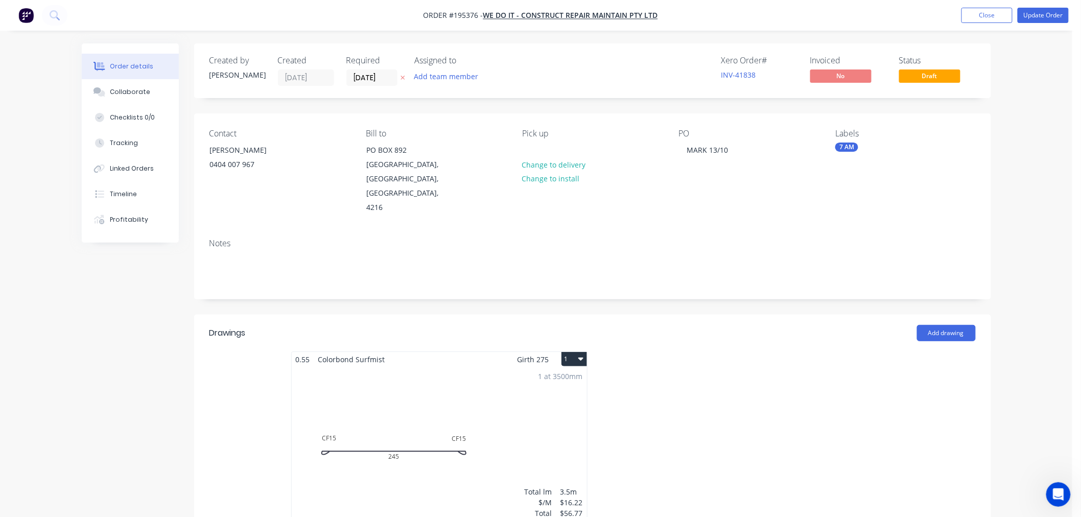
click at [573, 352] on button "1" at bounding box center [575, 359] width 26 height 14
click at [557, 377] on div "Use larger box size" at bounding box center [538, 384] width 79 height 15
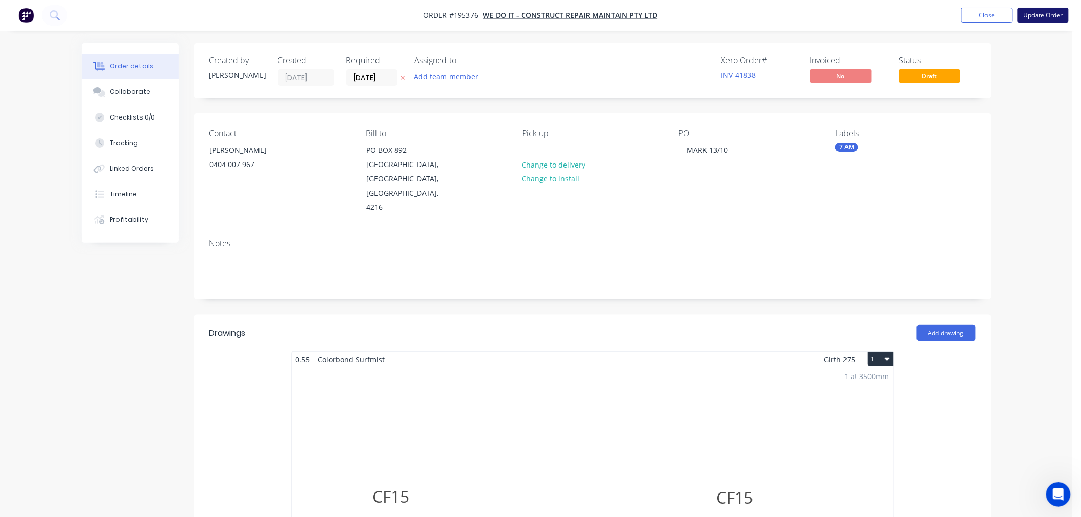
click at [1042, 15] on button "Update Order" at bounding box center [1043, 15] width 51 height 15
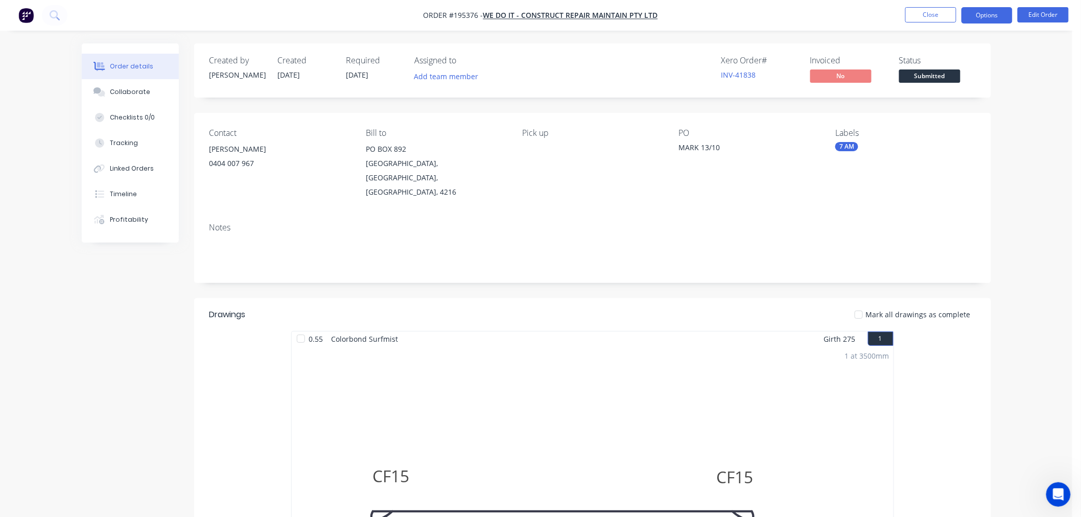
click at [992, 18] on button "Options" at bounding box center [987, 15] width 51 height 16
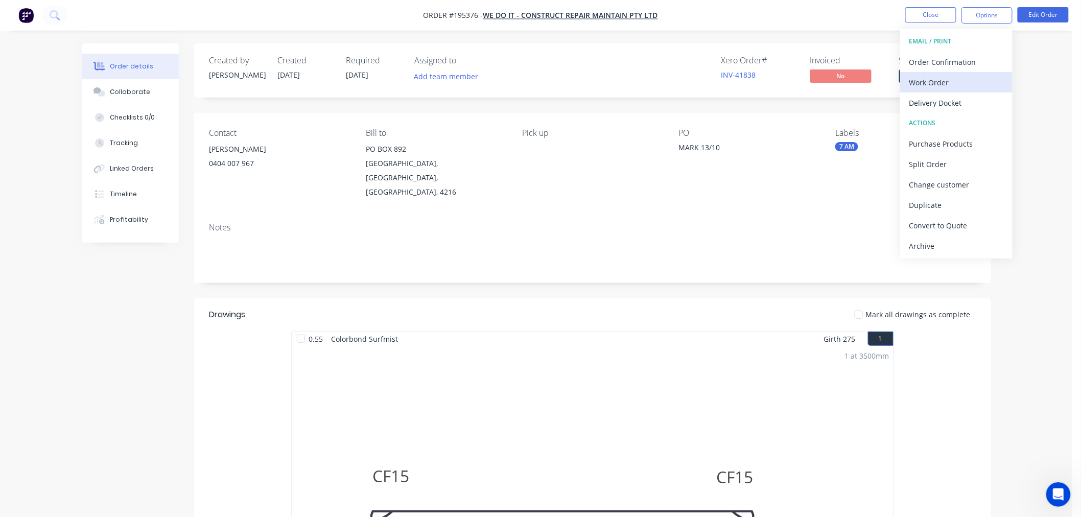
click at [930, 89] on div "Work Order" at bounding box center [956, 82] width 94 height 15
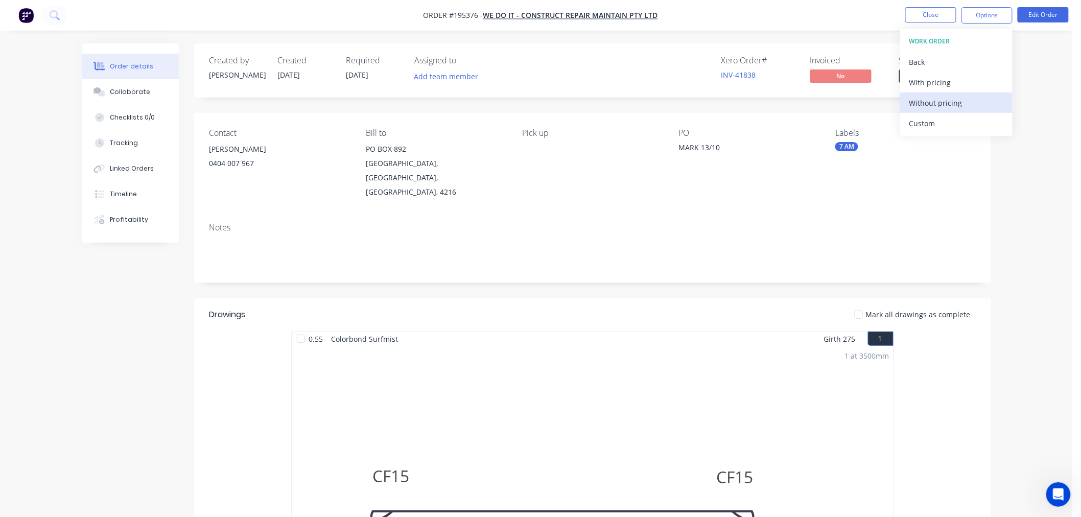
click at [929, 99] on div "Without pricing" at bounding box center [956, 103] width 94 height 15
